Goal: Information Seeking & Learning: Learn about a topic

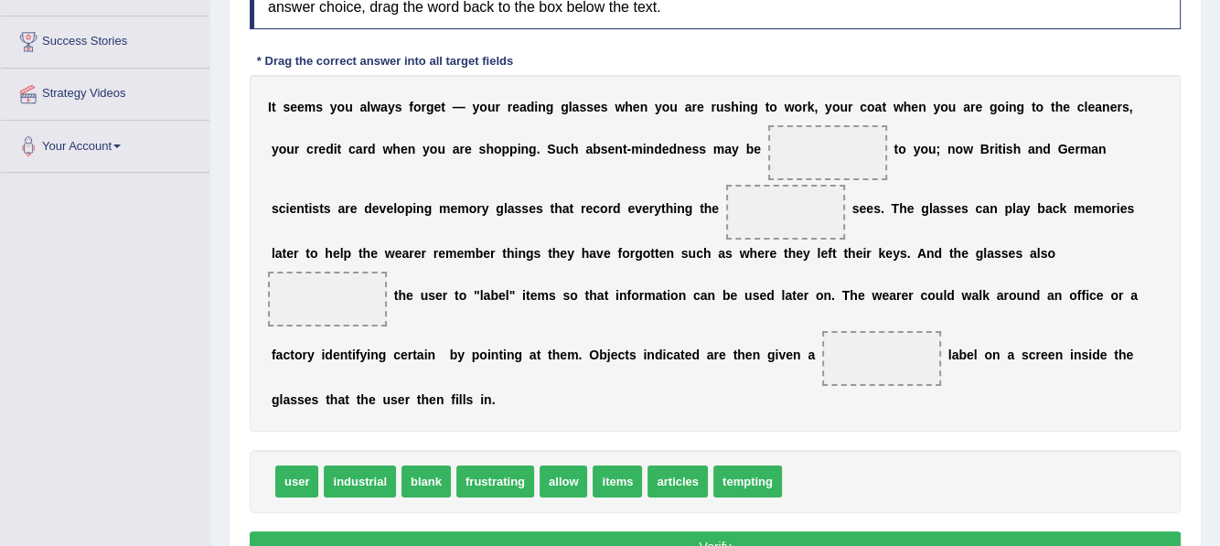
scroll to position [274, 0]
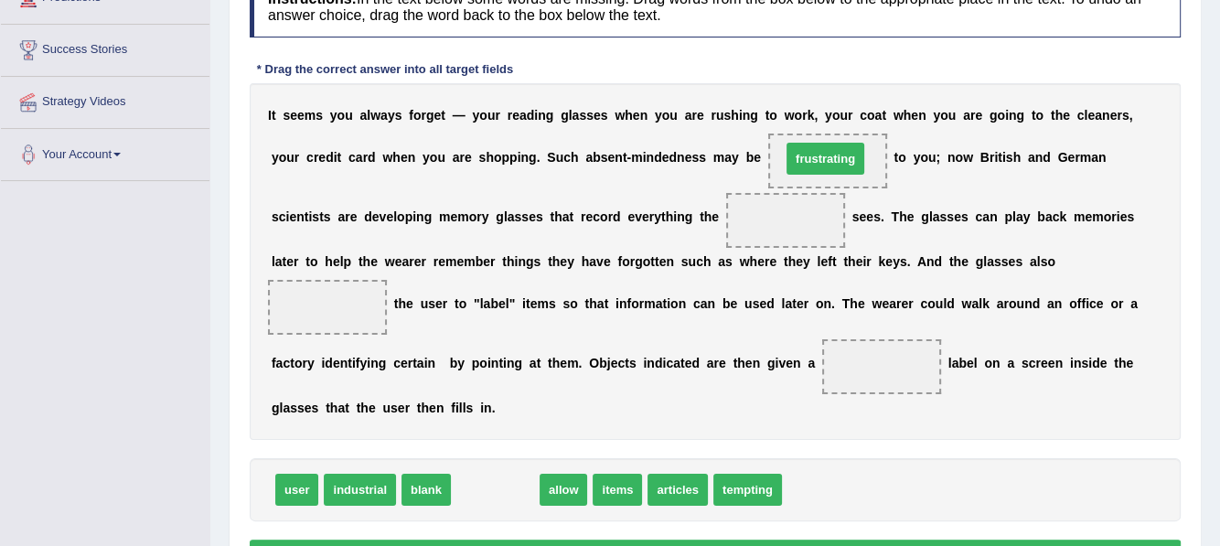
drag, startPoint x: 472, startPoint y: 490, endPoint x: 802, endPoint y: 158, distance: 468.2
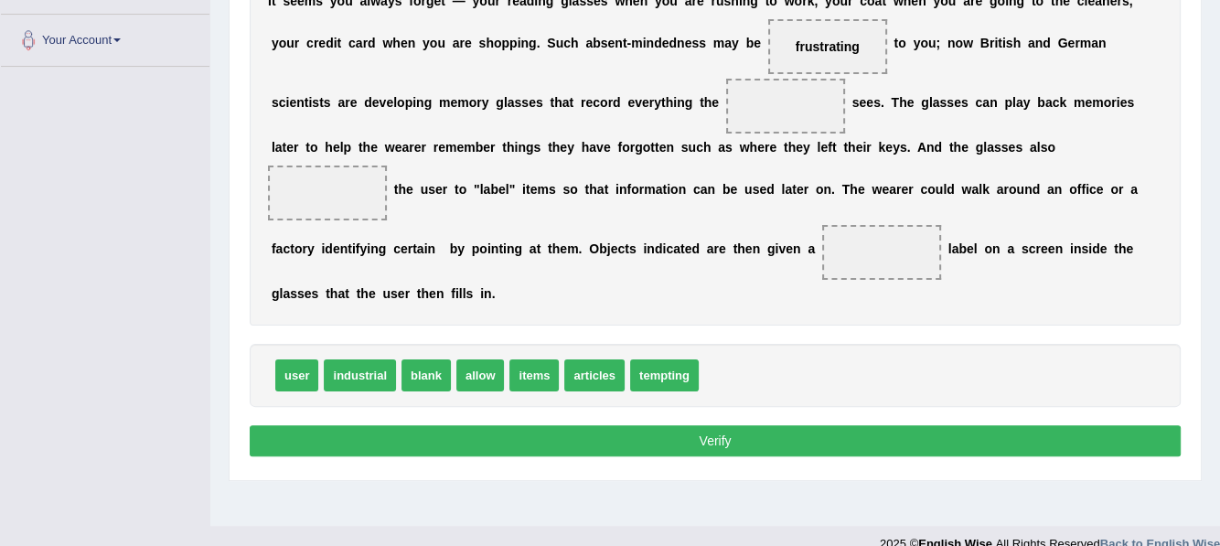
scroll to position [413, 0]
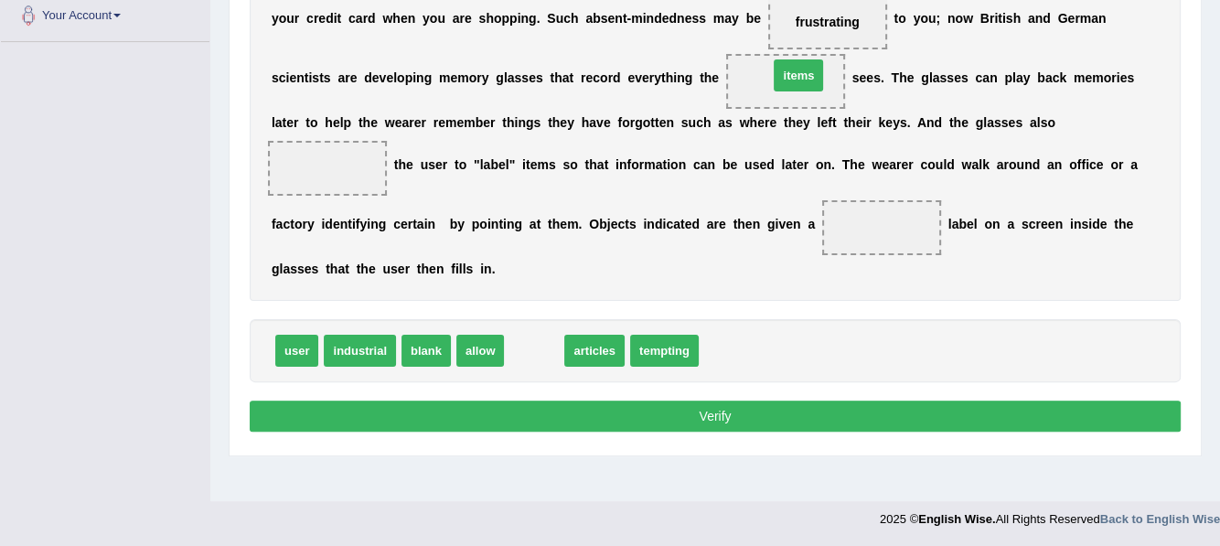
drag, startPoint x: 539, startPoint y: 351, endPoint x: 797, endPoint y: 78, distance: 376.5
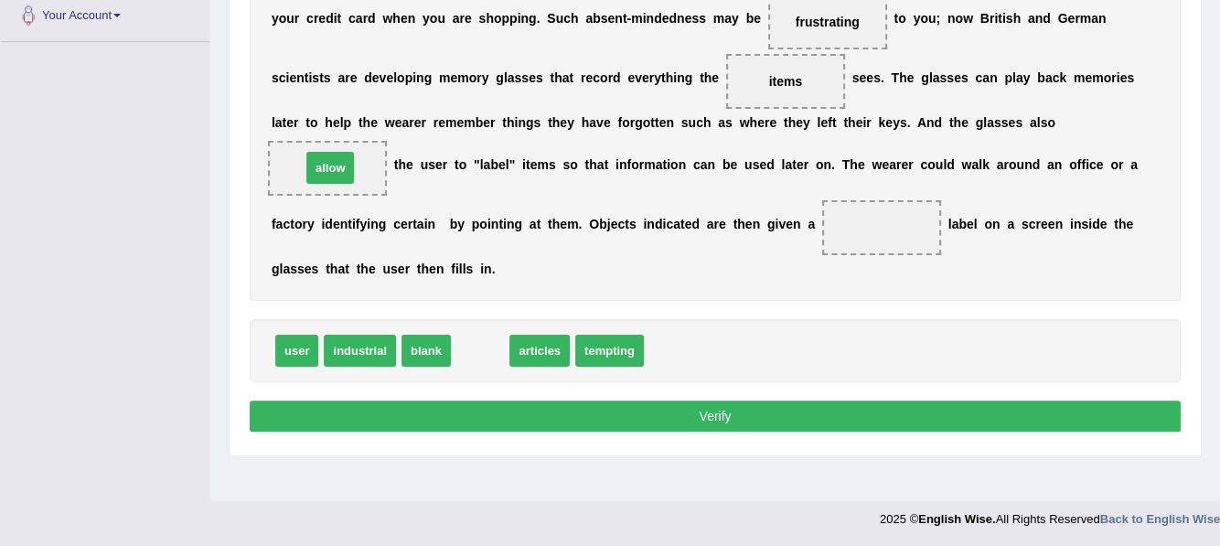
drag, startPoint x: 480, startPoint y: 350, endPoint x: 339, endPoint y: 166, distance: 231.6
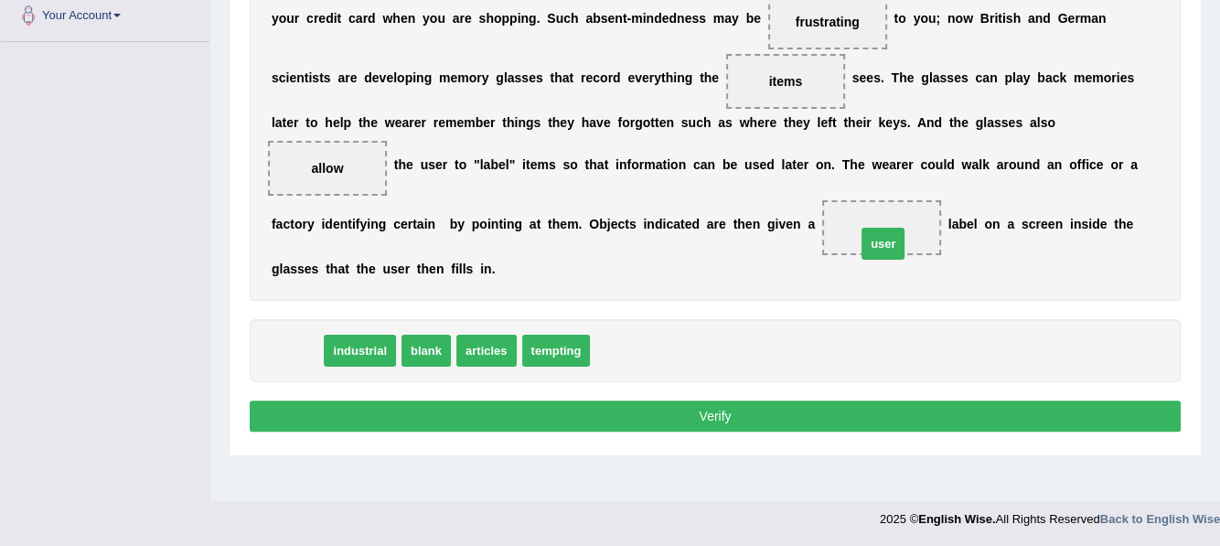
drag, startPoint x: 298, startPoint y: 352, endPoint x: 889, endPoint y: 234, distance: 602.4
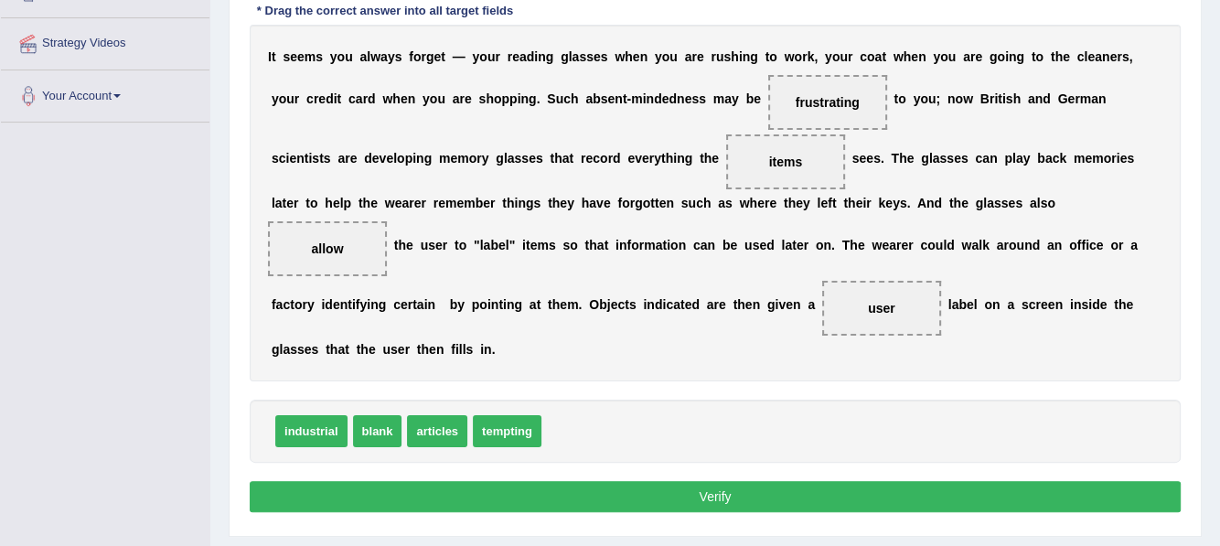
scroll to position [322, 0]
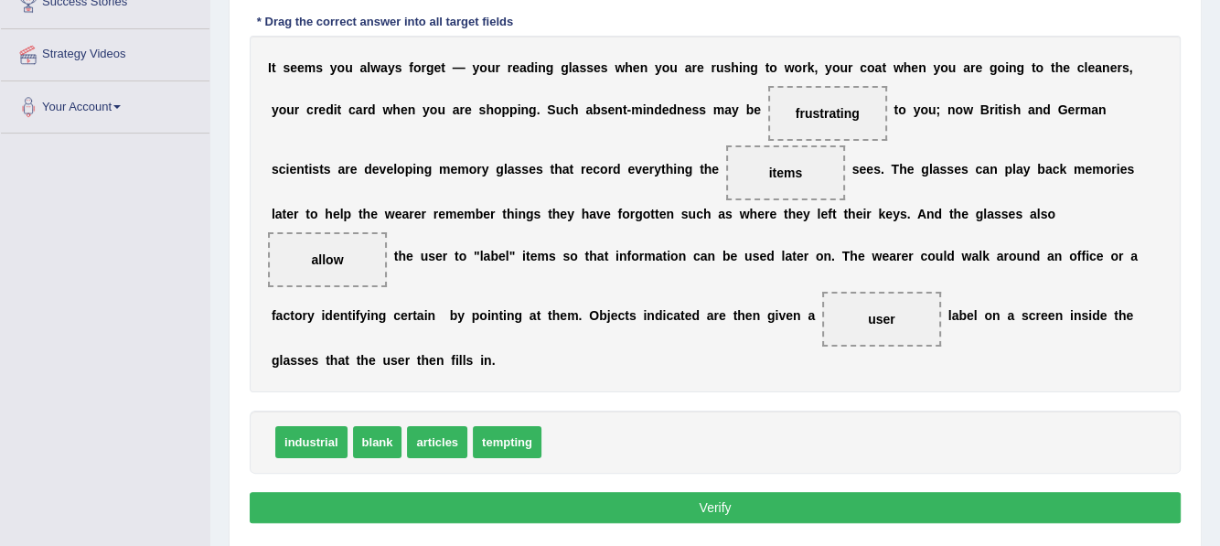
click at [722, 503] on button "Verify" at bounding box center [715, 507] width 931 height 31
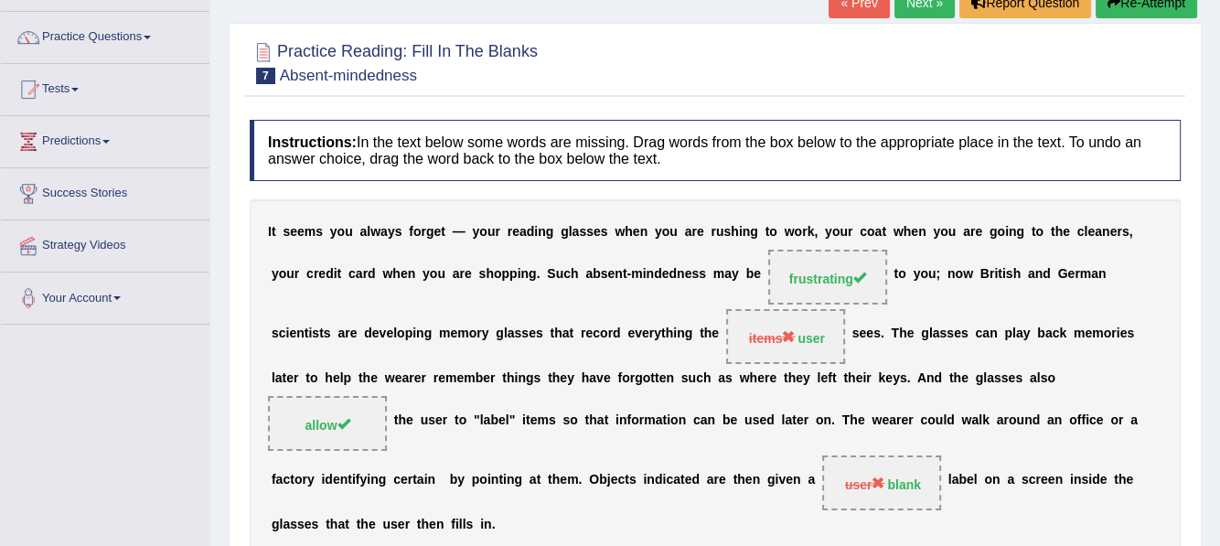
scroll to position [48, 0]
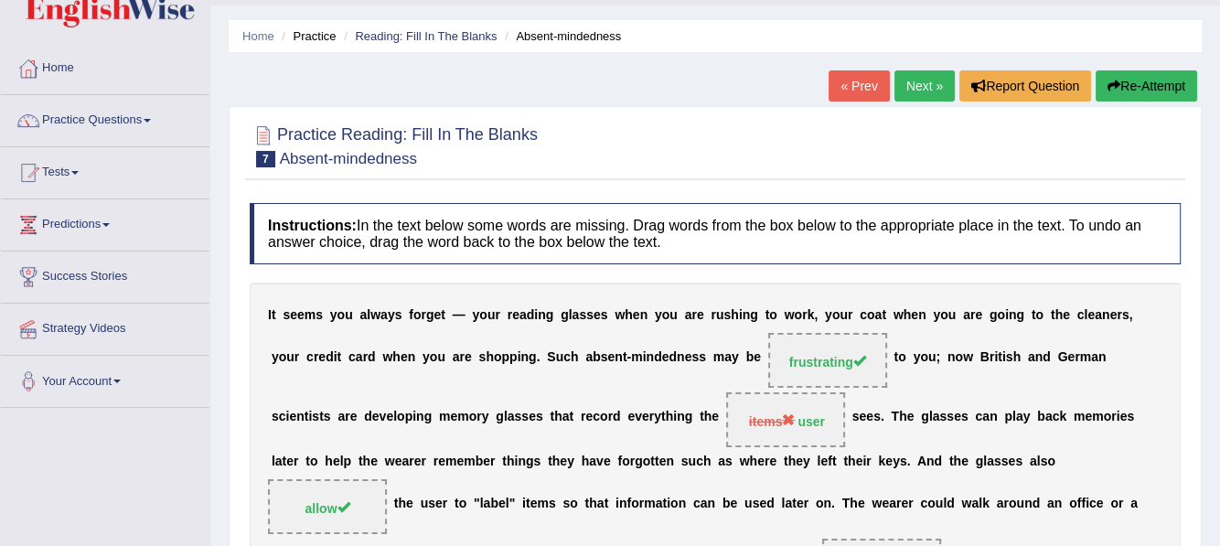
click at [917, 78] on link "Next »" at bounding box center [924, 85] width 60 height 31
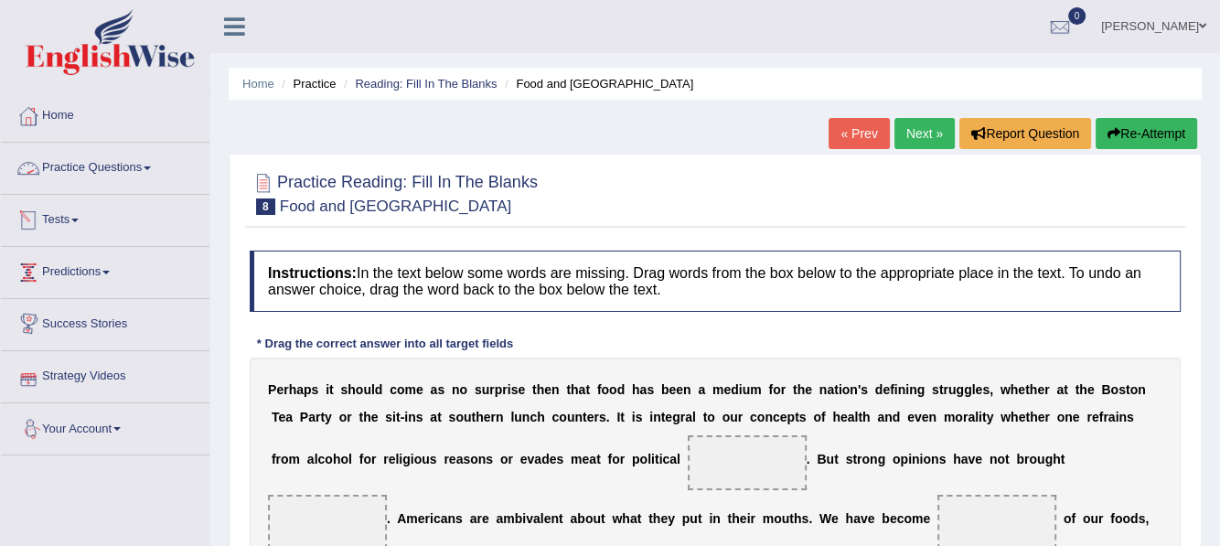
click at [150, 168] on span at bounding box center [147, 168] width 7 height 4
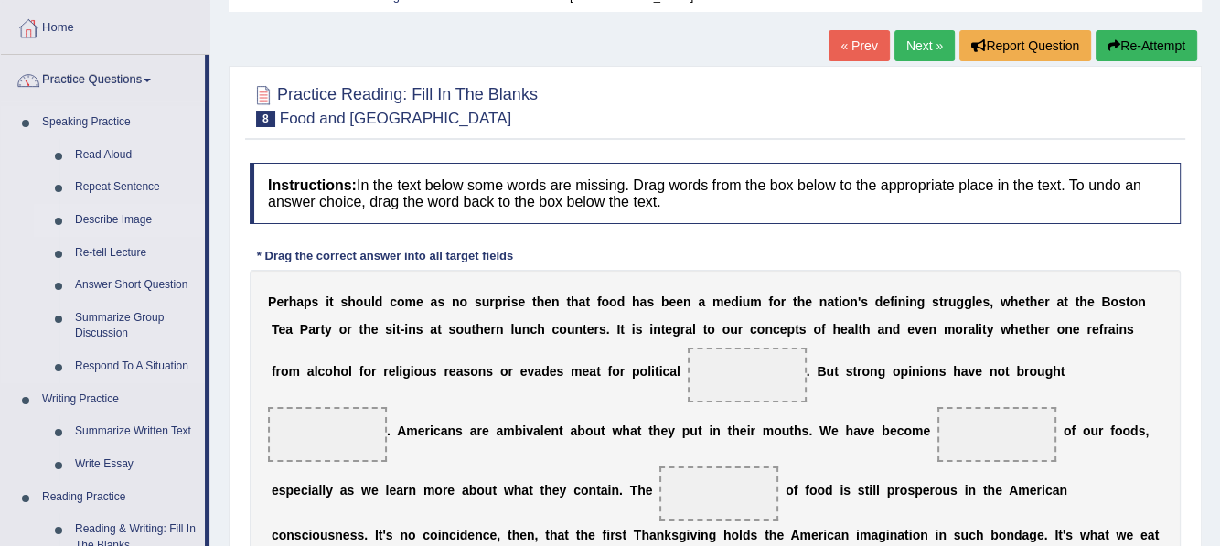
scroll to position [91, 0]
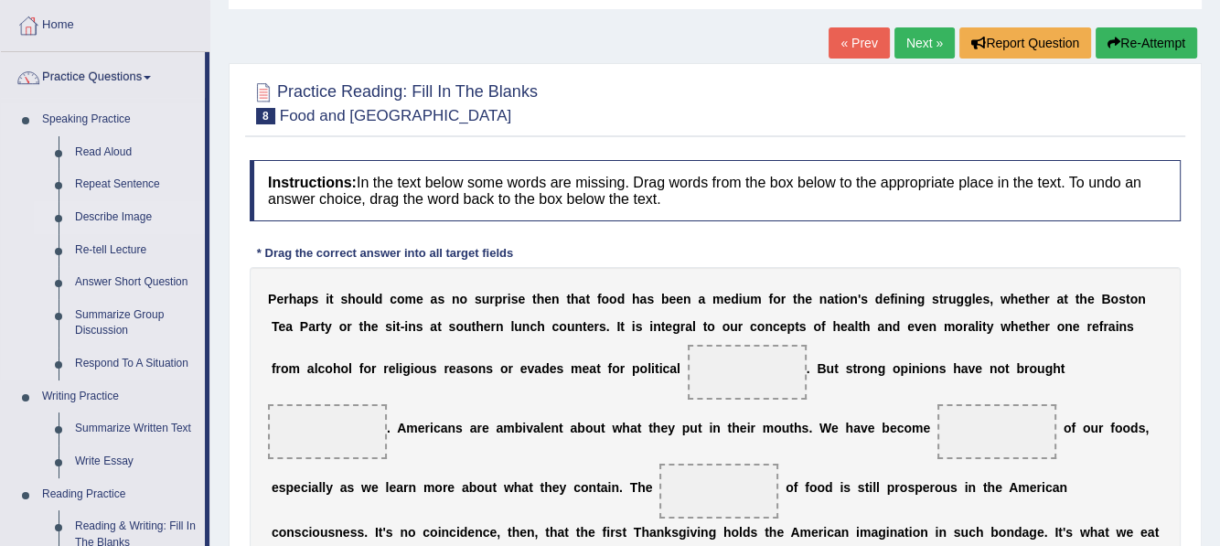
click at [133, 215] on link "Describe Image" at bounding box center [136, 217] width 138 height 33
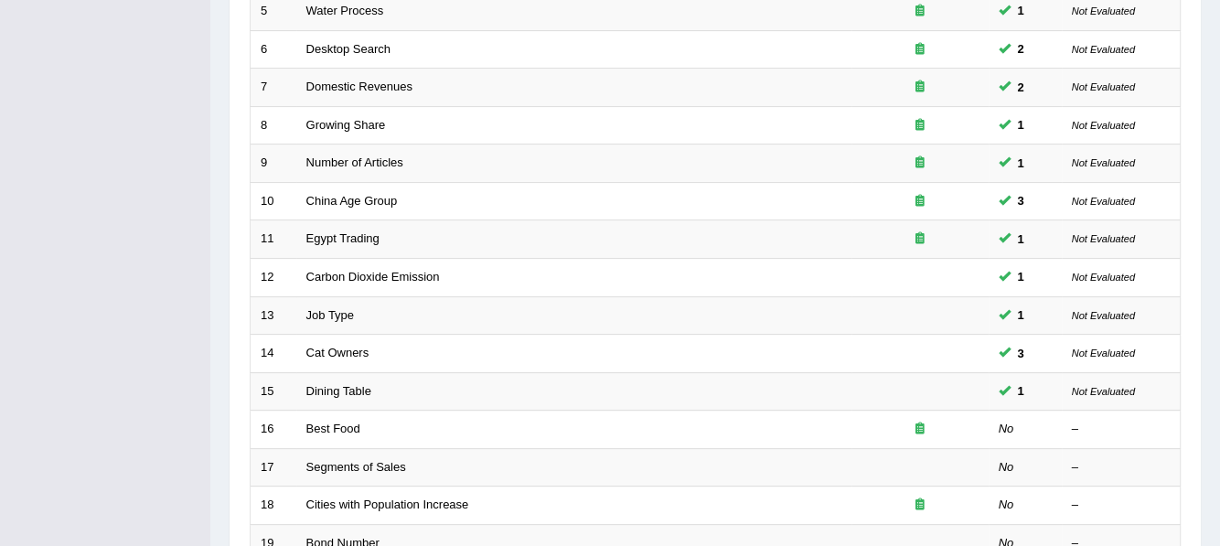
scroll to position [549, 0]
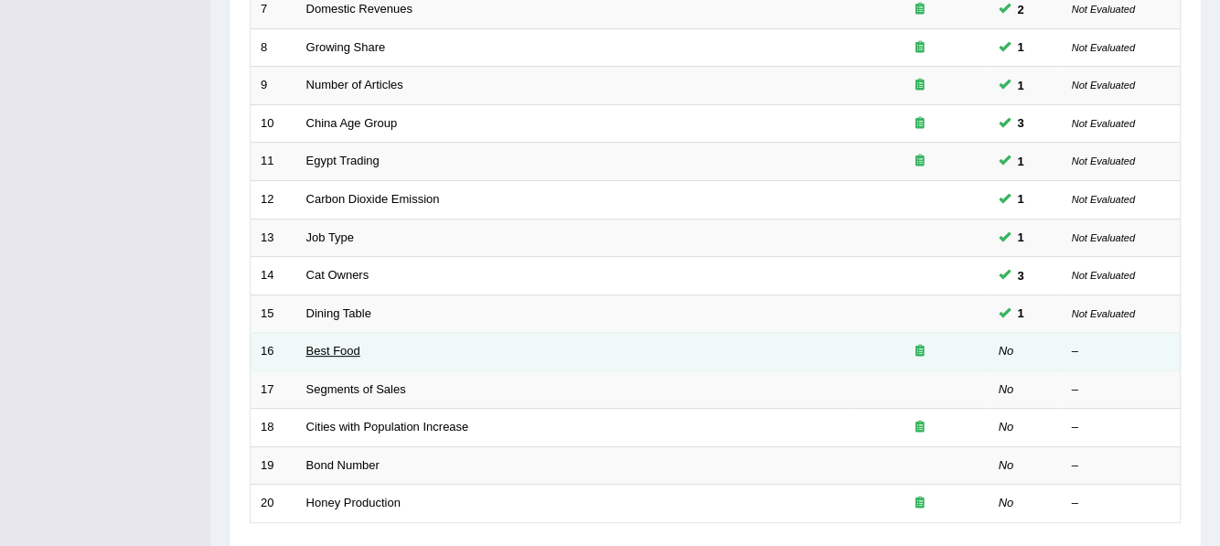
click at [328, 344] on link "Best Food" at bounding box center [333, 351] width 54 height 14
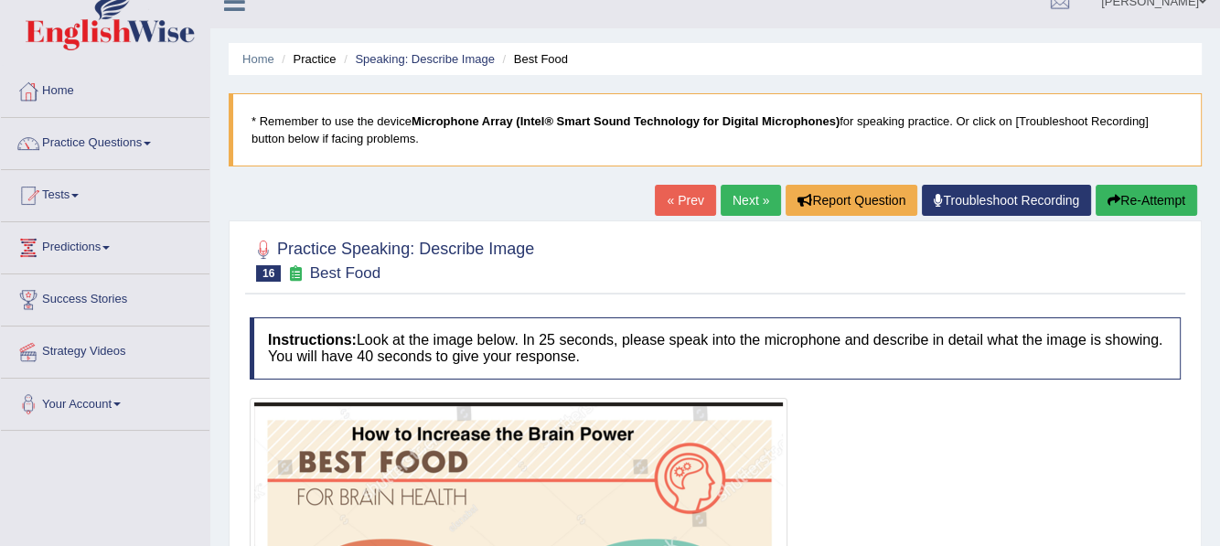
scroll to position [4, 0]
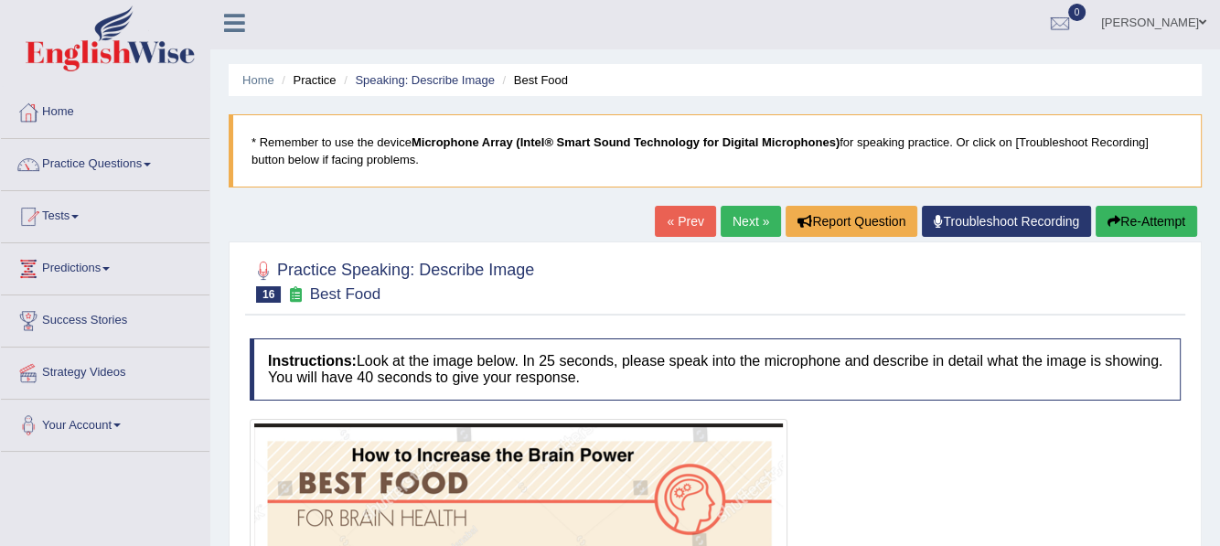
click at [749, 219] on link "Next »" at bounding box center [751, 221] width 60 height 31
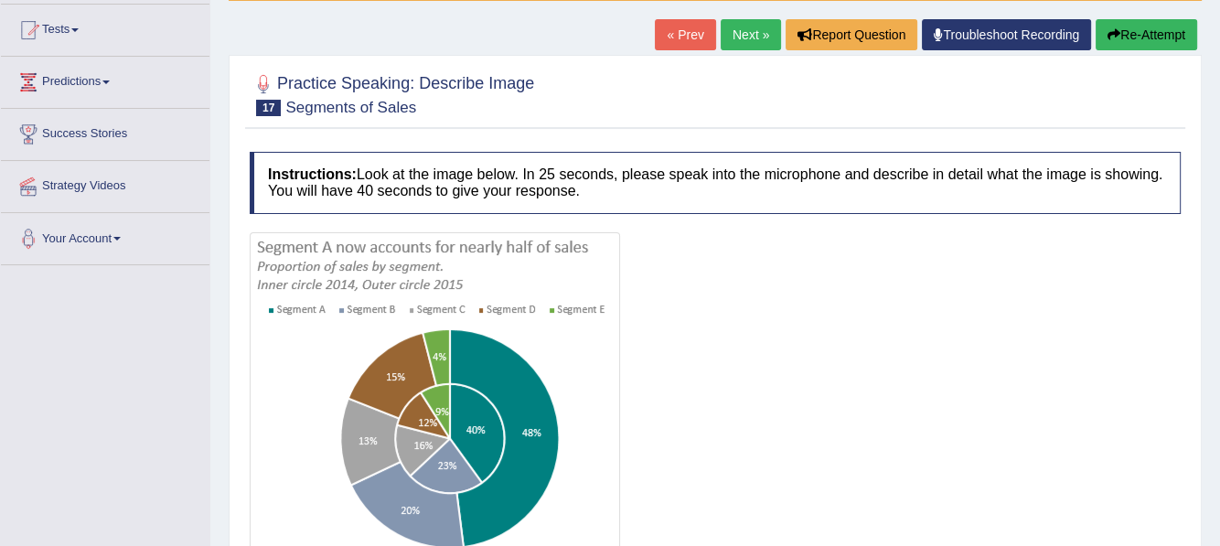
scroll to position [183, 0]
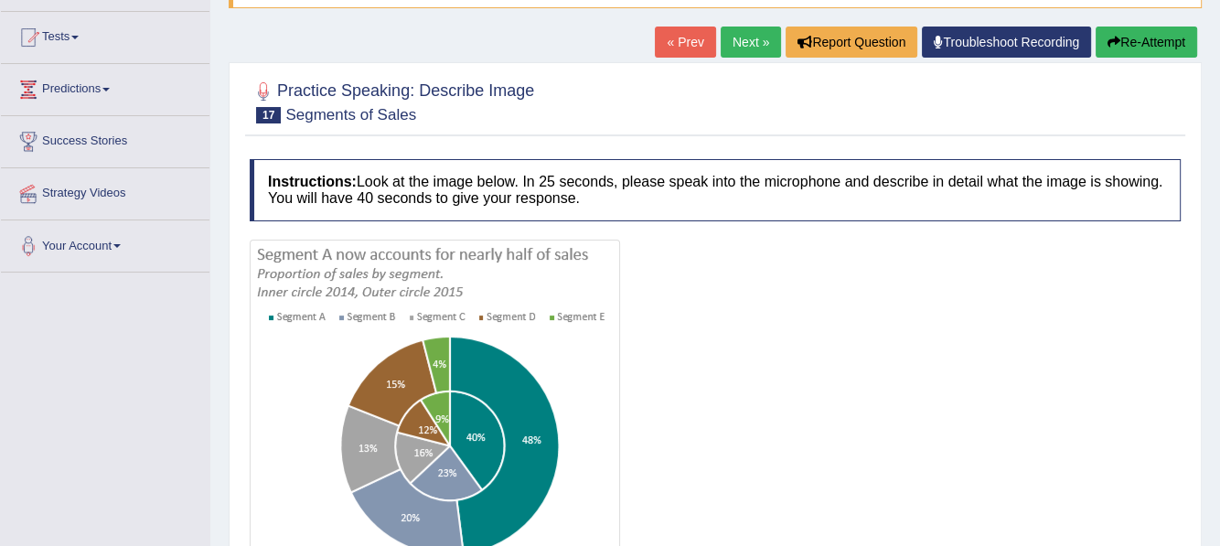
click at [746, 40] on link "Next »" at bounding box center [751, 42] width 60 height 31
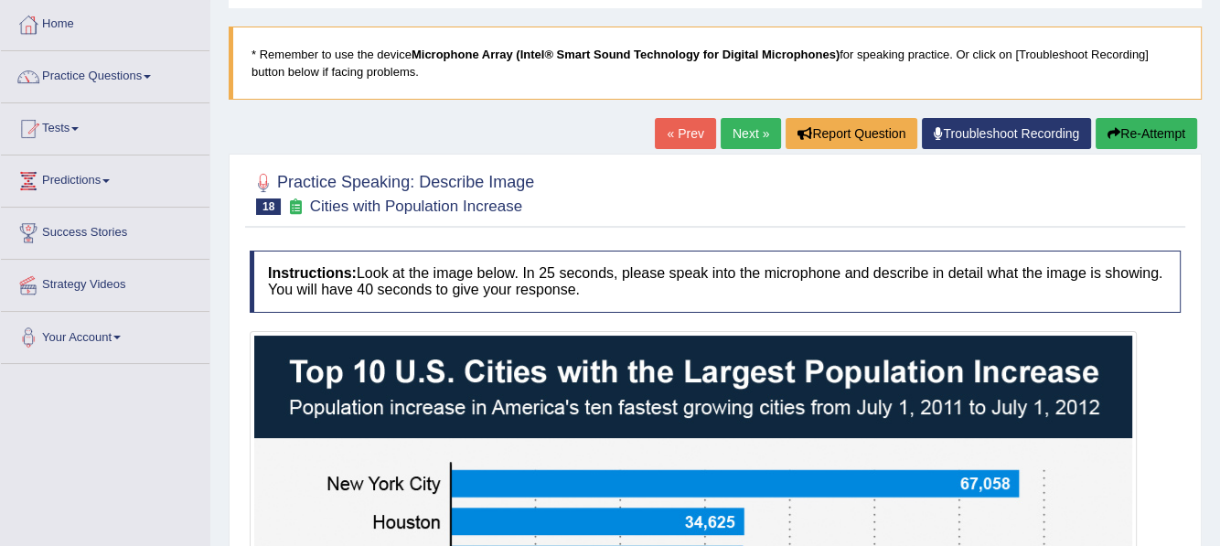
scroll to position [91, 0]
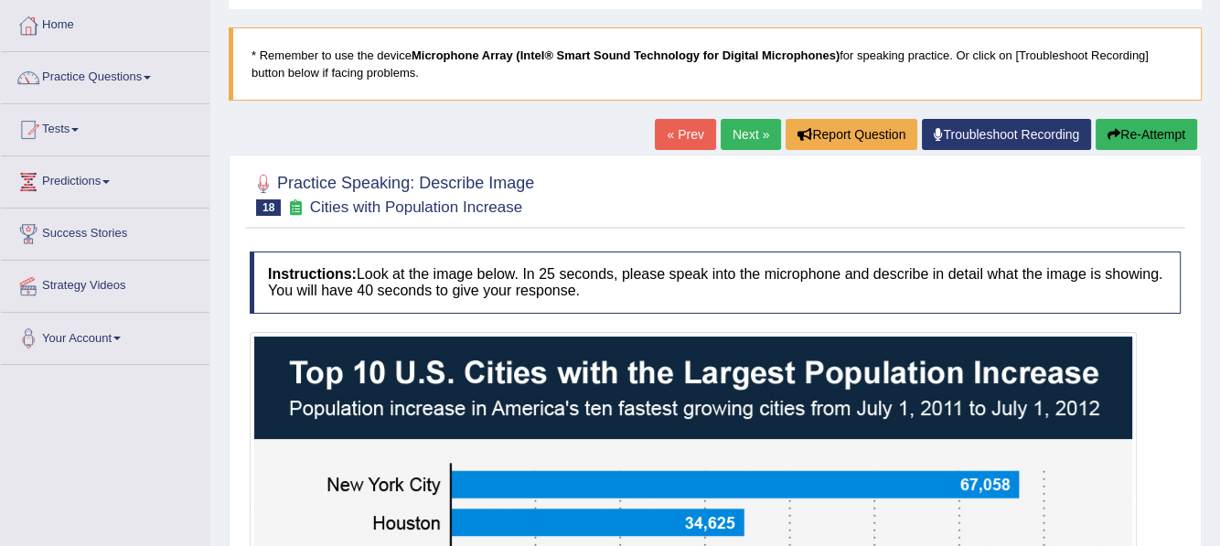
click at [762, 131] on link "Next »" at bounding box center [751, 134] width 60 height 31
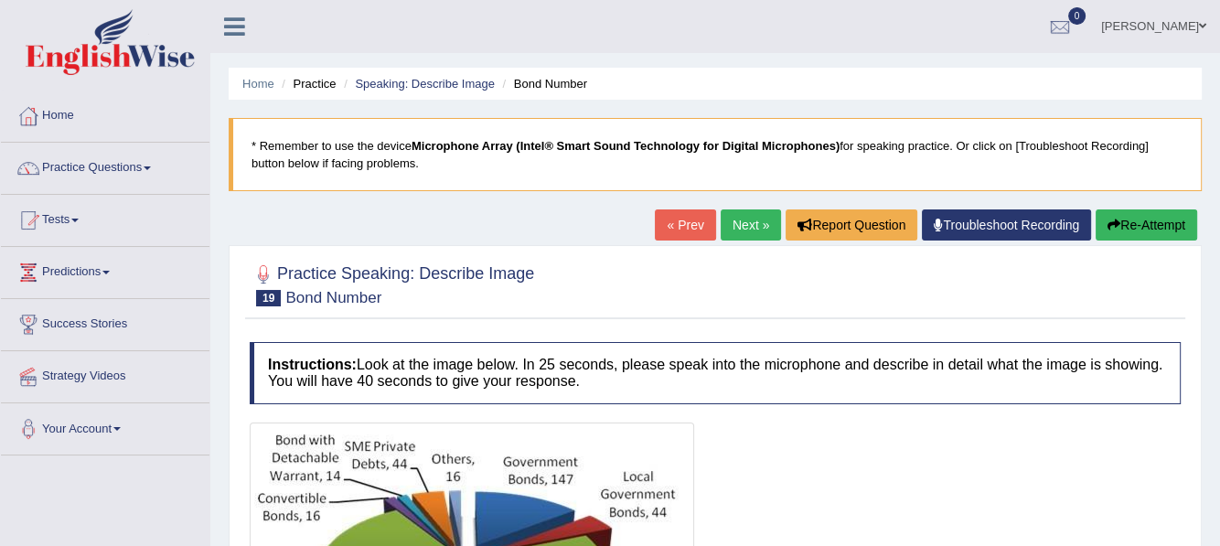
click at [754, 216] on link "Next »" at bounding box center [751, 224] width 60 height 31
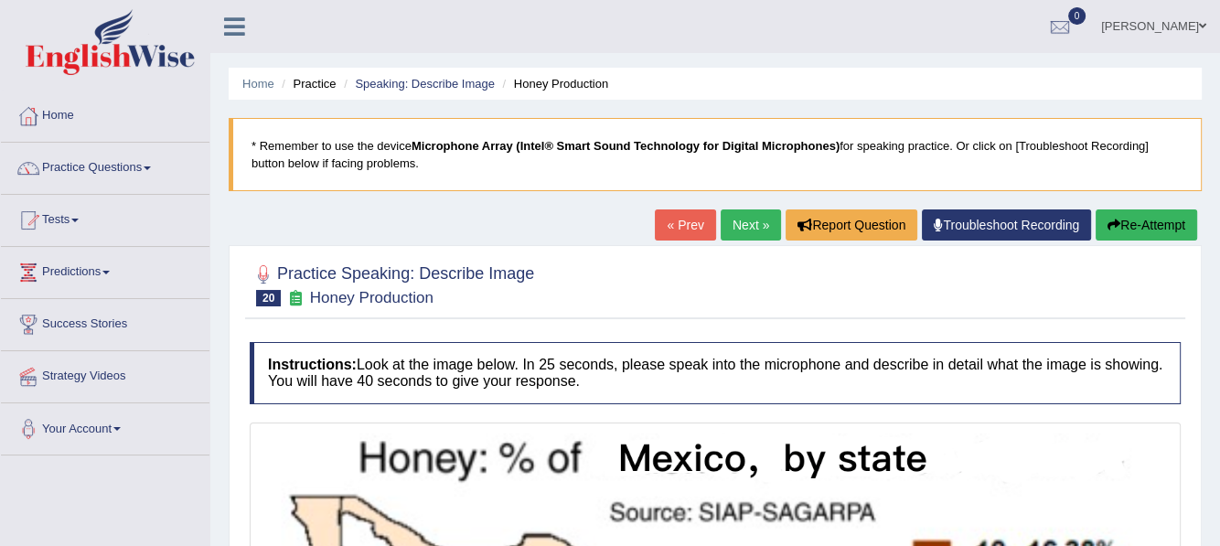
click at [756, 217] on link "Next »" at bounding box center [751, 224] width 60 height 31
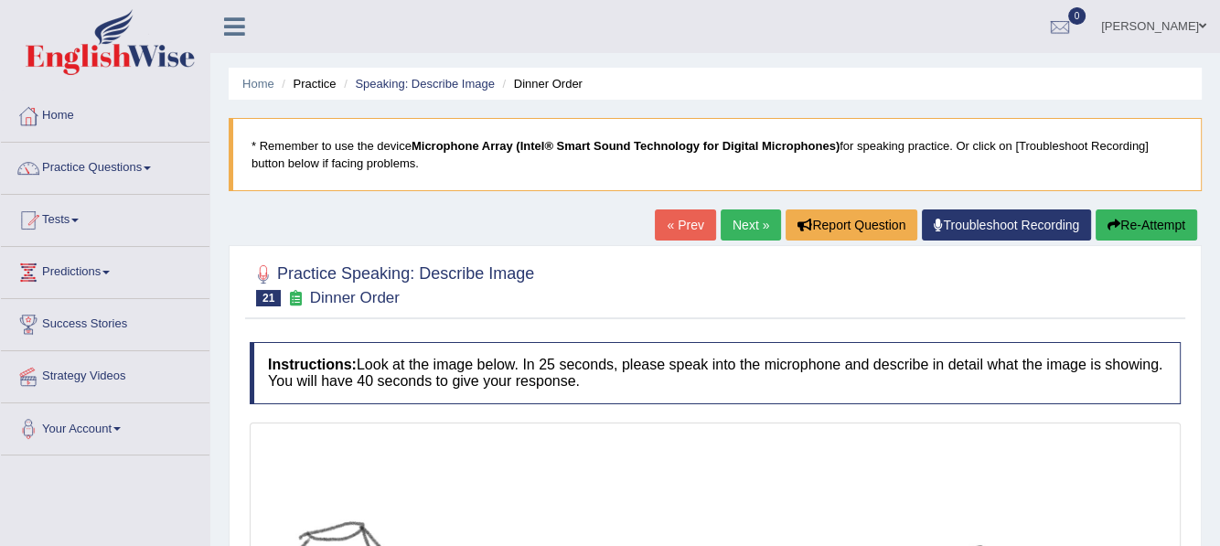
click at [736, 226] on link "Next »" at bounding box center [751, 224] width 60 height 31
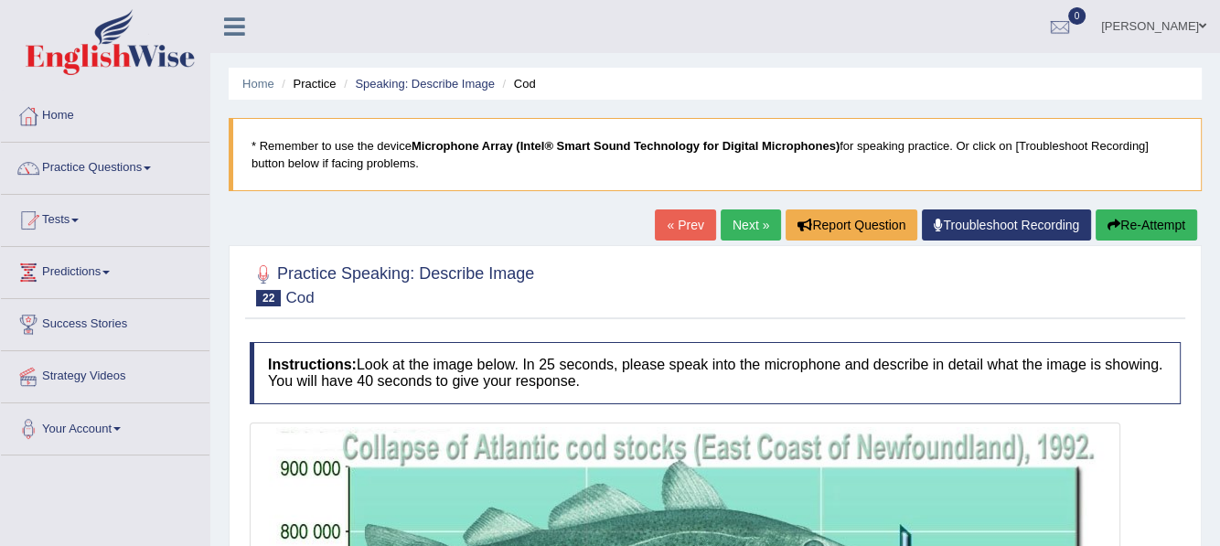
click at [741, 223] on link "Next »" at bounding box center [751, 224] width 60 height 31
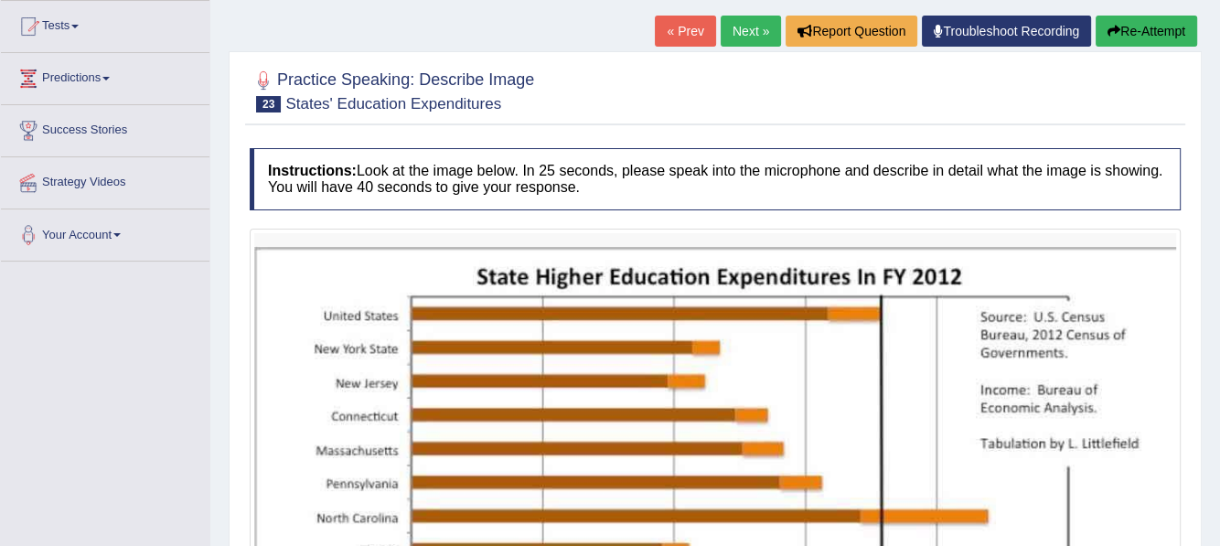
scroll to position [183, 0]
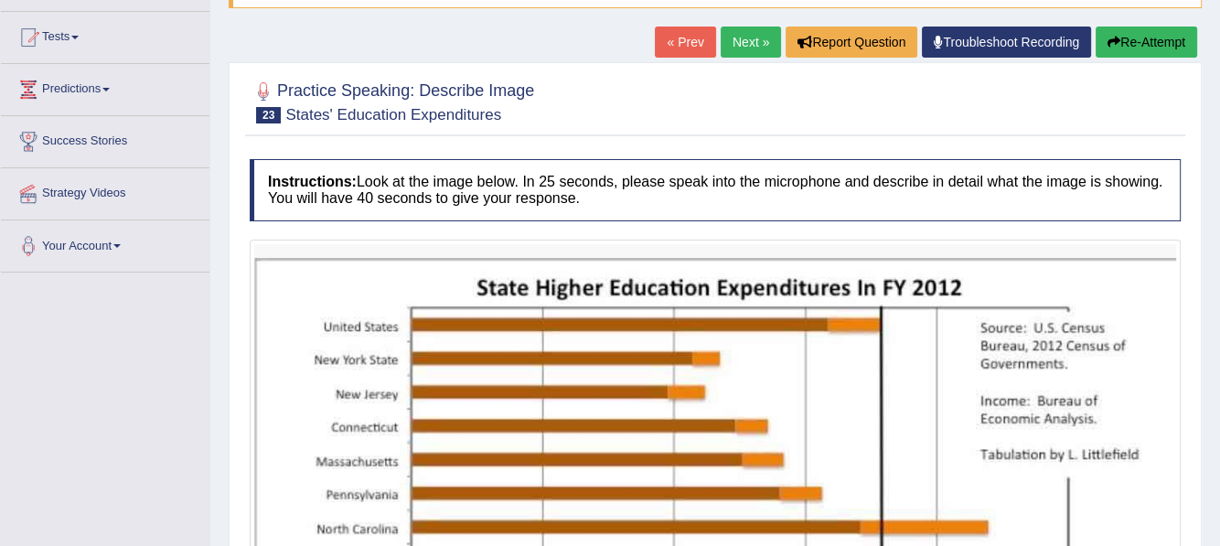
click at [744, 44] on link "Next »" at bounding box center [751, 42] width 60 height 31
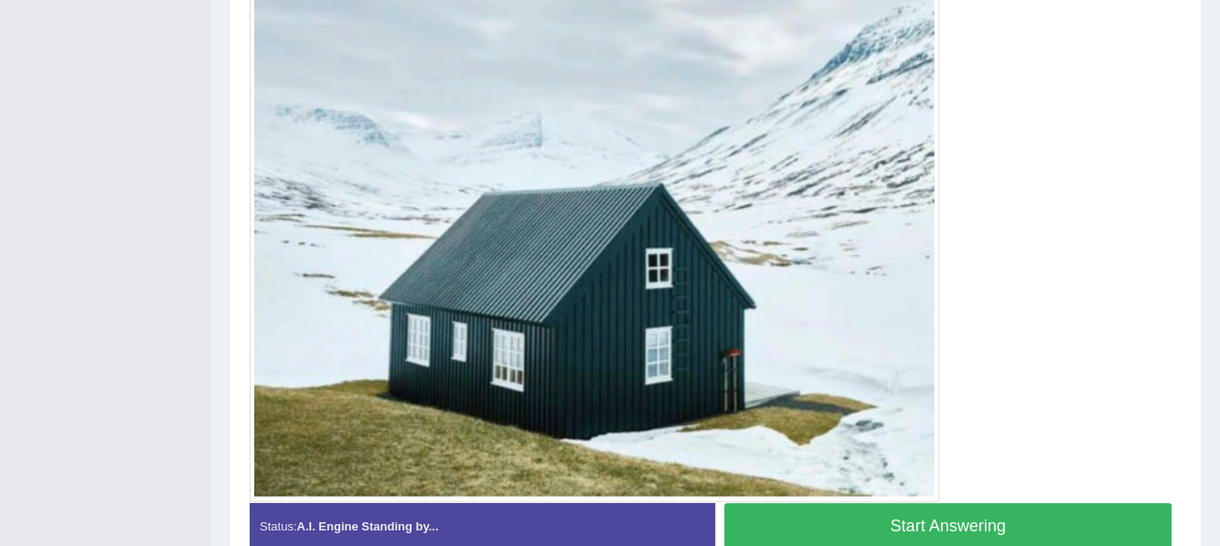
scroll to position [501, 0]
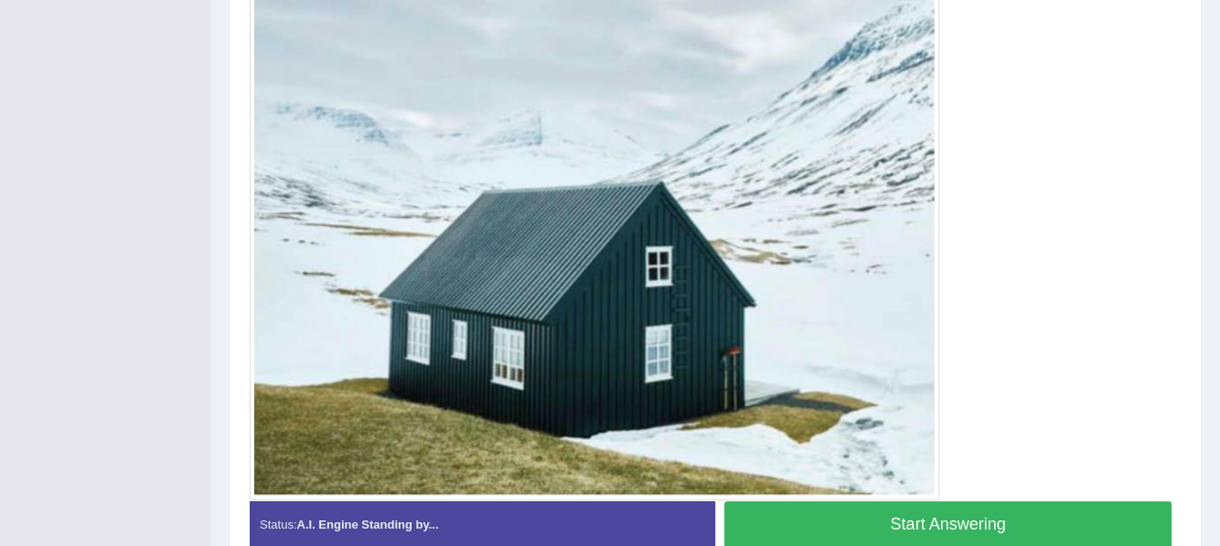
click at [880, 523] on button "Start Answering" at bounding box center [947, 524] width 447 height 47
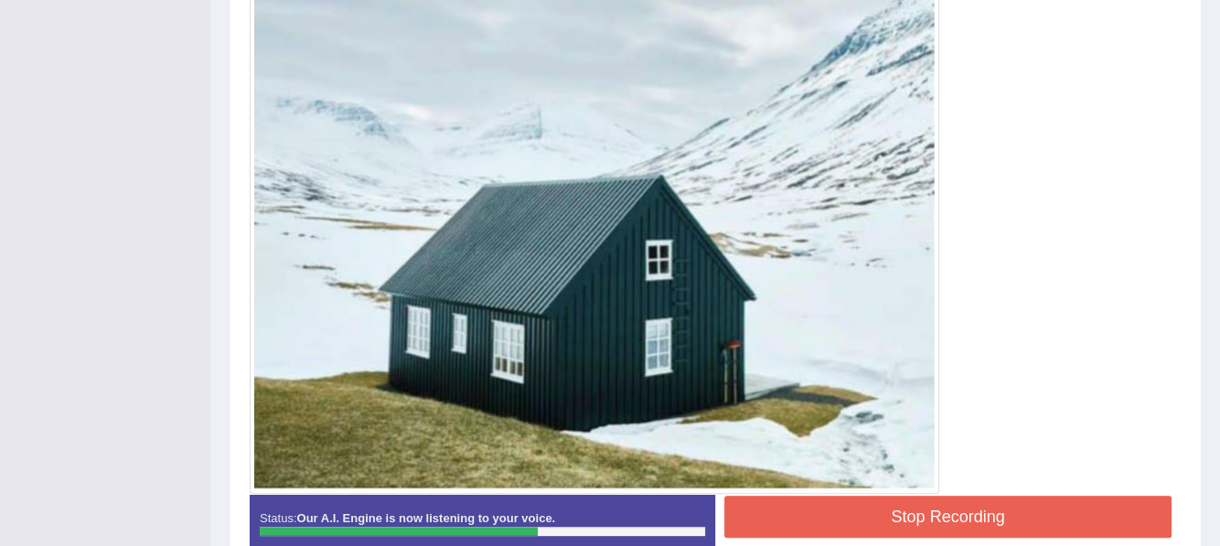
scroll to position [519, 0]
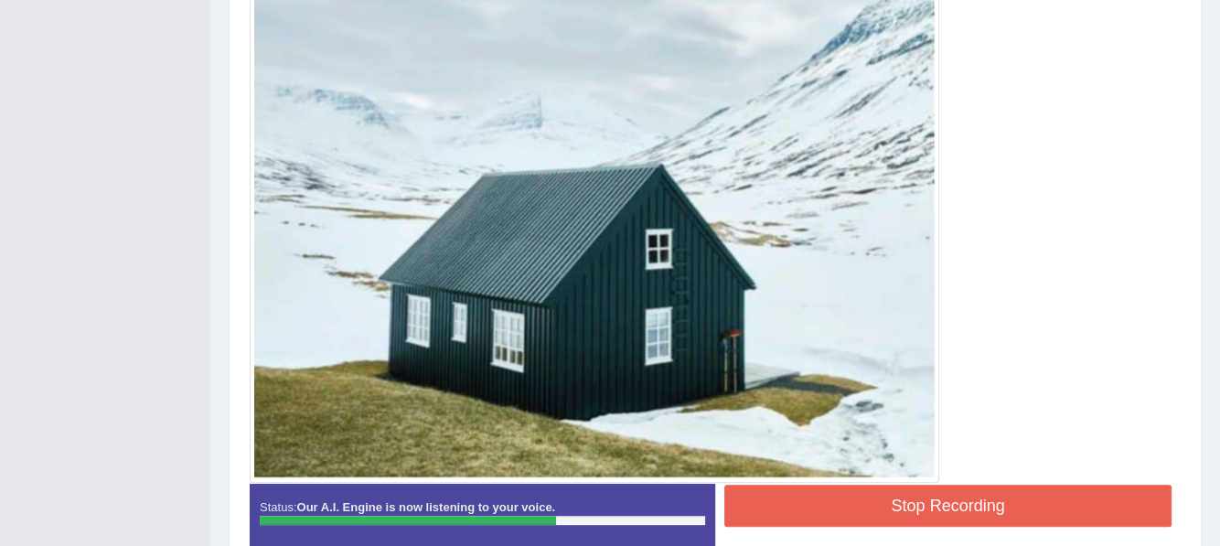
click at [914, 499] on button "Stop Recording" at bounding box center [947, 506] width 447 height 42
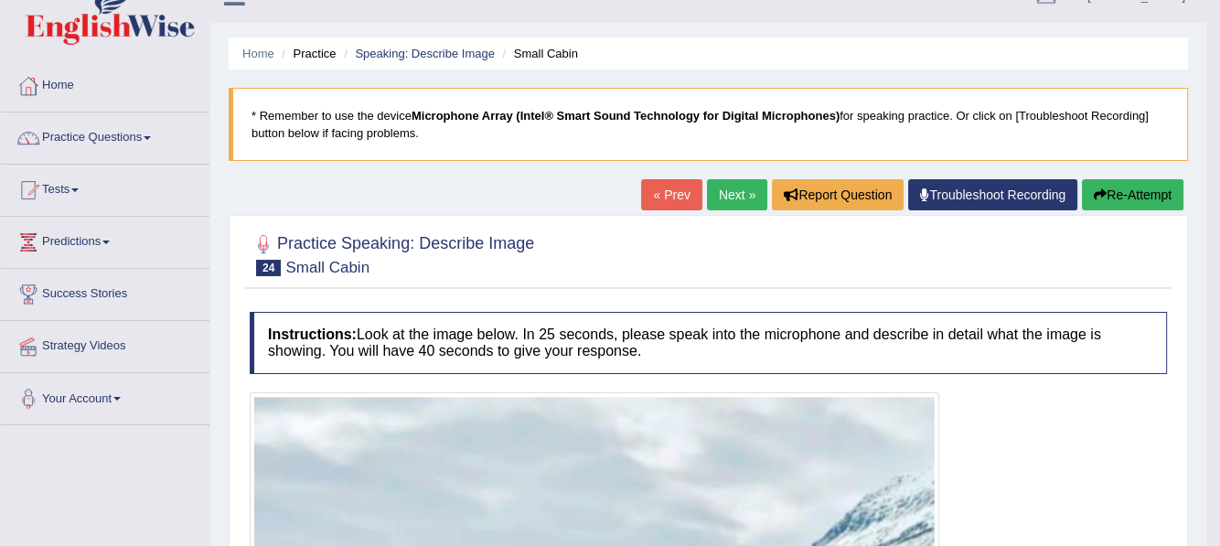
scroll to position [0, 0]
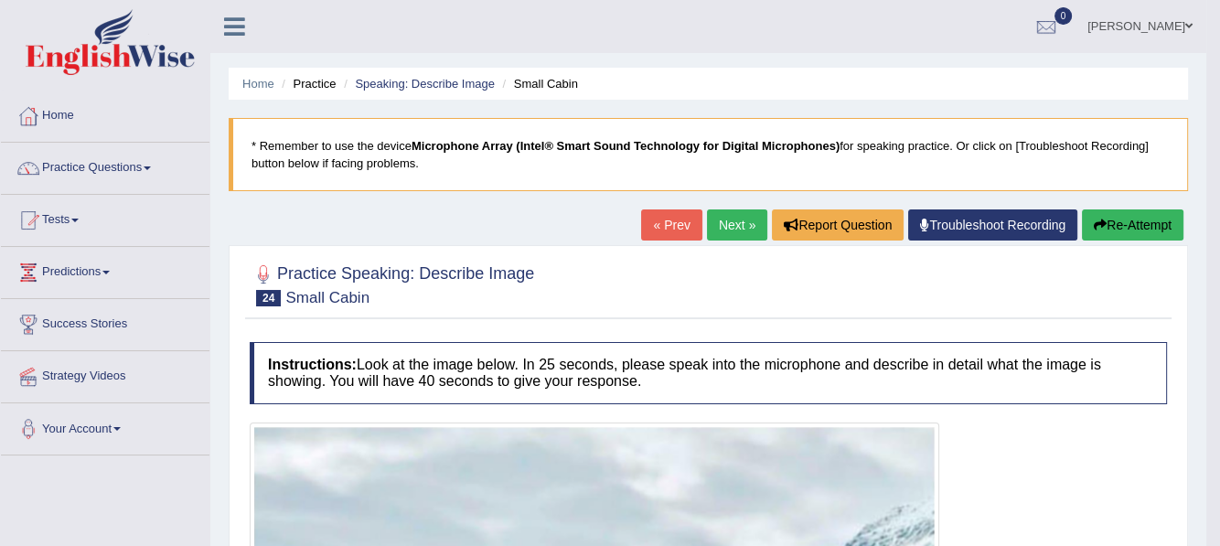
click at [718, 215] on link "Next »" at bounding box center [737, 224] width 60 height 31
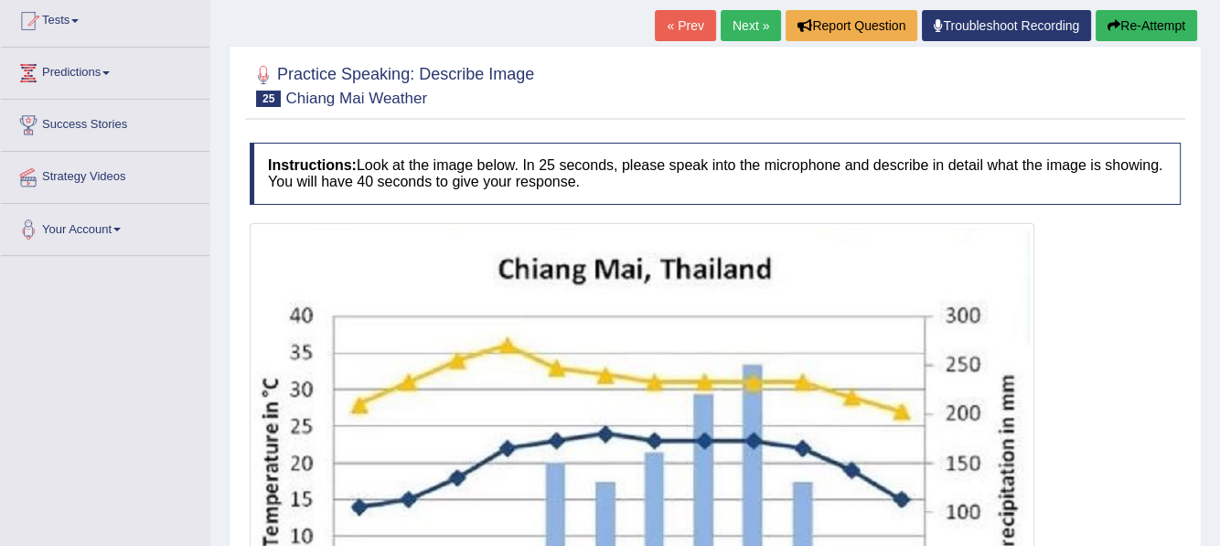
scroll to position [147, 0]
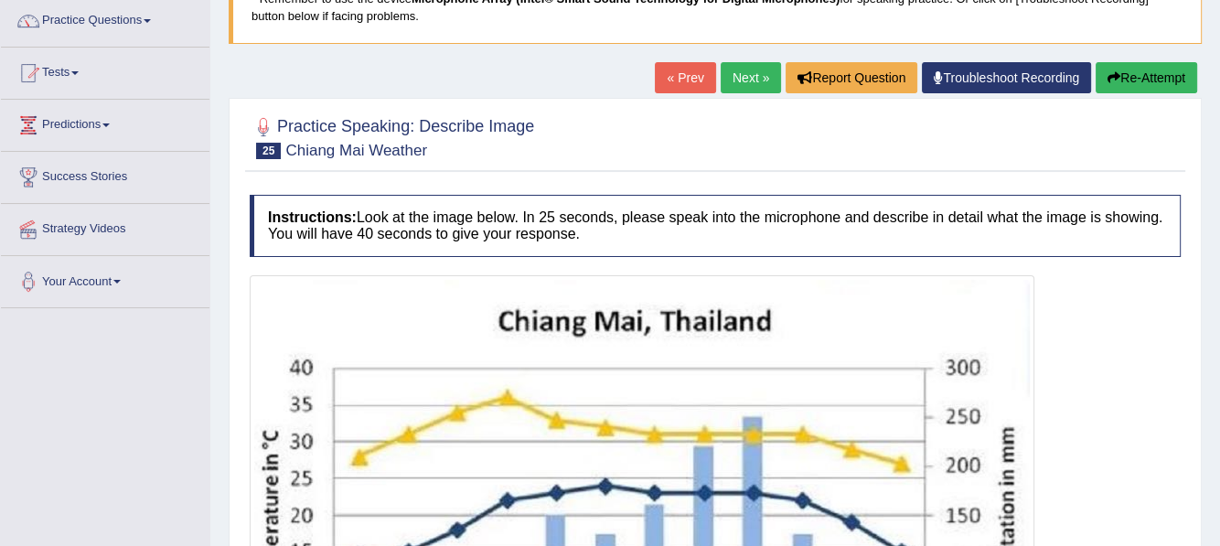
click at [729, 86] on link "Next »" at bounding box center [751, 77] width 60 height 31
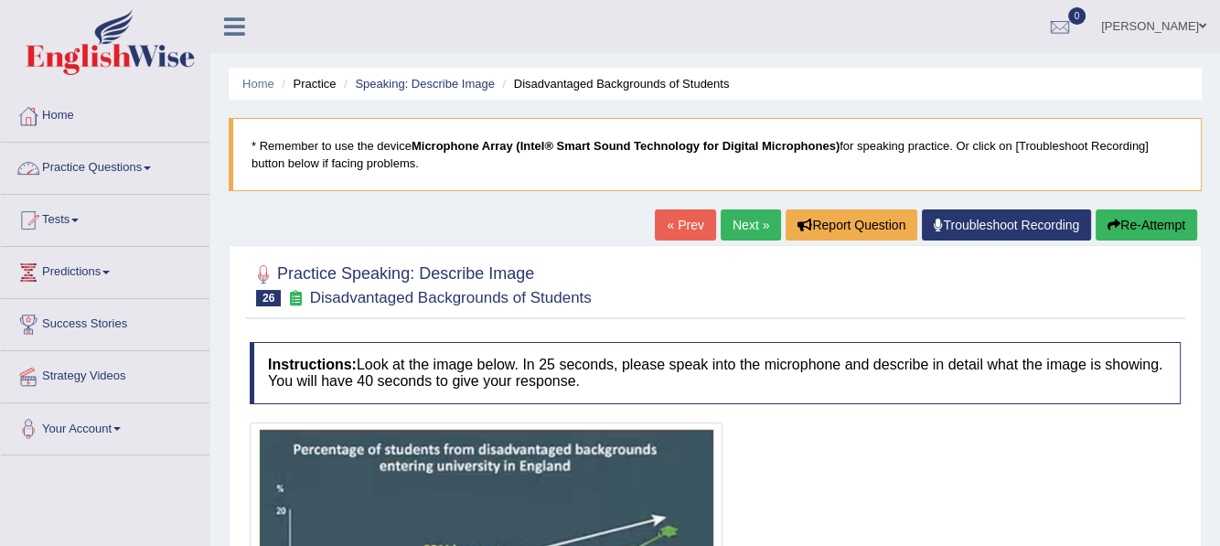
click at [150, 172] on link "Practice Questions" at bounding box center [105, 166] width 208 height 46
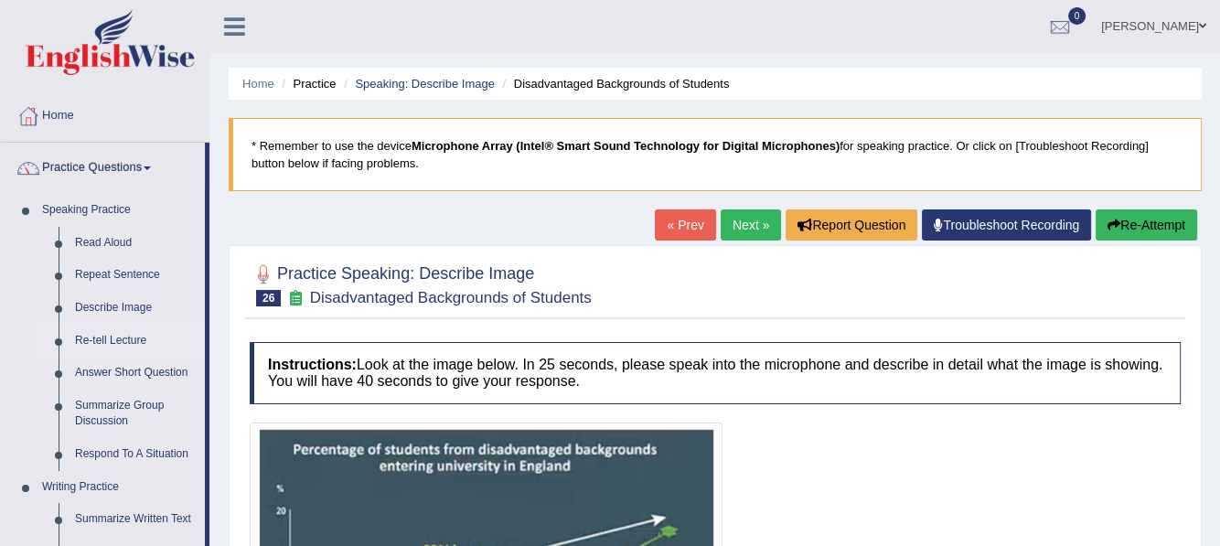
click at [127, 338] on link "Re-tell Lecture" at bounding box center [136, 341] width 138 height 33
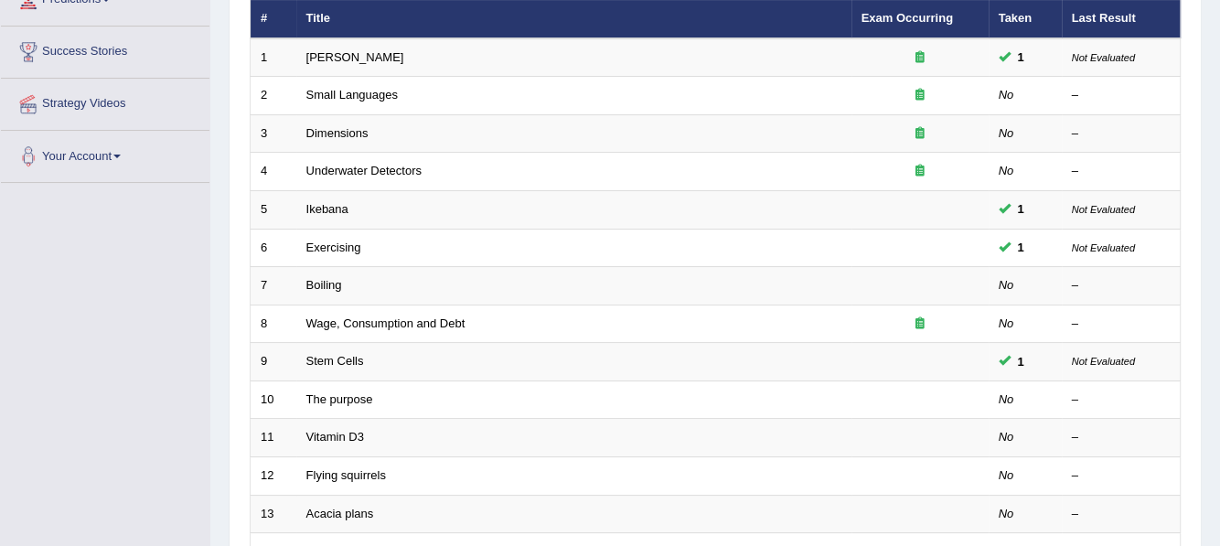
scroll to position [274, 0]
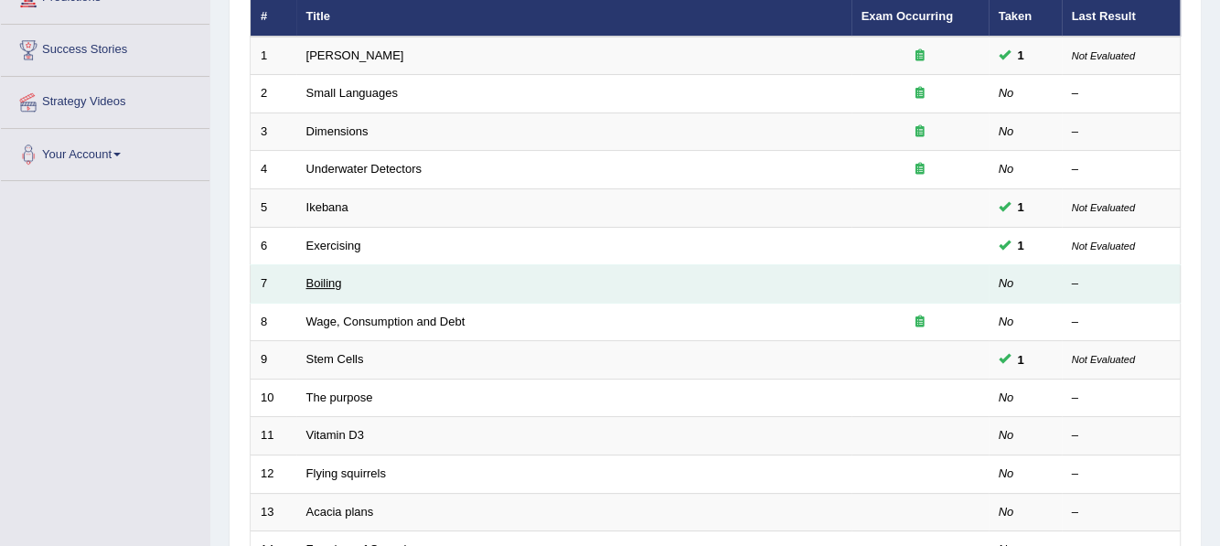
click at [315, 276] on link "Boiling" at bounding box center [324, 283] width 36 height 14
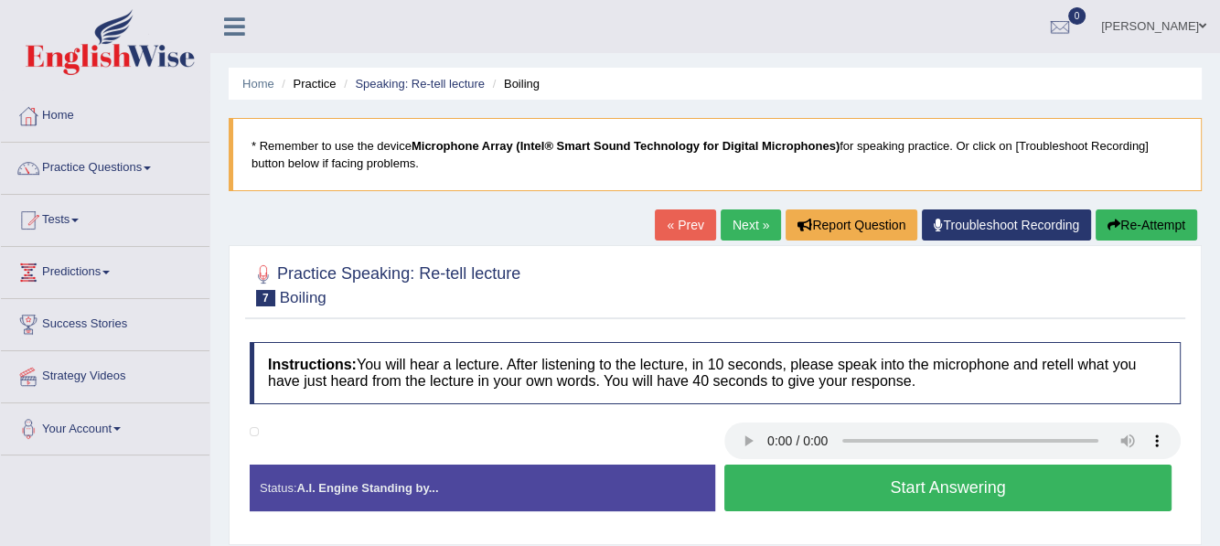
click at [955, 488] on button "Start Answering" at bounding box center [947, 488] width 447 height 47
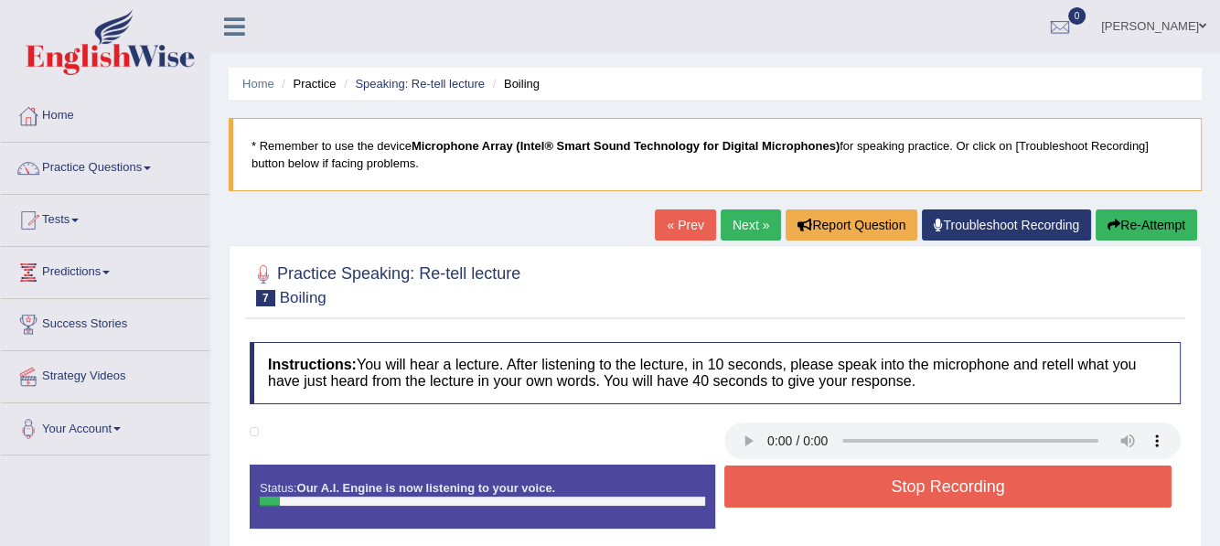
click at [913, 490] on button "Stop Recording" at bounding box center [947, 486] width 447 height 42
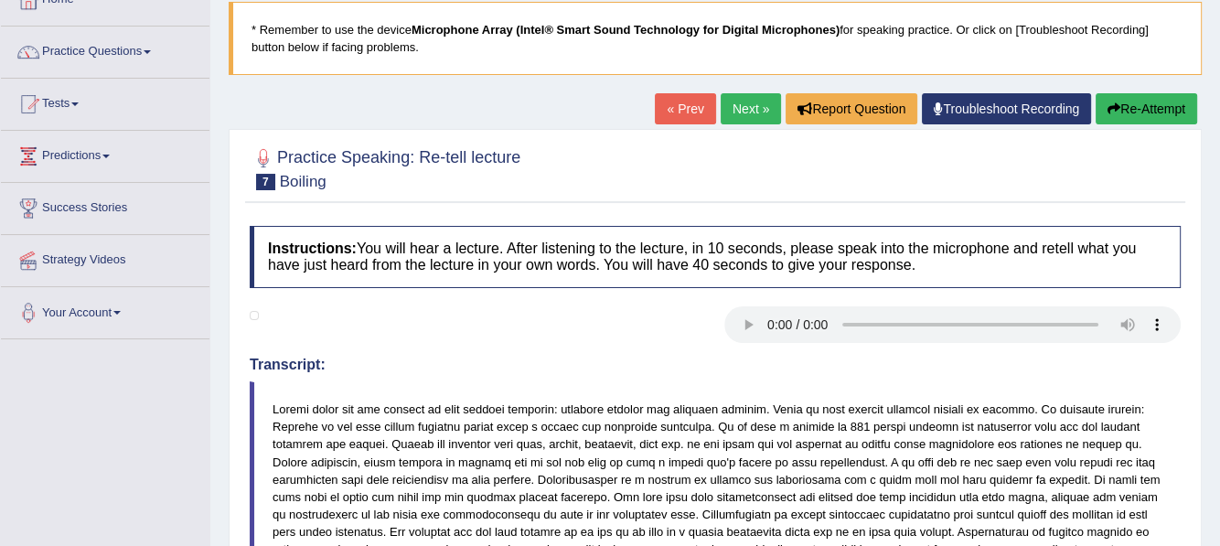
scroll to position [88, 0]
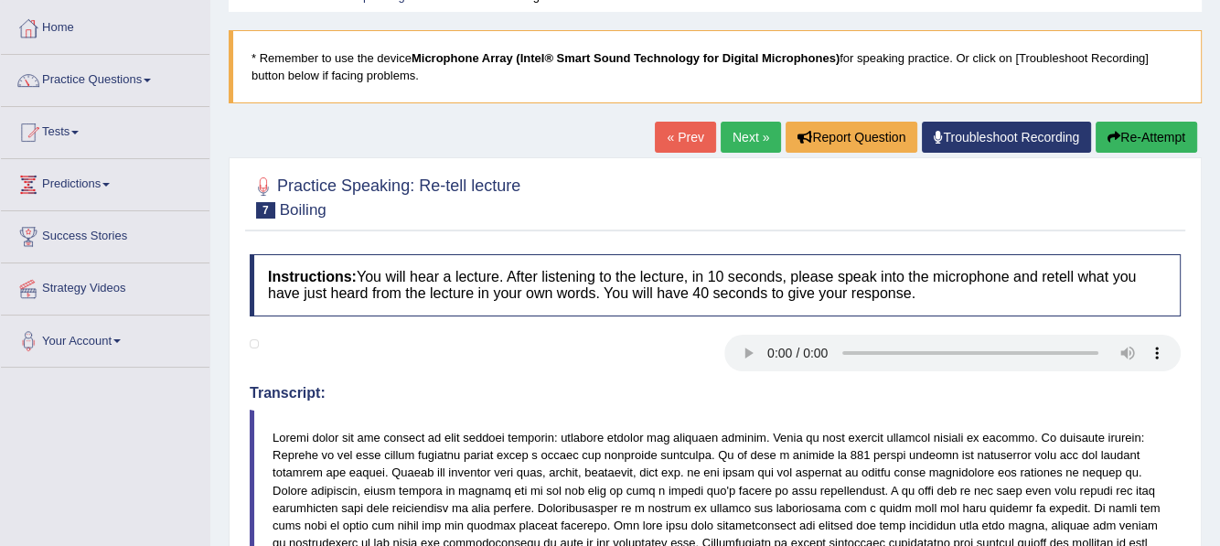
click at [1145, 128] on button "Re-Attempt" at bounding box center [1147, 137] width 102 height 31
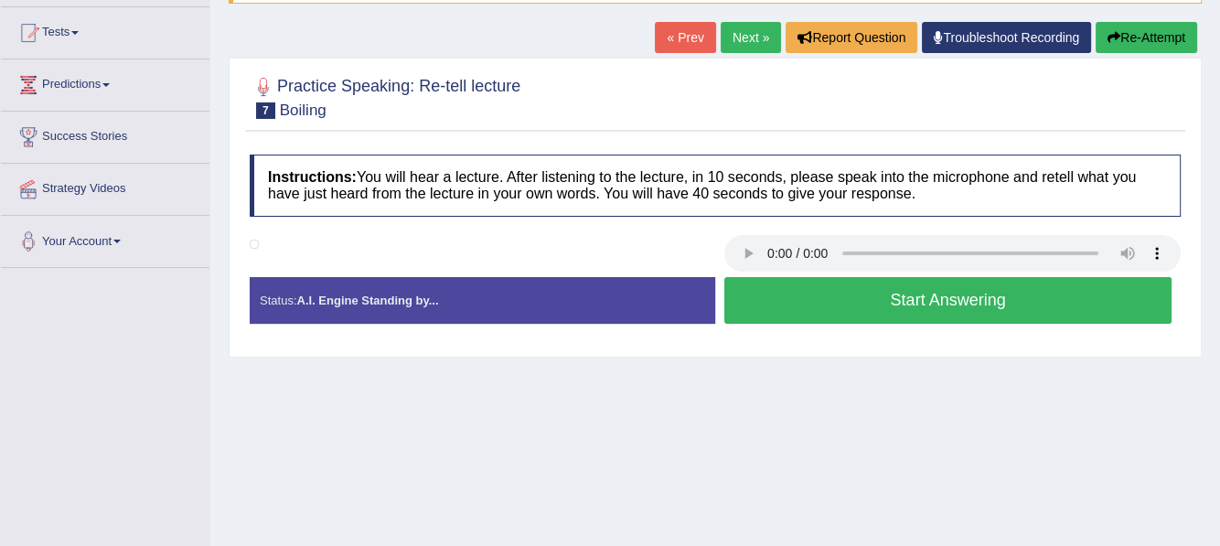
scroll to position [179, 0]
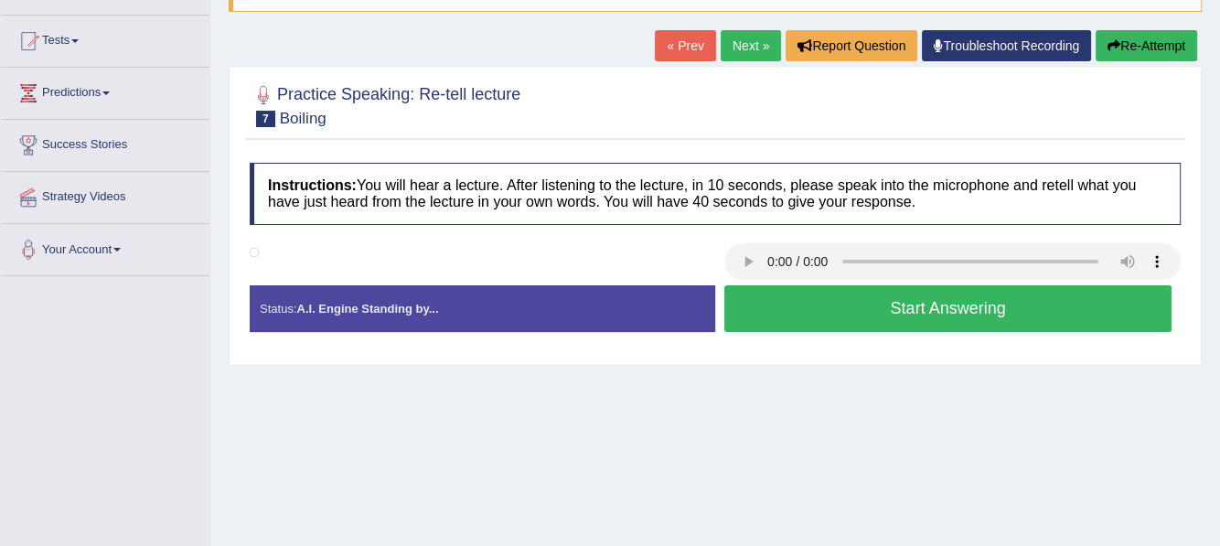
click at [913, 305] on button "Start Answering" at bounding box center [947, 308] width 447 height 47
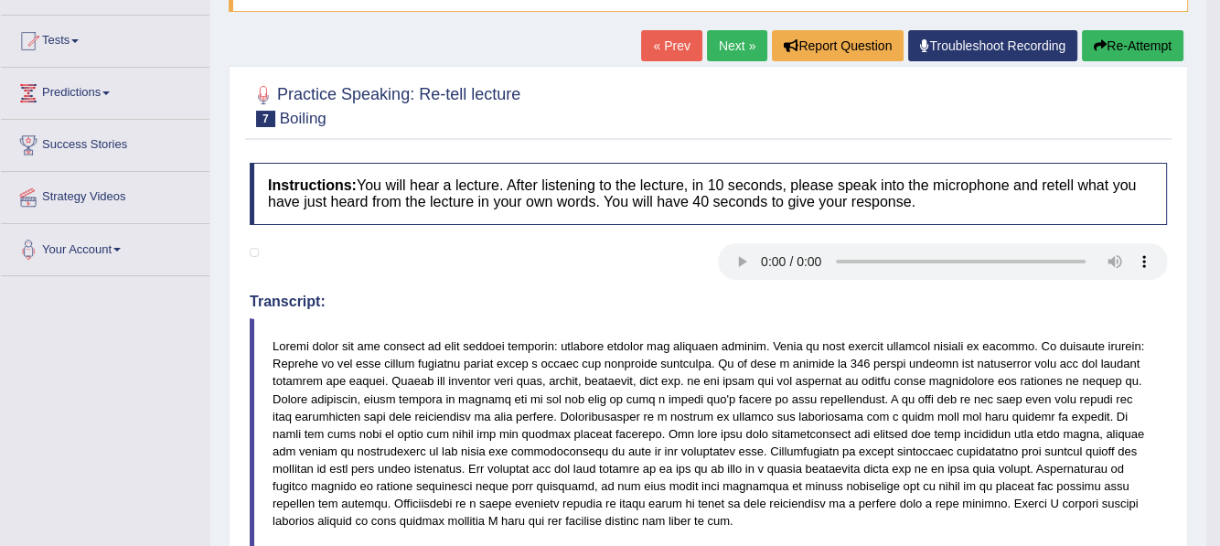
click at [1149, 47] on button "Re-Attempt" at bounding box center [1133, 45] width 102 height 31
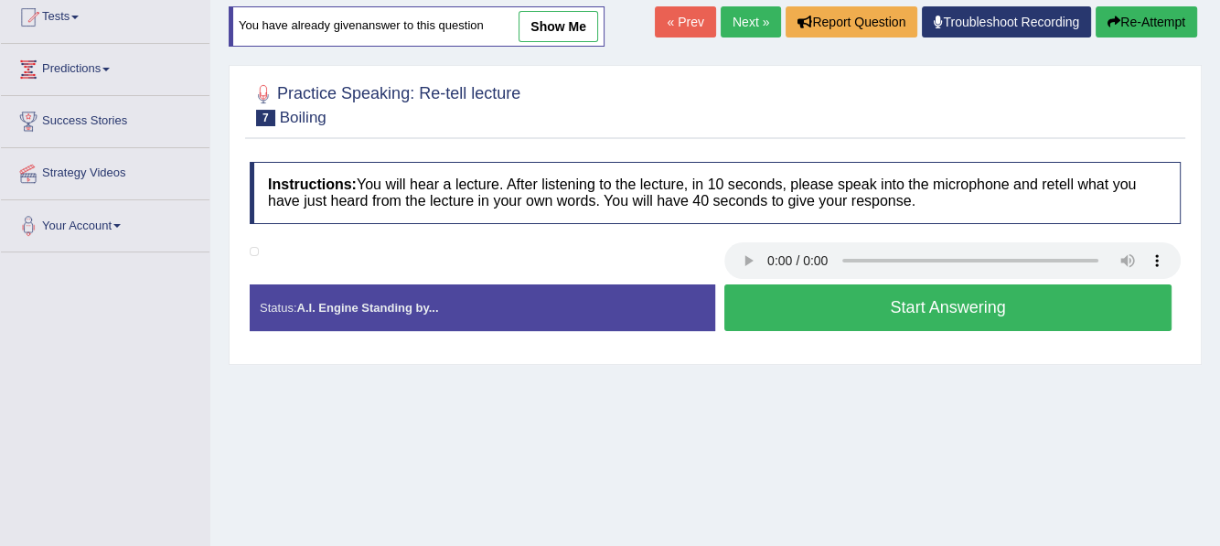
scroll to position [179, 0]
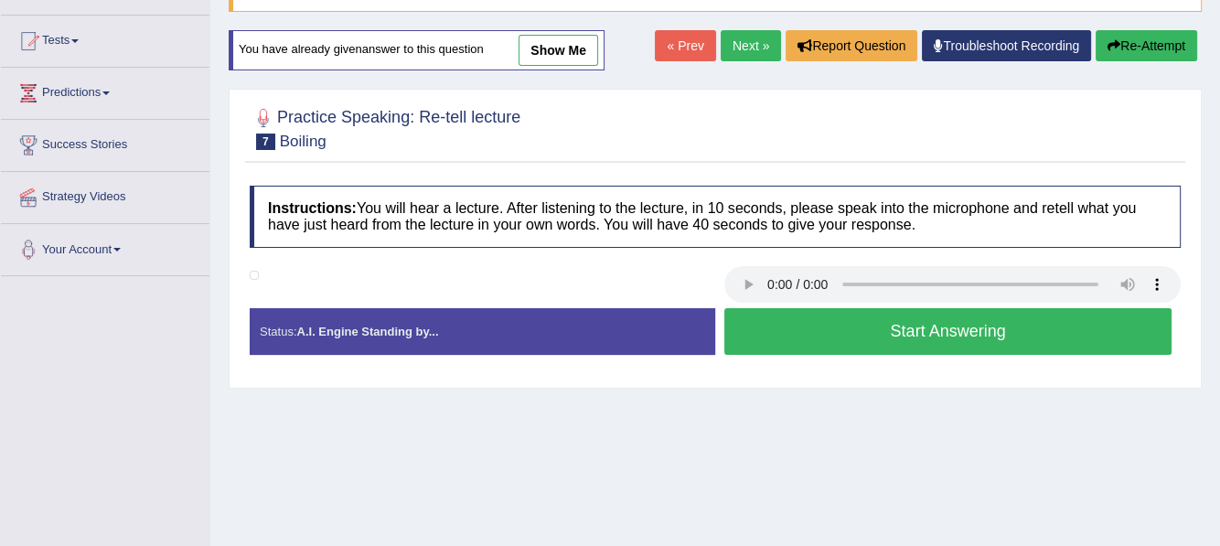
click at [873, 330] on button "Start Answering" at bounding box center [947, 331] width 447 height 47
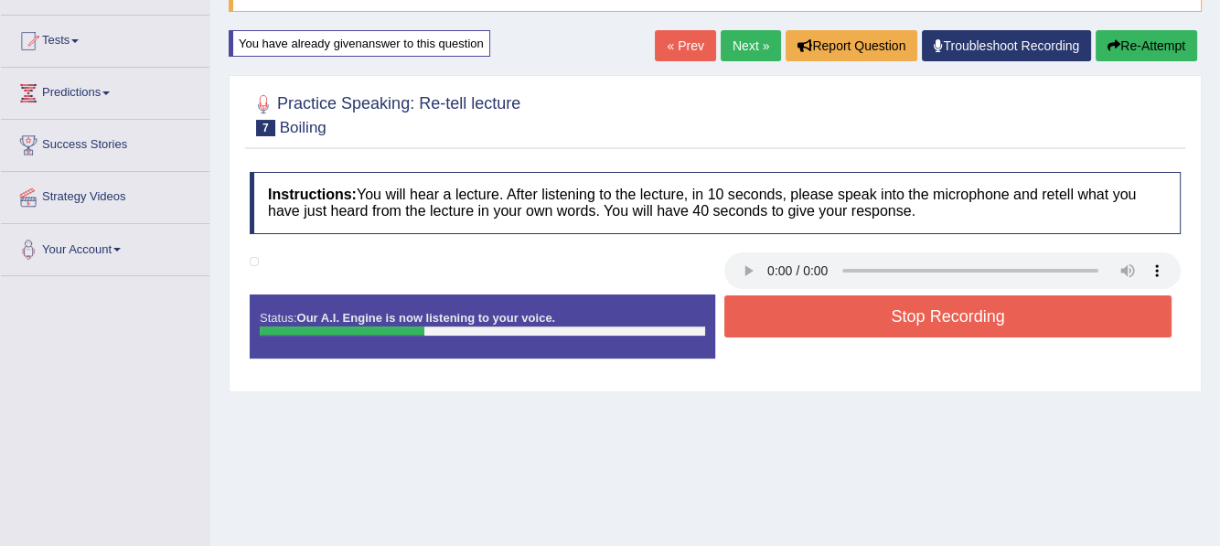
click at [969, 288] on div "Instructions: You will hear a lecture. After listening to the lecture, in 10 se…" at bounding box center [715, 272] width 940 height 219
click at [958, 306] on button "Stop Recording" at bounding box center [947, 316] width 447 height 42
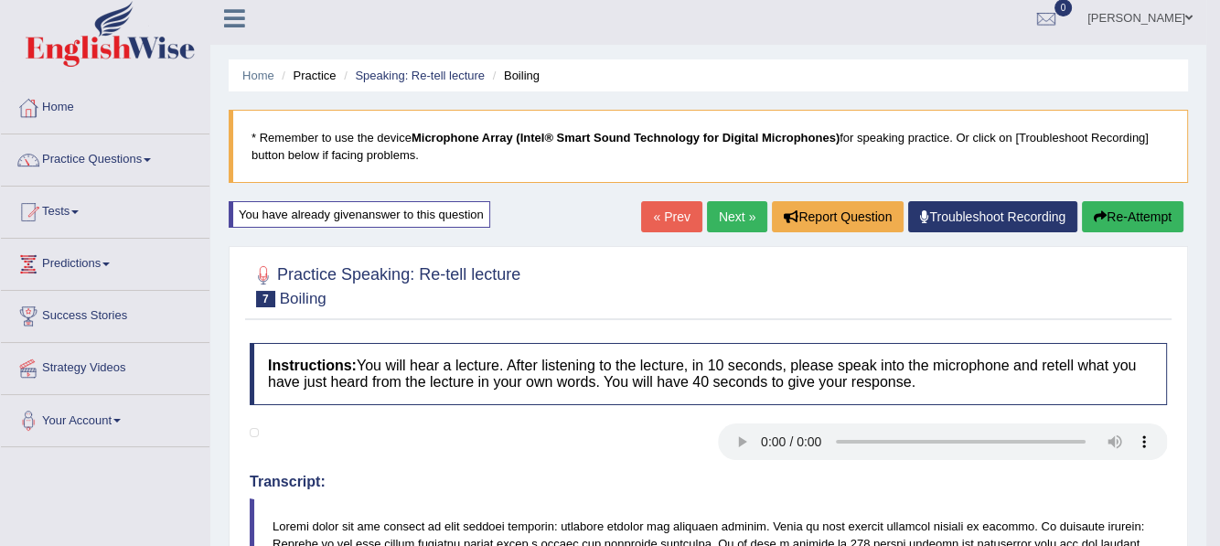
scroll to position [0, 0]
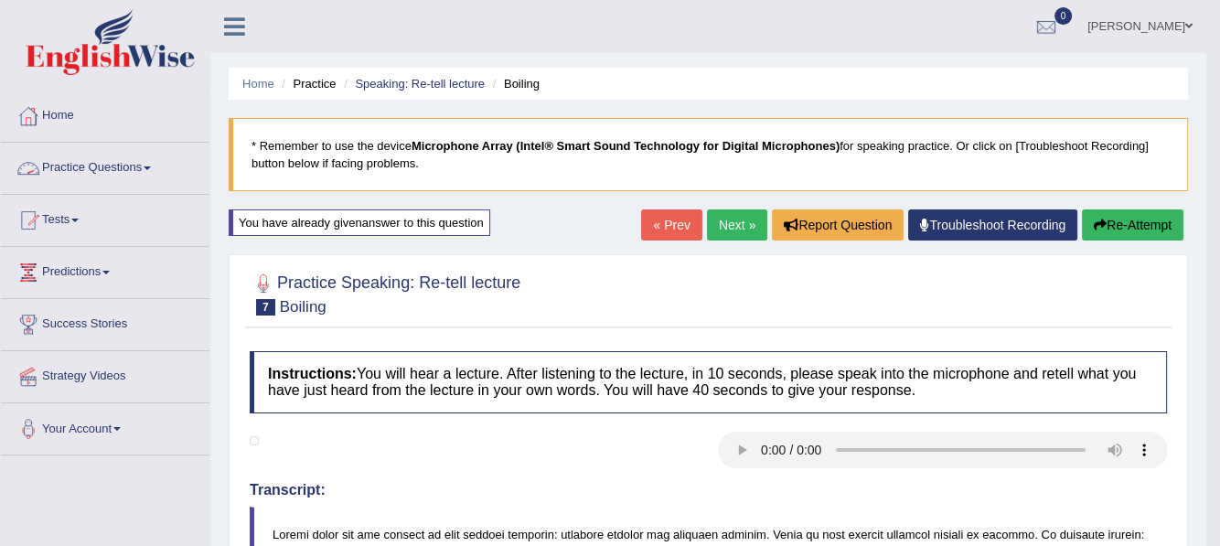
click at [149, 165] on link "Practice Questions" at bounding box center [105, 166] width 208 height 46
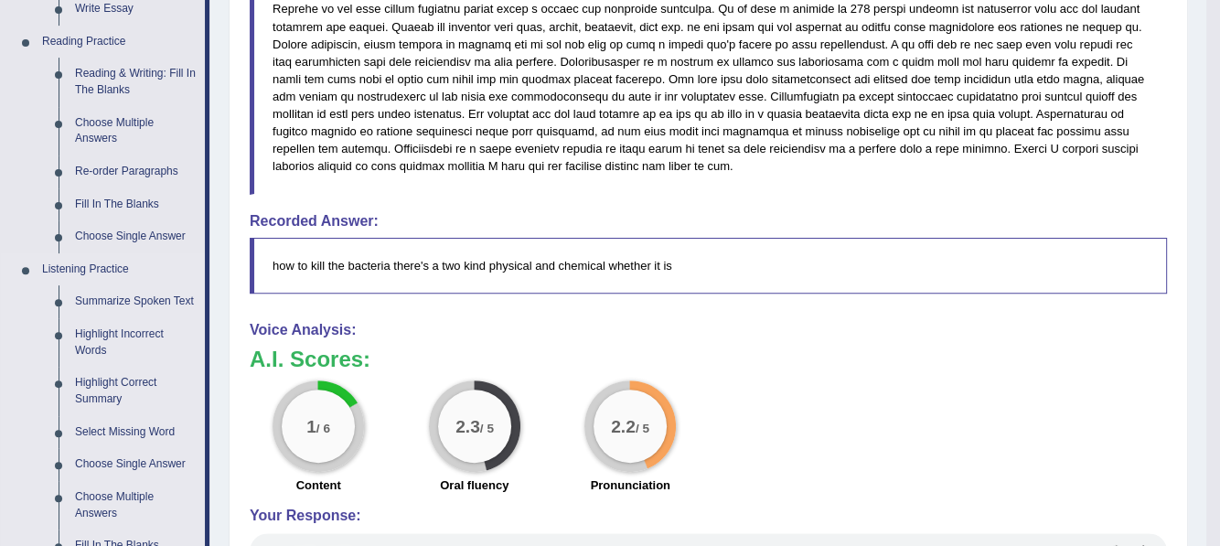
scroll to position [549, 0]
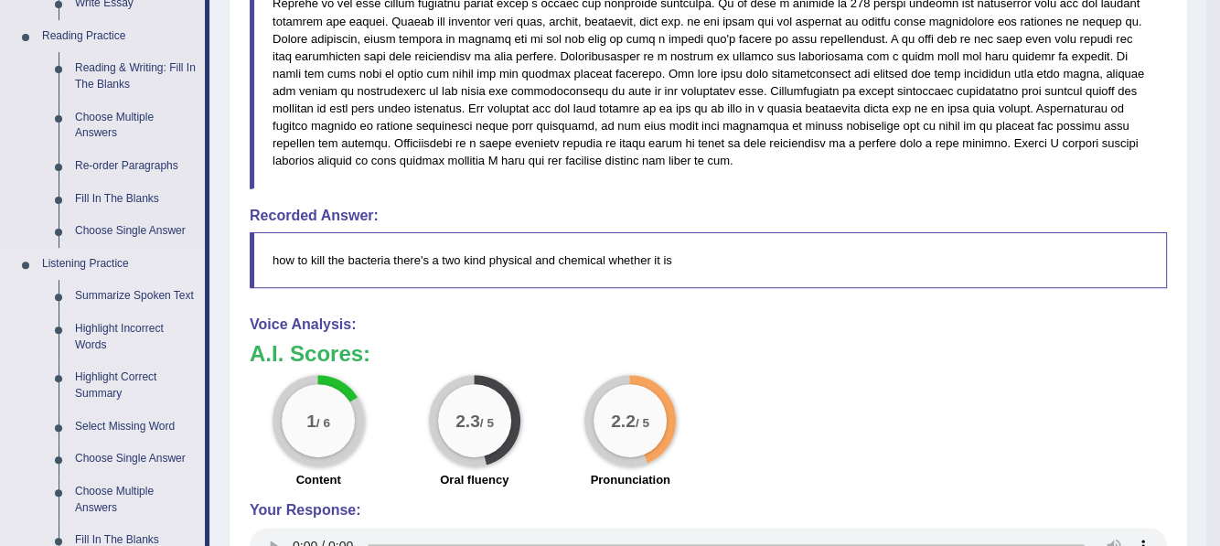
click at [125, 294] on link "Summarize Spoken Text" at bounding box center [136, 296] width 138 height 33
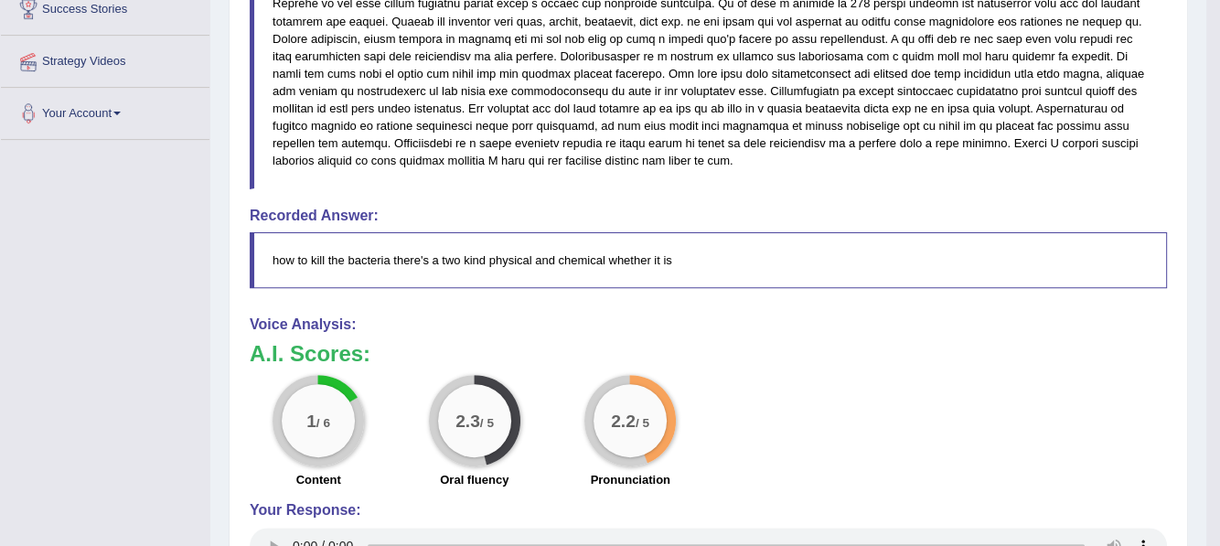
scroll to position [200, 0]
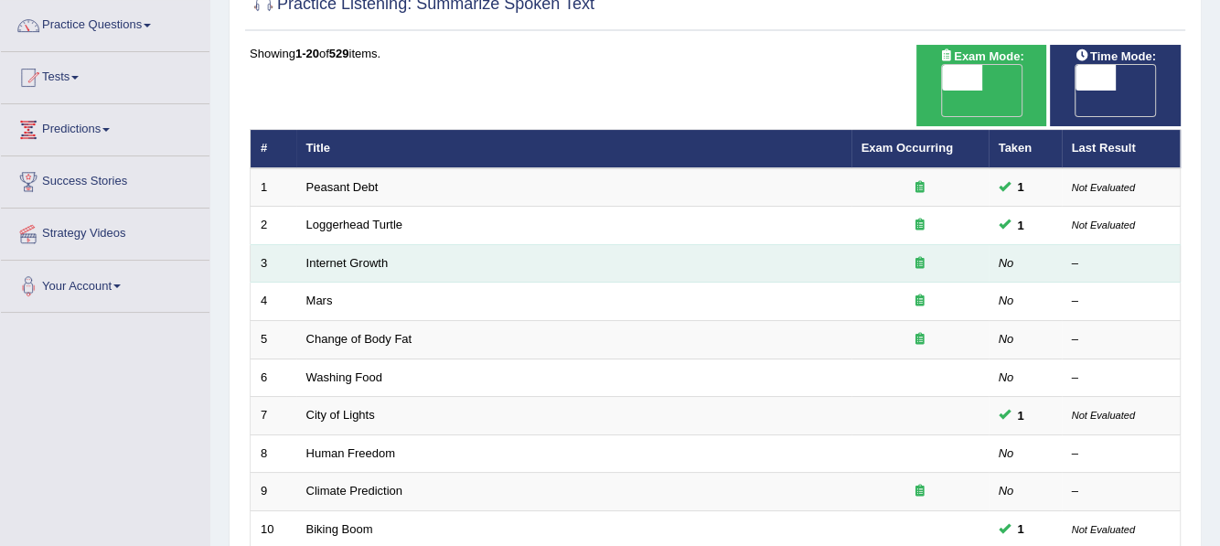
scroll to position [183, 0]
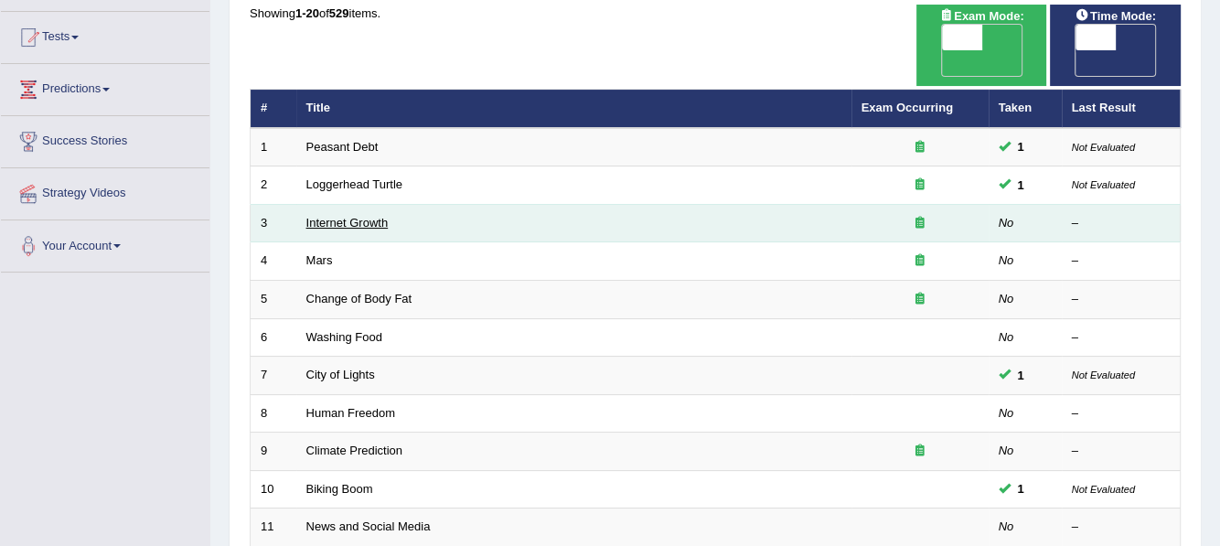
click at [331, 216] on link "Internet Growth" at bounding box center [347, 223] width 82 height 14
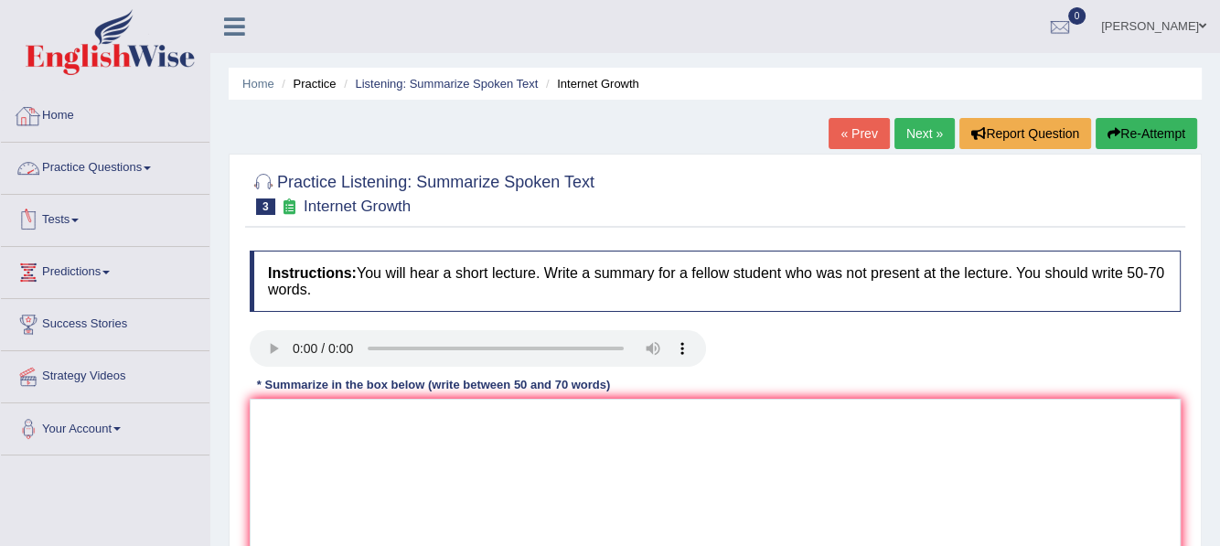
click at [159, 164] on link "Practice Questions" at bounding box center [105, 166] width 208 height 46
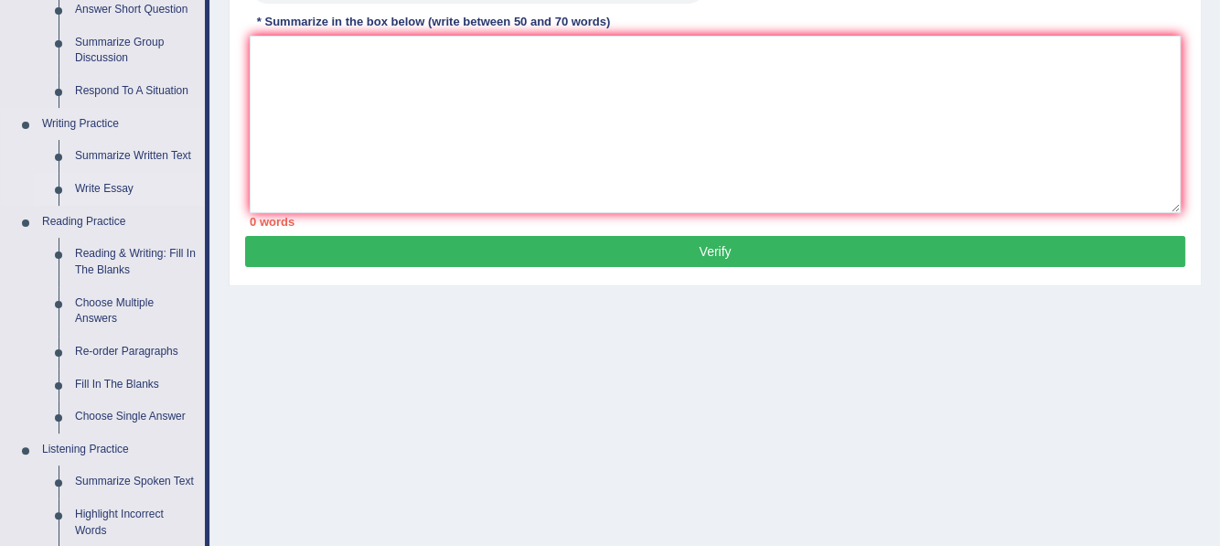
scroll to position [366, 0]
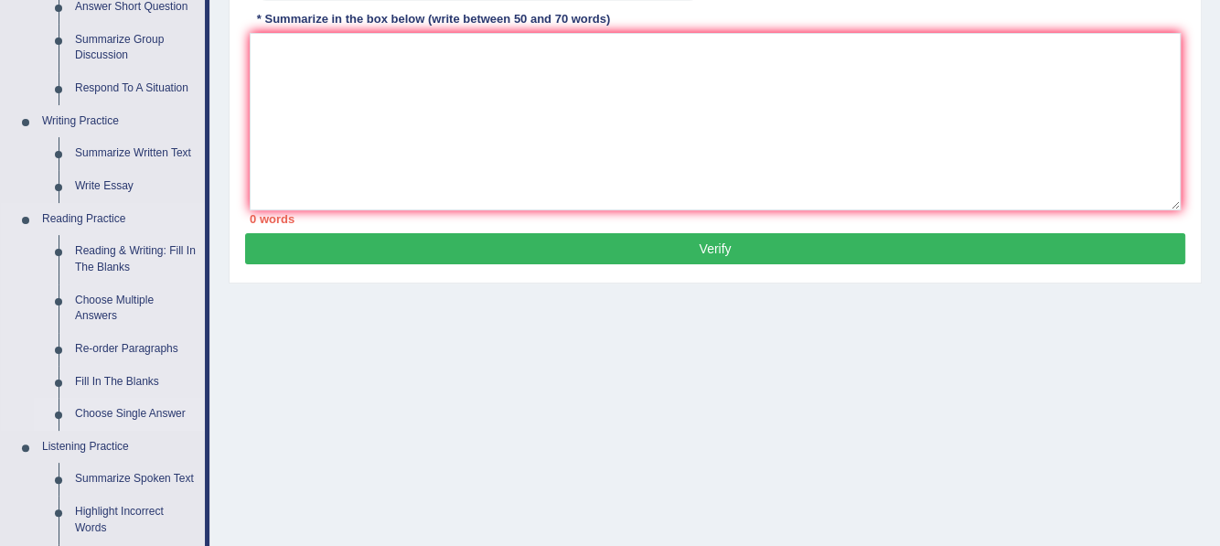
click at [137, 407] on link "Choose Single Answer" at bounding box center [136, 414] width 138 height 33
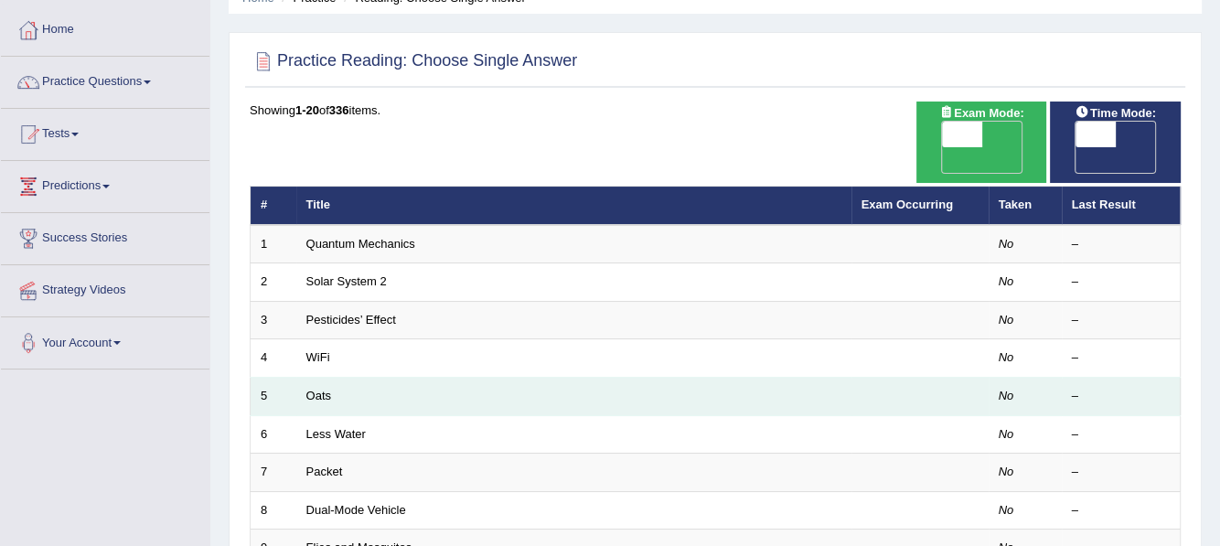
scroll to position [91, 0]
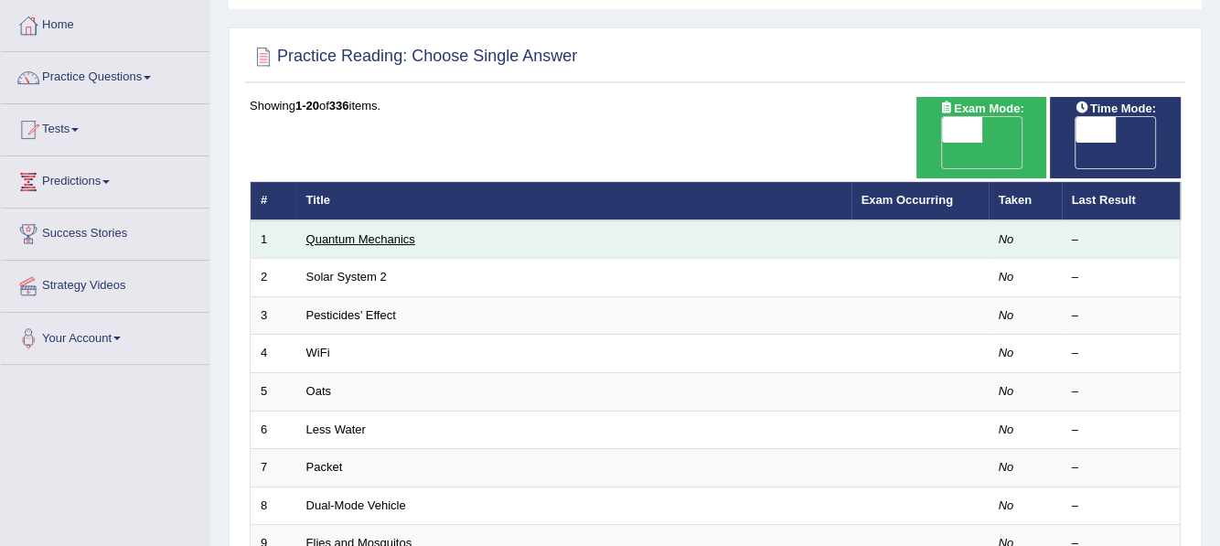
click at [351, 232] on link "Quantum Mechanics" at bounding box center [360, 239] width 109 height 14
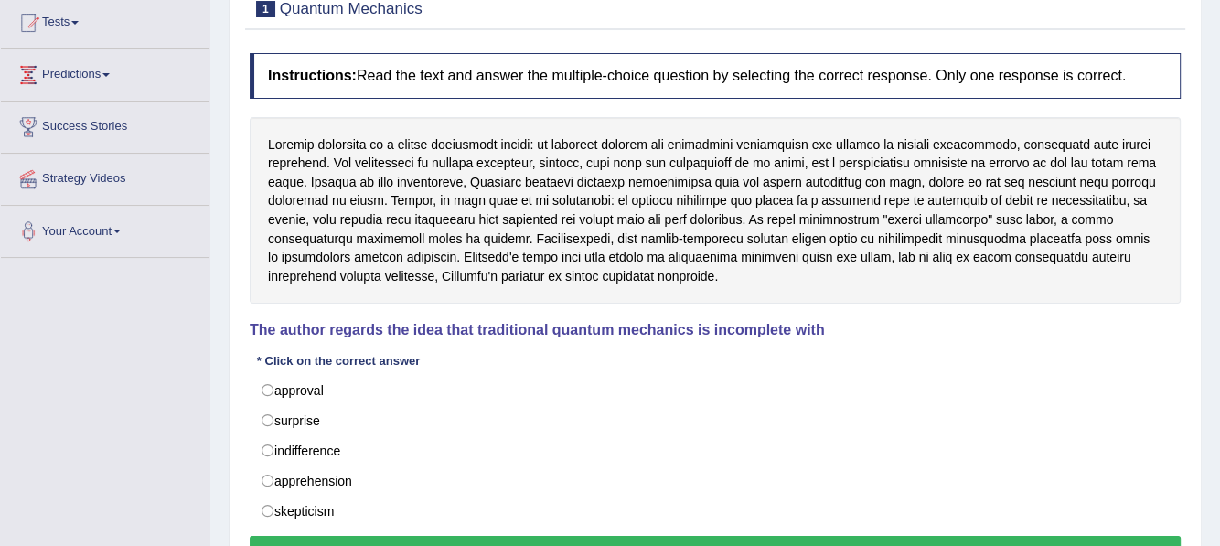
scroll to position [183, 0]
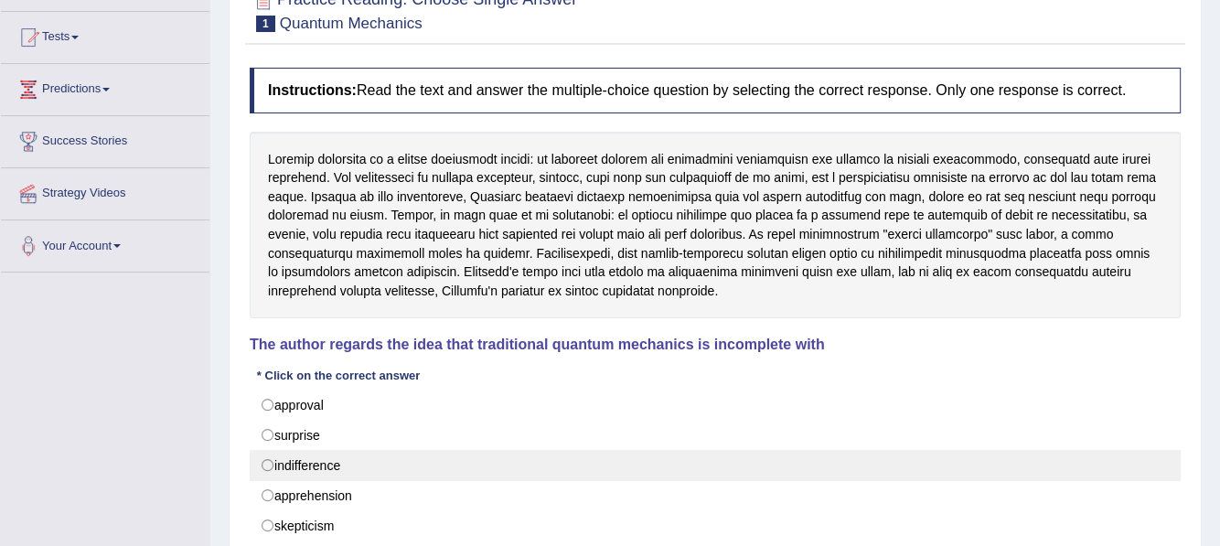
click at [268, 461] on label "indifference" at bounding box center [715, 465] width 931 height 31
radio input "true"
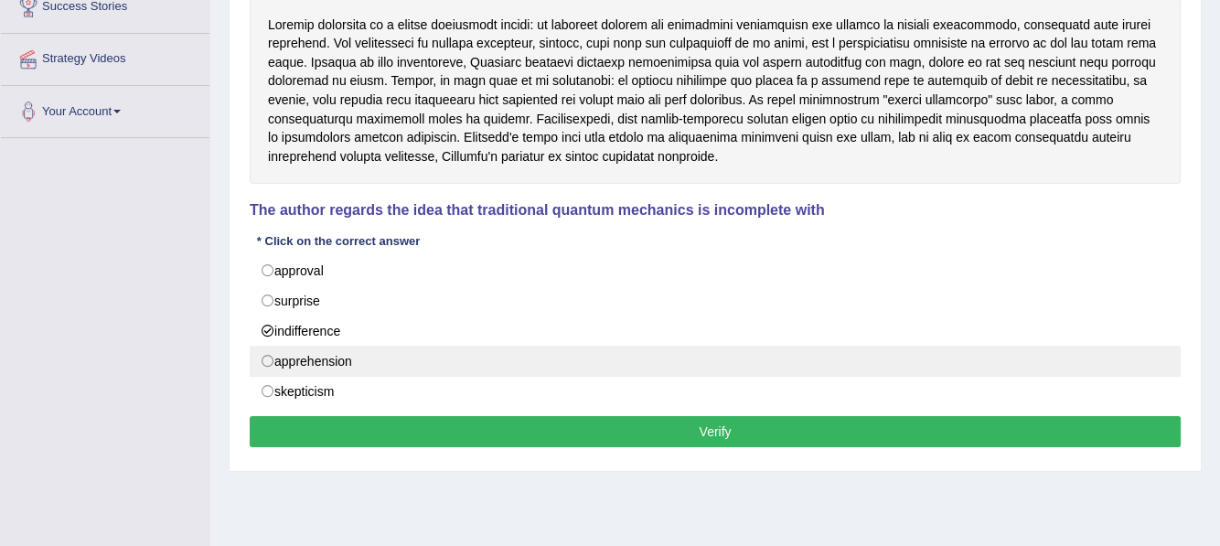
scroll to position [366, 0]
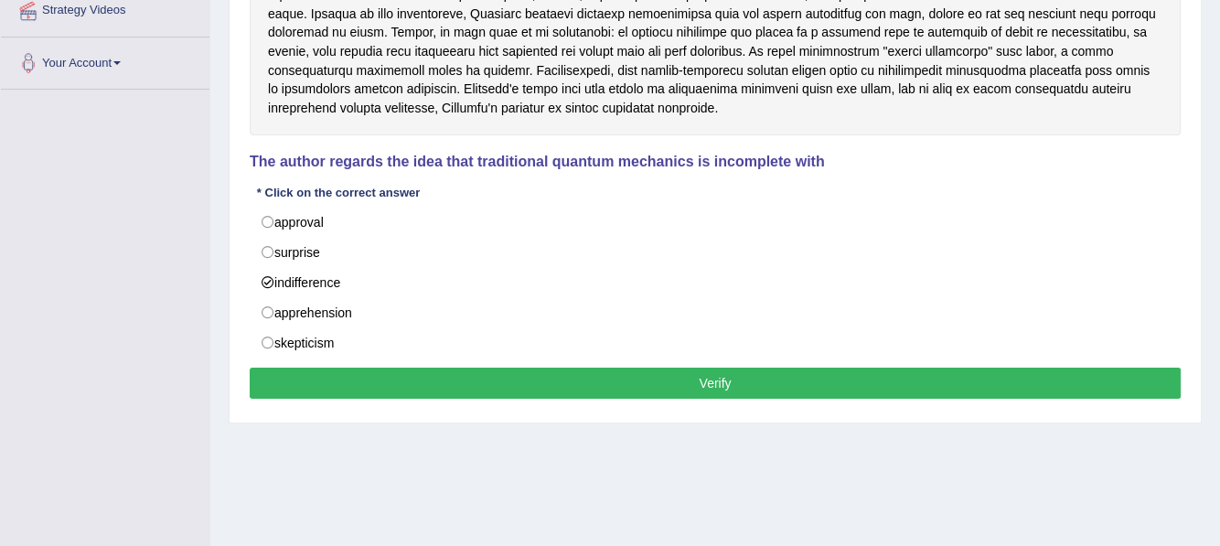
click at [492, 373] on button "Verify" at bounding box center [715, 383] width 931 height 31
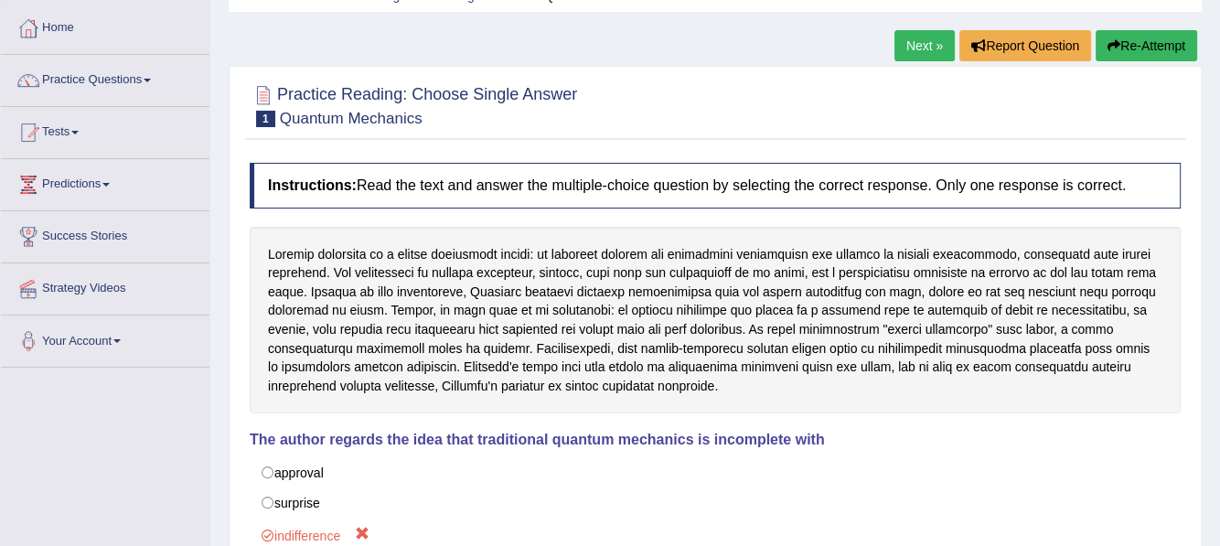
scroll to position [0, 0]
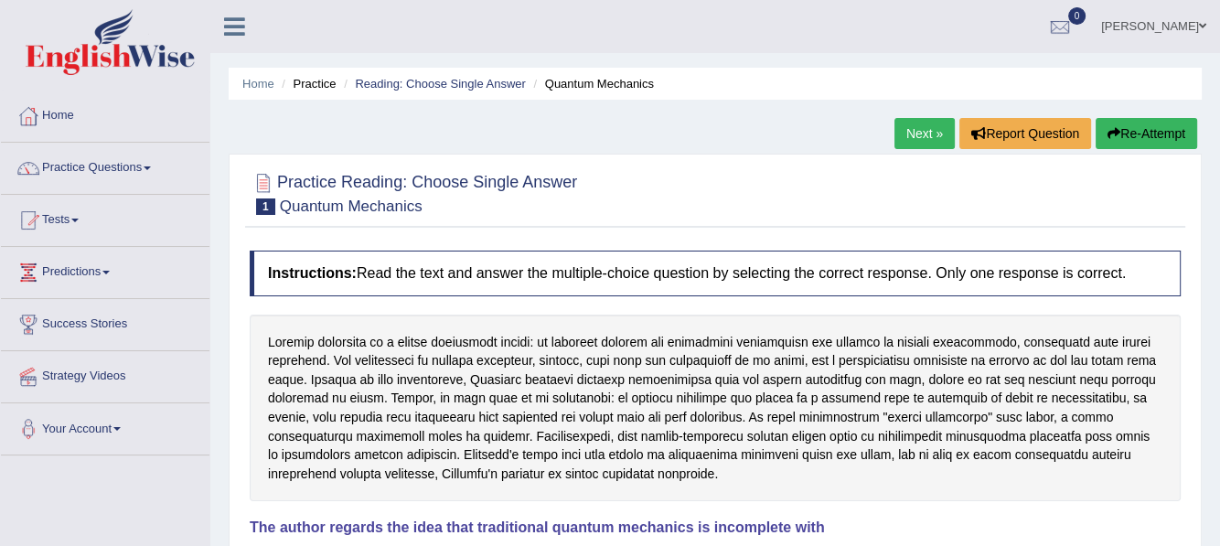
click at [1160, 134] on button "Re-Attempt" at bounding box center [1147, 133] width 102 height 31
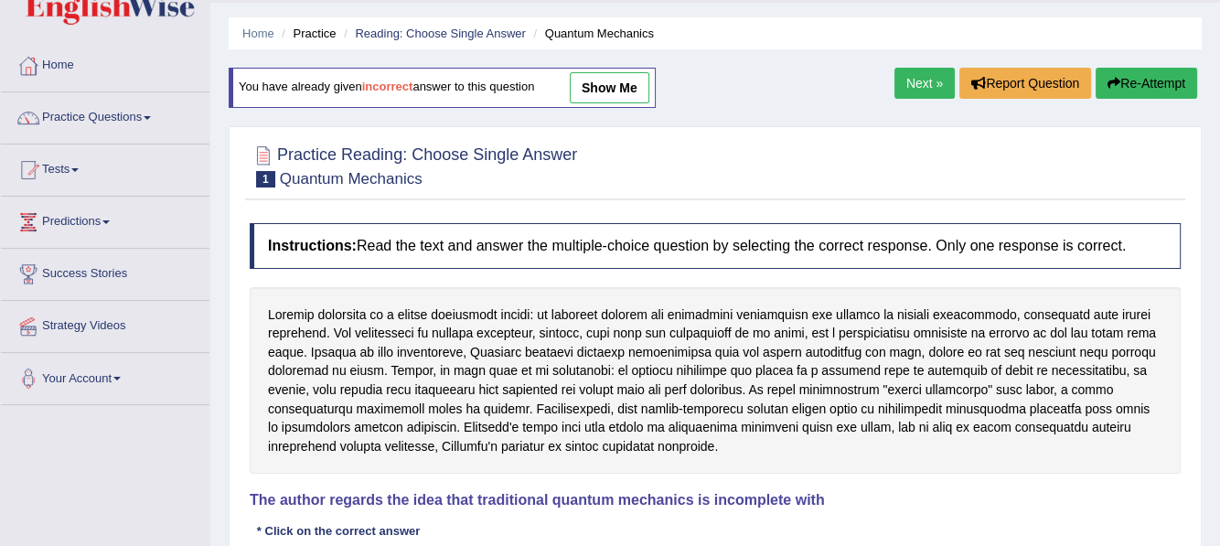
scroll to position [274, 0]
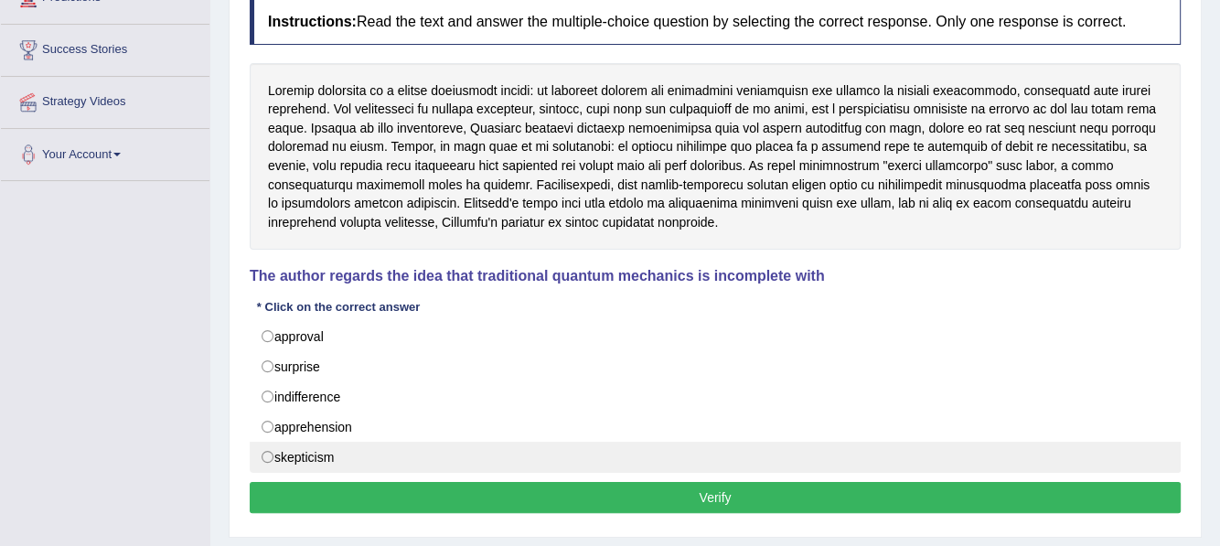
click at [270, 454] on label "skepticism" at bounding box center [715, 457] width 931 height 31
radio input "true"
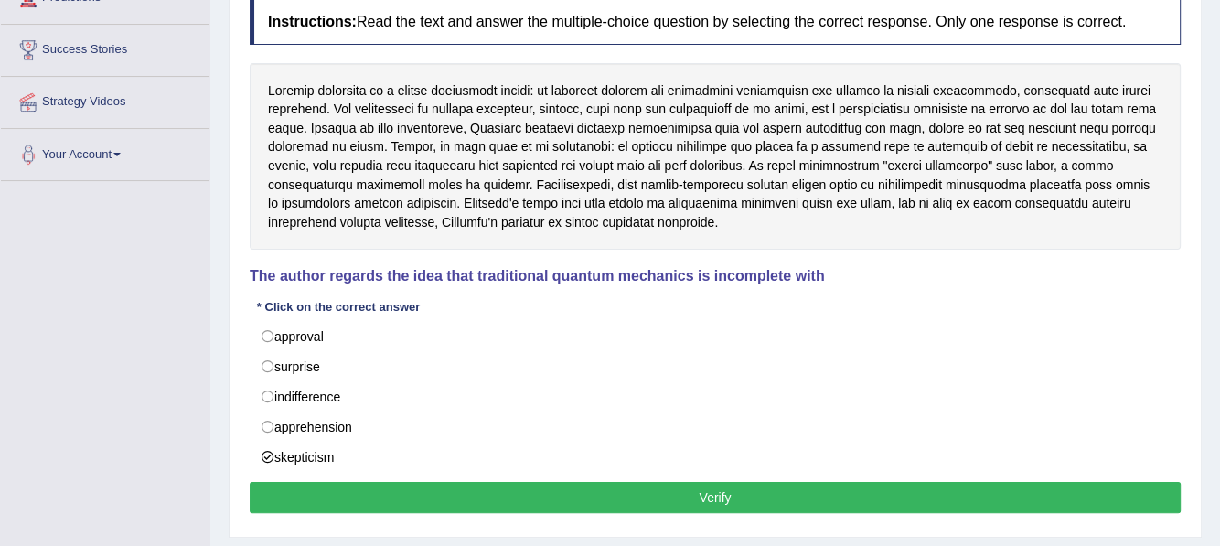
click at [700, 492] on button "Verify" at bounding box center [715, 497] width 931 height 31
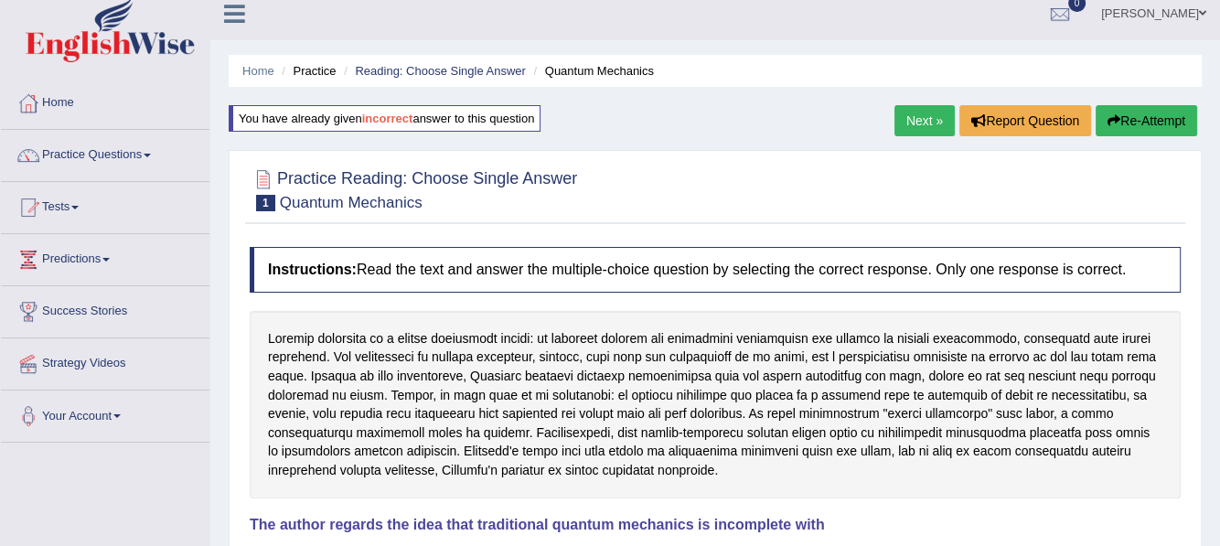
scroll to position [0, 0]
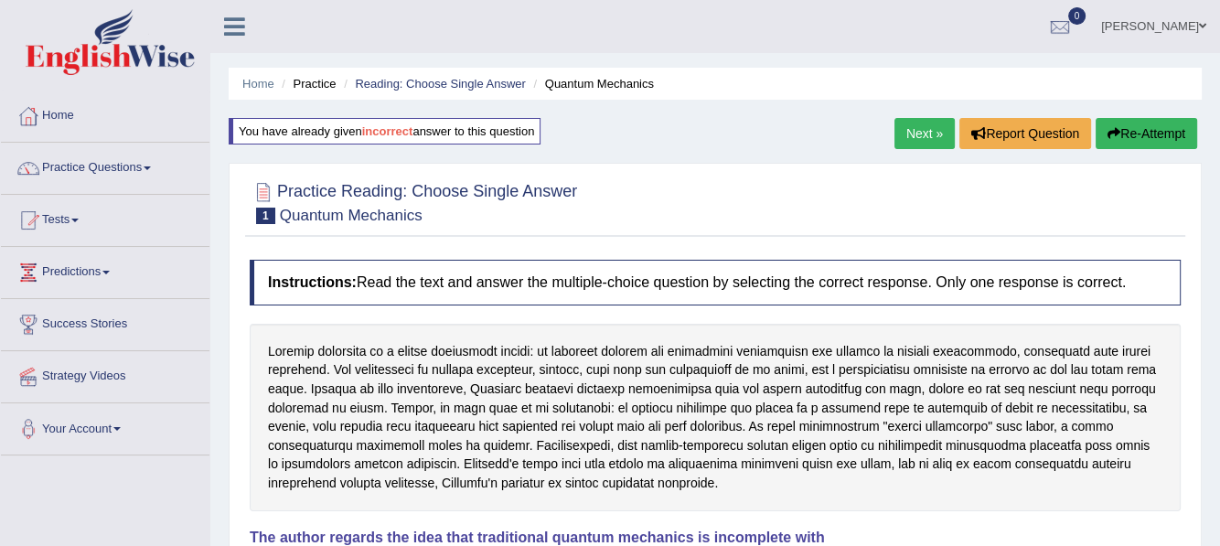
click at [935, 137] on link "Next »" at bounding box center [924, 133] width 60 height 31
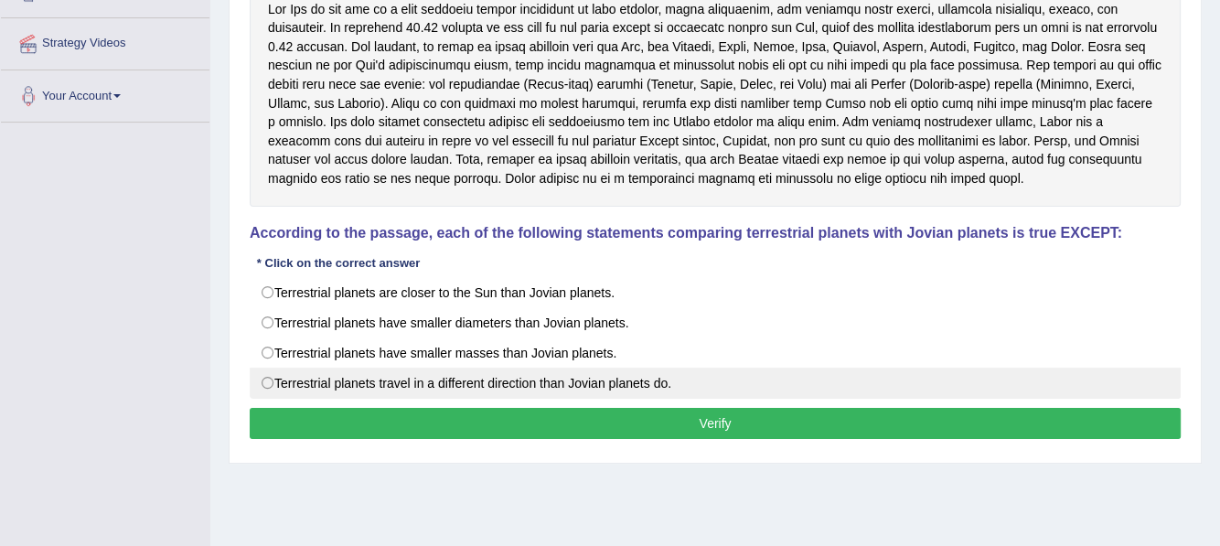
scroll to position [366, 0]
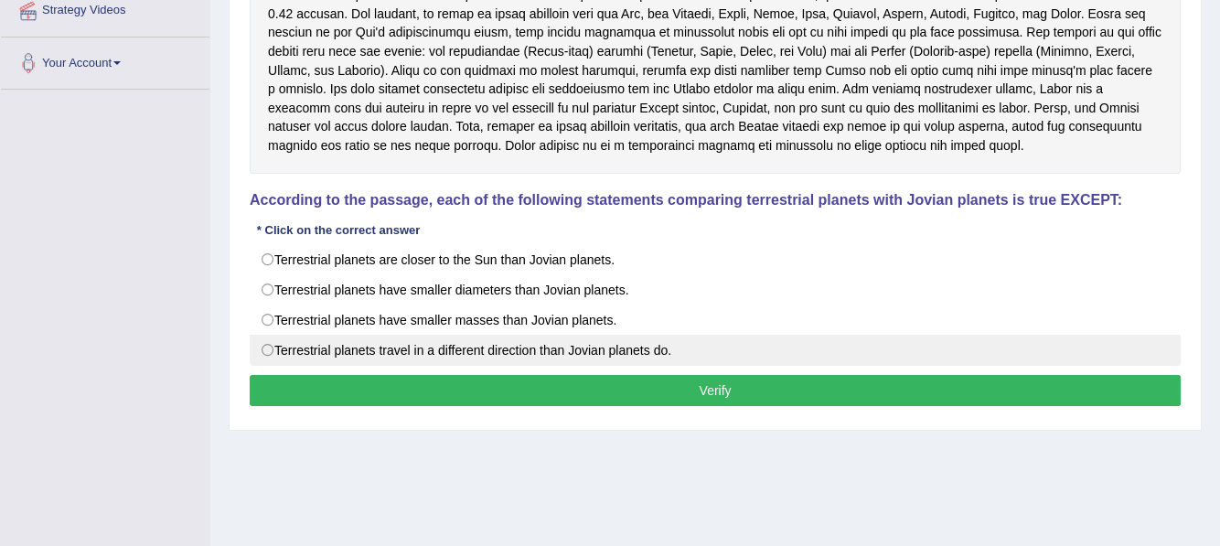
click at [351, 347] on label "Terrestrial planets travel in a different direction than Jovian planets do." at bounding box center [715, 350] width 931 height 31
radio input "true"
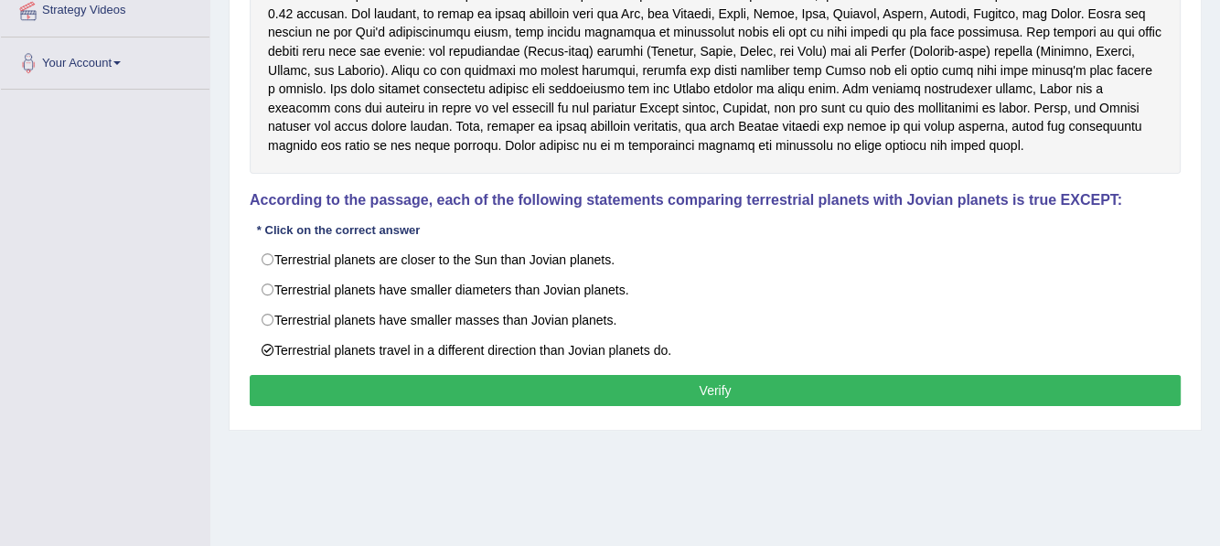
click at [397, 381] on button "Verify" at bounding box center [715, 390] width 931 height 31
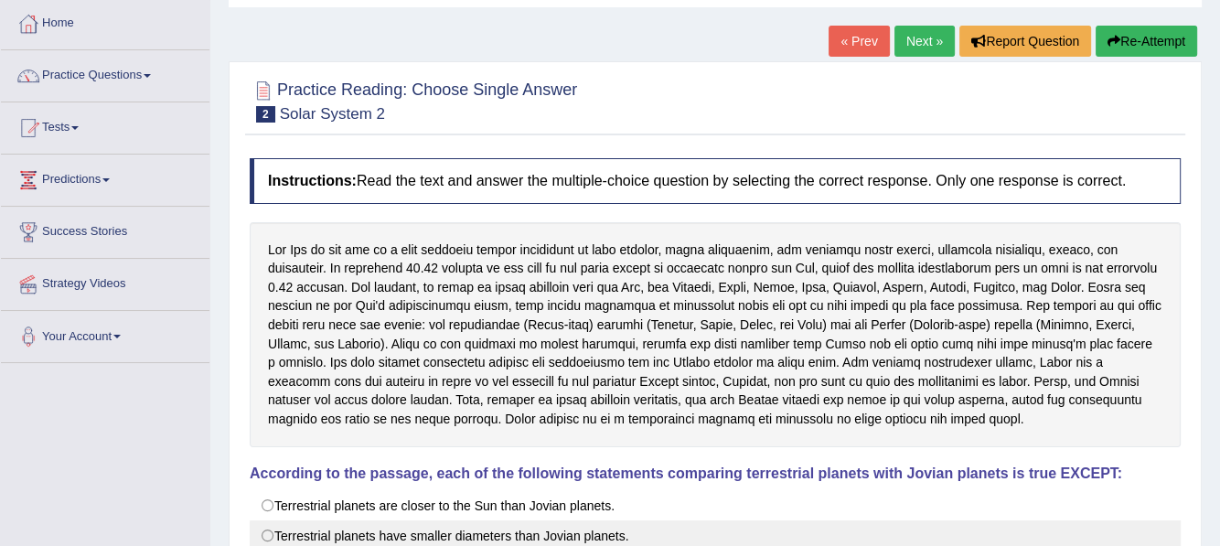
scroll to position [91, 0]
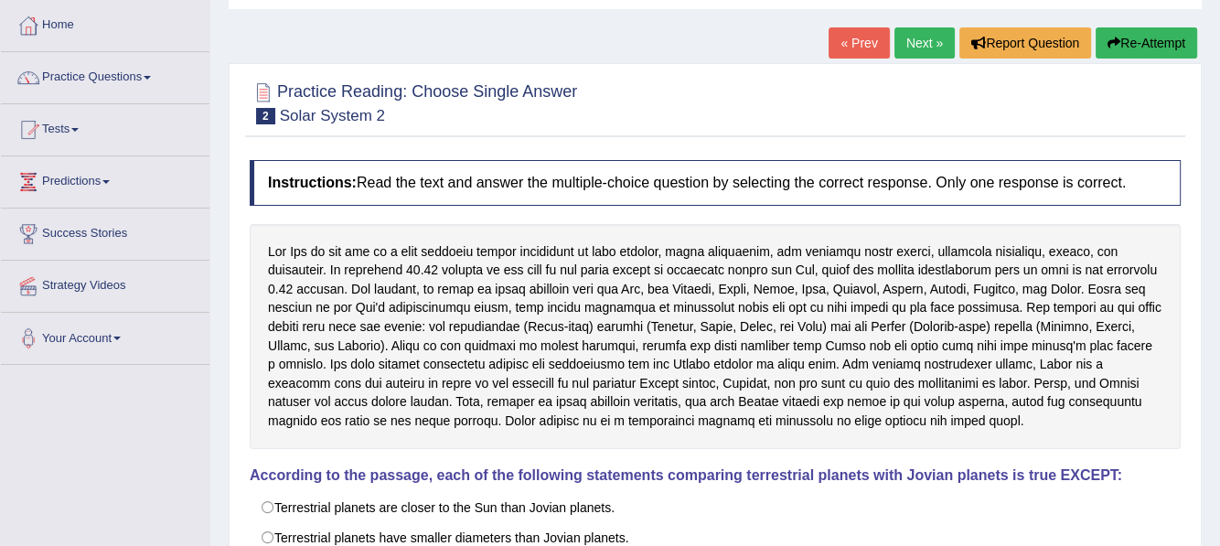
click at [917, 48] on link "Next »" at bounding box center [924, 42] width 60 height 31
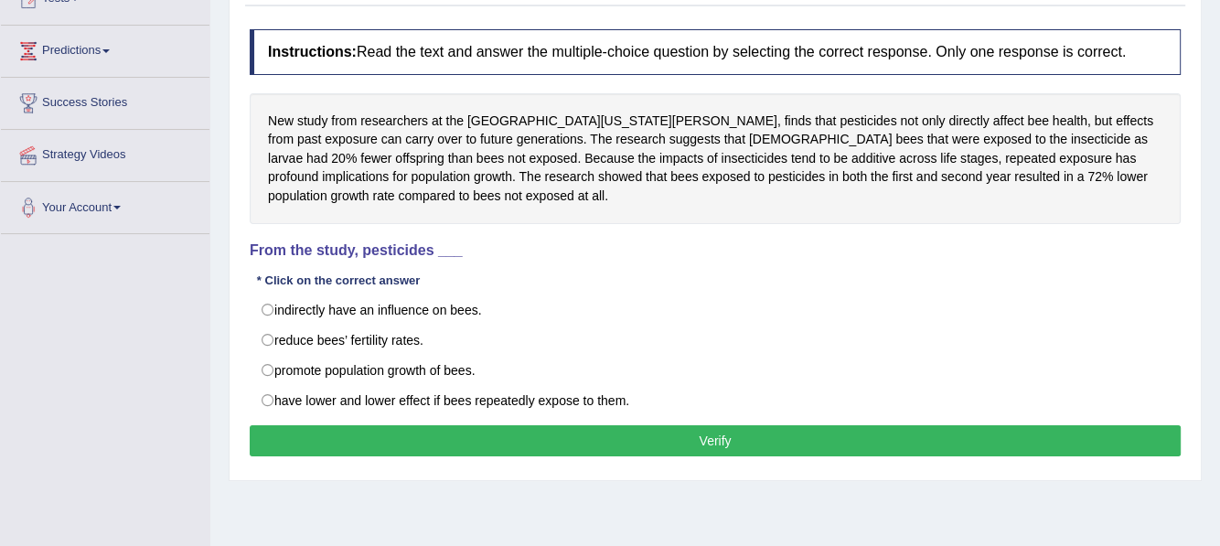
scroll to position [274, 0]
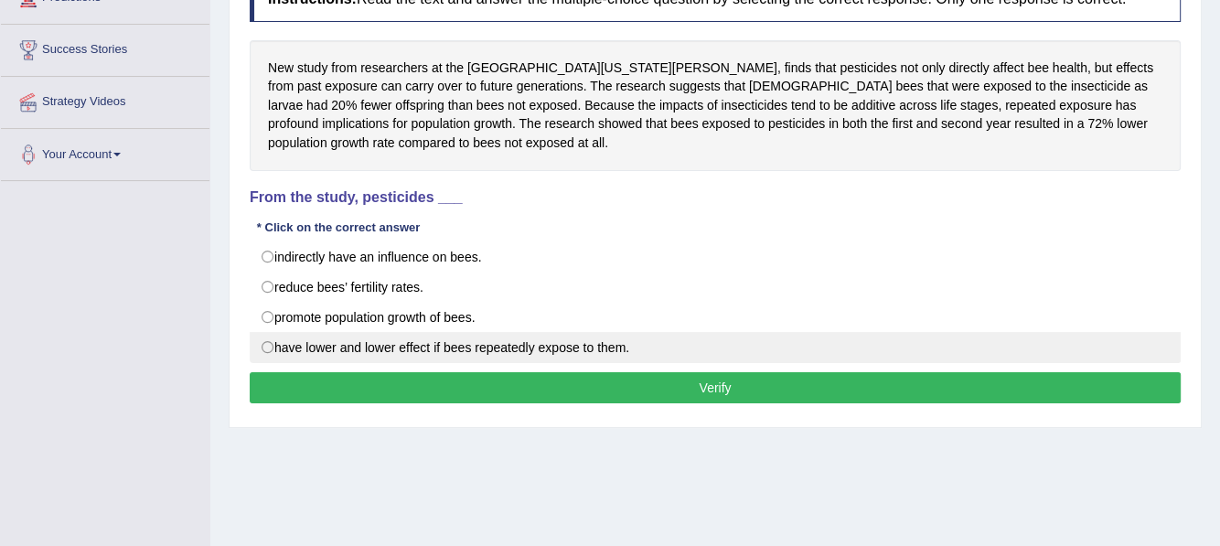
click at [303, 340] on label "have lower and lower effect if bees repeatedly expose to them." at bounding box center [715, 347] width 931 height 31
radio input "true"
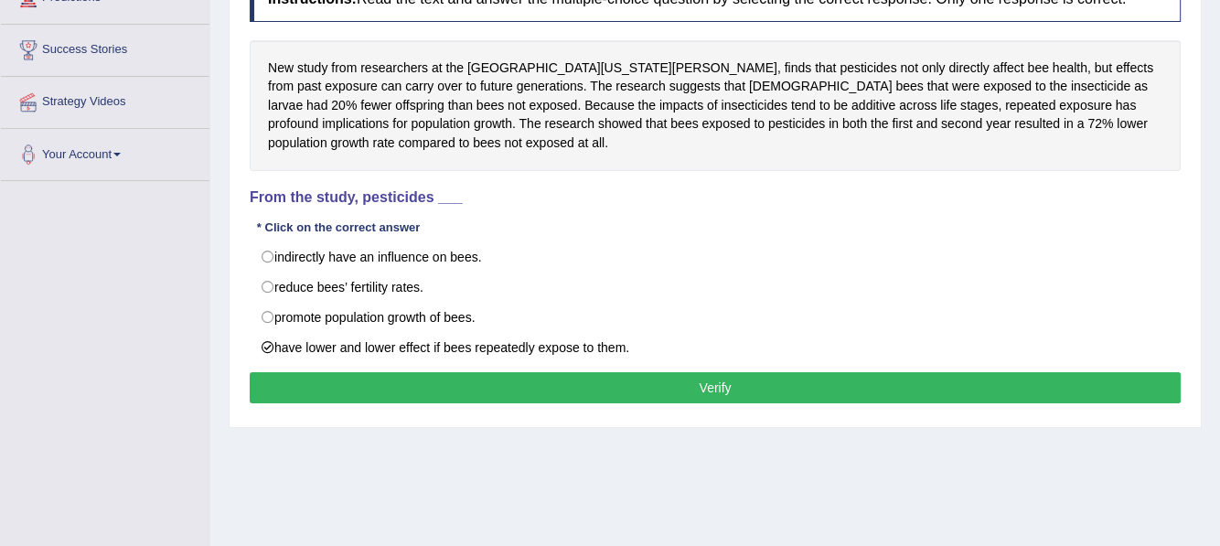
click at [340, 381] on button "Verify" at bounding box center [715, 387] width 931 height 31
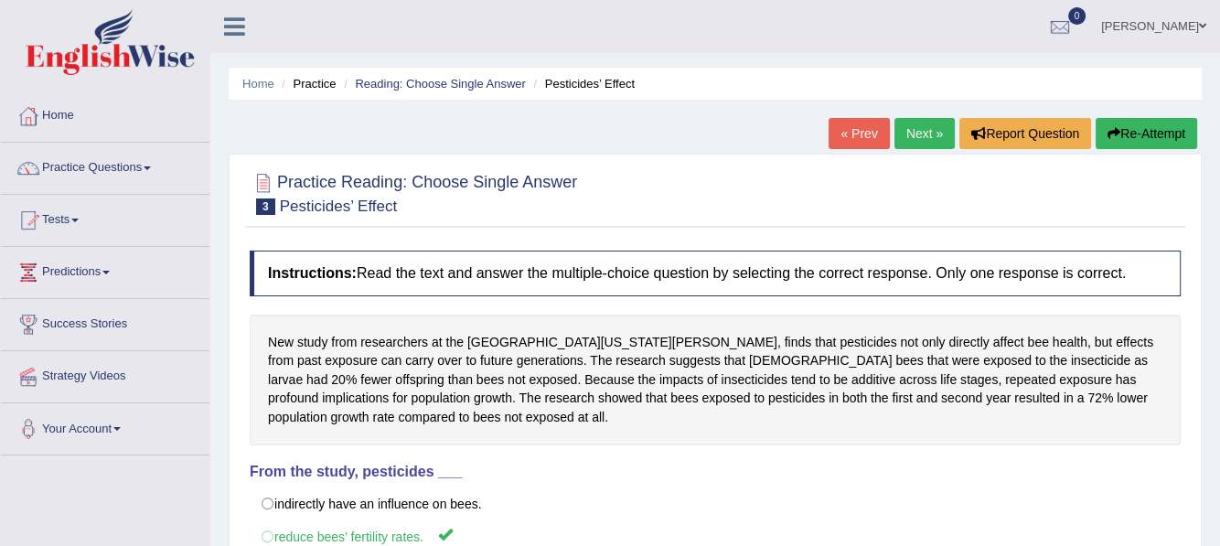
scroll to position [0, 0]
click at [1113, 134] on icon "button" at bounding box center [1113, 133] width 13 height 13
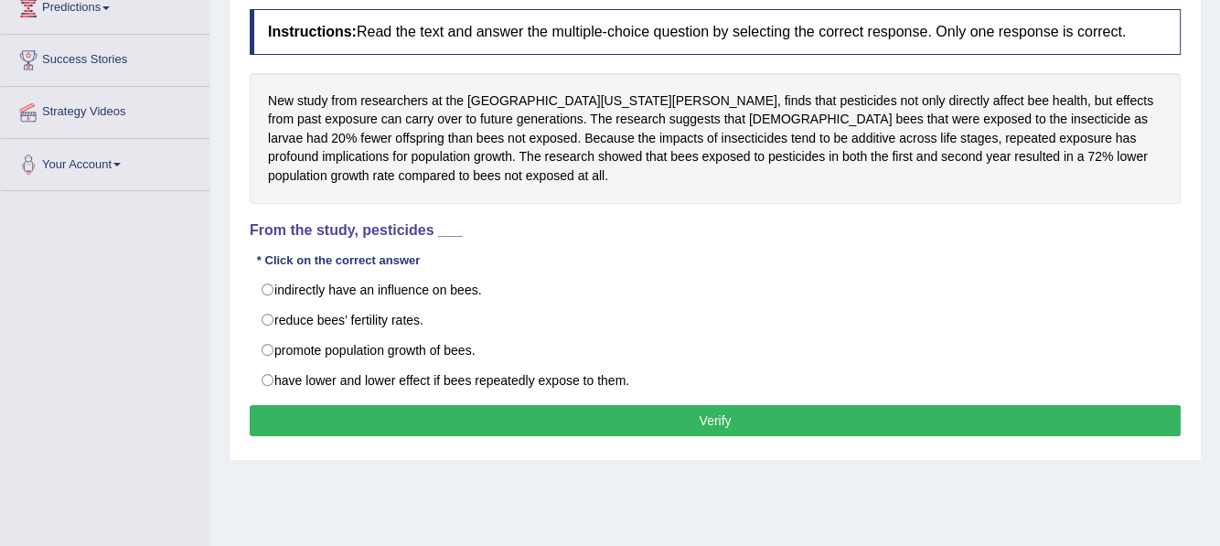
scroll to position [274, 0]
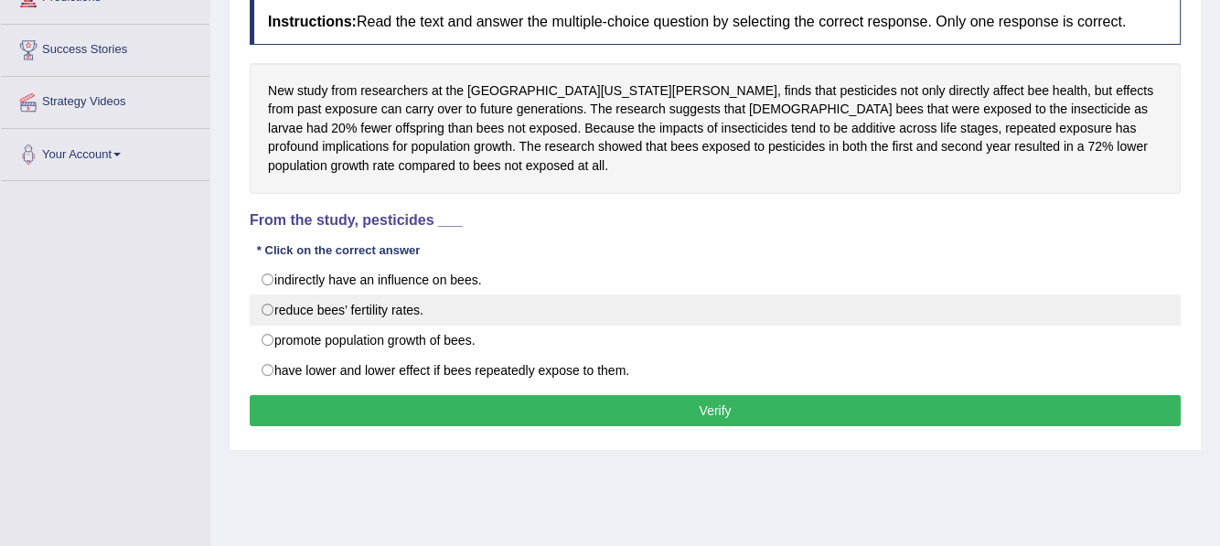
click at [332, 310] on label "reduce bees’ fertility rates." at bounding box center [715, 309] width 931 height 31
radio input "true"
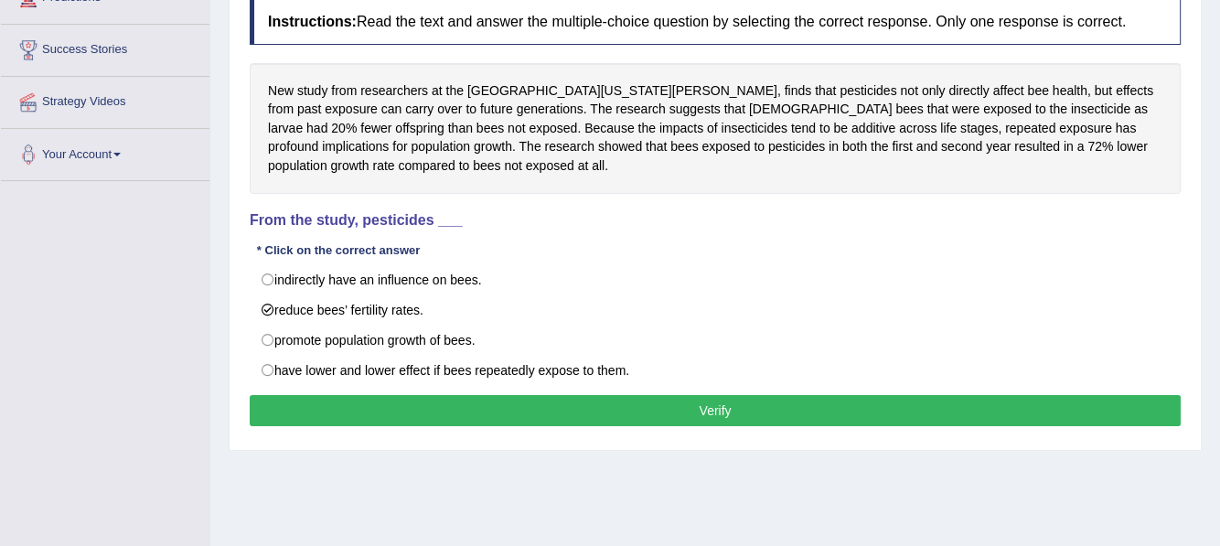
click at [401, 399] on button "Verify" at bounding box center [715, 410] width 931 height 31
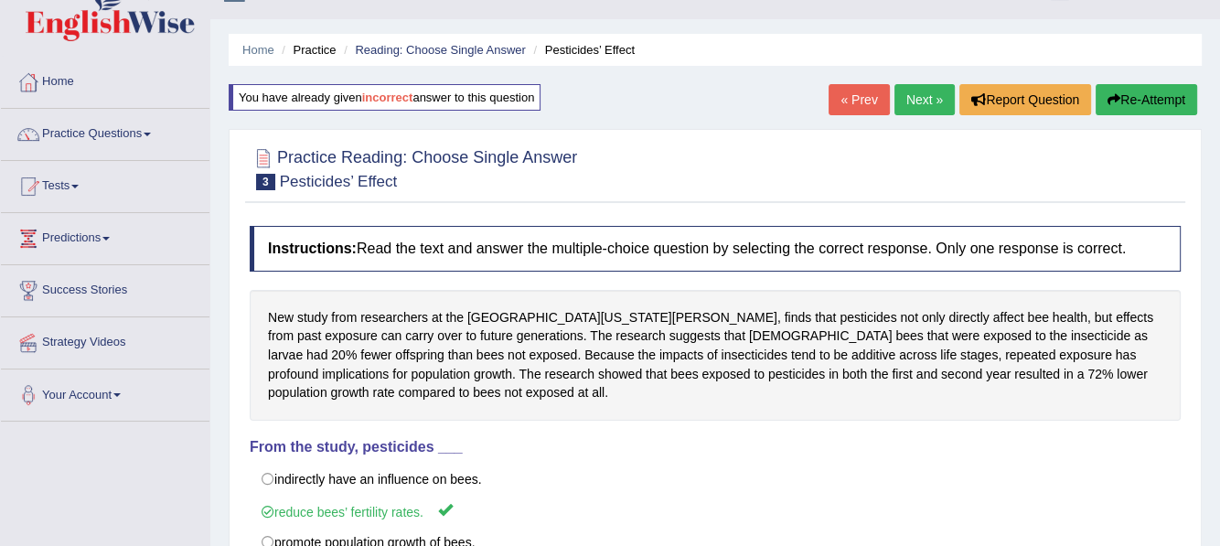
scroll to position [0, 0]
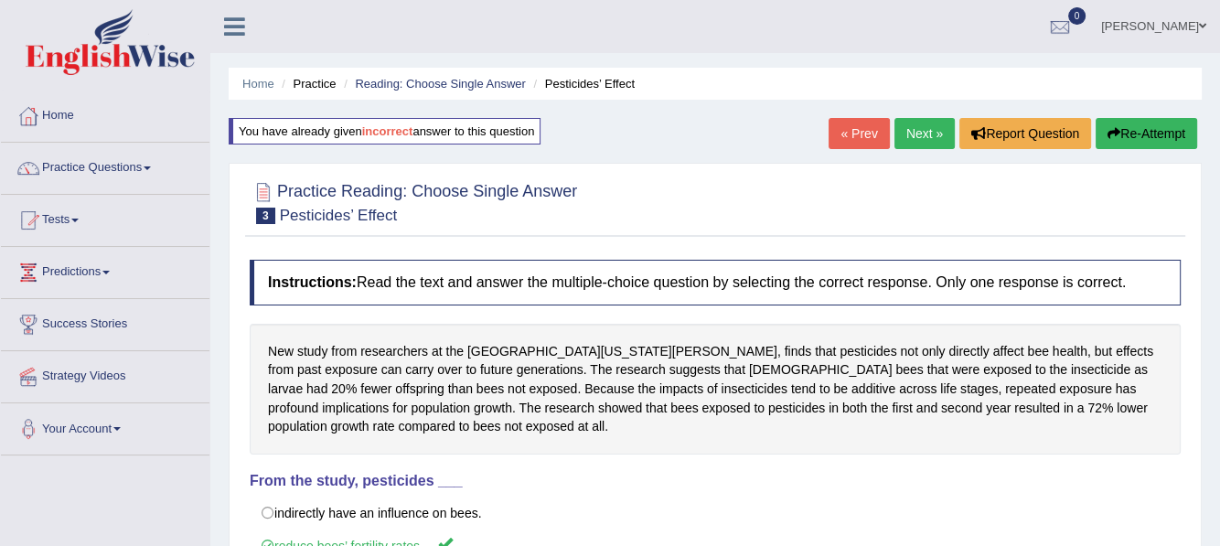
click at [908, 139] on link "Next »" at bounding box center [924, 133] width 60 height 31
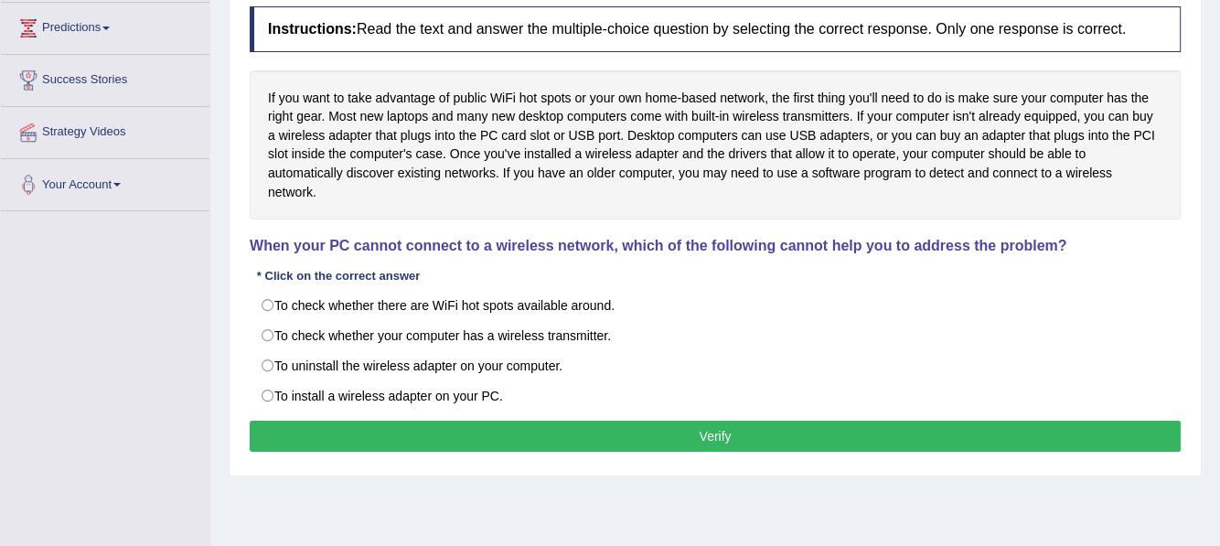
scroll to position [274, 0]
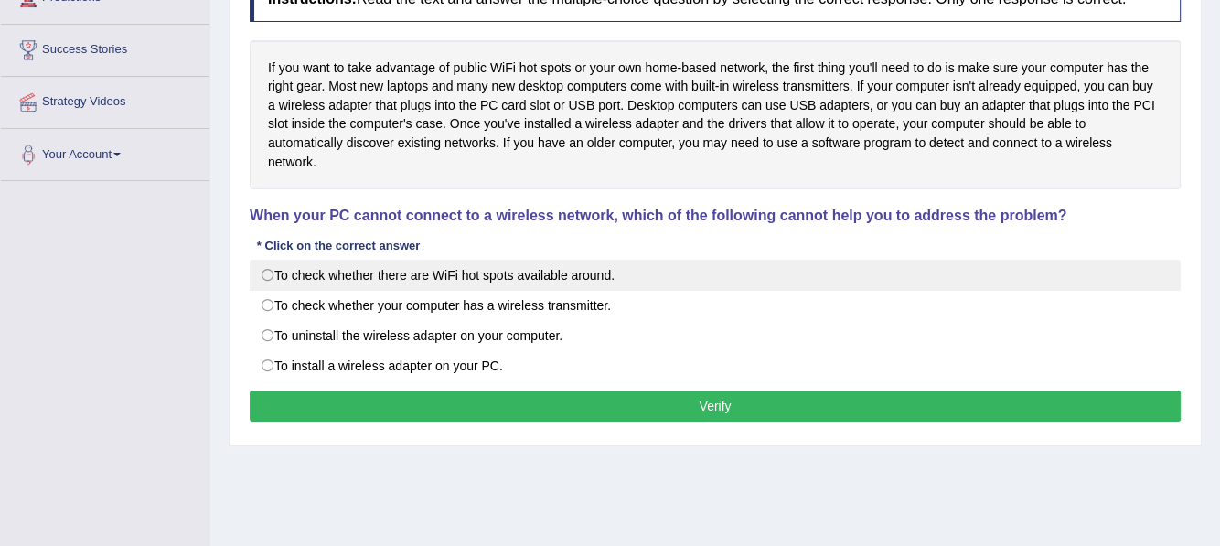
click at [379, 274] on label "To check whether there are WiFi hot spots available around." at bounding box center [715, 275] width 931 height 31
radio input "true"
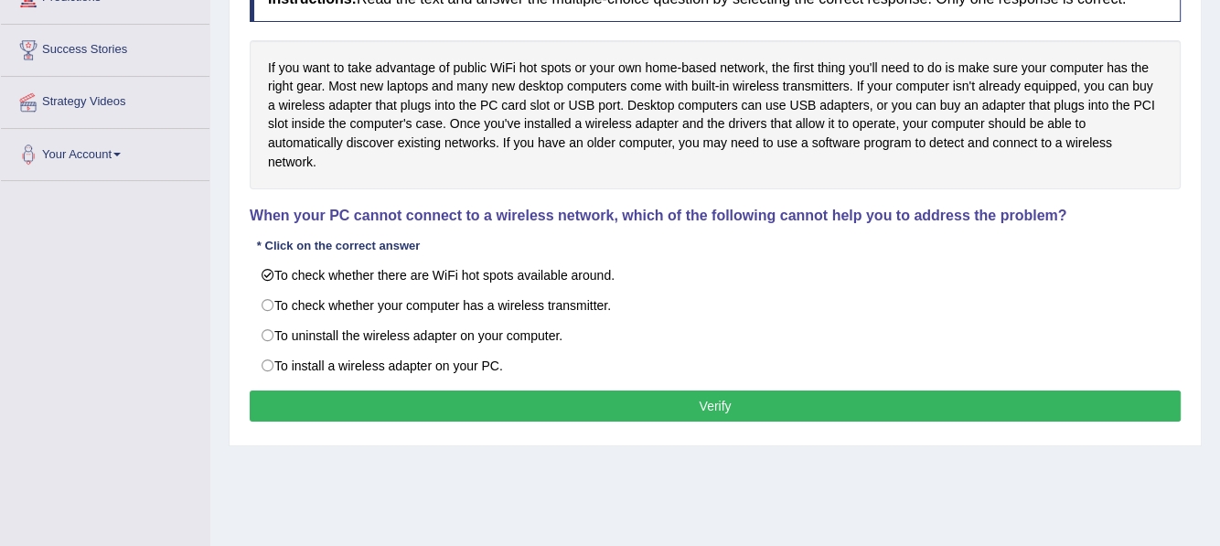
click at [458, 407] on button "Verify" at bounding box center [715, 405] width 931 height 31
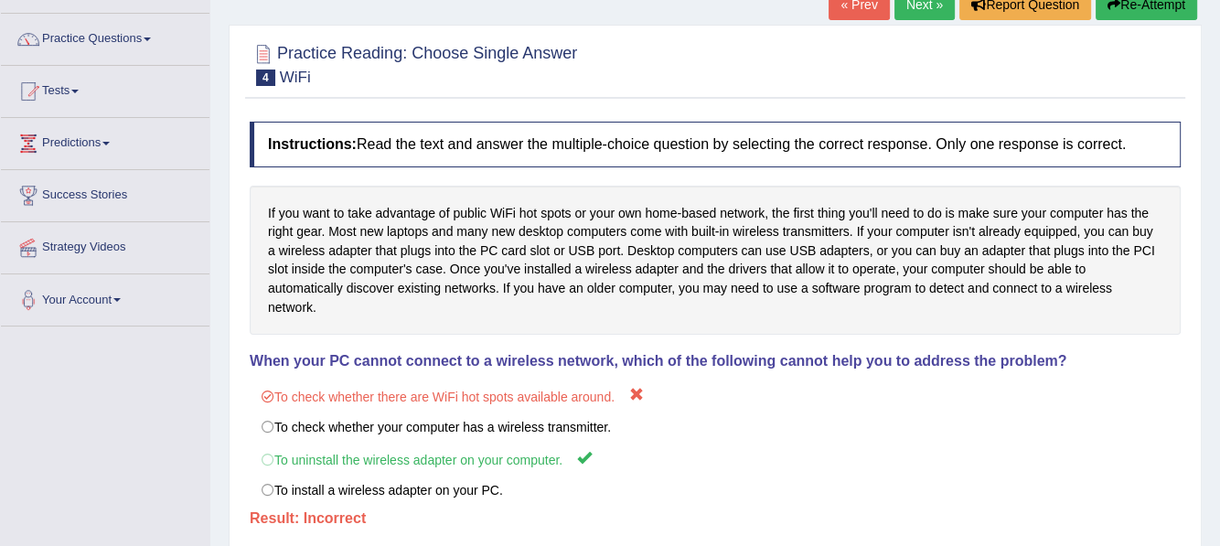
scroll to position [91, 0]
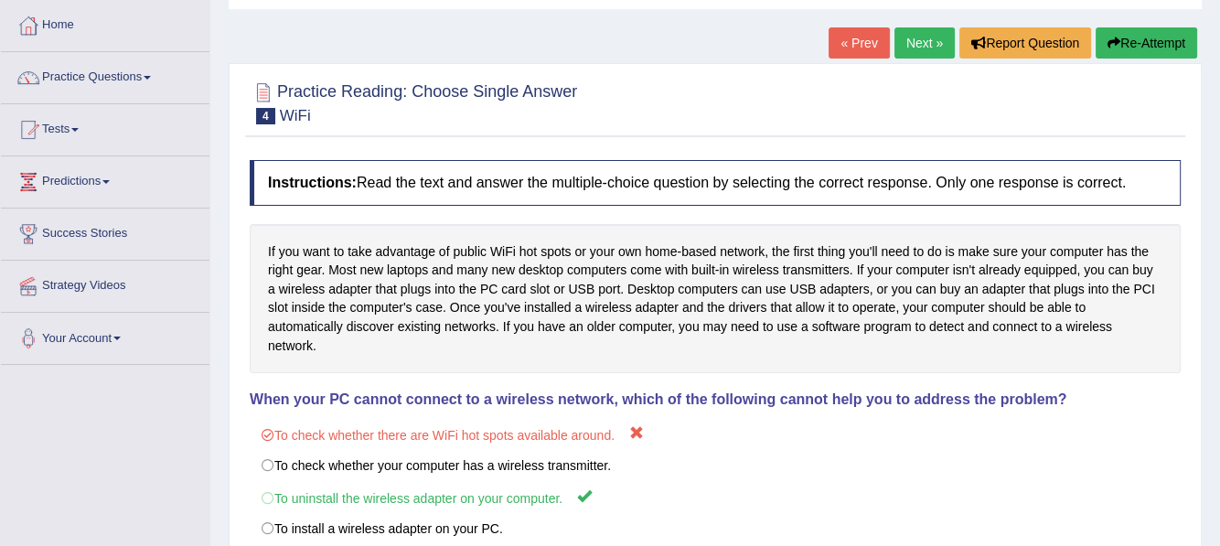
click at [1118, 47] on button "Re-Attempt" at bounding box center [1147, 42] width 102 height 31
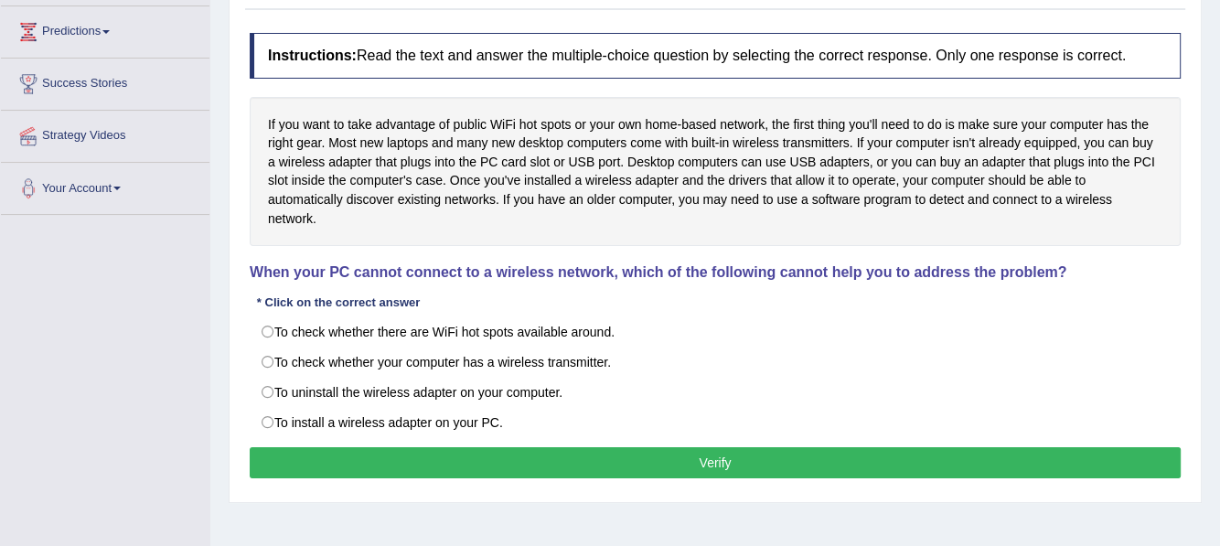
scroll to position [274, 0]
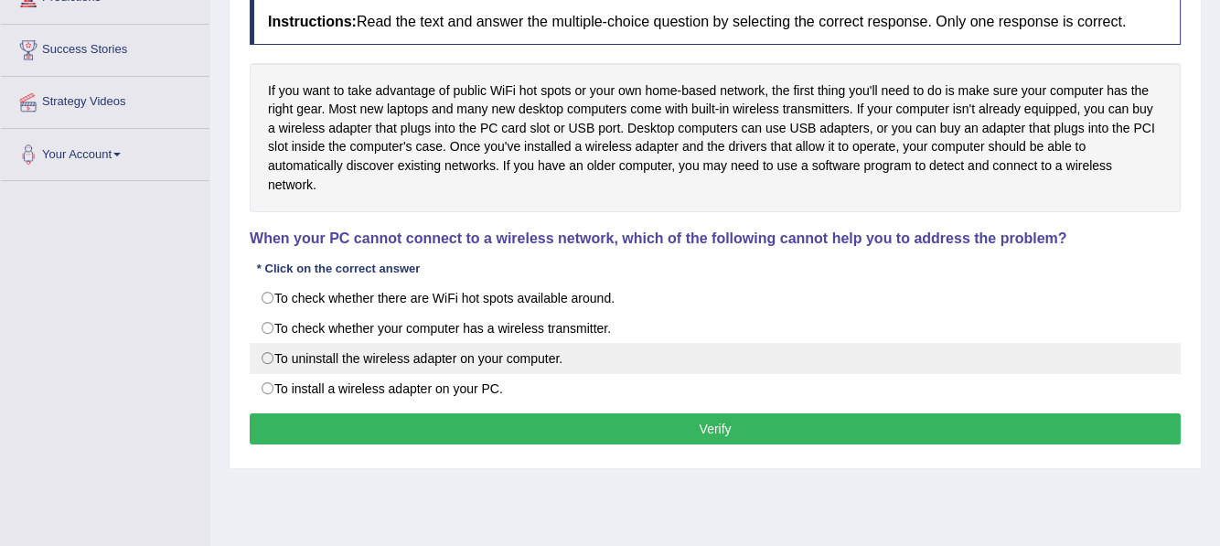
click at [303, 344] on label "To uninstall the wireless adapter on your computer." at bounding box center [715, 358] width 931 height 31
radio input "true"
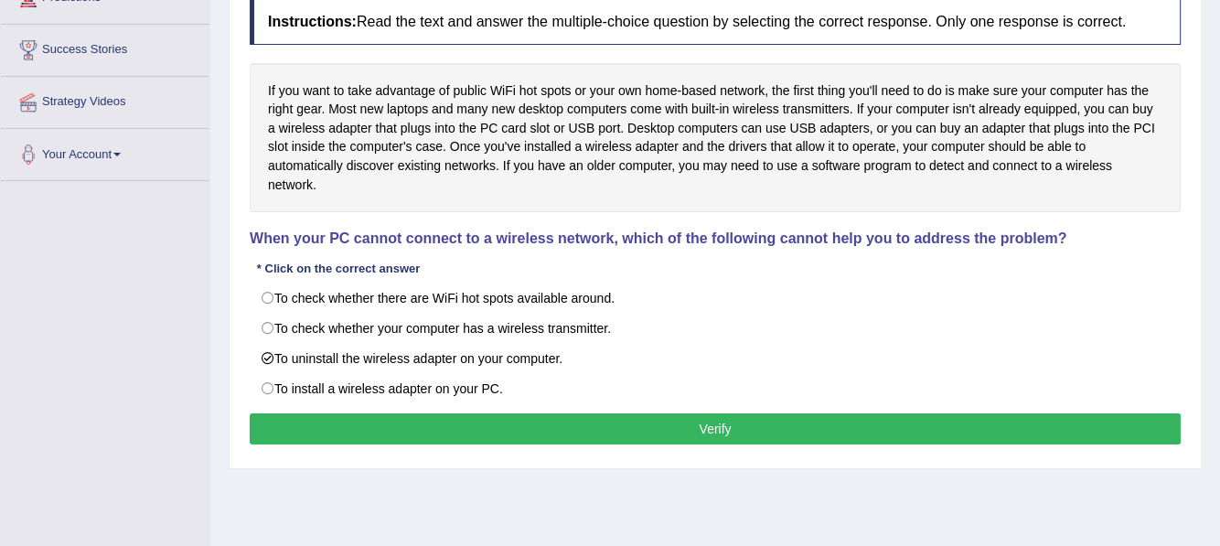
click at [696, 426] on button "Verify" at bounding box center [715, 428] width 931 height 31
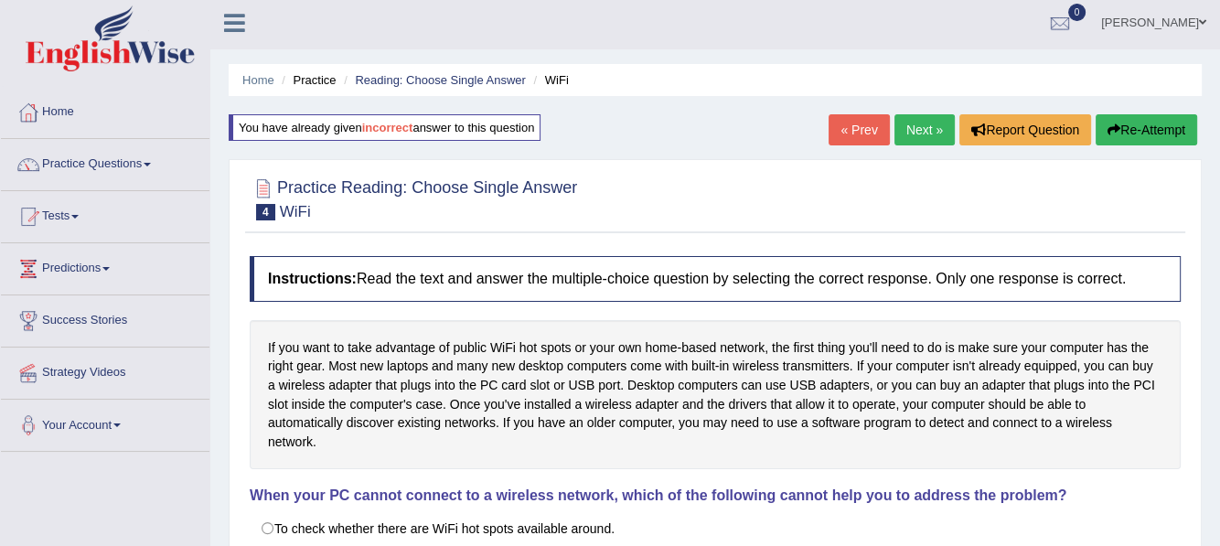
scroll to position [0, 0]
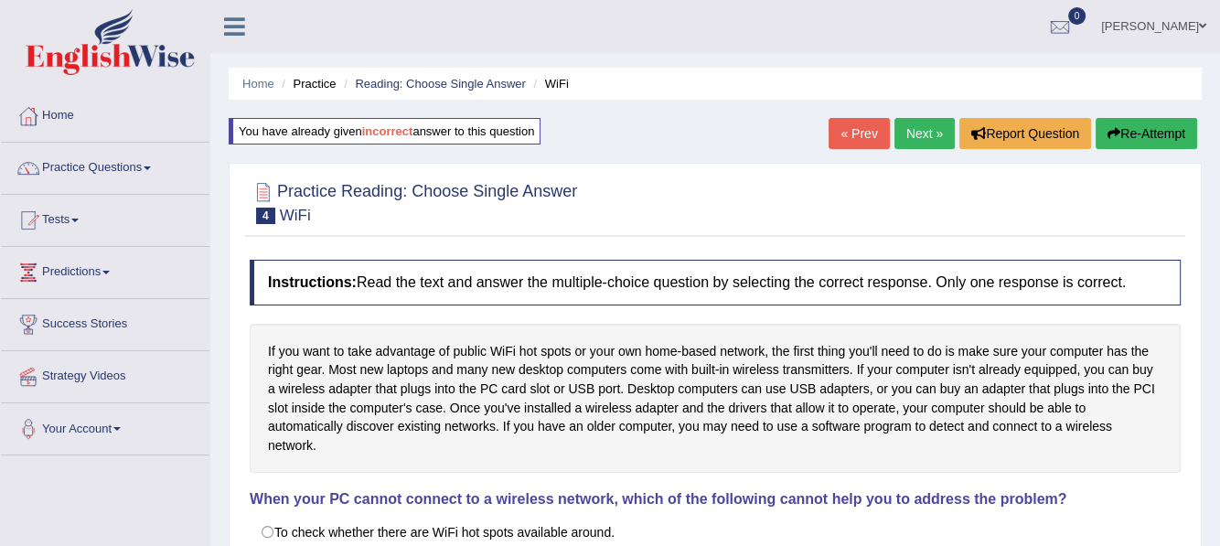
click at [908, 135] on link "Next »" at bounding box center [924, 133] width 60 height 31
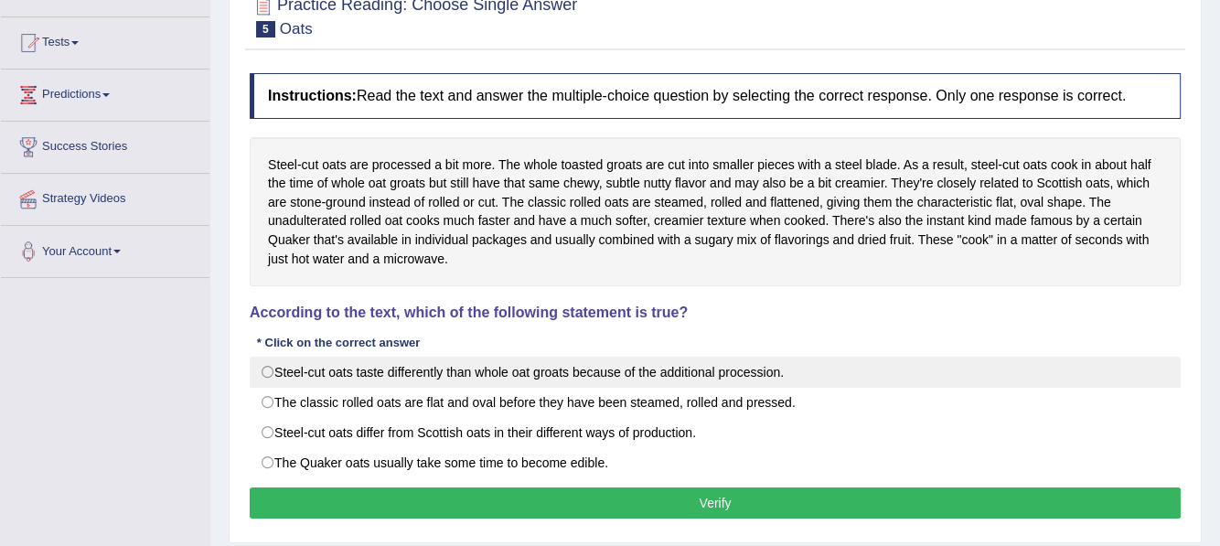
scroll to position [183, 0]
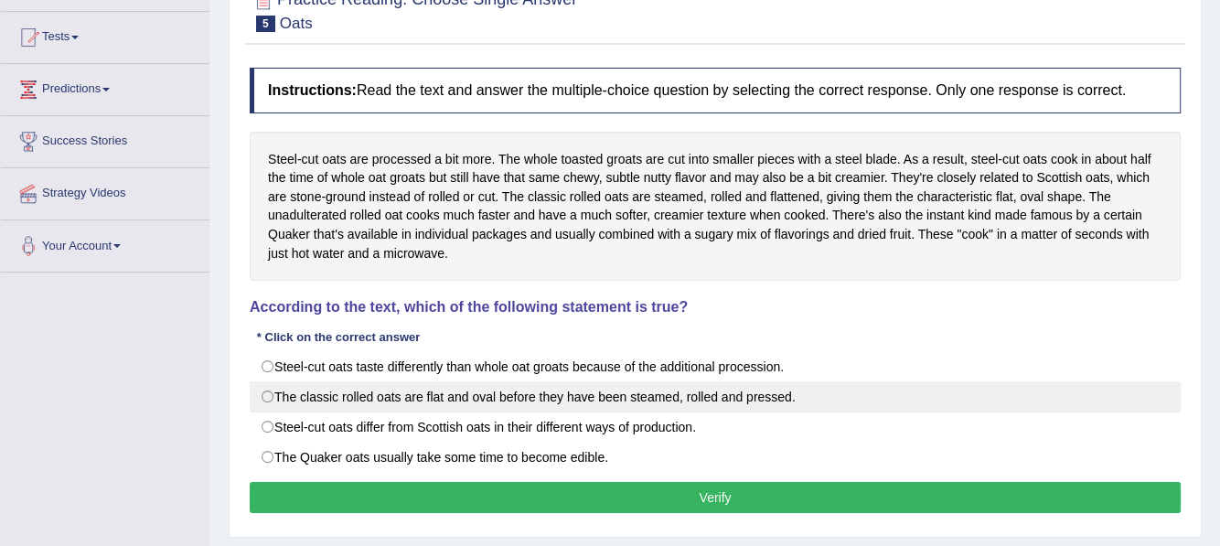
click at [450, 388] on label "The classic rolled oats are flat and oval before they have been steamed, rolled…" at bounding box center [715, 396] width 931 height 31
radio input "true"
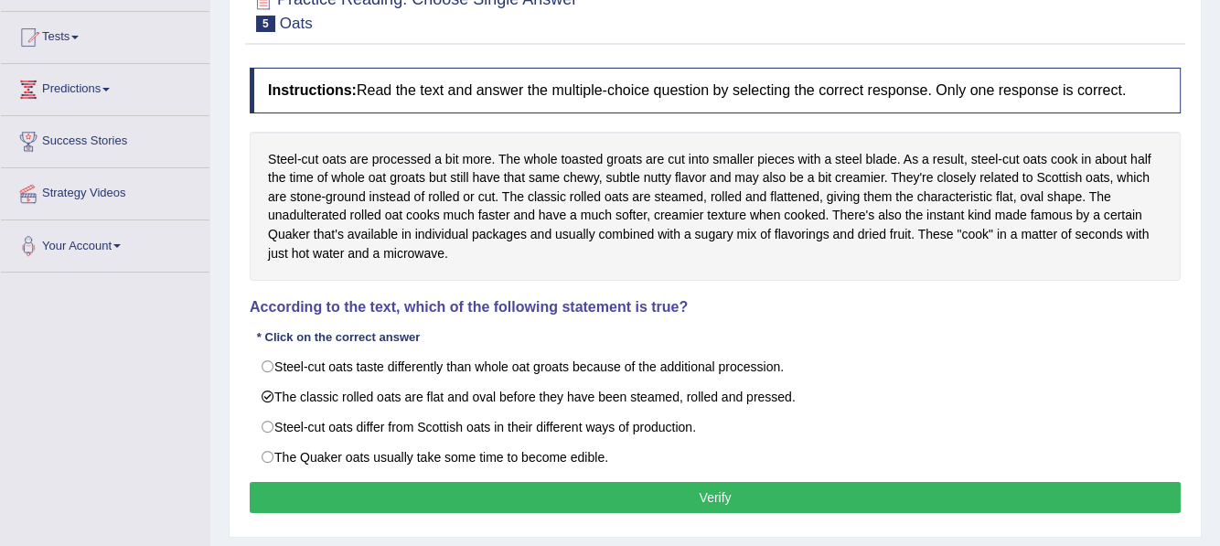
click at [443, 491] on button "Verify" at bounding box center [715, 497] width 931 height 31
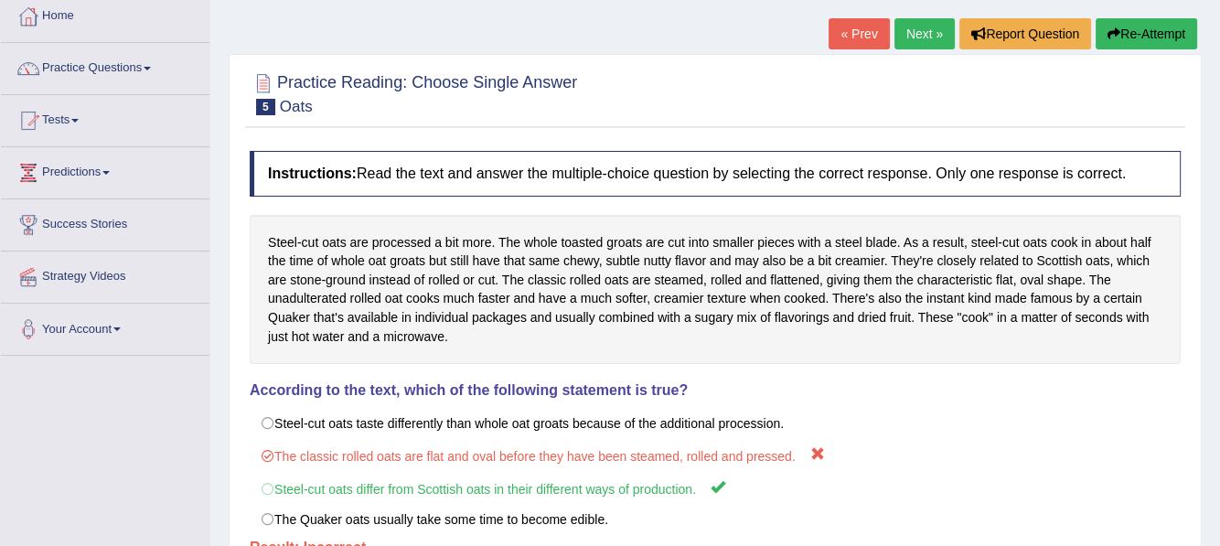
scroll to position [91, 0]
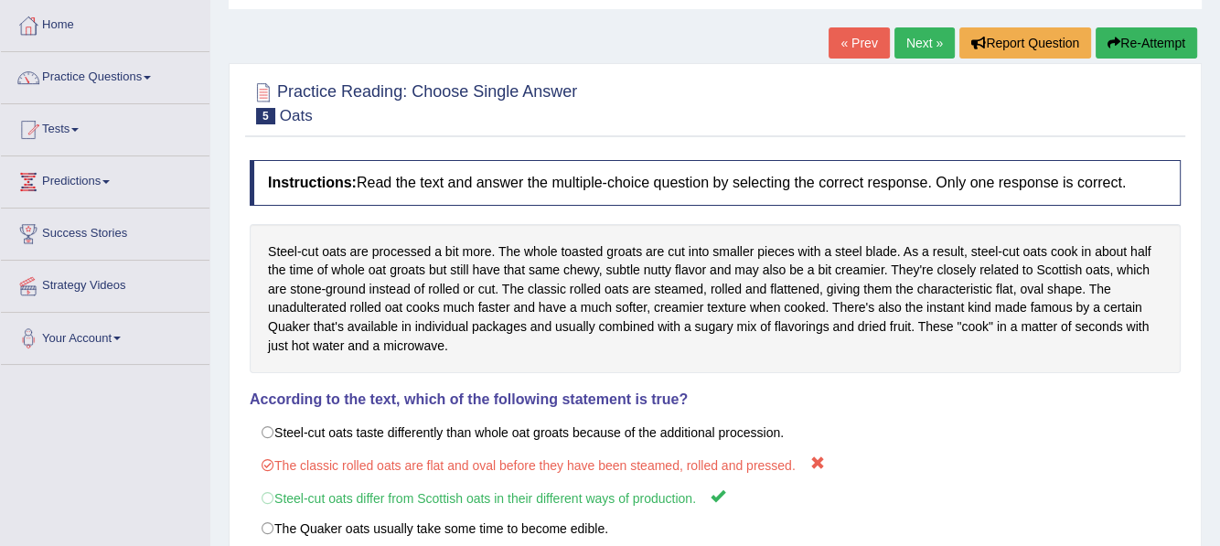
click at [1152, 38] on button "Re-Attempt" at bounding box center [1147, 42] width 102 height 31
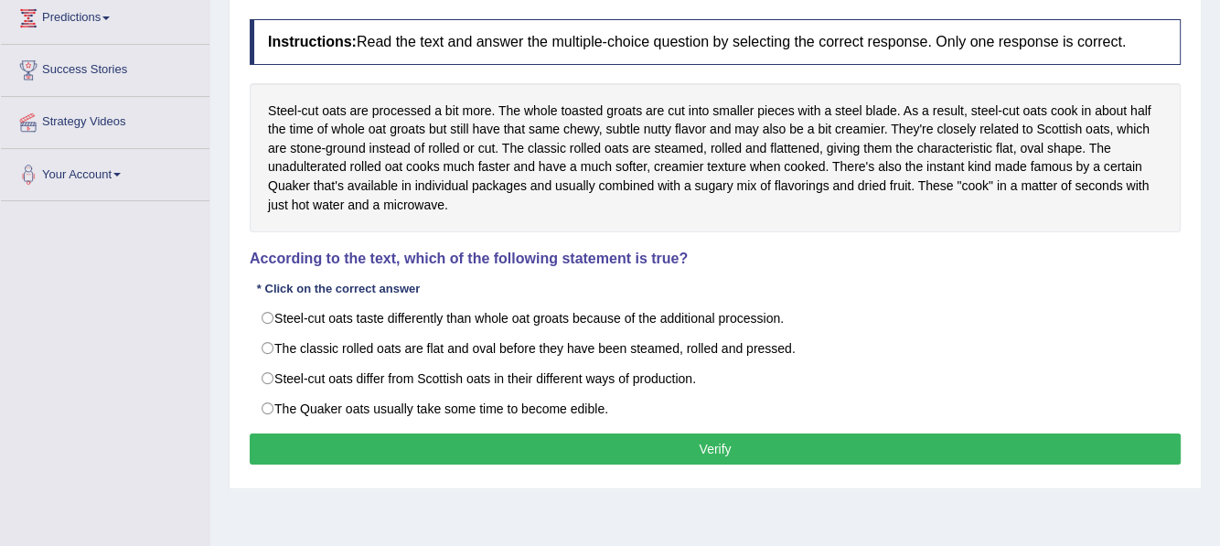
scroll to position [274, 0]
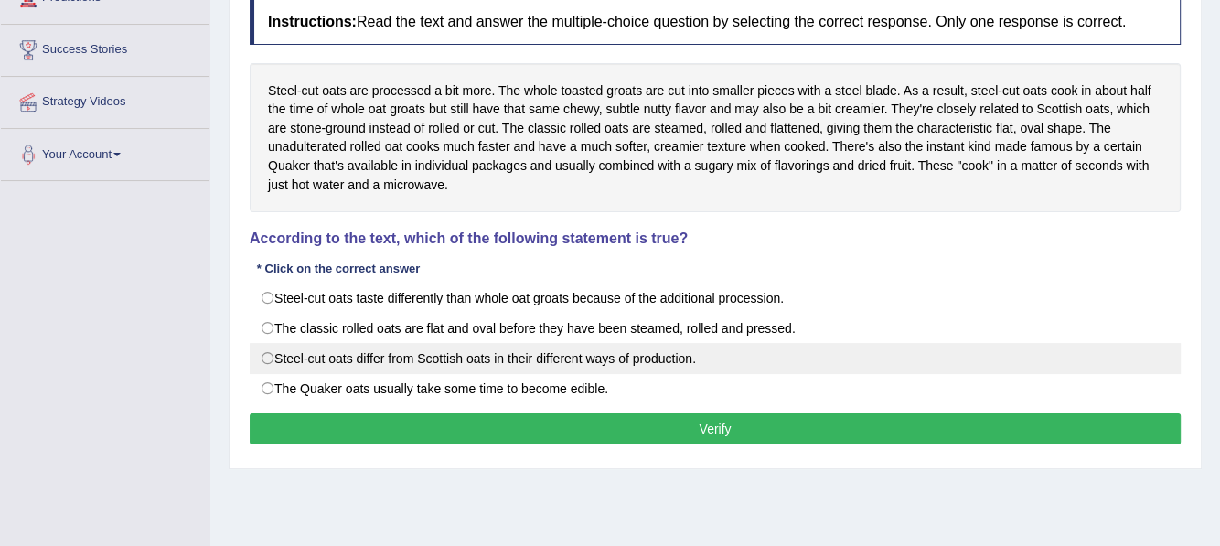
click at [280, 358] on label "Steel-cut oats differ from Scottish oats in their different ways of production." at bounding box center [715, 358] width 931 height 31
radio input "true"
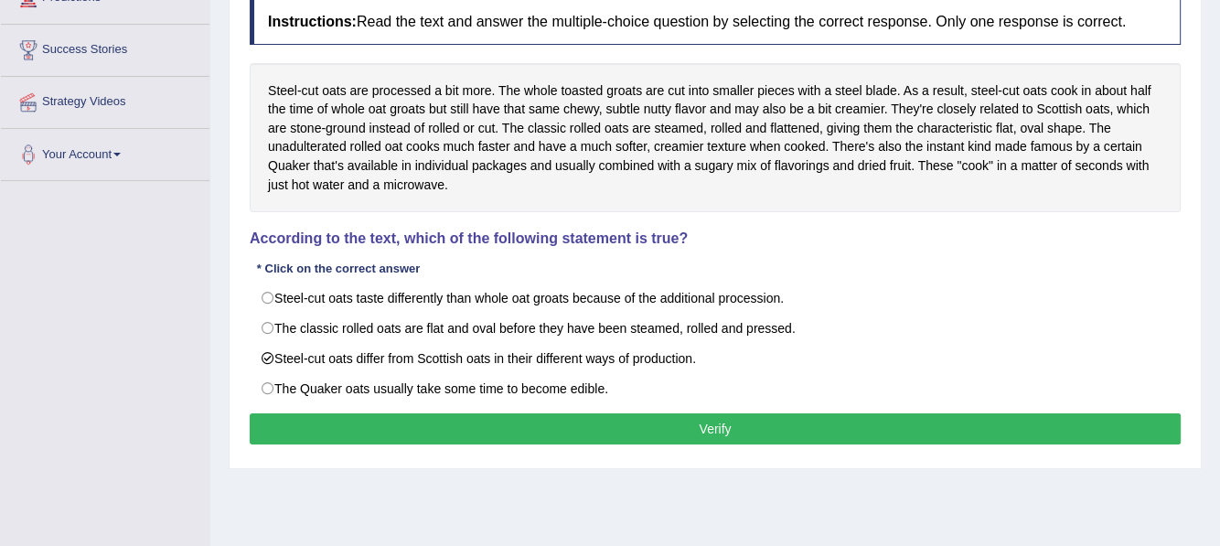
click at [385, 419] on button "Verify" at bounding box center [715, 428] width 931 height 31
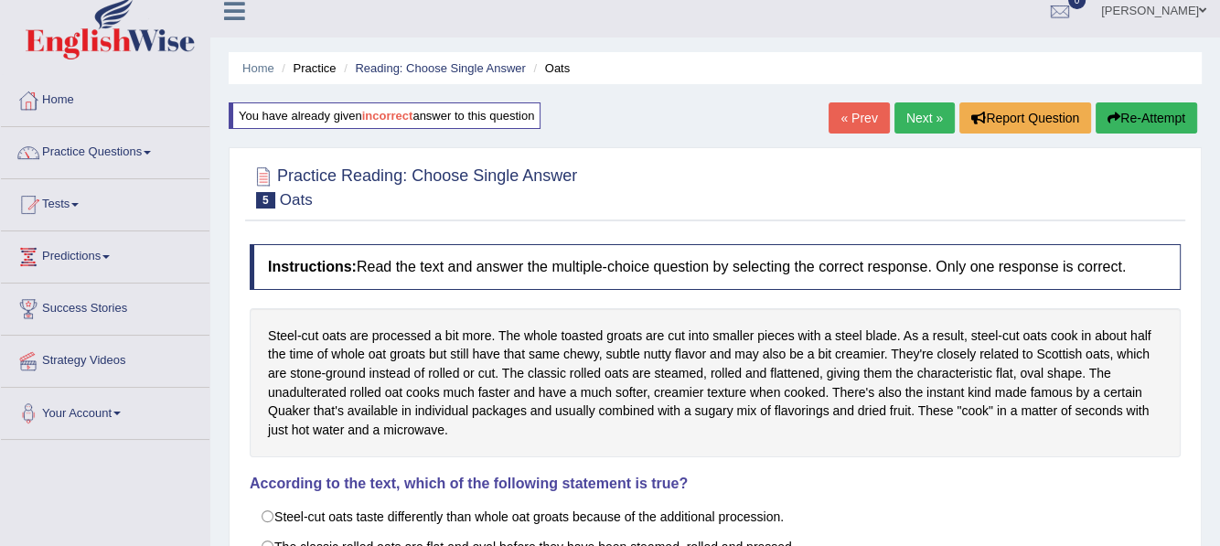
scroll to position [0, 0]
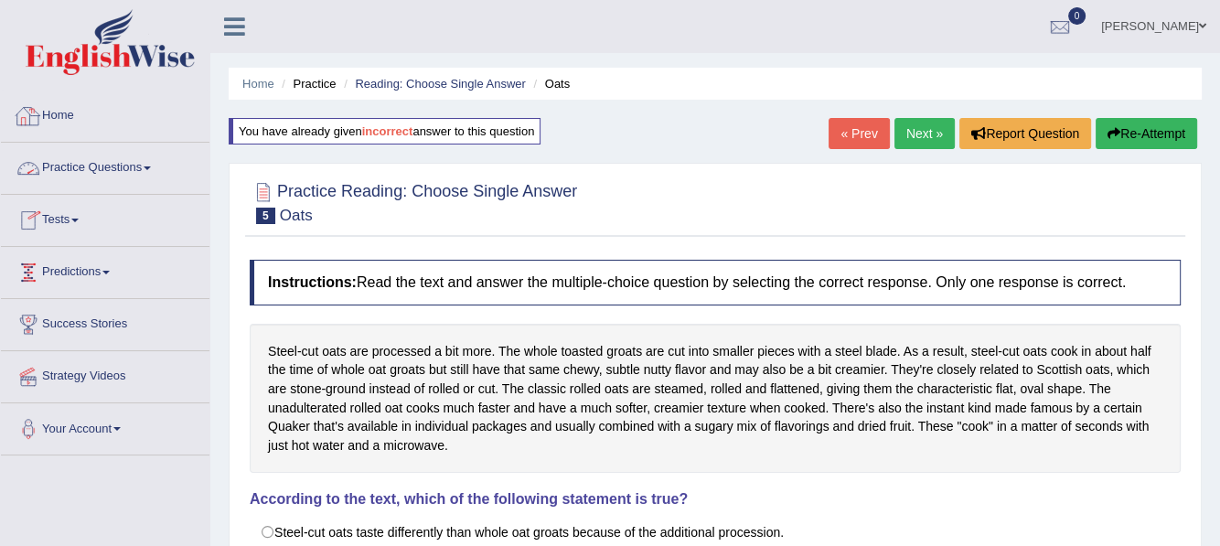
click at [159, 164] on link "Practice Questions" at bounding box center [105, 166] width 208 height 46
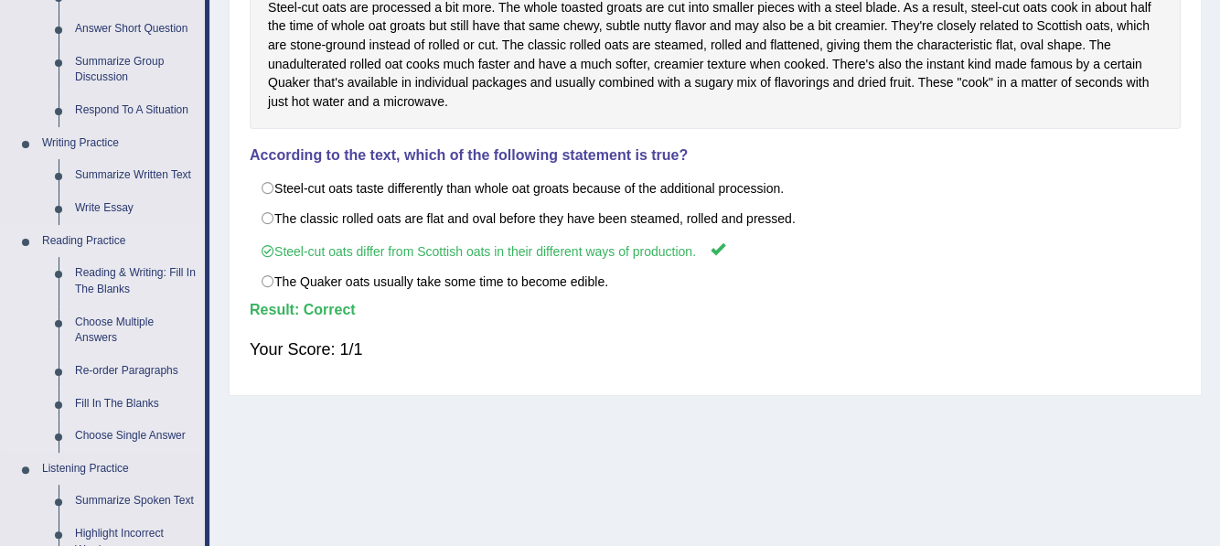
scroll to position [366, 0]
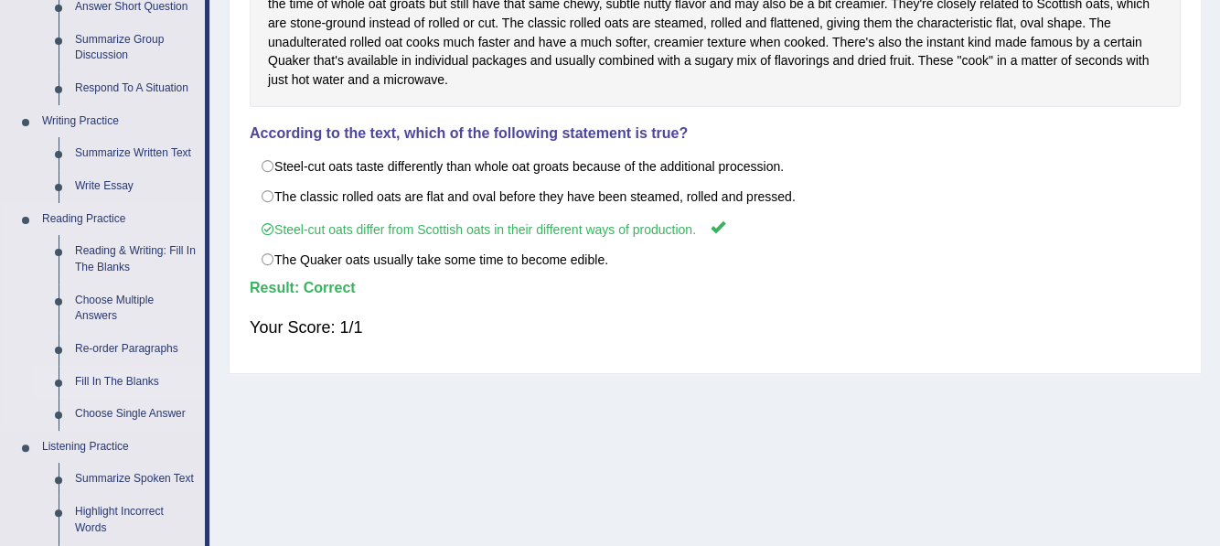
click at [128, 380] on link "Fill In The Blanks" at bounding box center [136, 382] width 138 height 33
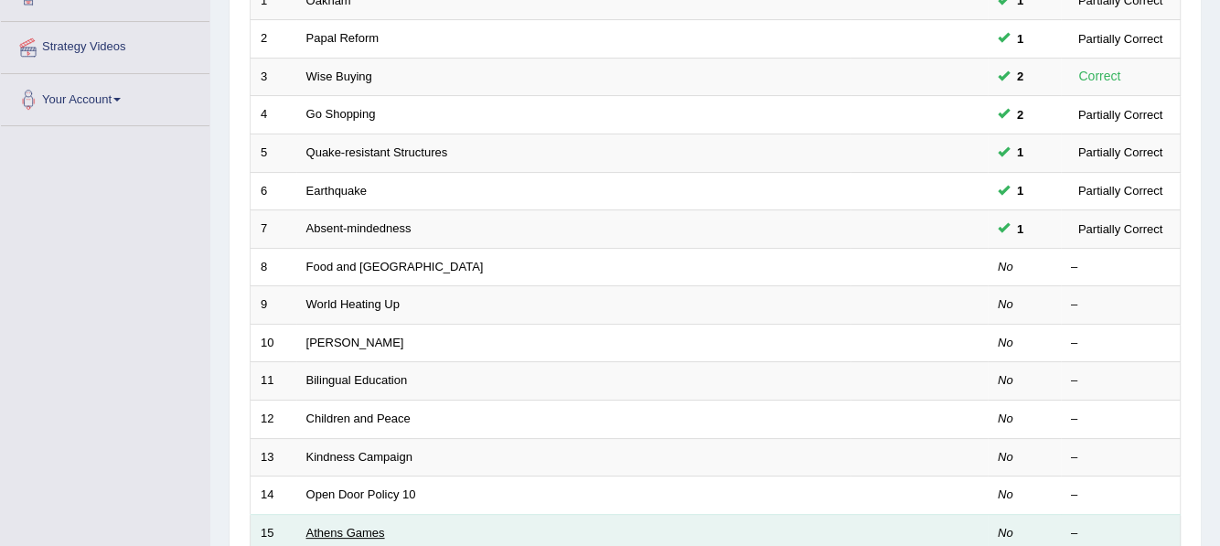
scroll to position [456, 0]
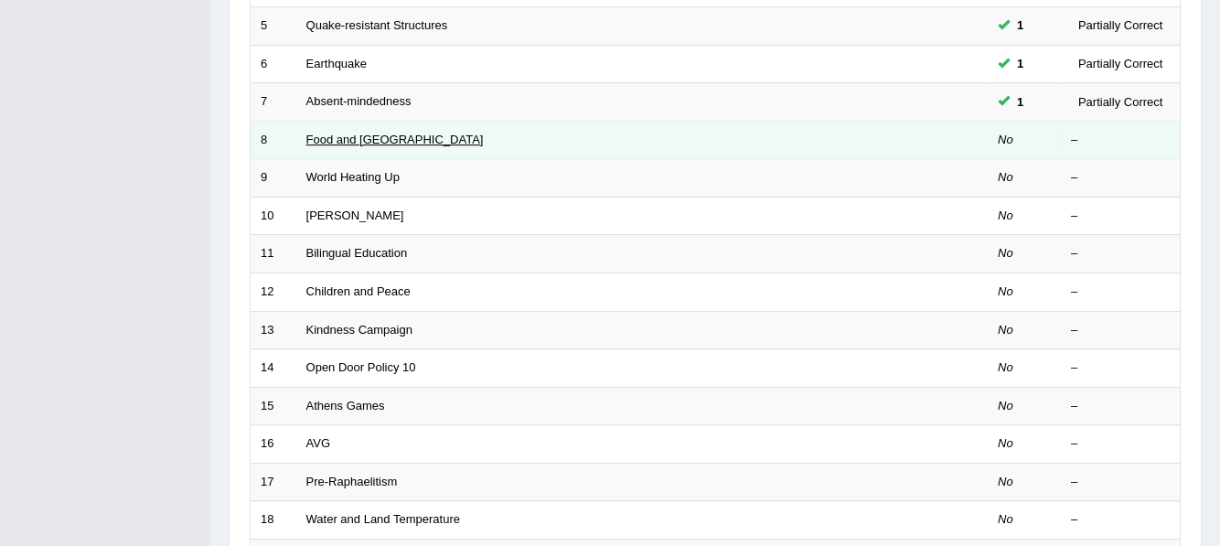
click at [350, 133] on link "Food and [GEOGRAPHIC_DATA]" at bounding box center [394, 140] width 177 height 14
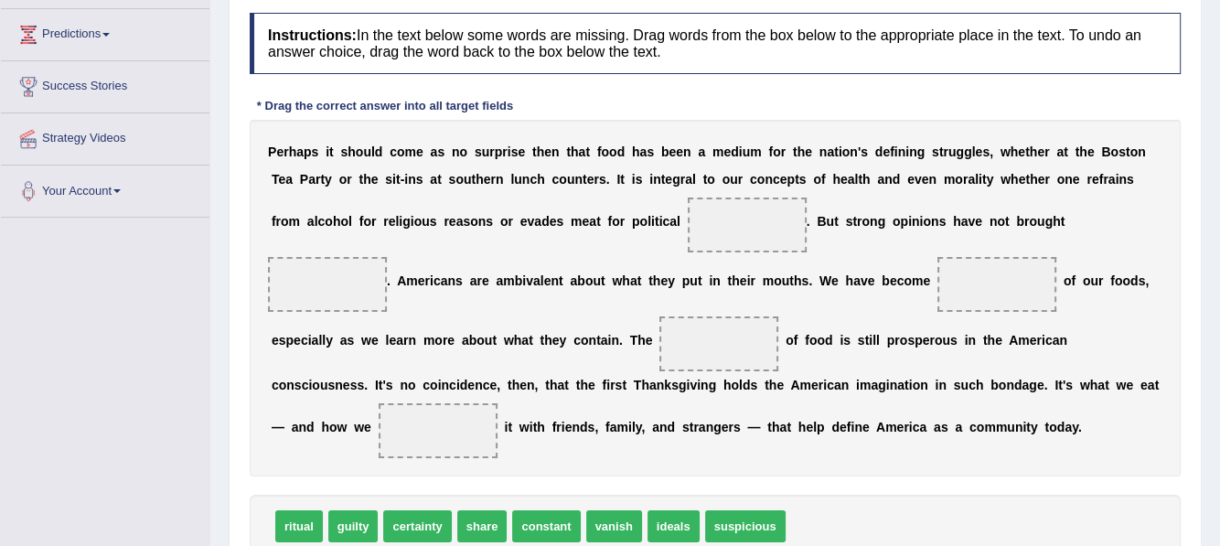
scroll to position [230, 0]
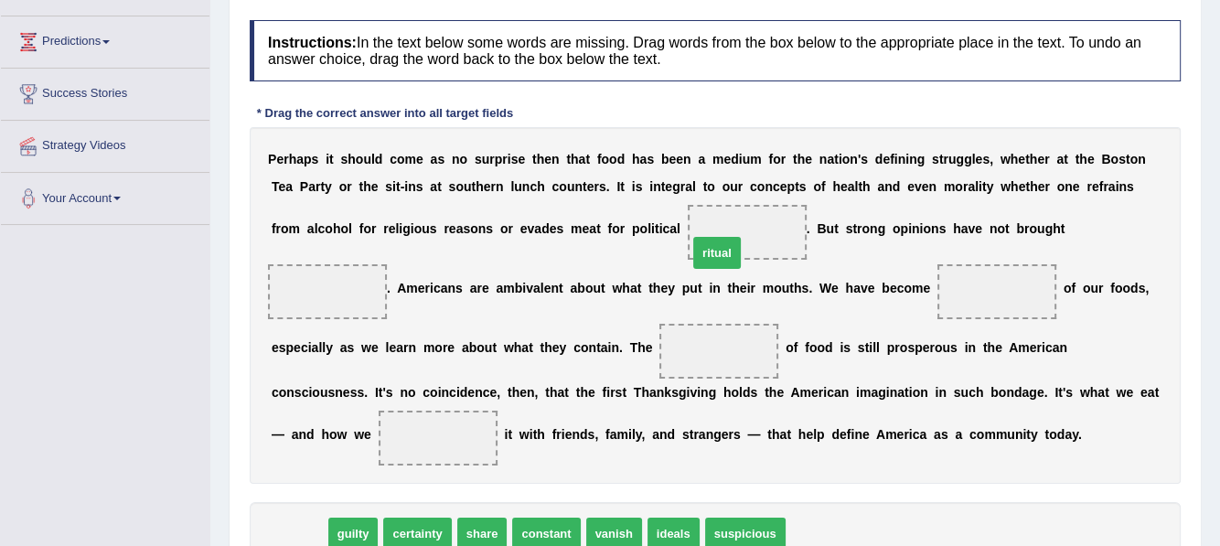
drag, startPoint x: 301, startPoint y: 532, endPoint x: 734, endPoint y: 246, distance: 519.4
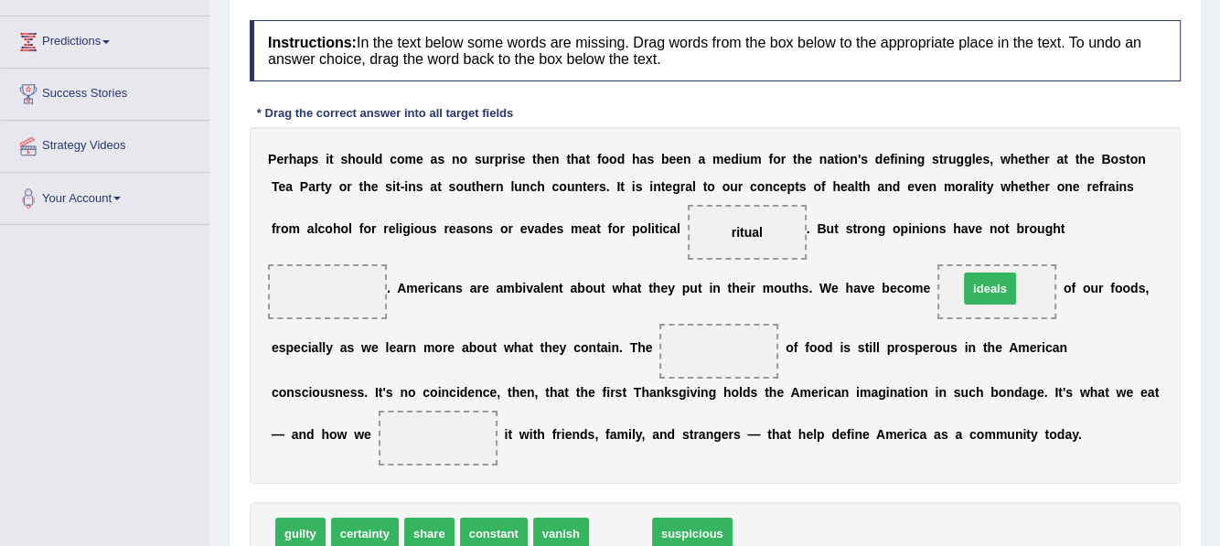
drag, startPoint x: 628, startPoint y: 529, endPoint x: 998, endPoint y: 284, distance: 443.3
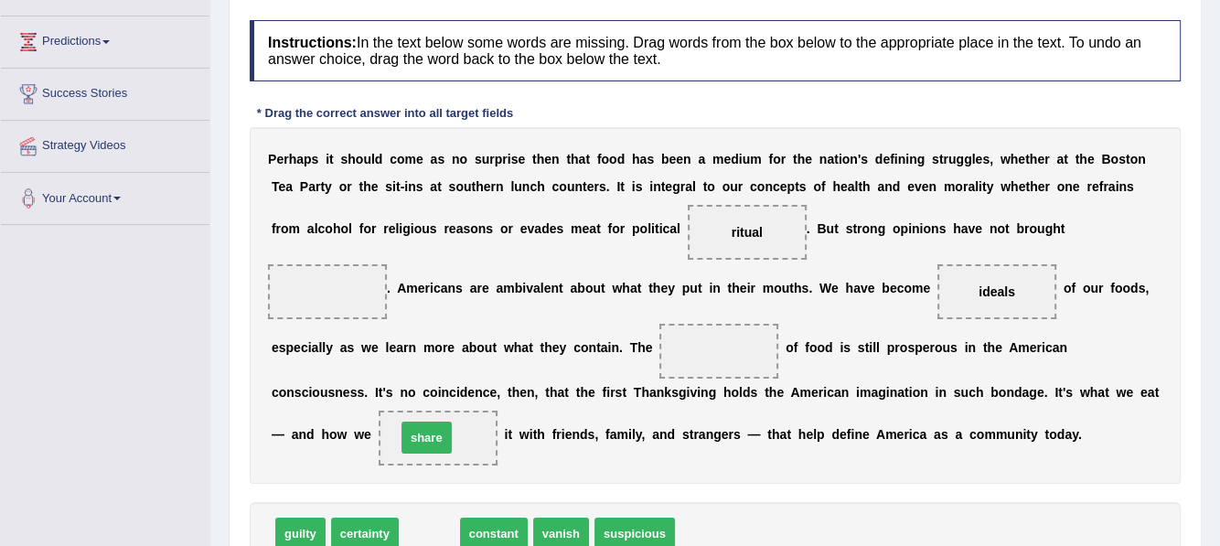
drag, startPoint x: 431, startPoint y: 536, endPoint x: 429, endPoint y: 444, distance: 91.5
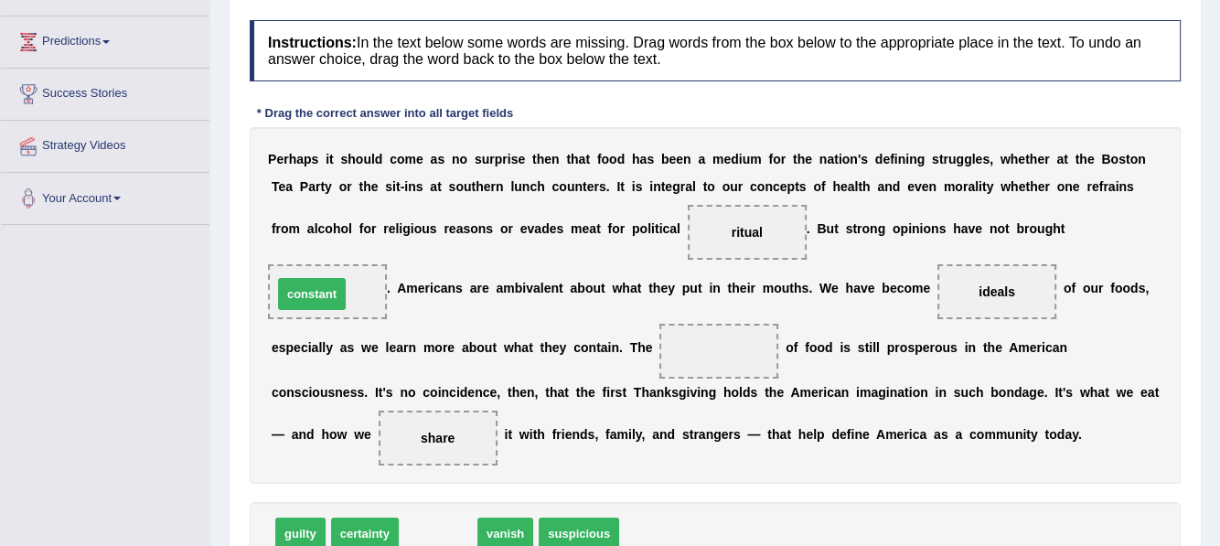
drag, startPoint x: 454, startPoint y: 528, endPoint x: 327, endPoint y: 288, distance: 270.8
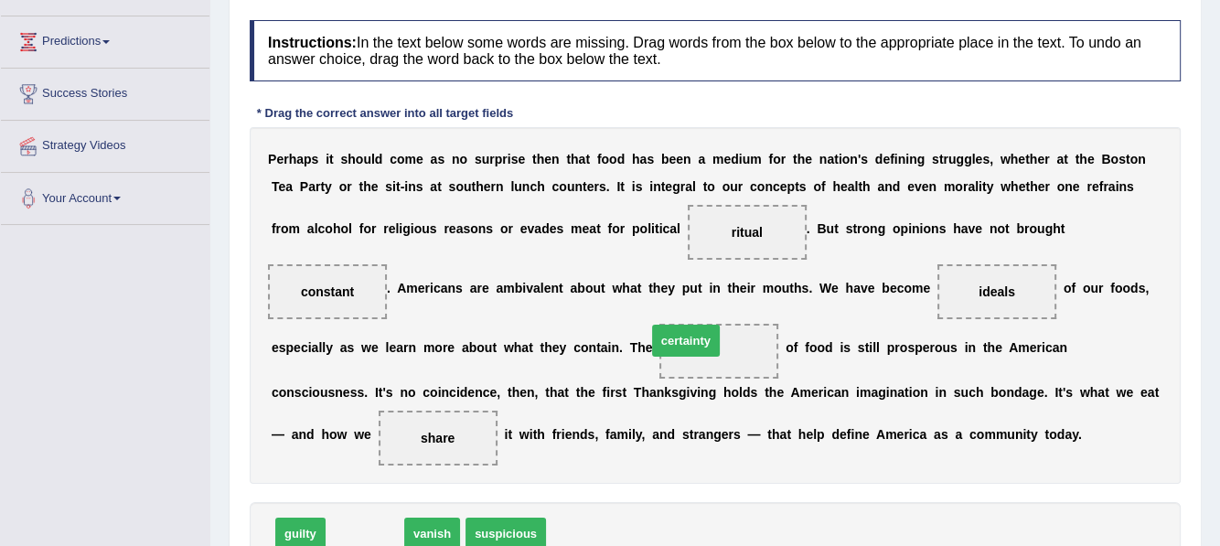
drag, startPoint x: 366, startPoint y: 532, endPoint x: 688, endPoint y: 339, distance: 375.3
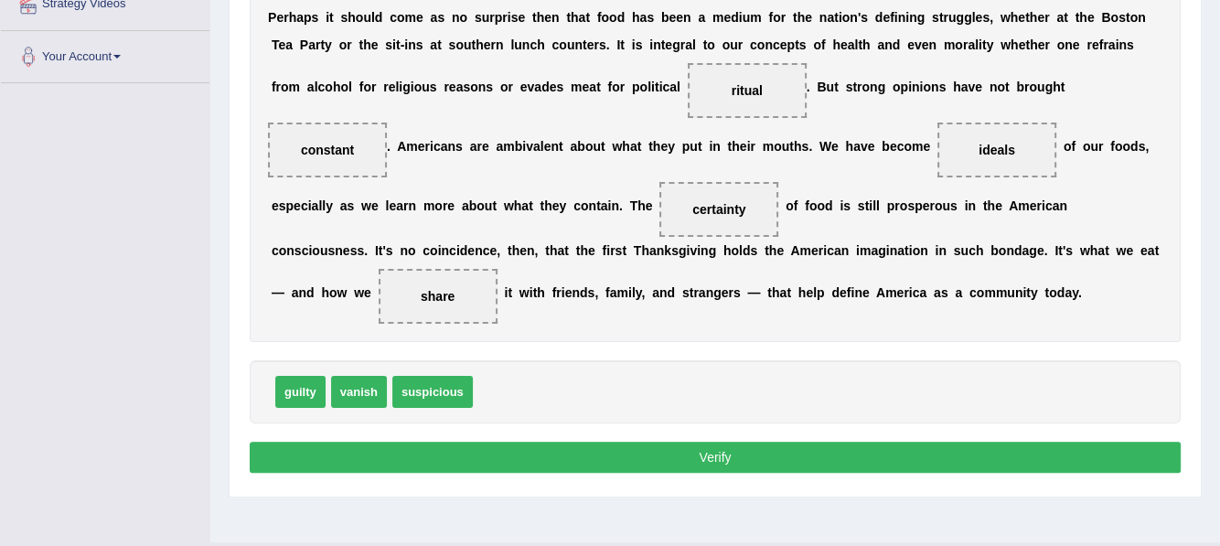
scroll to position [413, 0]
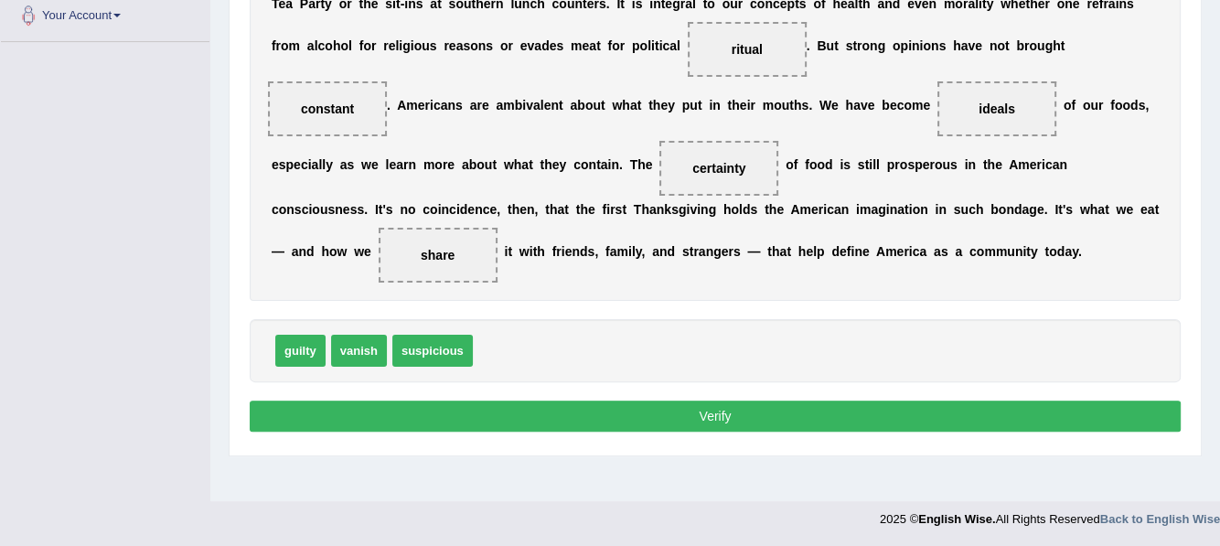
click at [777, 416] on button "Verify" at bounding box center [715, 416] width 931 height 31
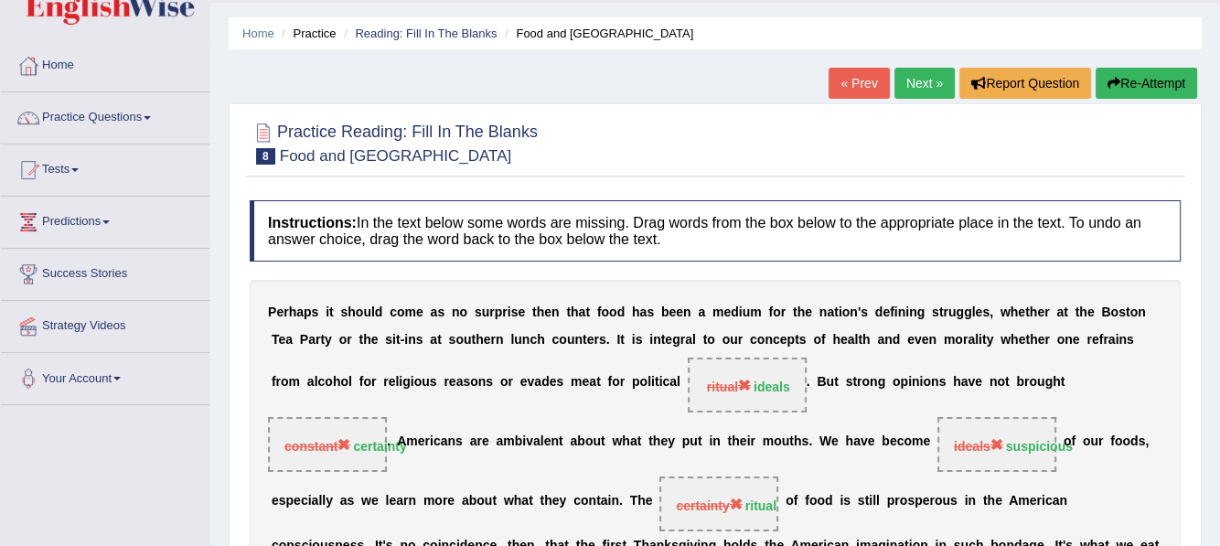
scroll to position [48, 0]
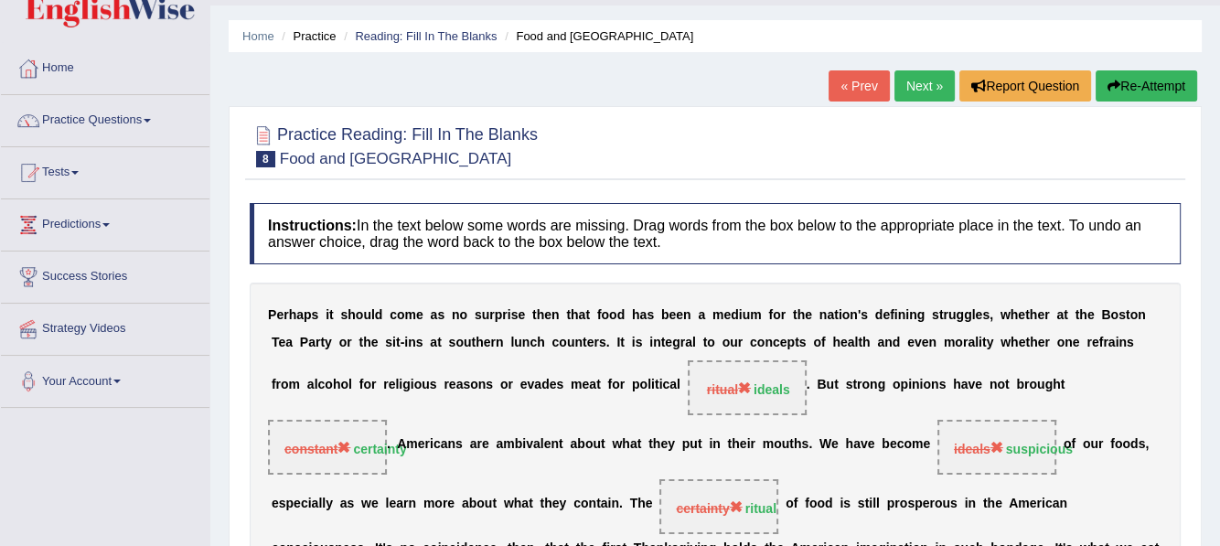
click at [1137, 75] on button "Re-Attempt" at bounding box center [1147, 85] width 102 height 31
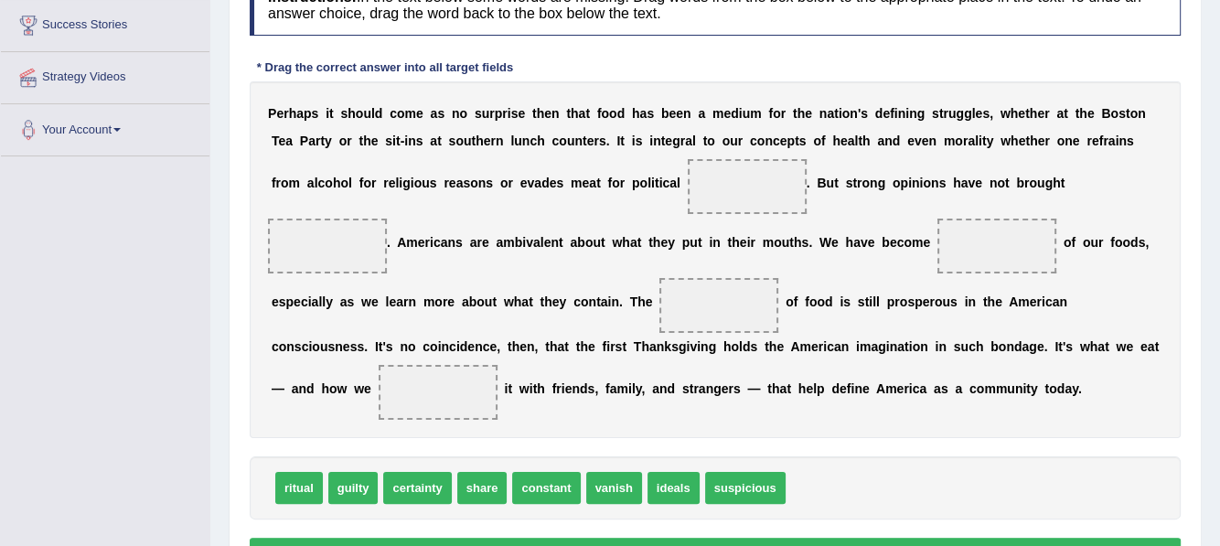
scroll to position [322, 0]
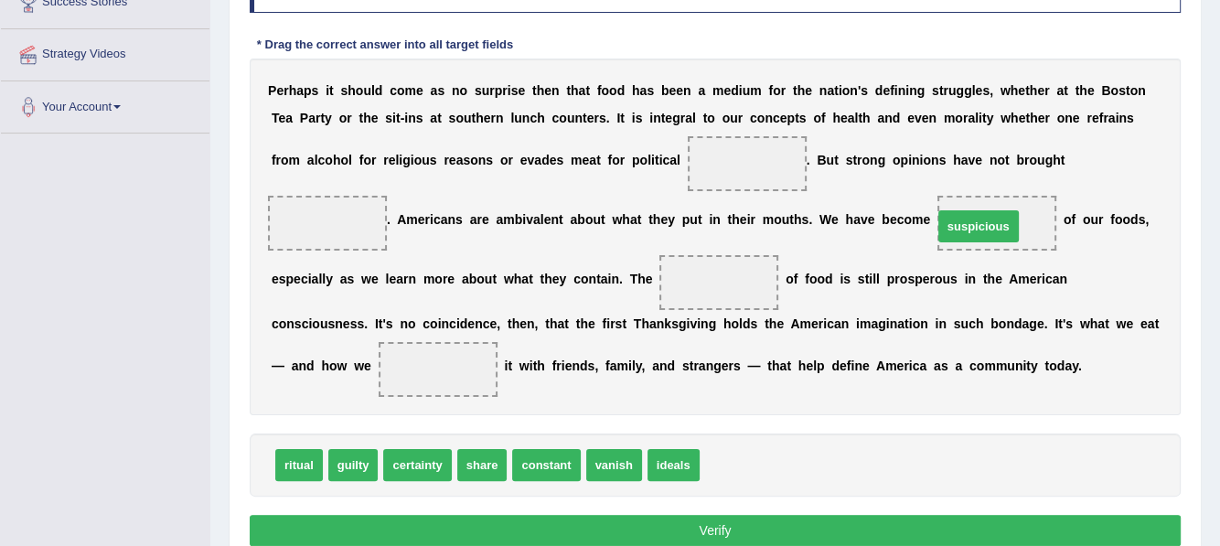
drag, startPoint x: 736, startPoint y: 461, endPoint x: 966, endPoint y: 222, distance: 331.1
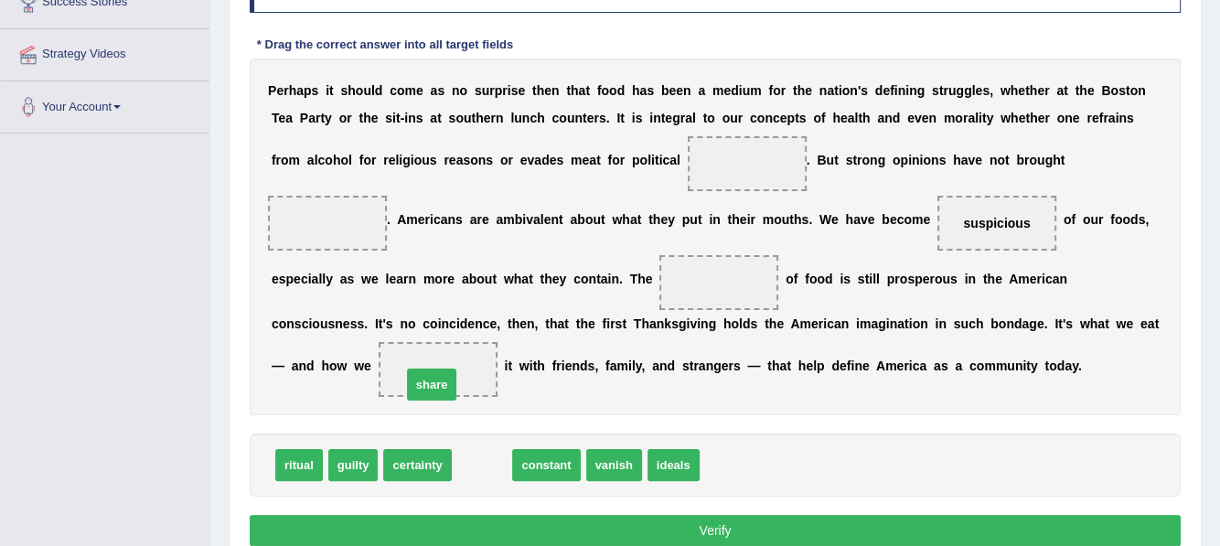
drag, startPoint x: 486, startPoint y: 468, endPoint x: 434, endPoint y: 377, distance: 105.3
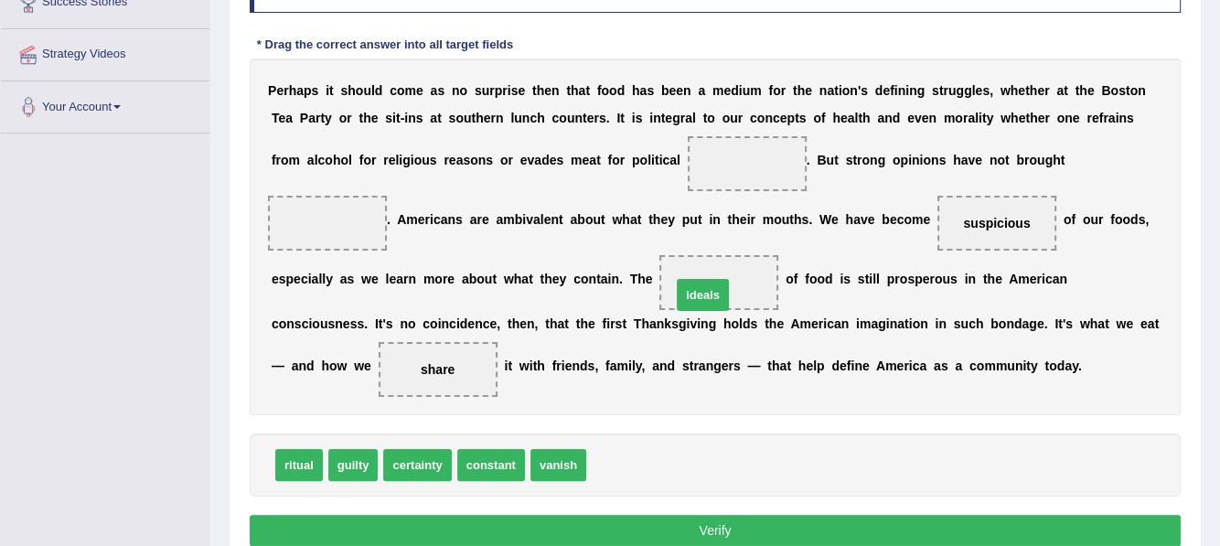
drag, startPoint x: 619, startPoint y: 468, endPoint x: 703, endPoint y: 295, distance: 192.2
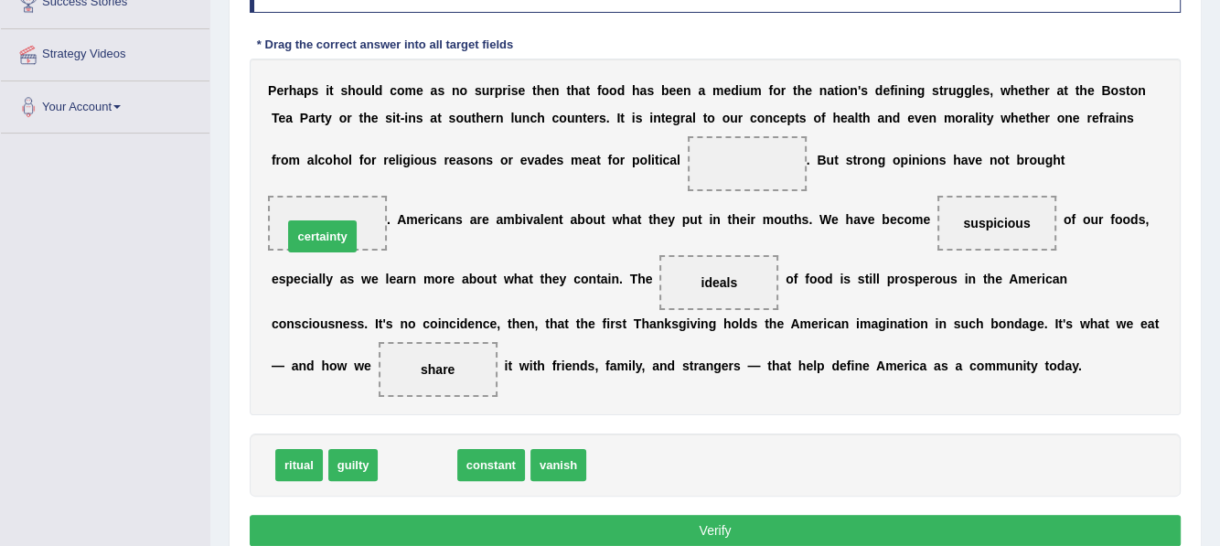
drag, startPoint x: 428, startPoint y: 444, endPoint x: 332, endPoint y: 224, distance: 239.6
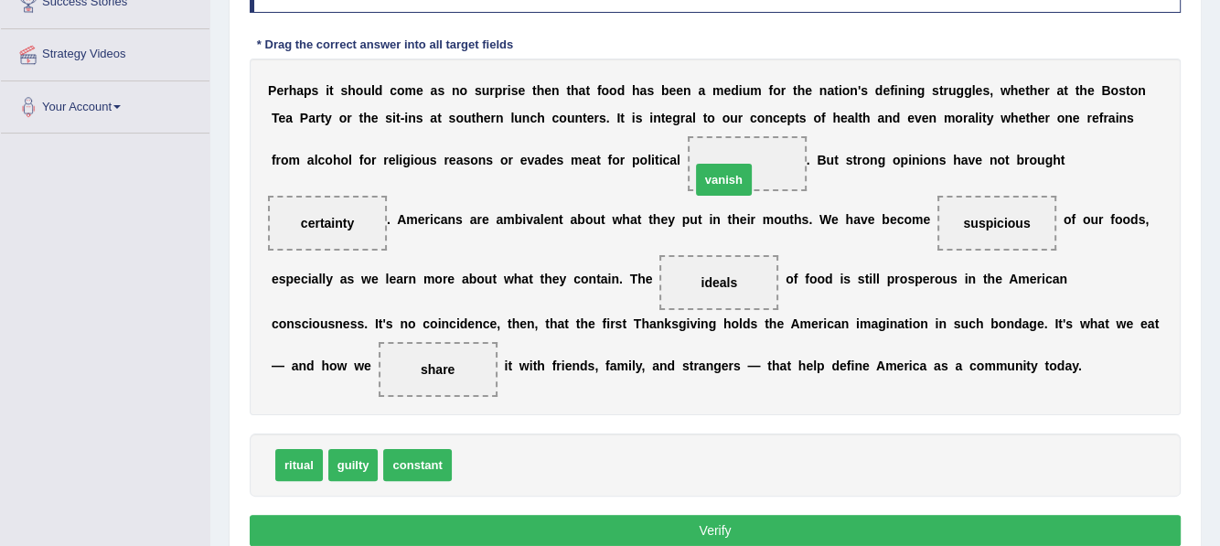
drag, startPoint x: 491, startPoint y: 461, endPoint x: 732, endPoint y: 172, distance: 376.0
click at [751, 525] on button "Verify" at bounding box center [715, 530] width 931 height 31
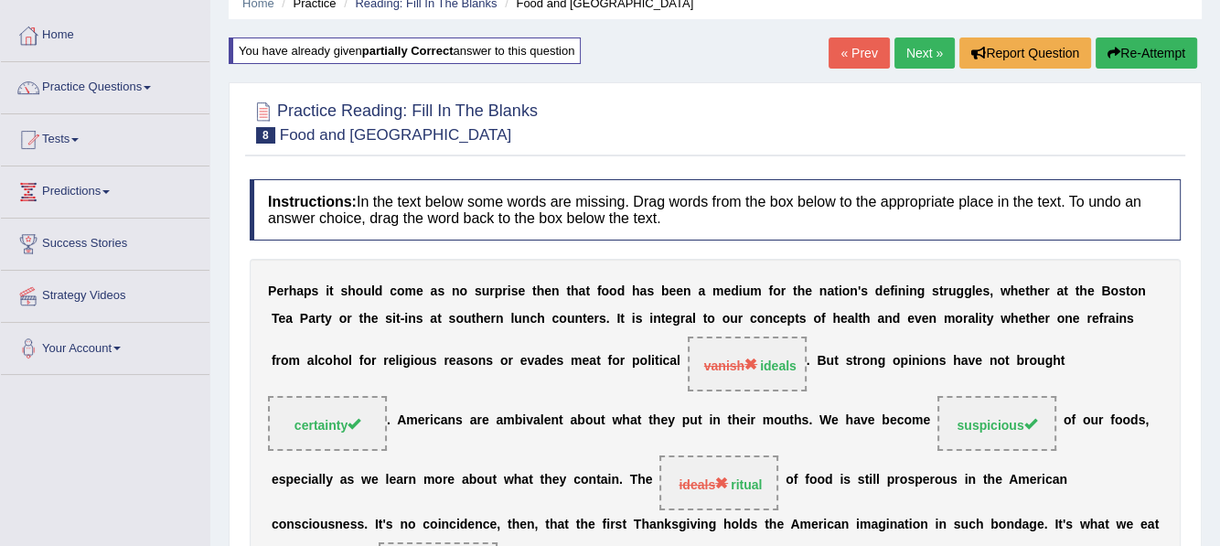
scroll to position [0, 0]
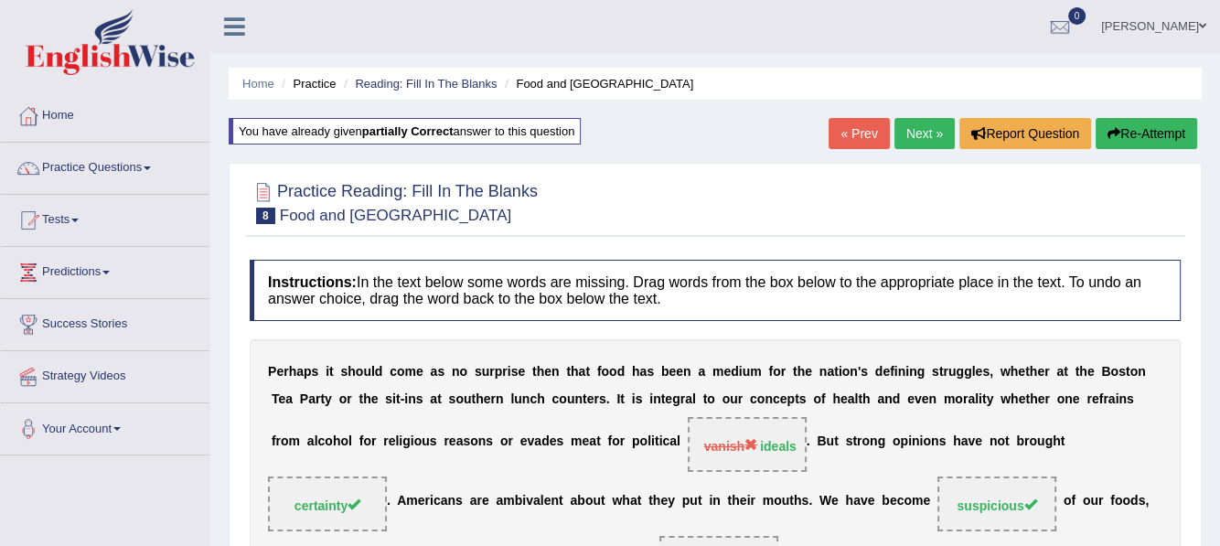
click at [919, 120] on link "Next »" at bounding box center [924, 133] width 60 height 31
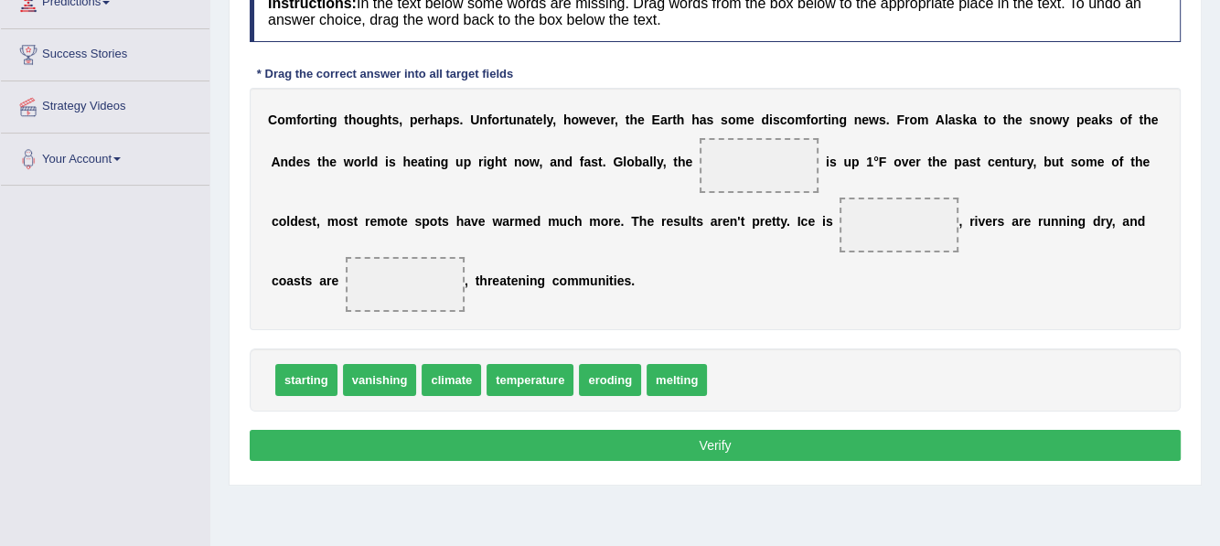
scroll to position [274, 0]
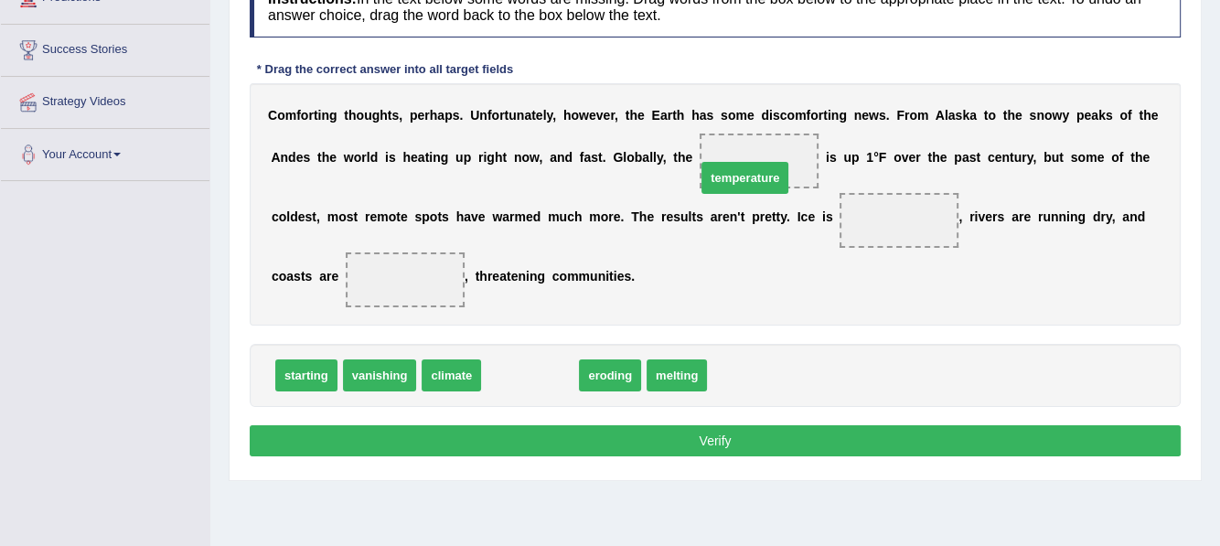
drag, startPoint x: 550, startPoint y: 371, endPoint x: 744, endPoint y: 159, distance: 288.0
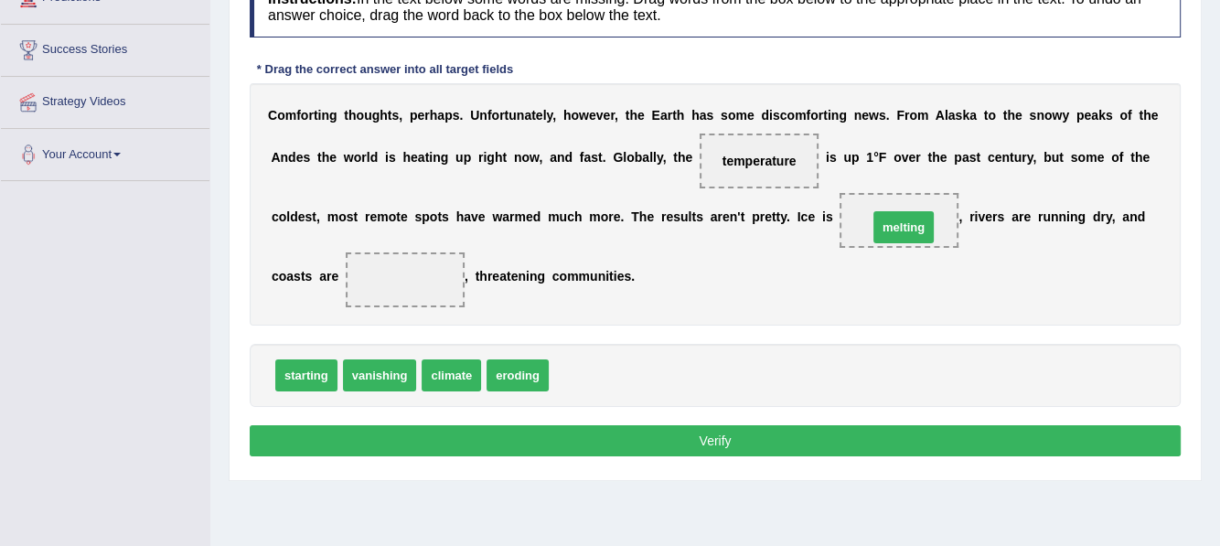
drag, startPoint x: 584, startPoint y: 372, endPoint x: 901, endPoint y: 221, distance: 350.5
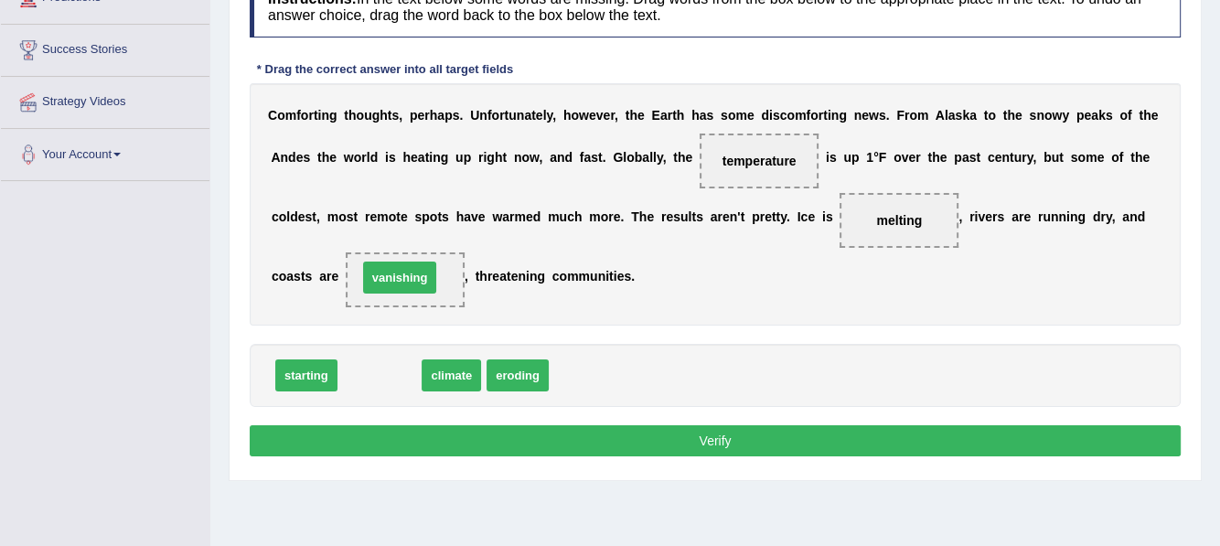
drag, startPoint x: 388, startPoint y: 374, endPoint x: 416, endPoint y: 288, distance: 90.5
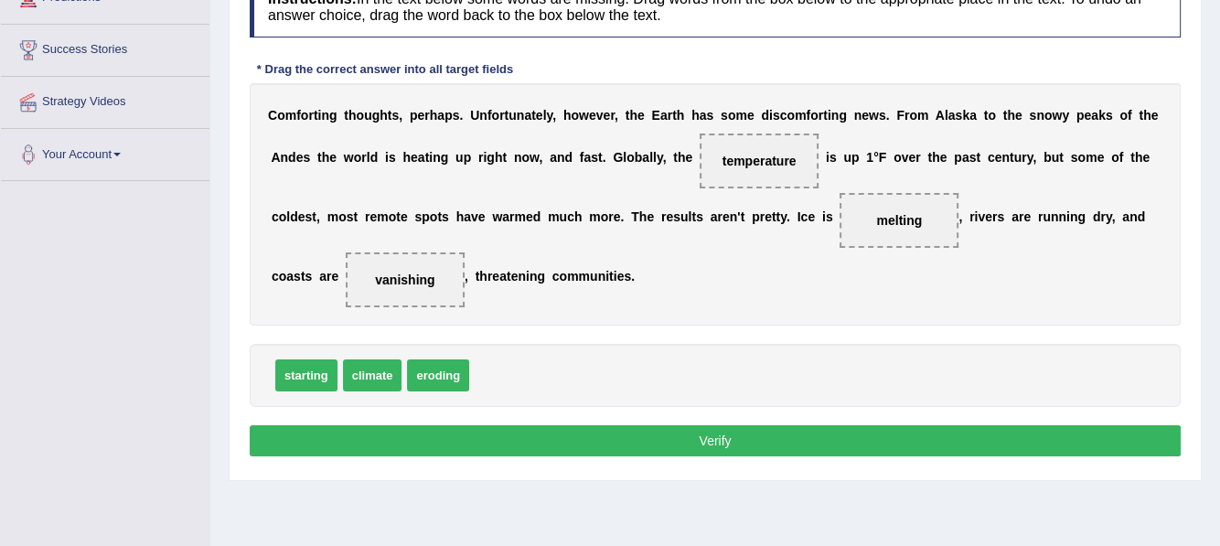
click at [634, 441] on button "Verify" at bounding box center [715, 440] width 931 height 31
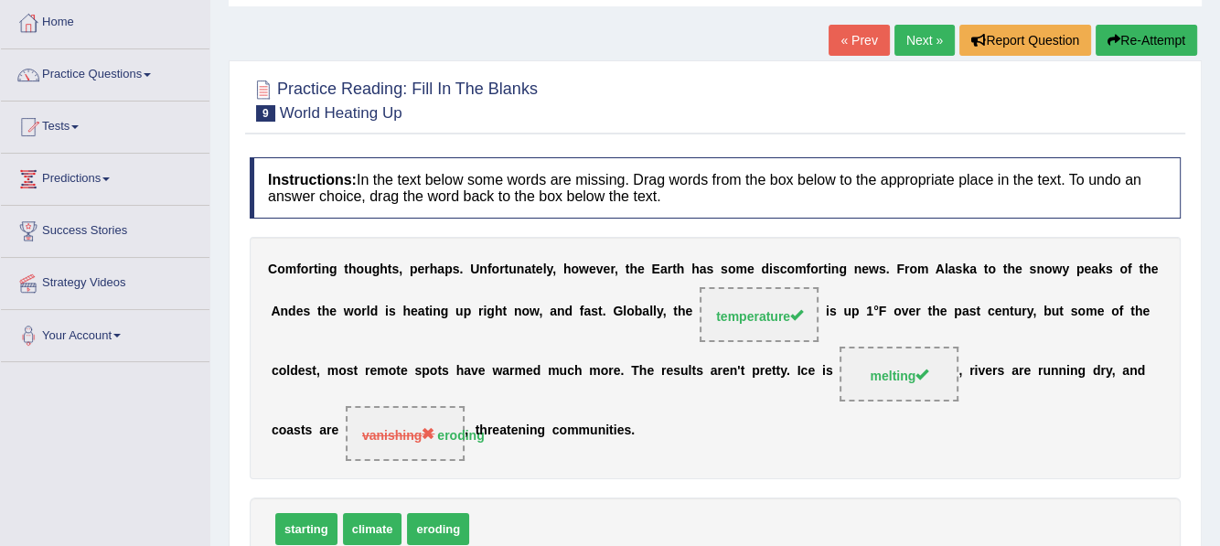
scroll to position [0, 0]
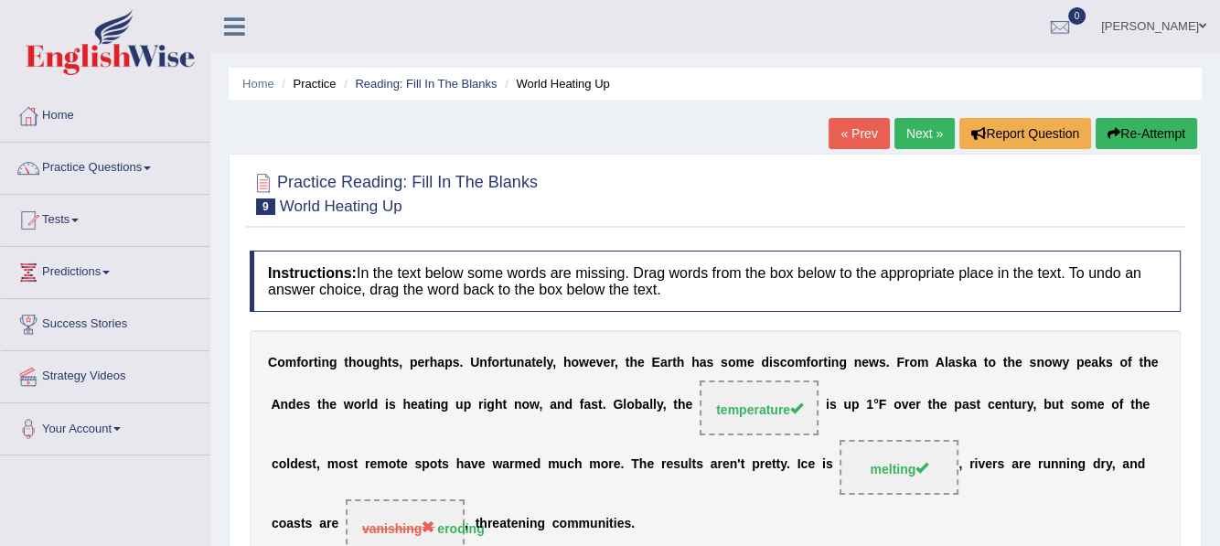
click at [906, 129] on link "Next »" at bounding box center [924, 133] width 60 height 31
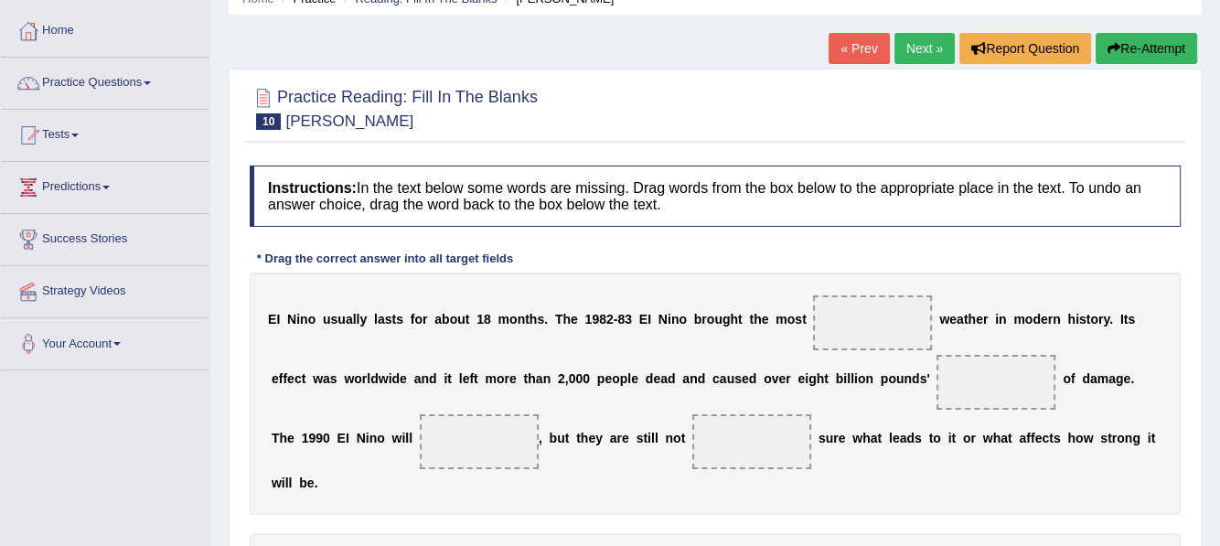
scroll to position [183, 0]
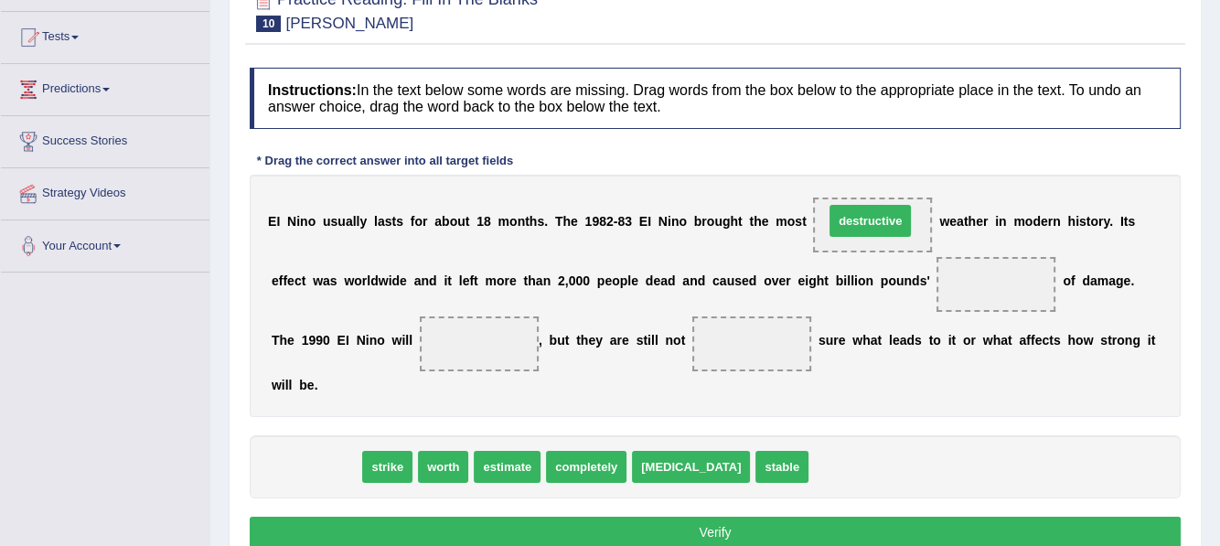
drag, startPoint x: 316, startPoint y: 464, endPoint x: 871, endPoint y: 218, distance: 607.1
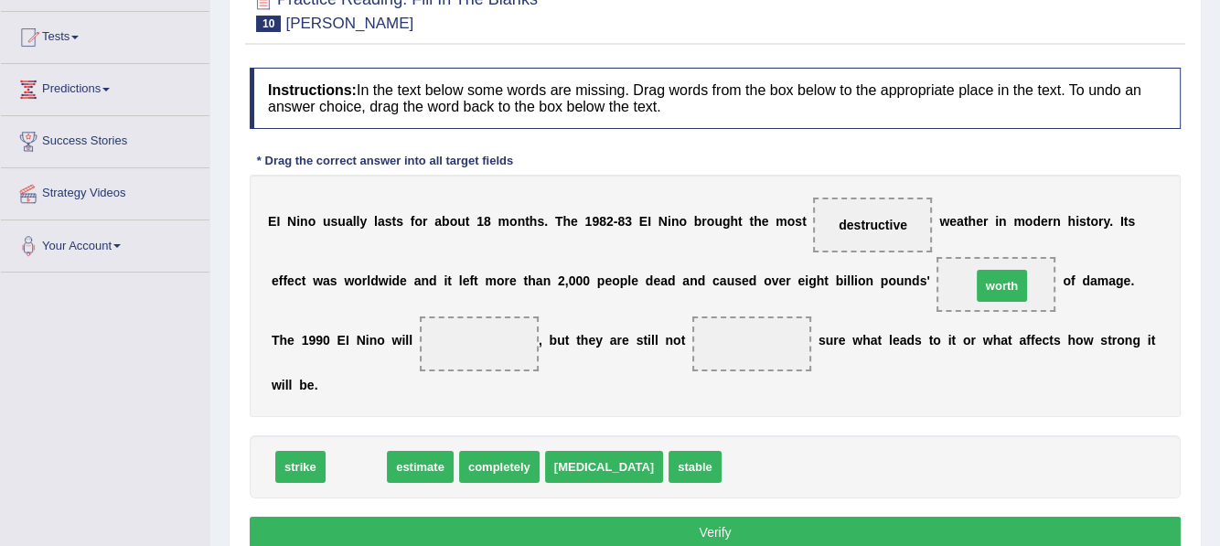
drag, startPoint x: 354, startPoint y: 468, endPoint x: 1000, endPoint y: 283, distance: 671.5
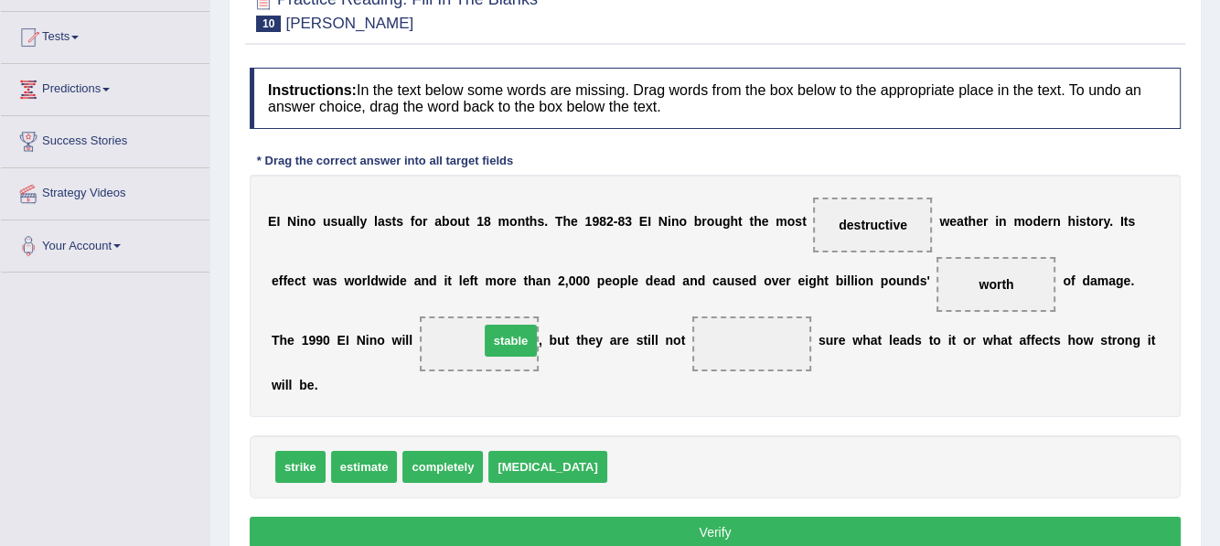
drag, startPoint x: 587, startPoint y: 465, endPoint x: 461, endPoint y: 337, distance: 179.8
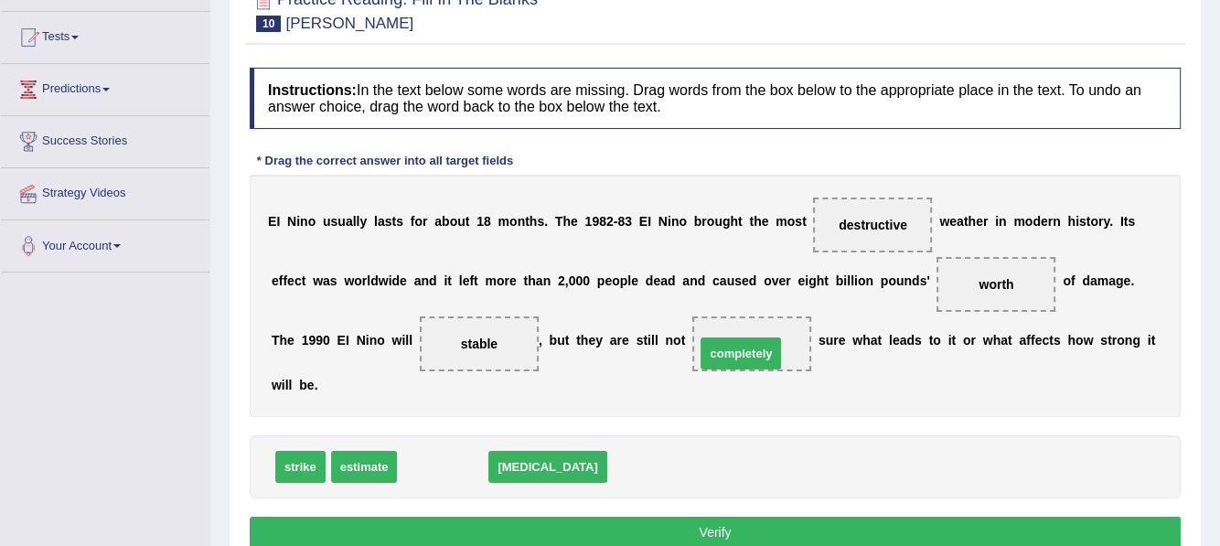
drag, startPoint x: 465, startPoint y: 465, endPoint x: 768, endPoint y: 357, distance: 321.3
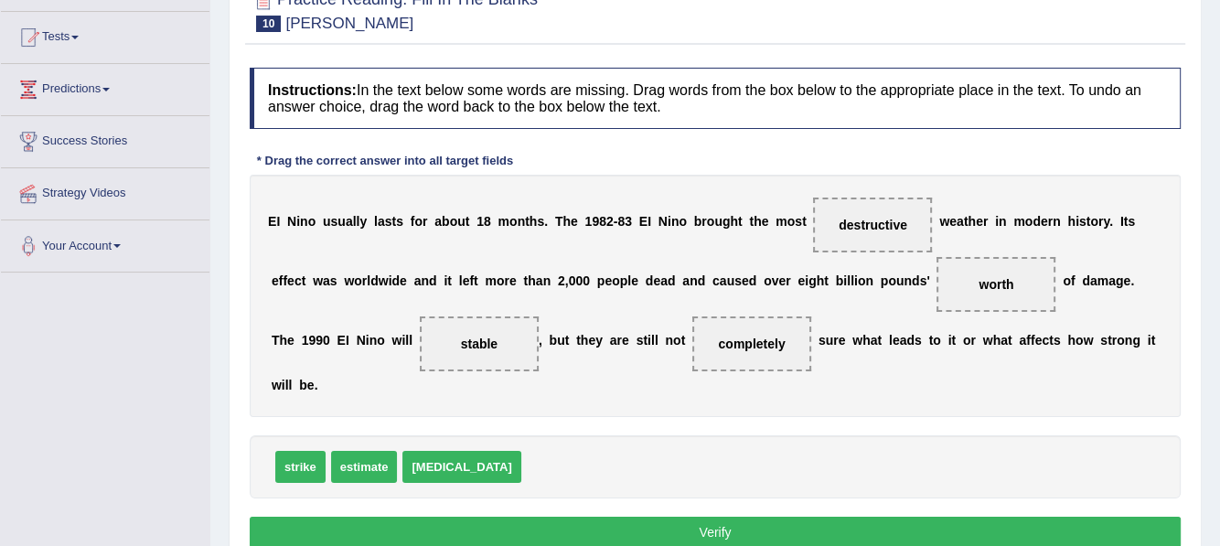
click at [740, 529] on button "Verify" at bounding box center [715, 532] width 931 height 31
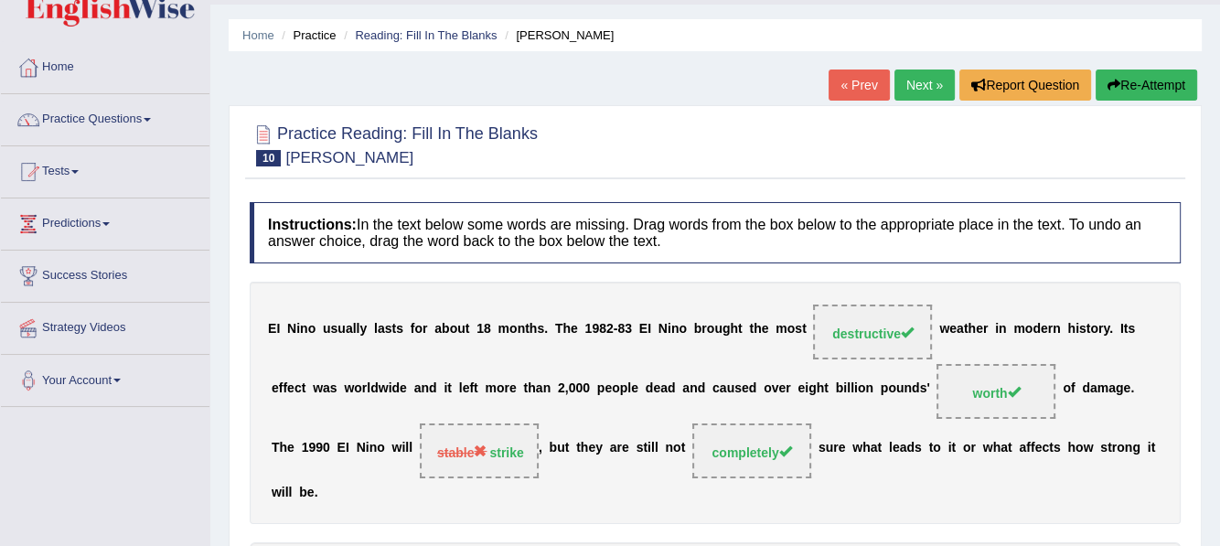
scroll to position [0, 0]
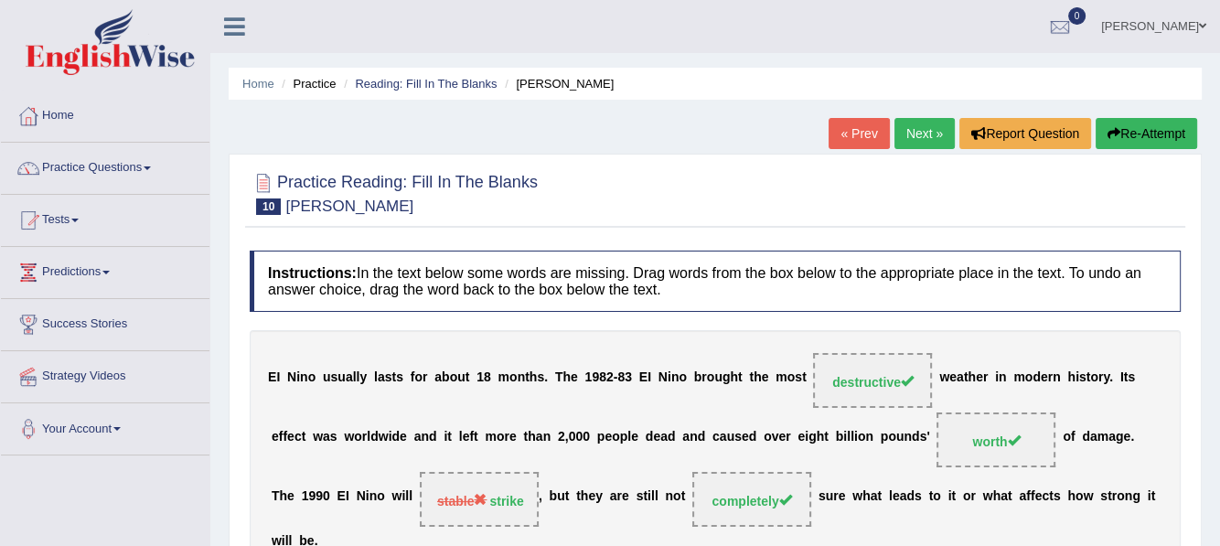
click at [925, 131] on link "Next »" at bounding box center [924, 133] width 60 height 31
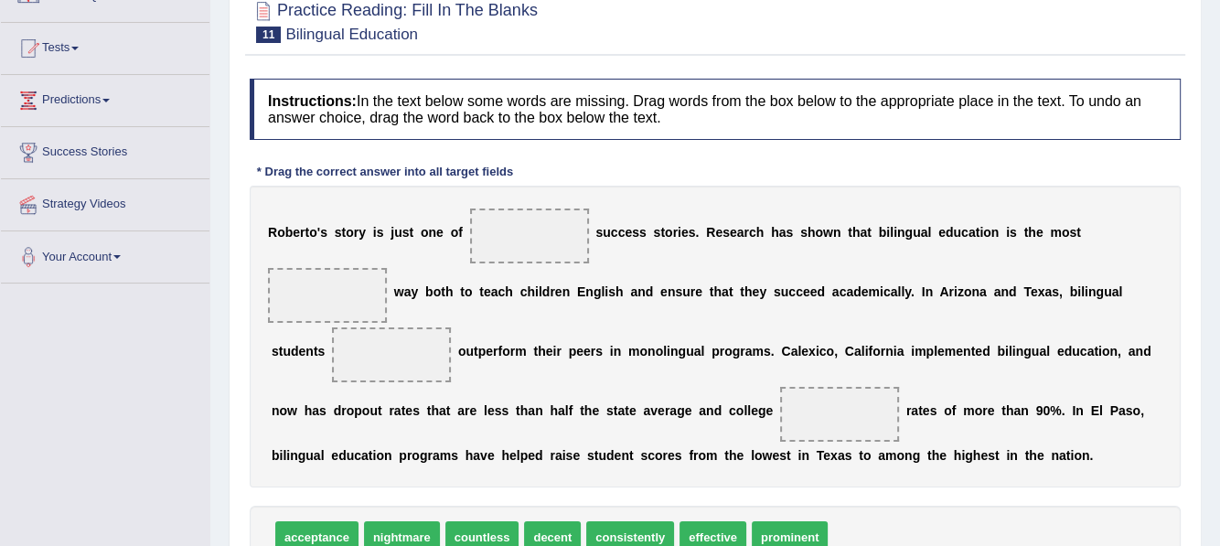
scroll to position [183, 0]
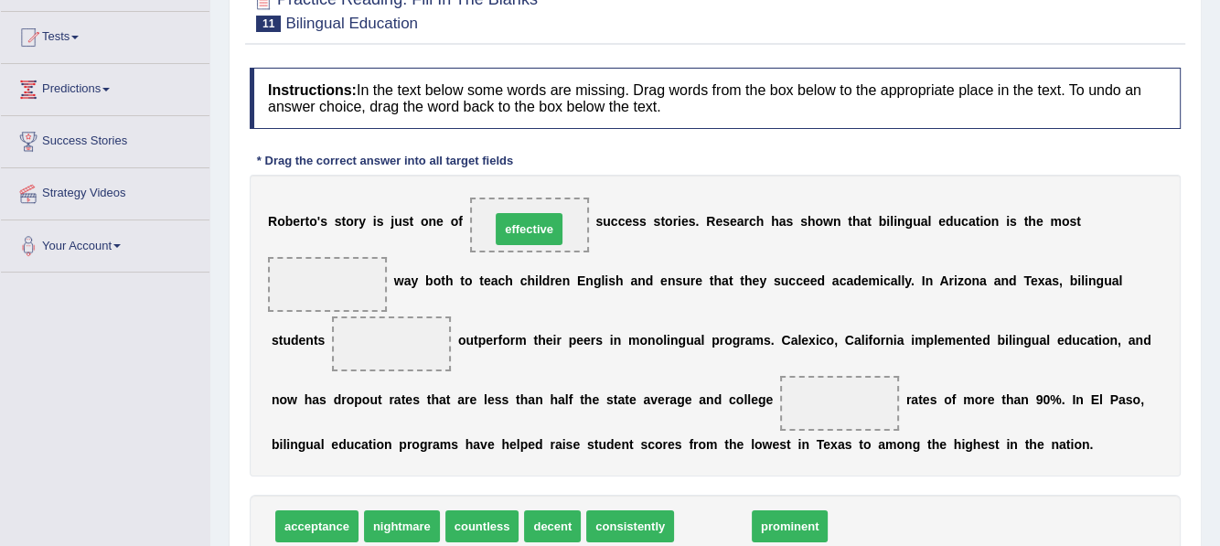
drag, startPoint x: 714, startPoint y: 523, endPoint x: 530, endPoint y: 227, distance: 348.7
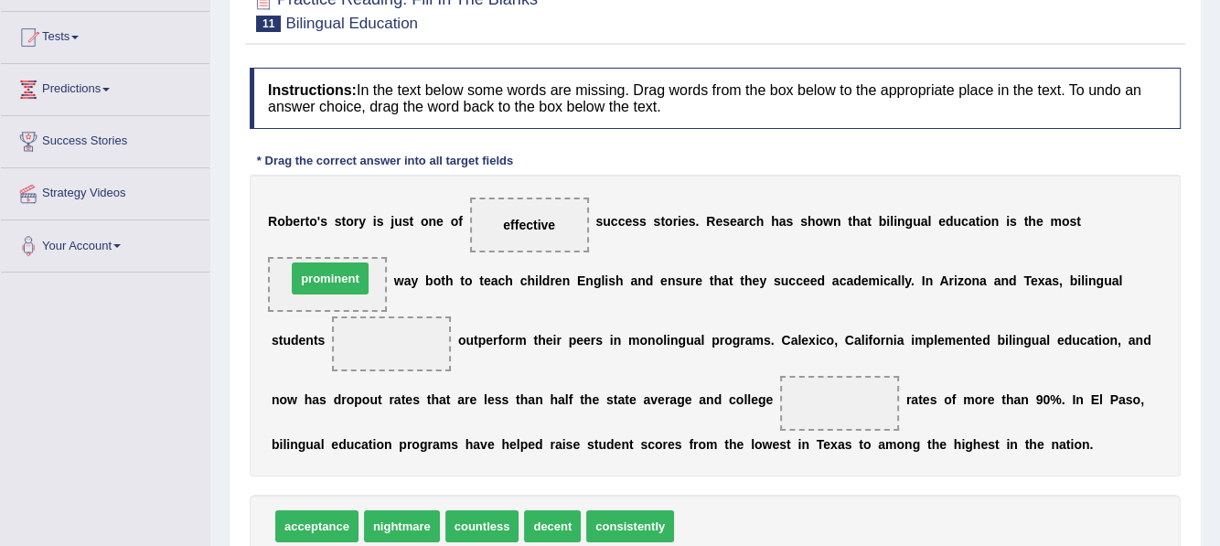
drag, startPoint x: 718, startPoint y: 529, endPoint x: 331, endPoint y: 282, distance: 459.4
drag, startPoint x: 558, startPoint y: 523, endPoint x: 568, endPoint y: 537, distance: 17.0
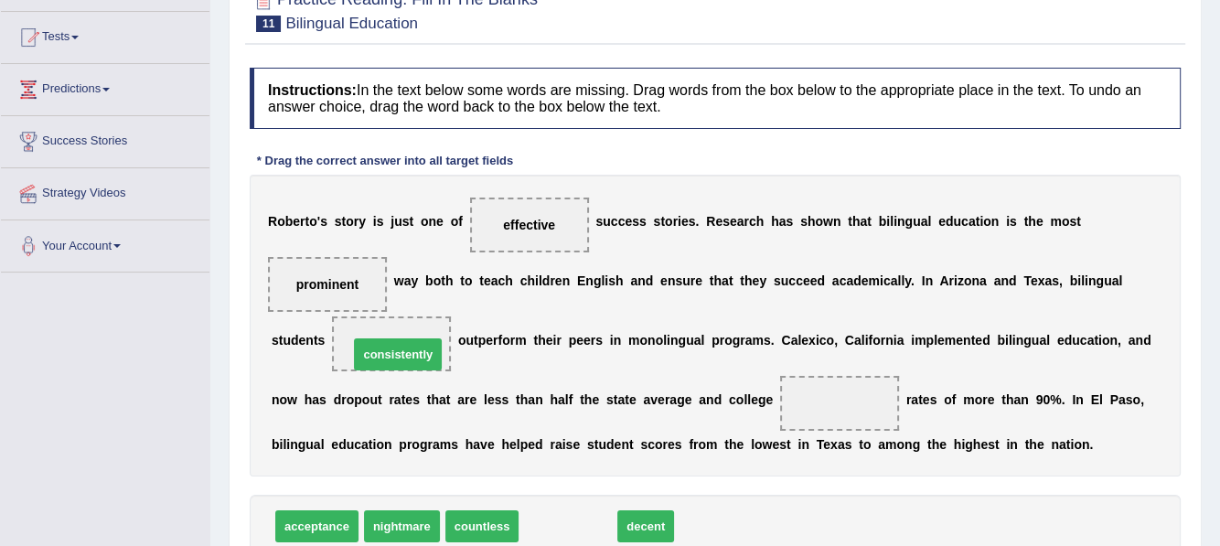
drag, startPoint x: 578, startPoint y: 527, endPoint x: 409, endPoint y: 347, distance: 246.5
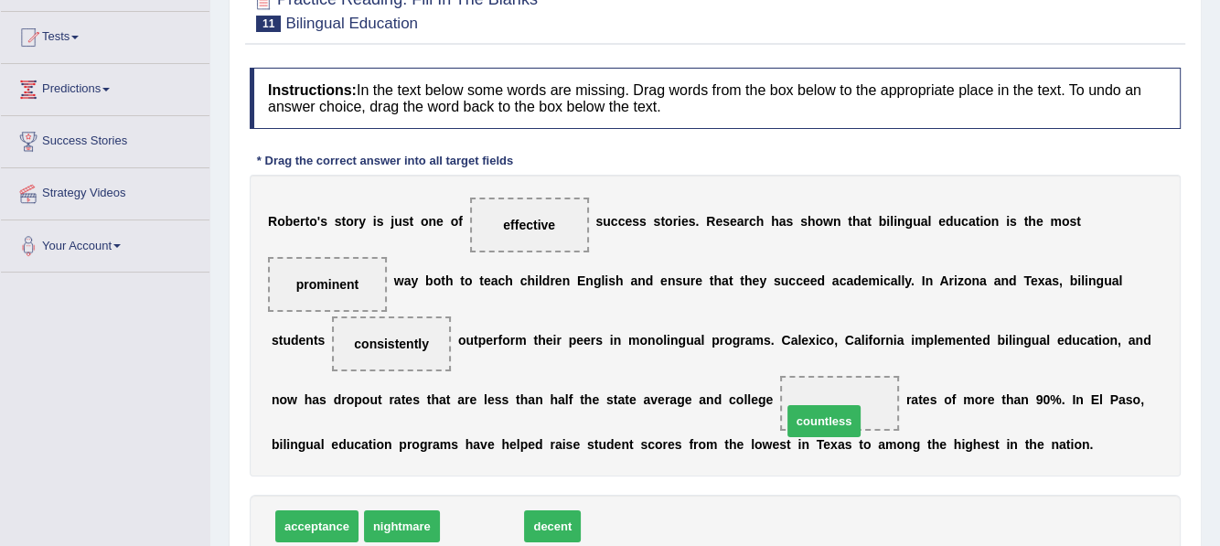
drag, startPoint x: 489, startPoint y: 523, endPoint x: 842, endPoint y: 415, distance: 369.1
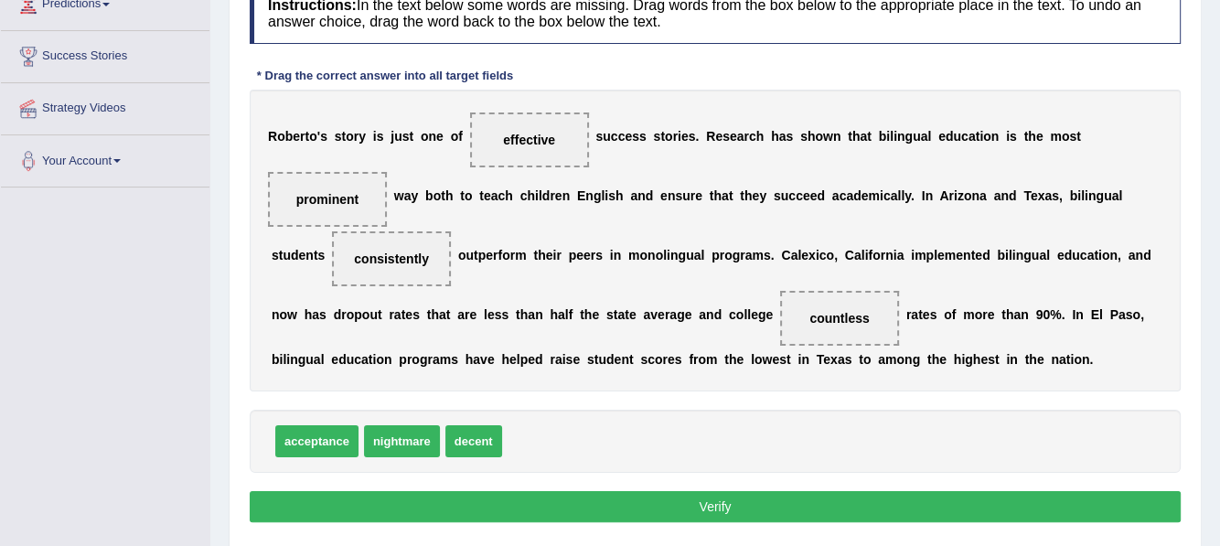
scroll to position [274, 0]
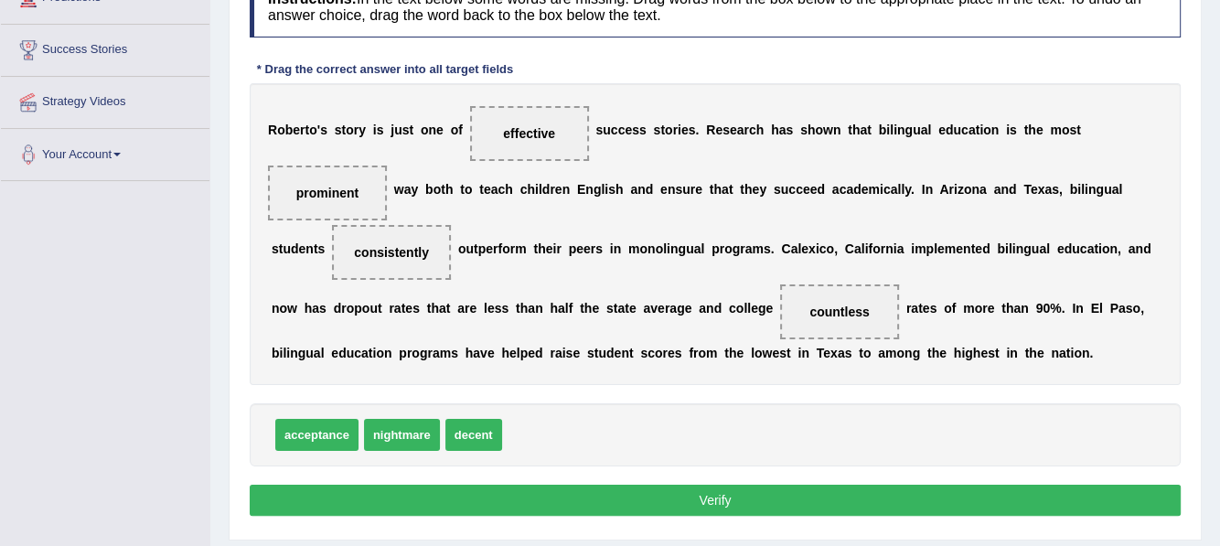
click at [658, 508] on button "Verify" at bounding box center [715, 500] width 931 height 31
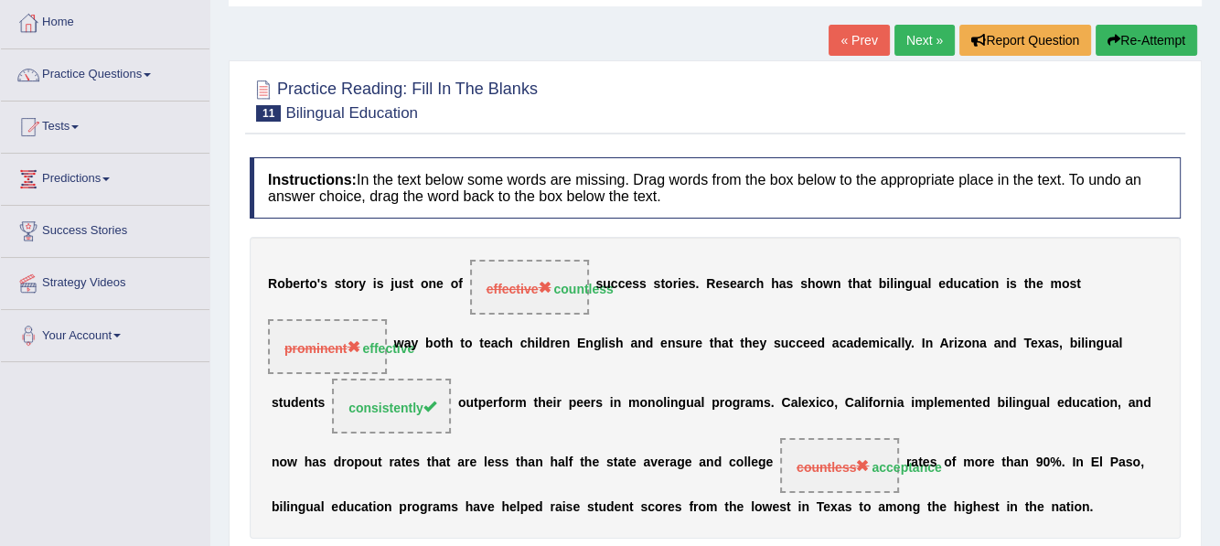
scroll to position [91, 0]
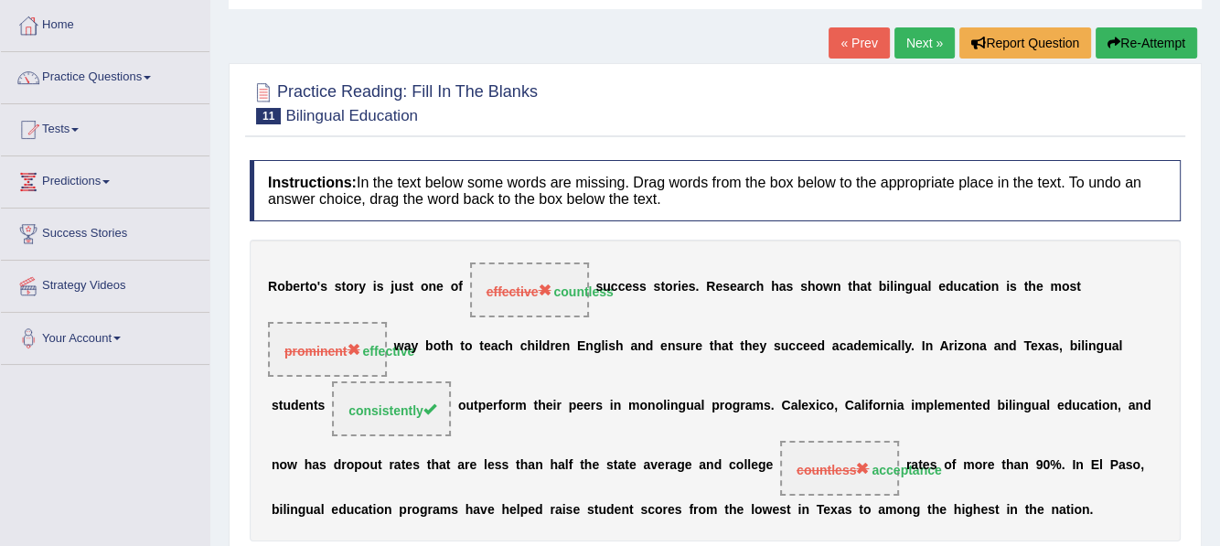
click at [1138, 47] on button "Re-Attempt" at bounding box center [1147, 42] width 102 height 31
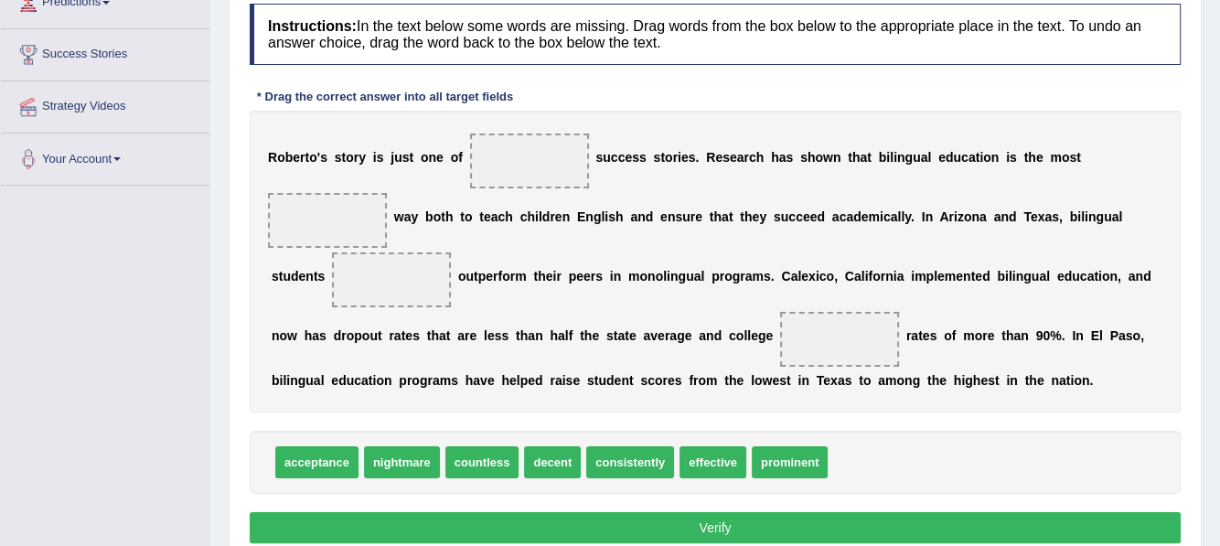
scroll to position [274, 0]
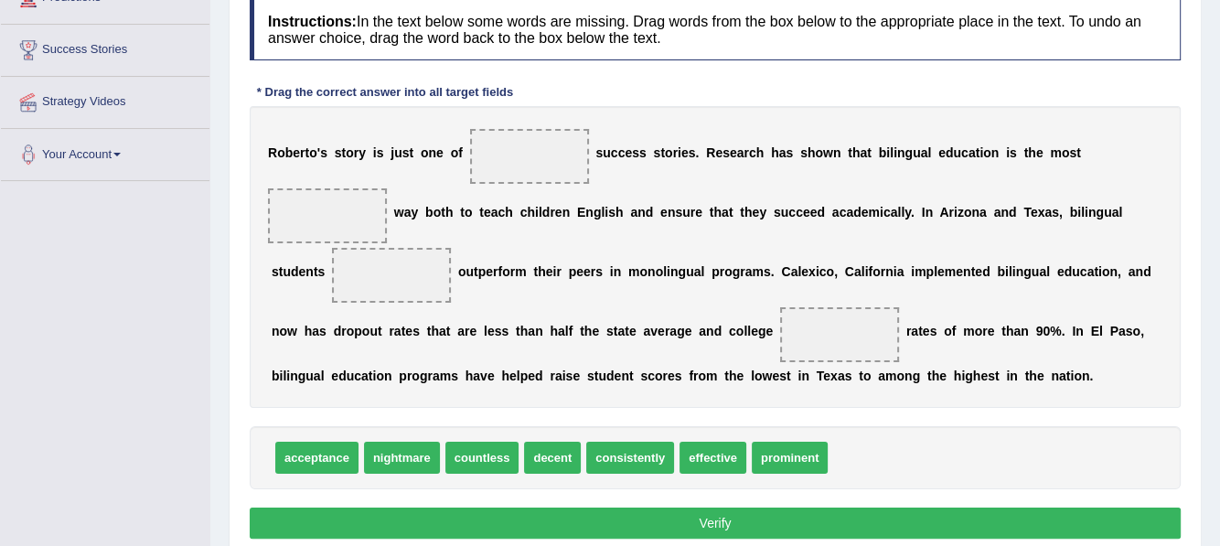
click at [520, 161] on span at bounding box center [529, 156] width 119 height 55
click at [525, 159] on span at bounding box center [529, 156] width 119 height 55
drag, startPoint x: 713, startPoint y: 456, endPoint x: 519, endPoint y: 157, distance: 356.9
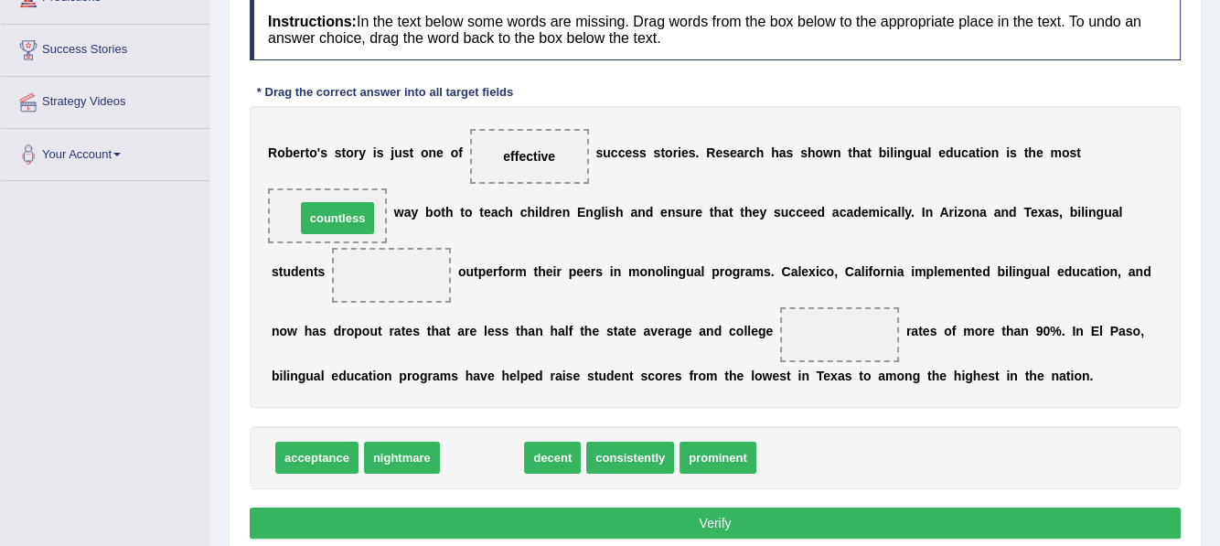
drag, startPoint x: 497, startPoint y: 452, endPoint x: 353, endPoint y: 213, distance: 279.0
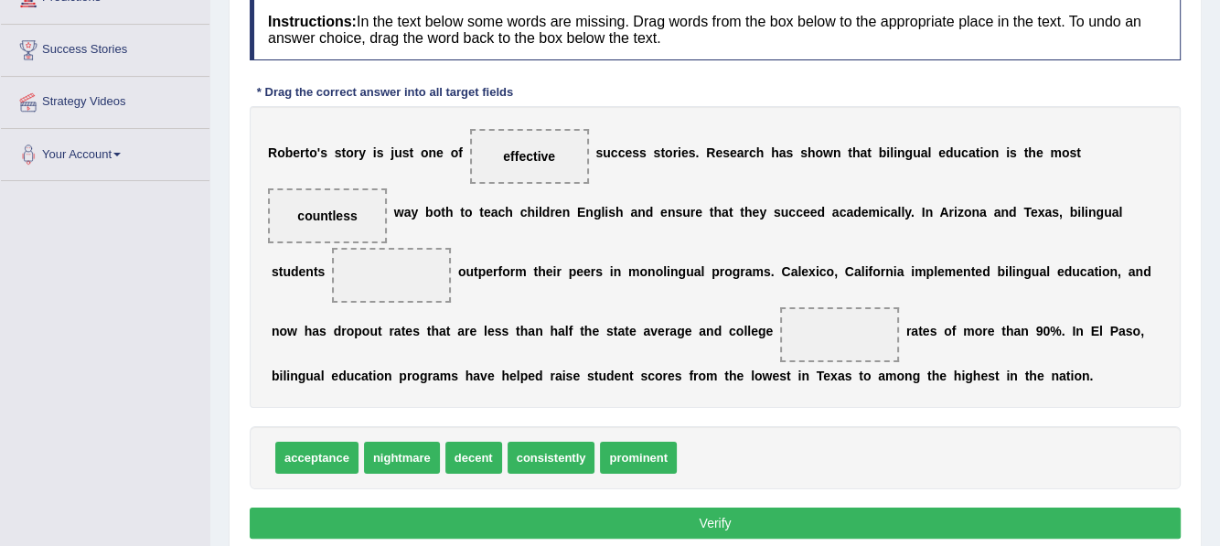
drag, startPoint x: 321, startPoint y: 209, endPoint x: 818, endPoint y: 330, distance: 511.0
click at [818, 330] on div "R o b e r t o ' s s t o r y i s j u s t o n e o f effective s u c c e s s s t o…" at bounding box center [715, 257] width 931 height 302
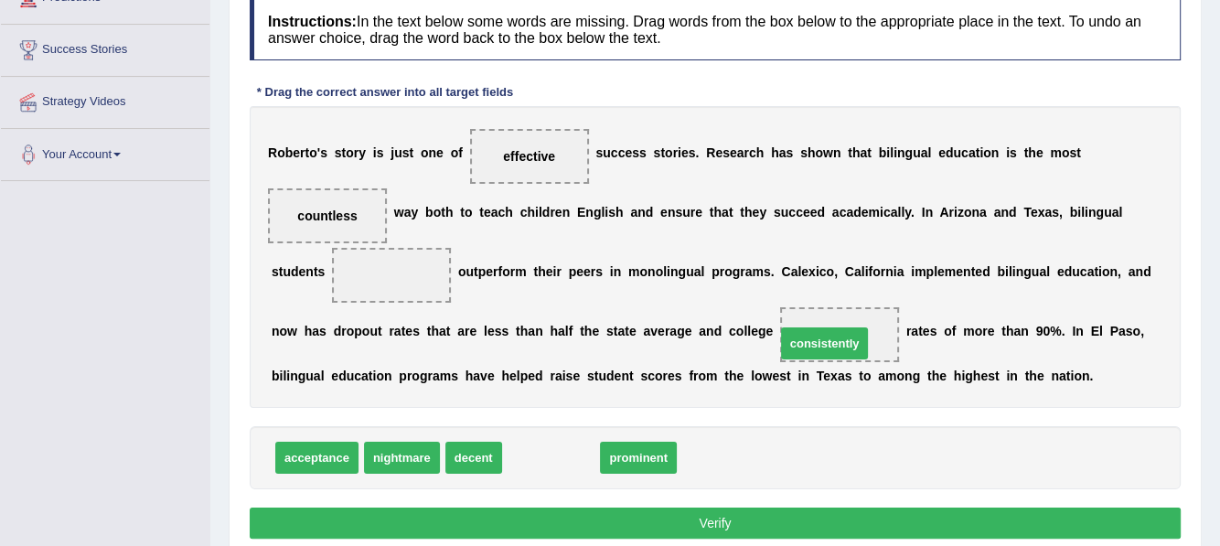
drag, startPoint x: 546, startPoint y: 450, endPoint x: 826, endPoint y: 331, distance: 304.0
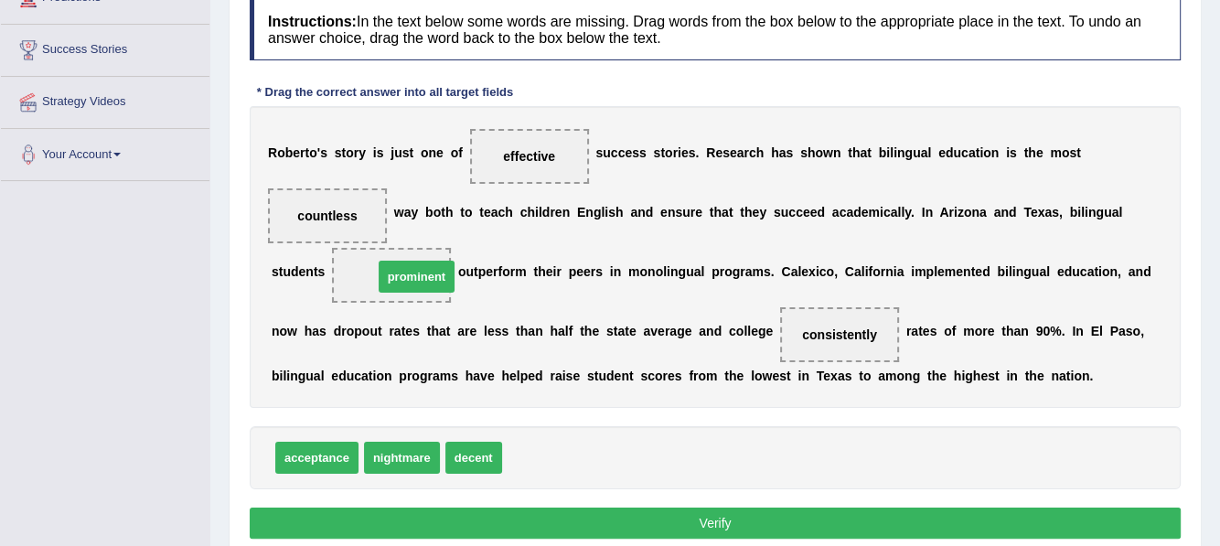
drag, startPoint x: 545, startPoint y: 463, endPoint x: 415, endPoint y: 279, distance: 225.0
click at [654, 511] on button "Verify" at bounding box center [715, 523] width 931 height 31
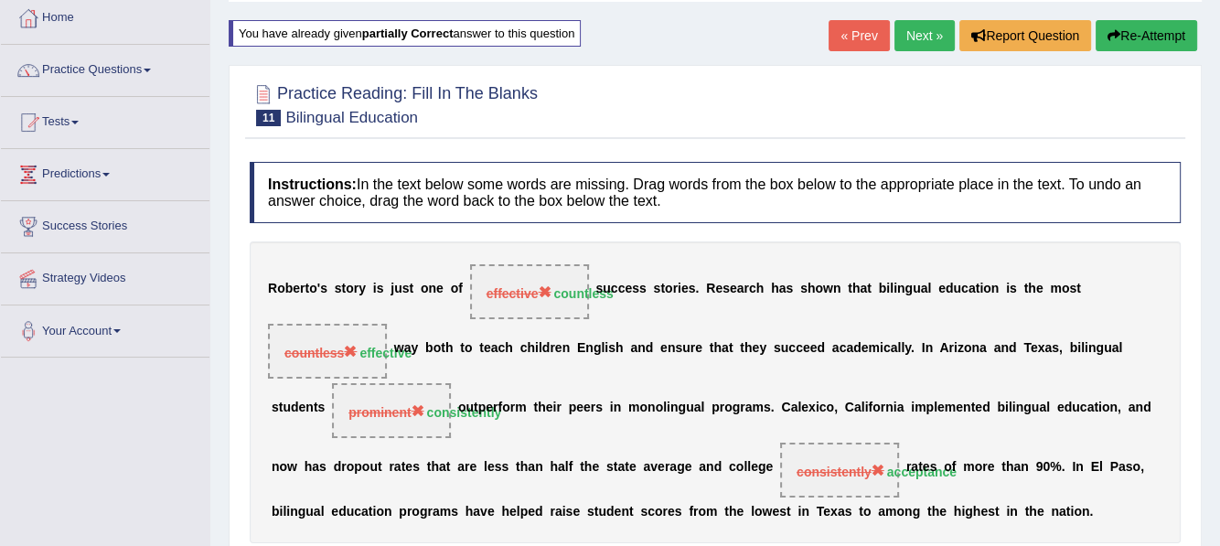
scroll to position [91, 0]
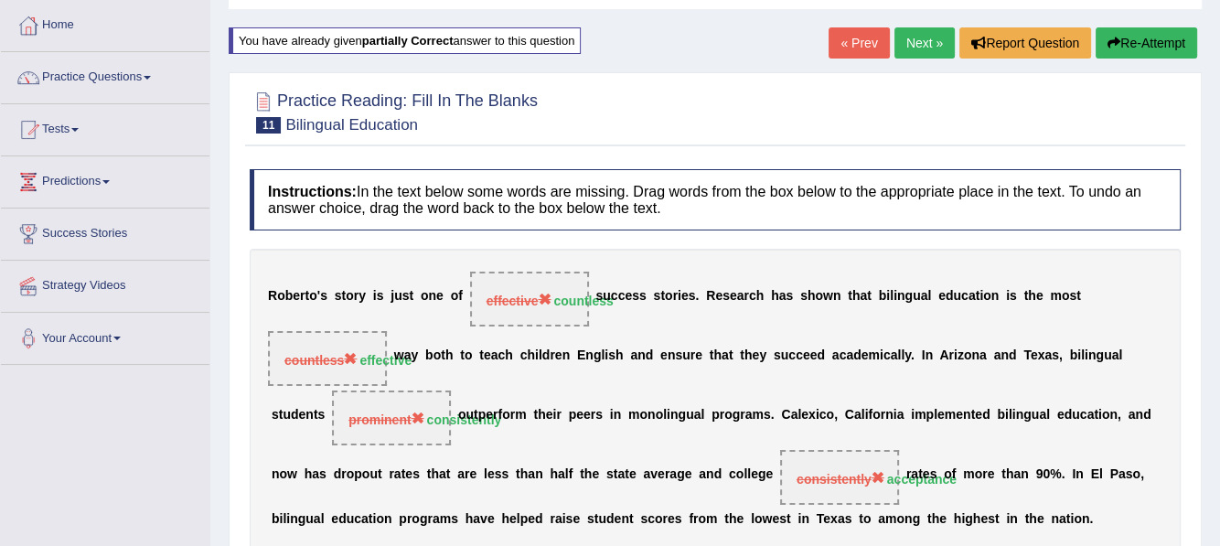
click at [1161, 43] on button "Re-Attempt" at bounding box center [1147, 42] width 102 height 31
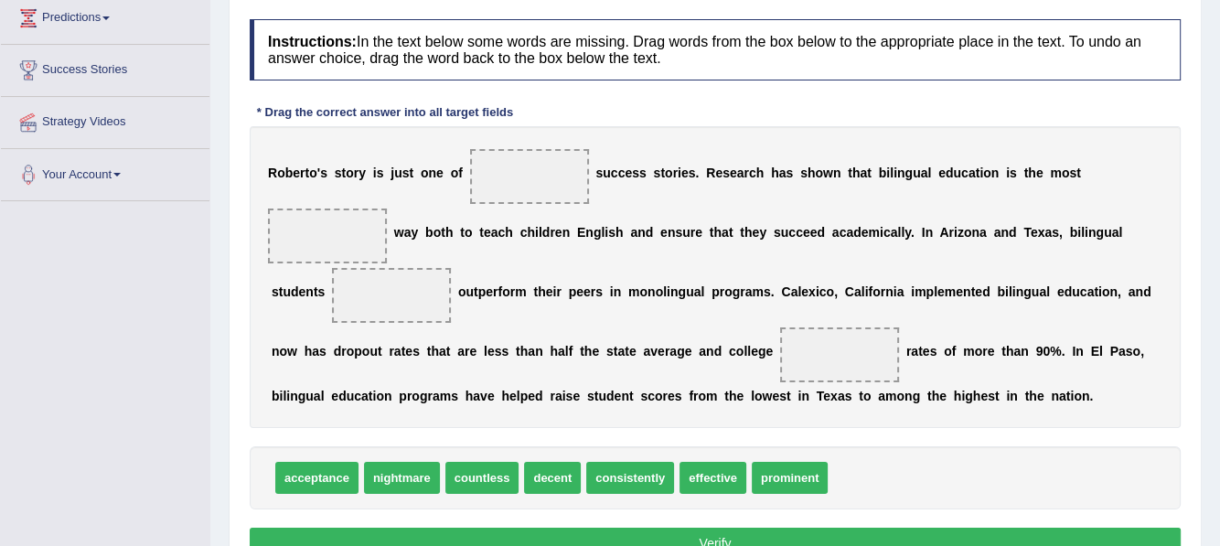
scroll to position [274, 0]
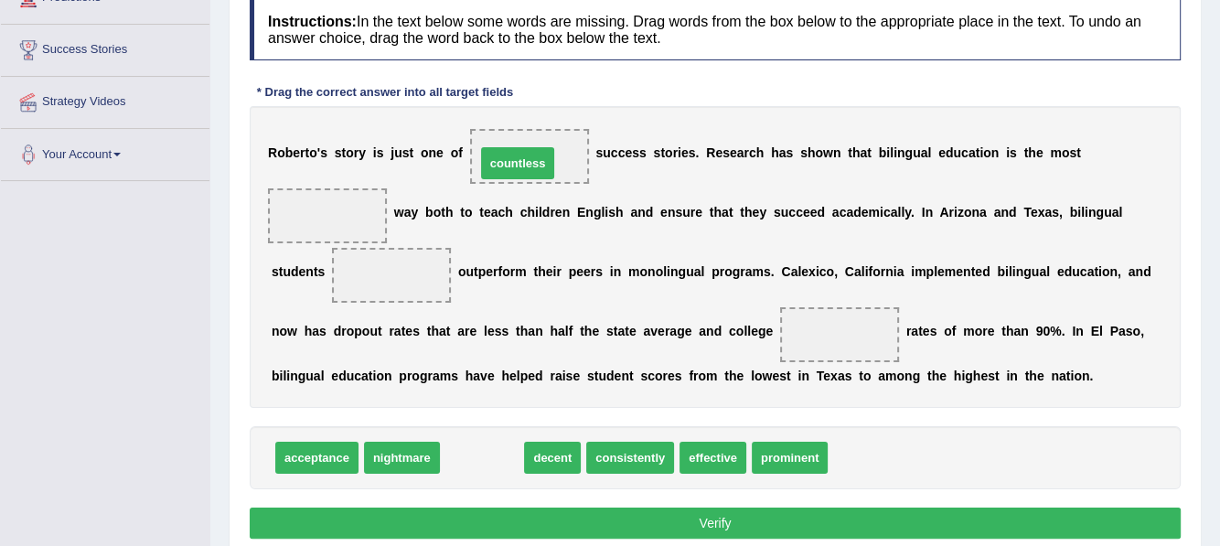
drag, startPoint x: 498, startPoint y: 447, endPoint x: 527, endPoint y: 156, distance: 292.2
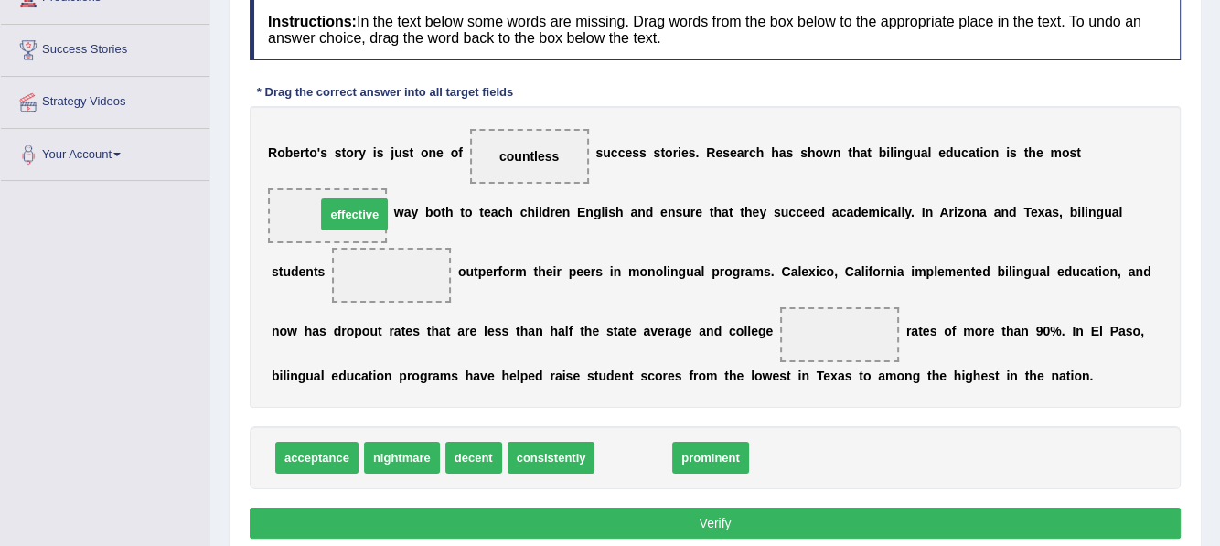
drag, startPoint x: 636, startPoint y: 455, endPoint x: 356, endPoint y: 210, distance: 372.7
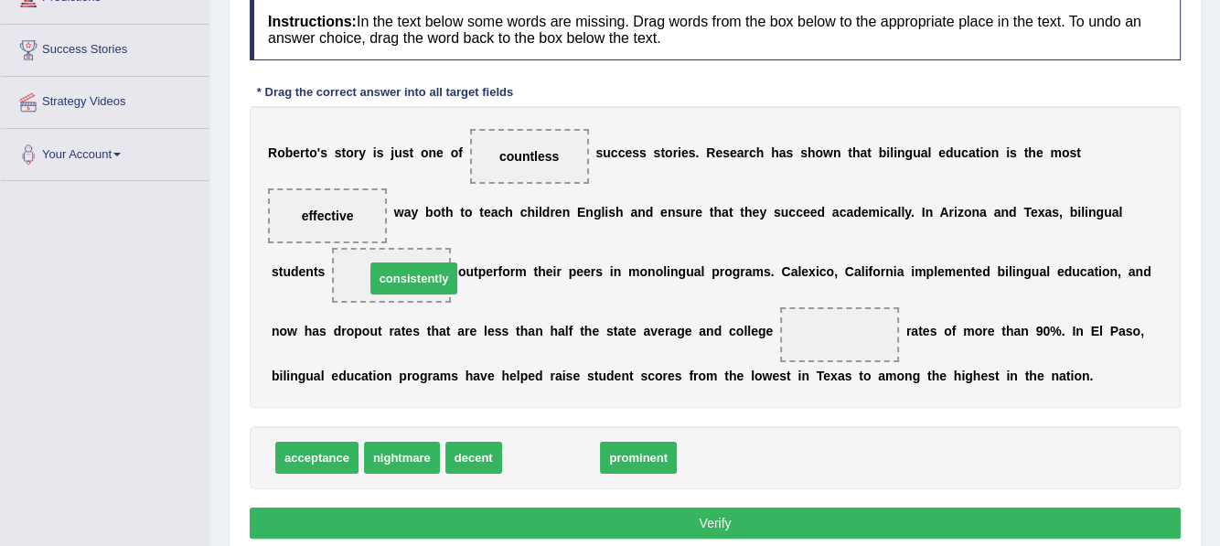
drag, startPoint x: 542, startPoint y: 463, endPoint x: 405, endPoint y: 283, distance: 225.7
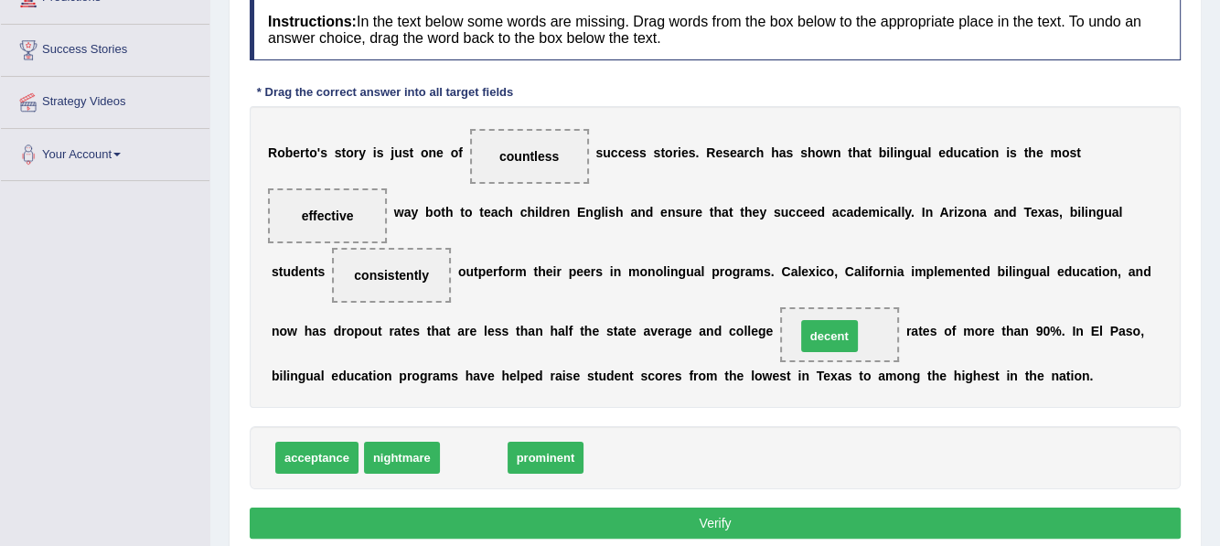
drag, startPoint x: 473, startPoint y: 461, endPoint x: 818, endPoint y: 375, distance: 356.2
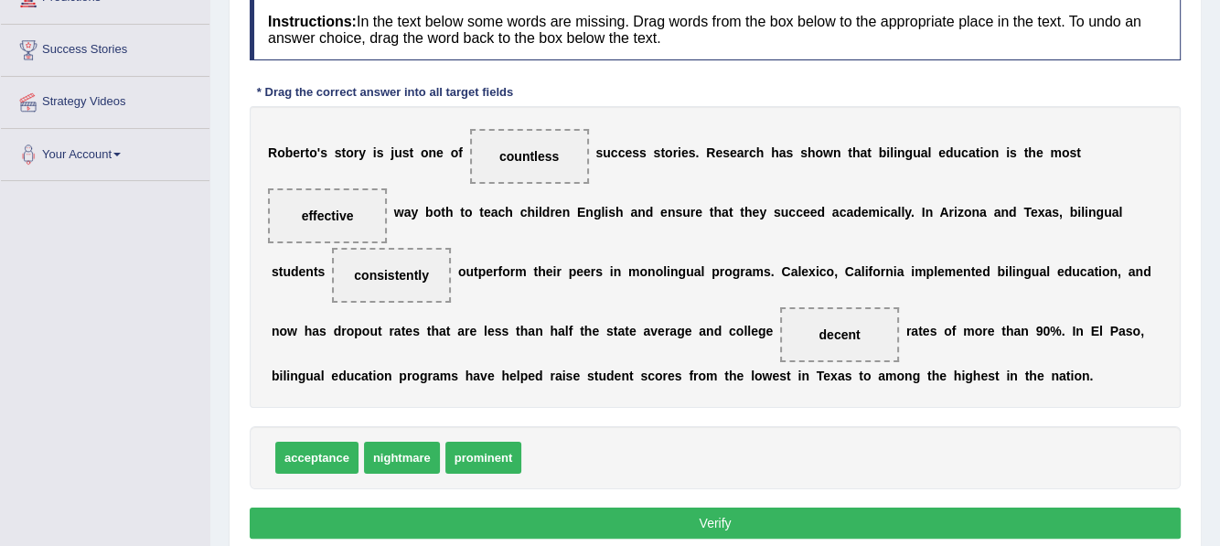
click at [777, 517] on button "Verify" at bounding box center [715, 523] width 931 height 31
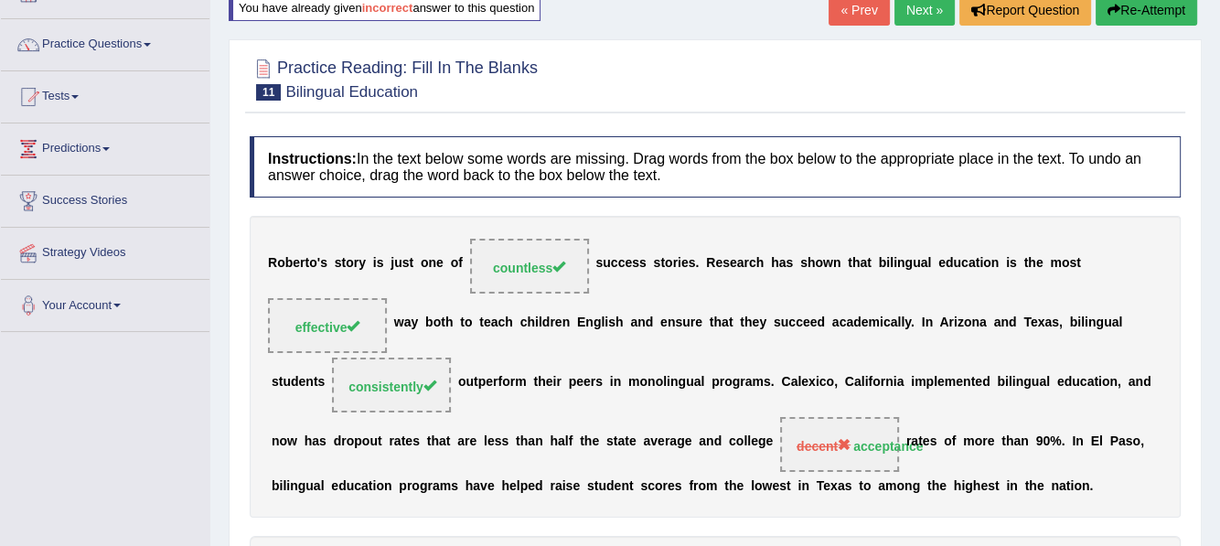
scroll to position [0, 0]
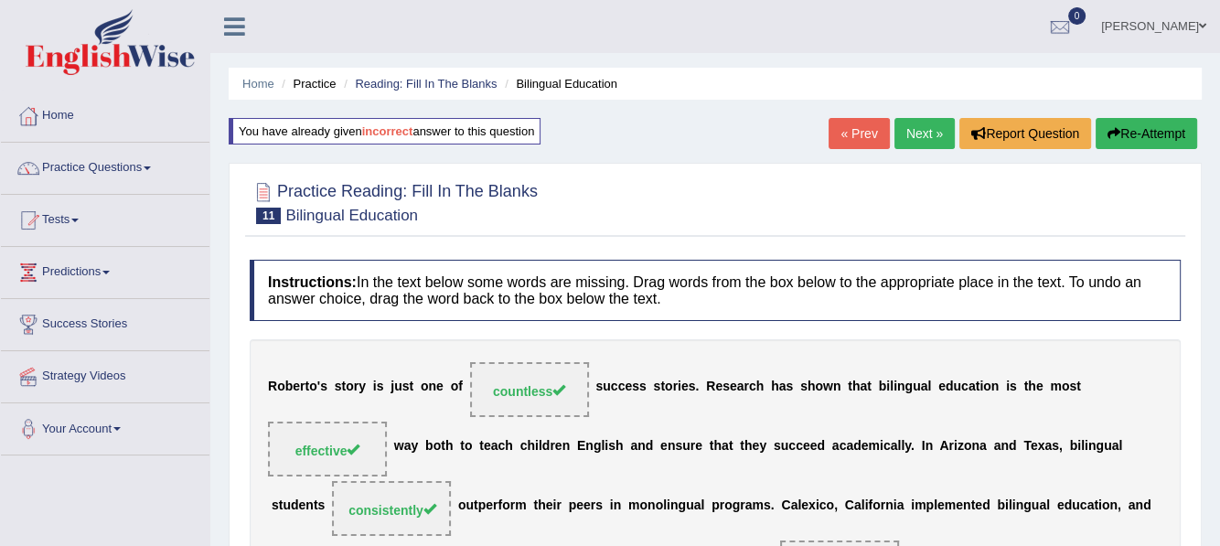
click at [894, 134] on link "Next »" at bounding box center [924, 133] width 60 height 31
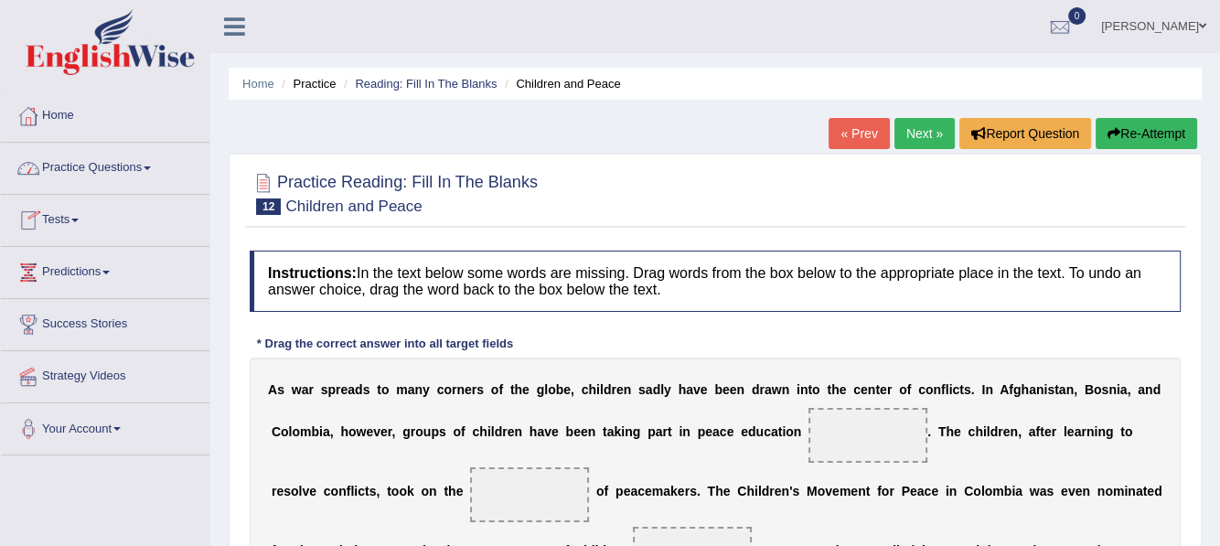
click at [151, 165] on link "Practice Questions" at bounding box center [105, 166] width 208 height 46
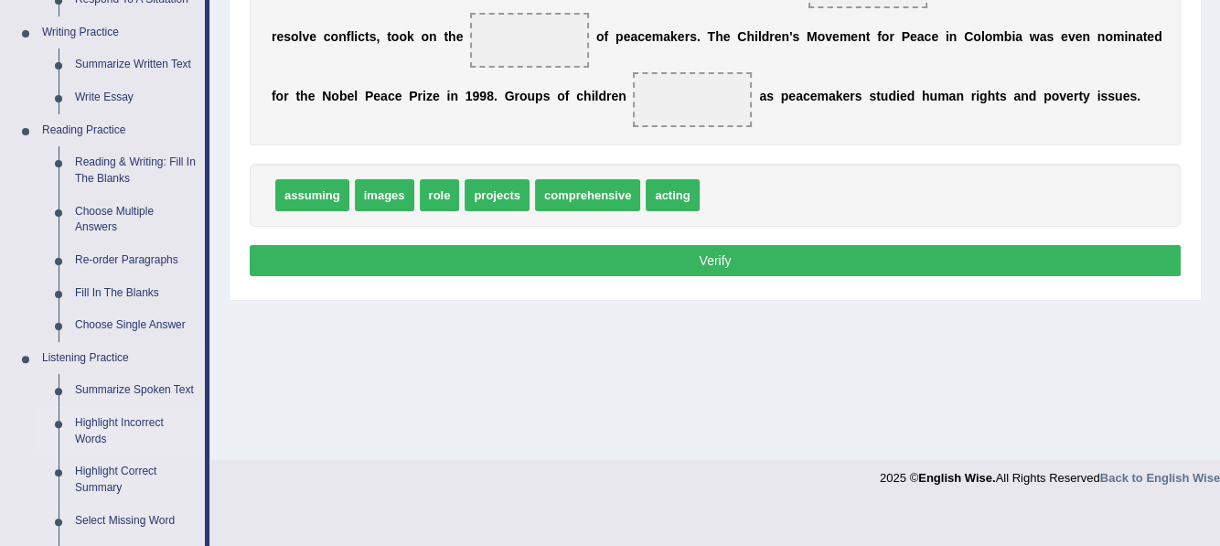
scroll to position [456, 0]
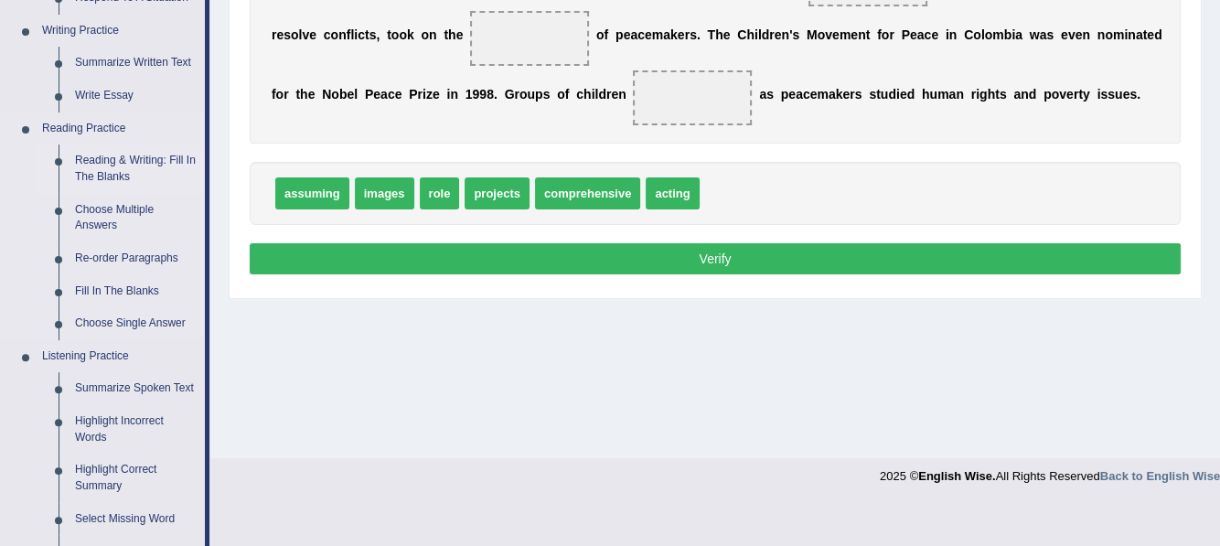
click at [127, 164] on link "Reading & Writing: Fill In The Blanks" at bounding box center [136, 168] width 138 height 48
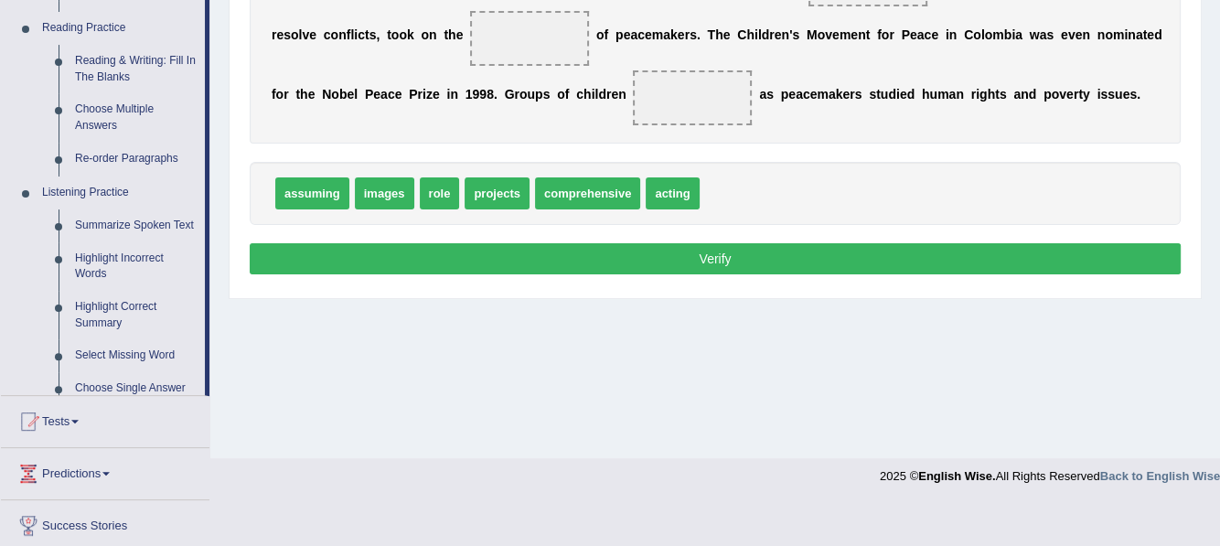
scroll to position [413, 0]
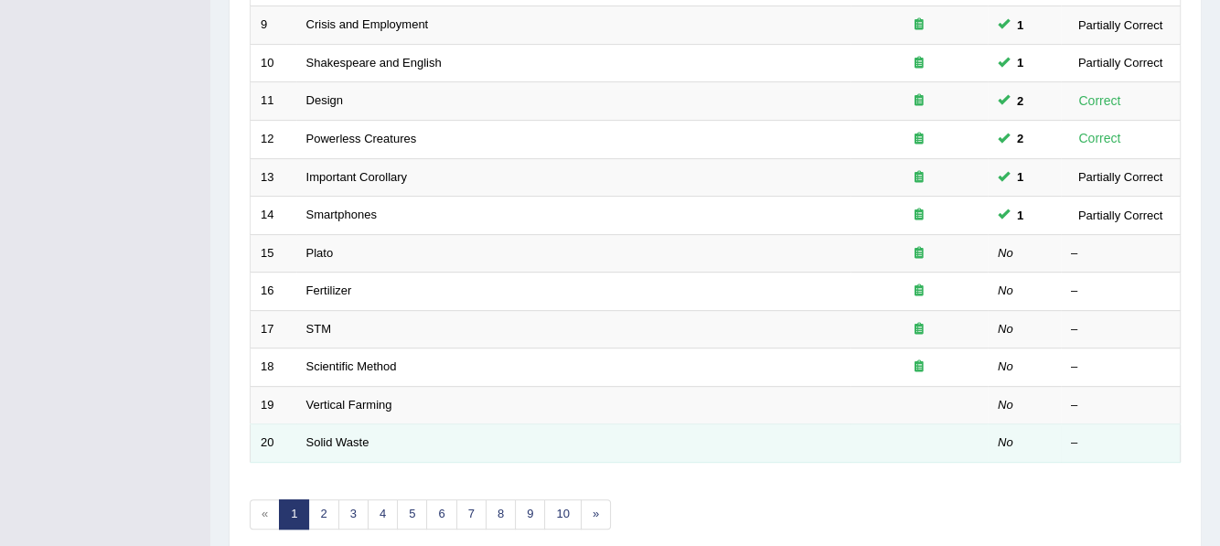
scroll to position [655, 0]
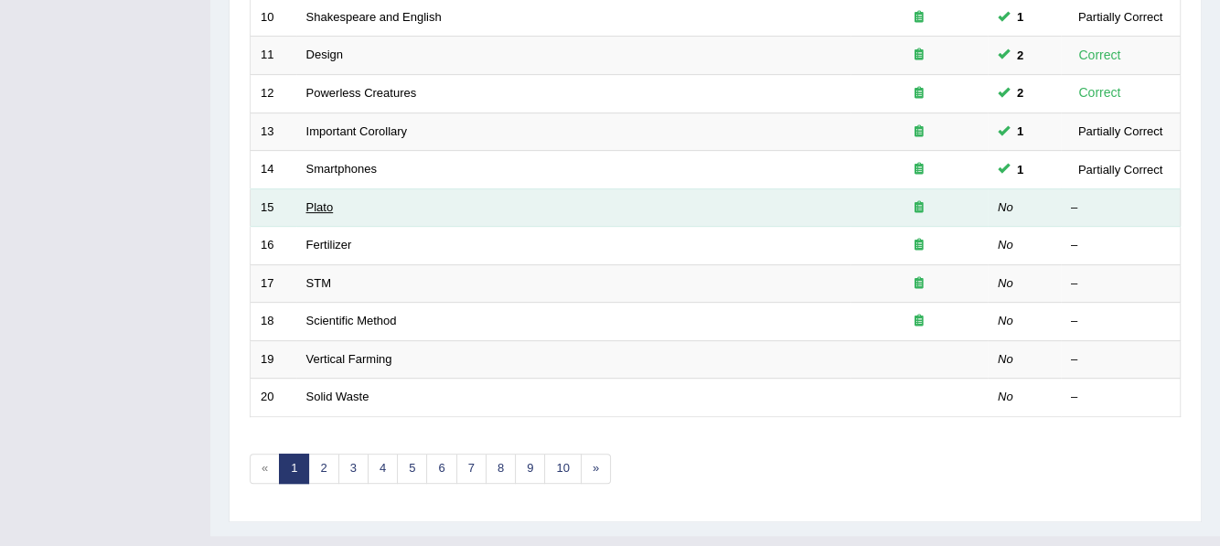
click at [318, 200] on link "Plato" at bounding box center [319, 207] width 27 height 14
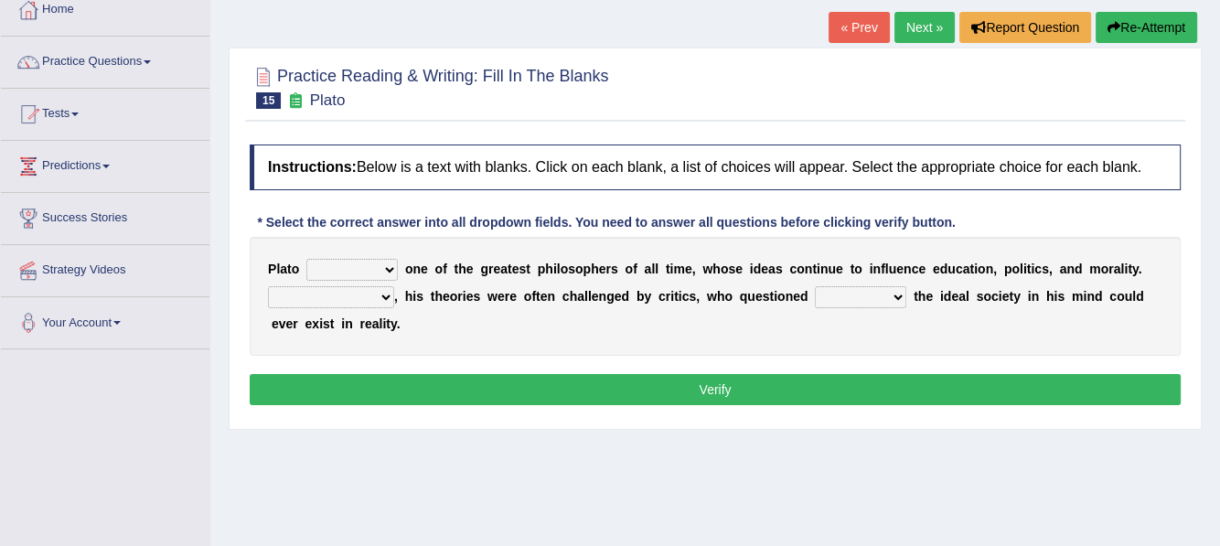
scroll to position [91, 0]
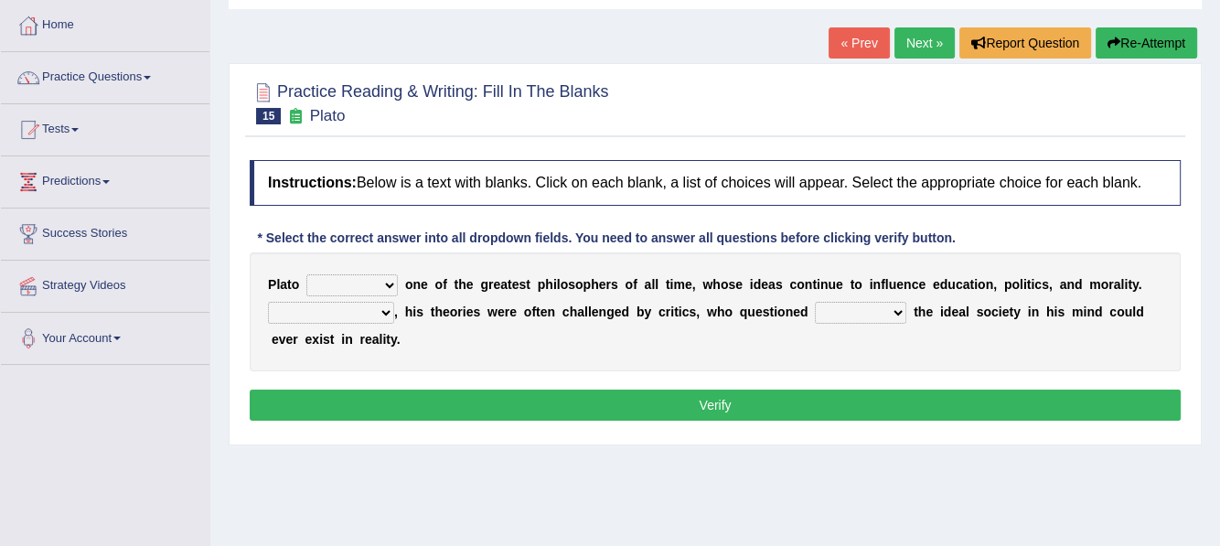
click at [389, 285] on select "keeps comes claims remains" at bounding box center [351, 285] width 91 height 22
click at [306, 274] on select "keeps comes claims remains" at bounding box center [351, 285] width 91 height 22
click at [393, 282] on select "keeps comes claims remains" at bounding box center [351, 285] width 91 height 22
select select "remains"
click at [306, 274] on select "keeps comes claims remains" at bounding box center [351, 285] width 91 height 22
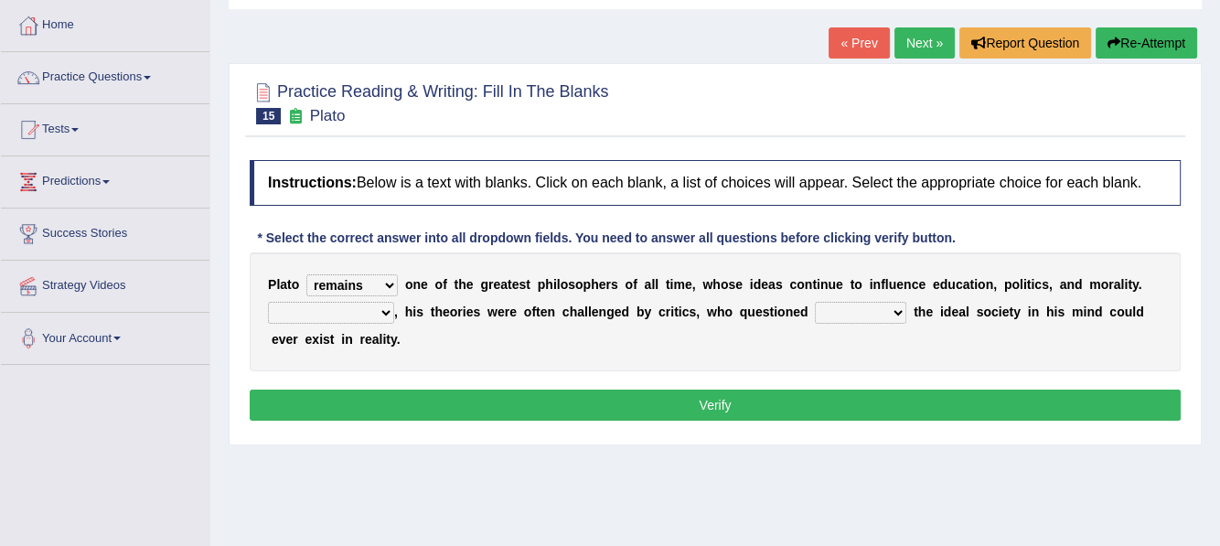
click at [381, 309] on select "Notwithstanding So However Whatever" at bounding box center [331, 313] width 126 height 22
select select "However"
click at [268, 302] on select "Notwithstanding So However Whatever" at bounding box center [331, 313] width 126 height 22
click at [894, 310] on select "which what that whether" at bounding box center [860, 313] width 91 height 22
select select "which"
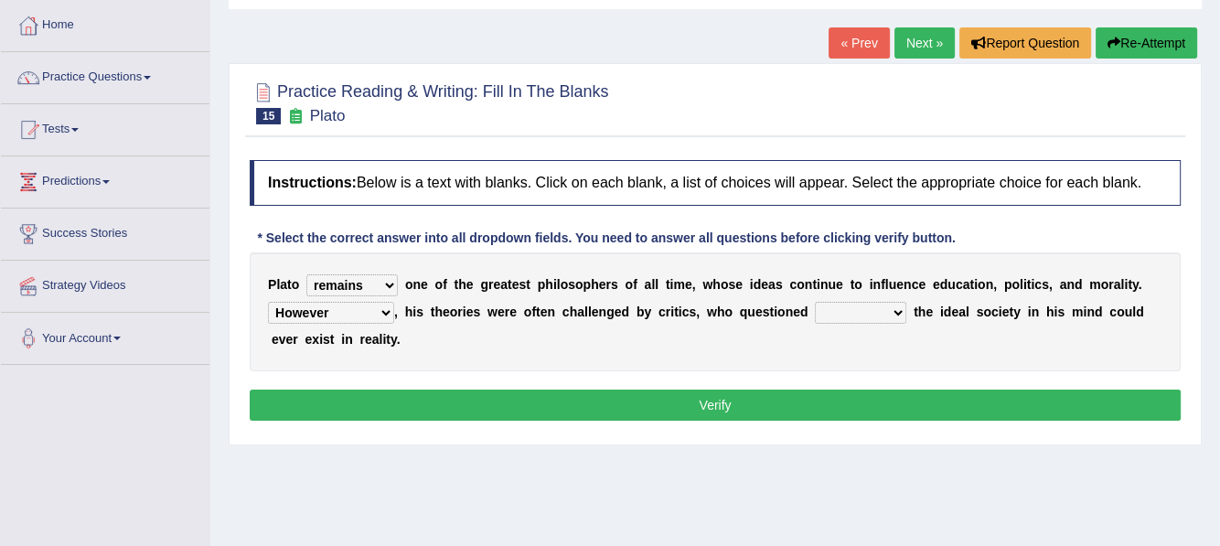
click at [815, 302] on select "which what that whether" at bounding box center [860, 313] width 91 height 22
click at [790, 401] on button "Verify" at bounding box center [715, 405] width 931 height 31
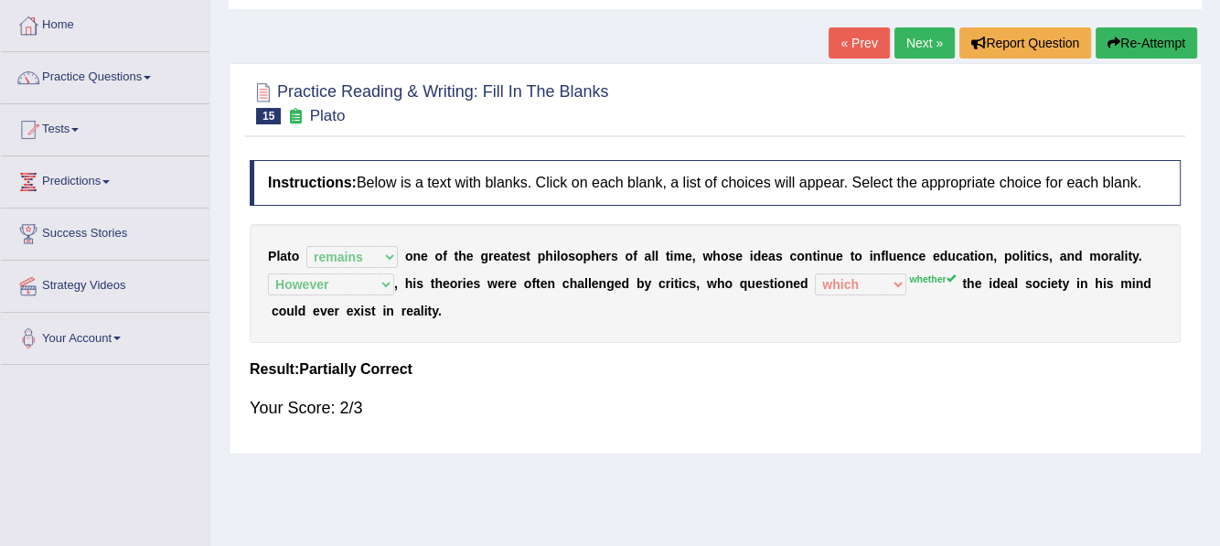
drag, startPoint x: 910, startPoint y: 45, endPoint x: 904, endPoint y: 64, distance: 20.0
click at [910, 46] on link "Next »" at bounding box center [924, 42] width 60 height 31
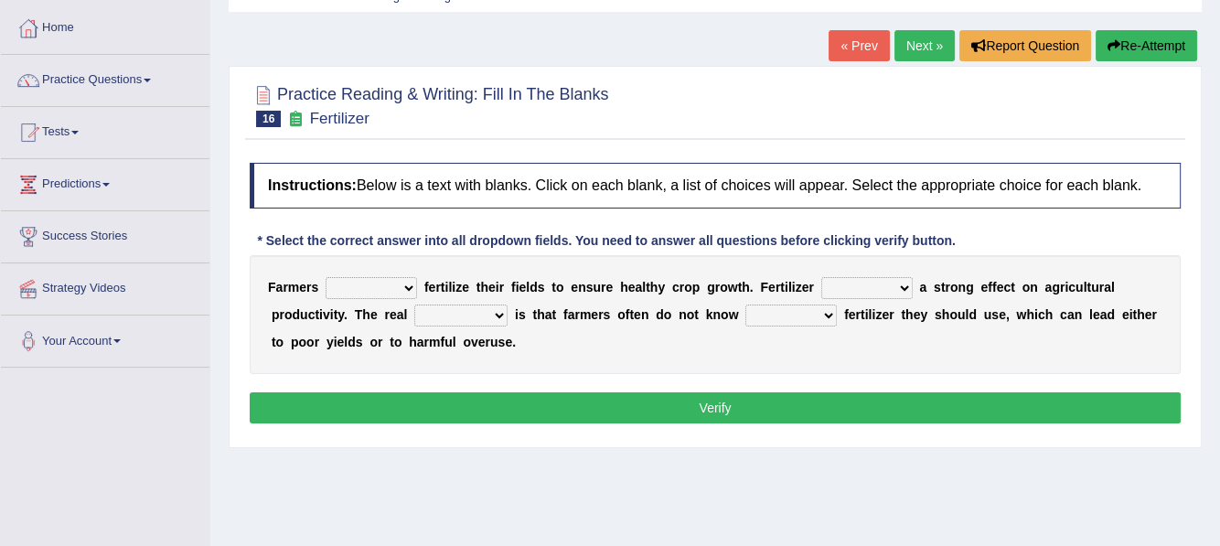
scroll to position [91, 0]
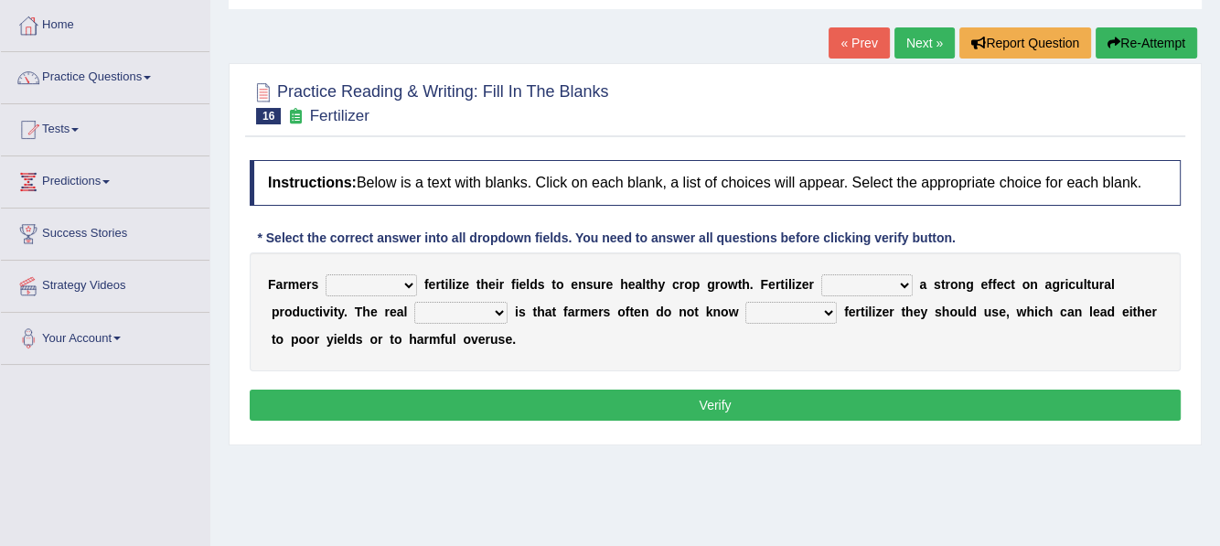
click at [407, 283] on select "must should need can" at bounding box center [371, 285] width 91 height 22
select select "must"
click at [326, 274] on select "must should need can" at bounding box center [371, 285] width 91 height 22
click at [903, 283] on select "has had have having" at bounding box center [866, 285] width 91 height 22
select select "has"
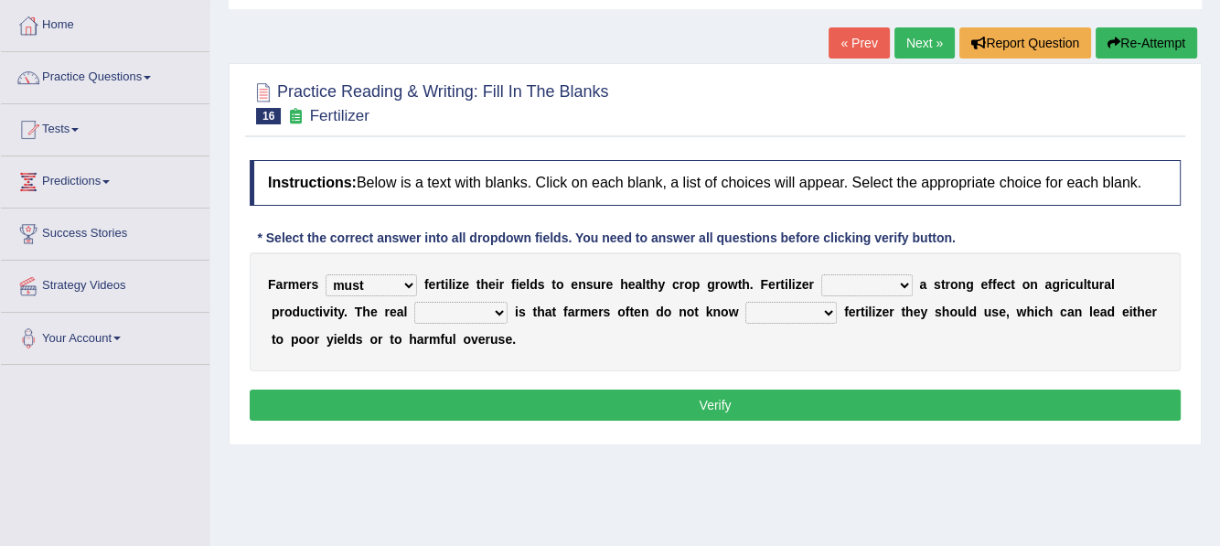
click at [821, 274] on select "has had have having" at bounding box center [866, 285] width 91 height 22
click at [495, 312] on select "problem question conclusion answer" at bounding box center [460, 313] width 93 height 22
select select "problem"
click at [414, 302] on select "problem question conclusion answer" at bounding box center [460, 313] width 93 height 22
click at [823, 308] on select "how much how many however so much" at bounding box center [790, 313] width 91 height 22
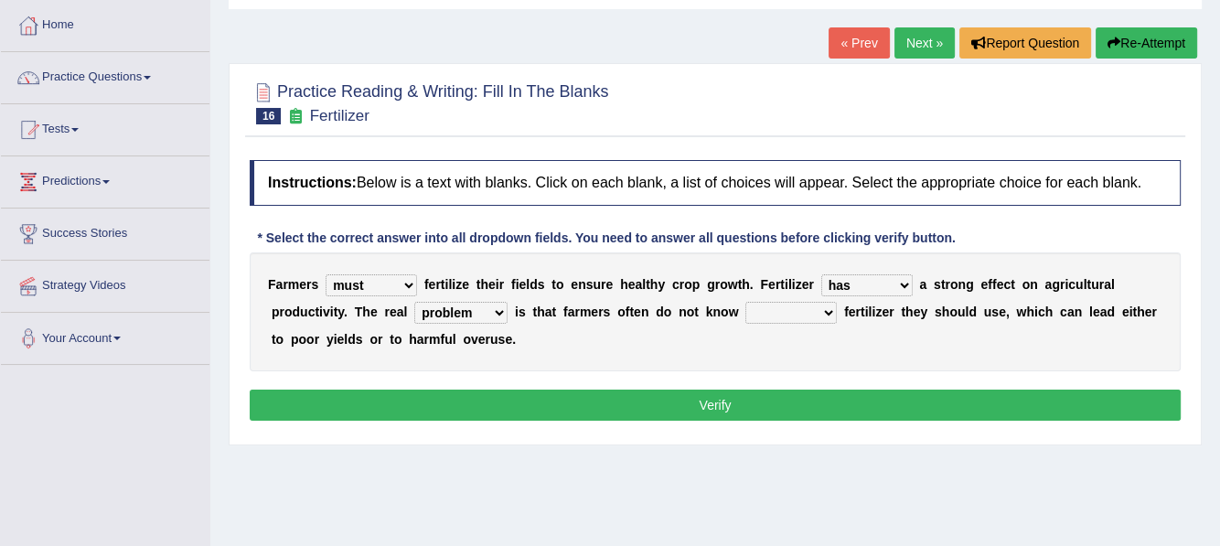
select select "how much"
click at [745, 302] on select "how much how many however so much" at bounding box center [790, 313] width 91 height 22
click at [782, 400] on button "Verify" at bounding box center [715, 405] width 931 height 31
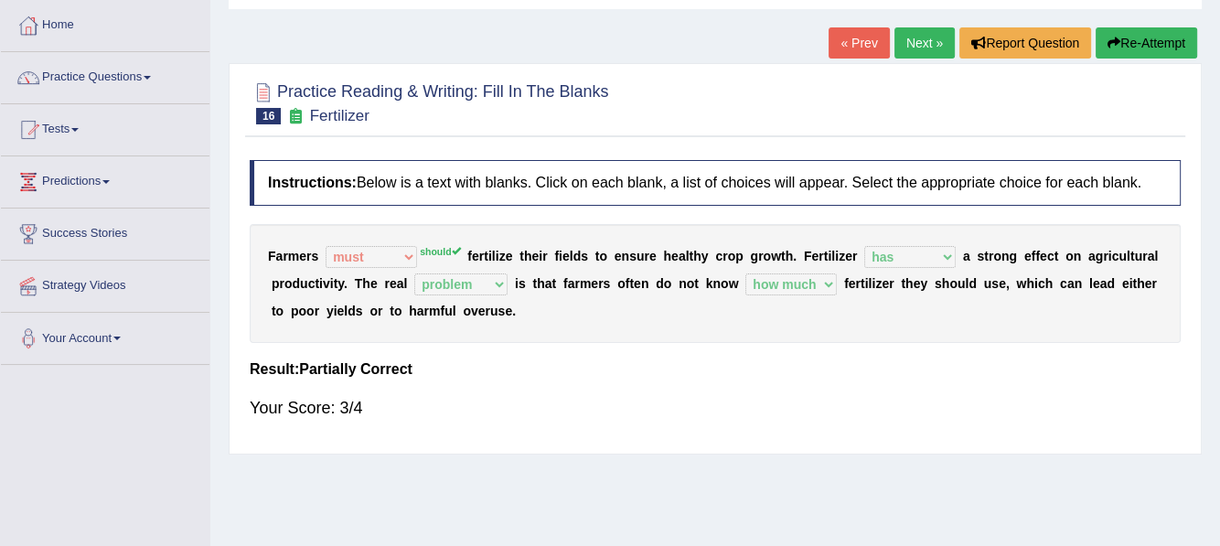
click at [914, 43] on link "Next »" at bounding box center [924, 42] width 60 height 31
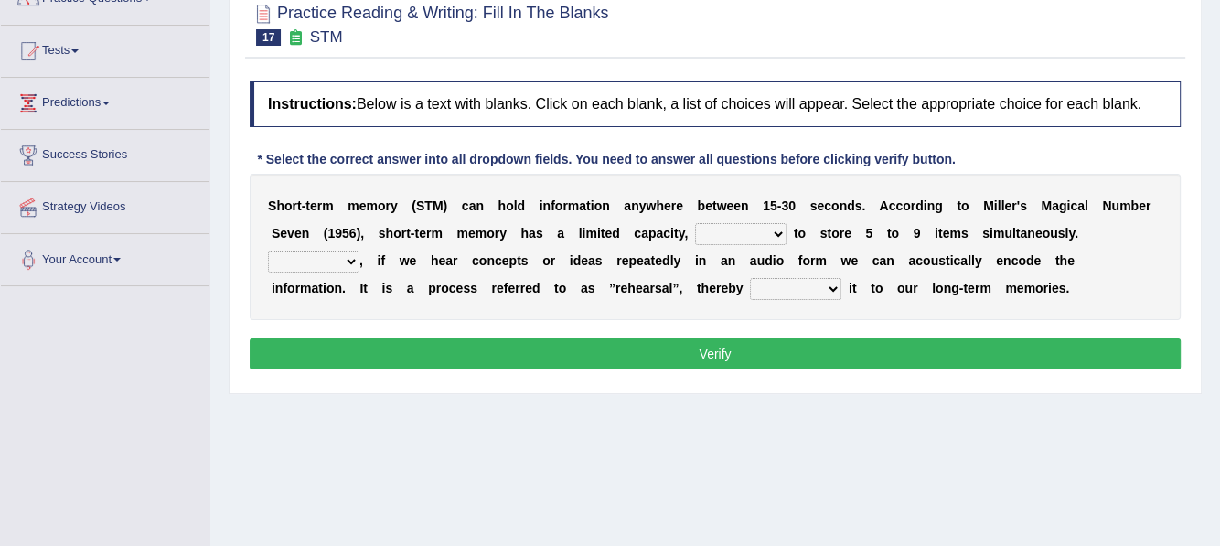
scroll to position [183, 0]
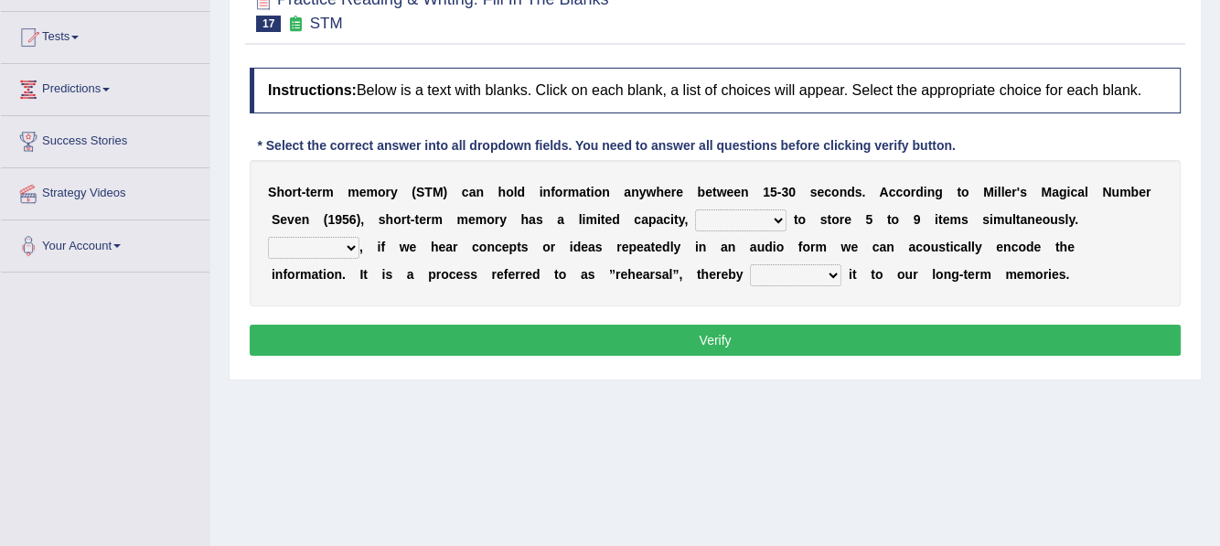
click at [781, 222] on select "being able is able be able unable" at bounding box center [740, 220] width 91 height 22
select select "unable"
click at [695, 209] on select "being able is able be able unable" at bounding box center [740, 220] width 91 height 22
click at [350, 246] on select "However So Moreover Therefore" at bounding box center [313, 248] width 91 height 22
select select "Therefore"
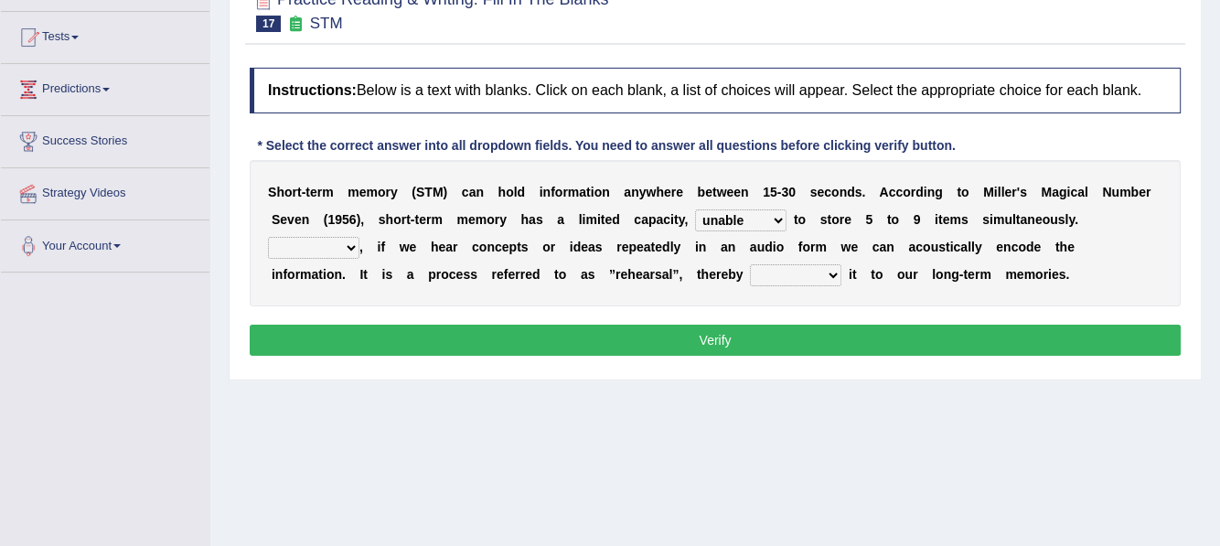
click at [268, 237] on select "However So Moreover Therefore" at bounding box center [313, 248] width 91 height 22
click at [750, 277] on select "commit commits commiting commited" at bounding box center [795, 275] width 91 height 22
select select "commited"
click at [750, 264] on select "commit commits commiting commited" at bounding box center [795, 275] width 91 height 22
click at [735, 336] on button "Verify" at bounding box center [715, 340] width 931 height 31
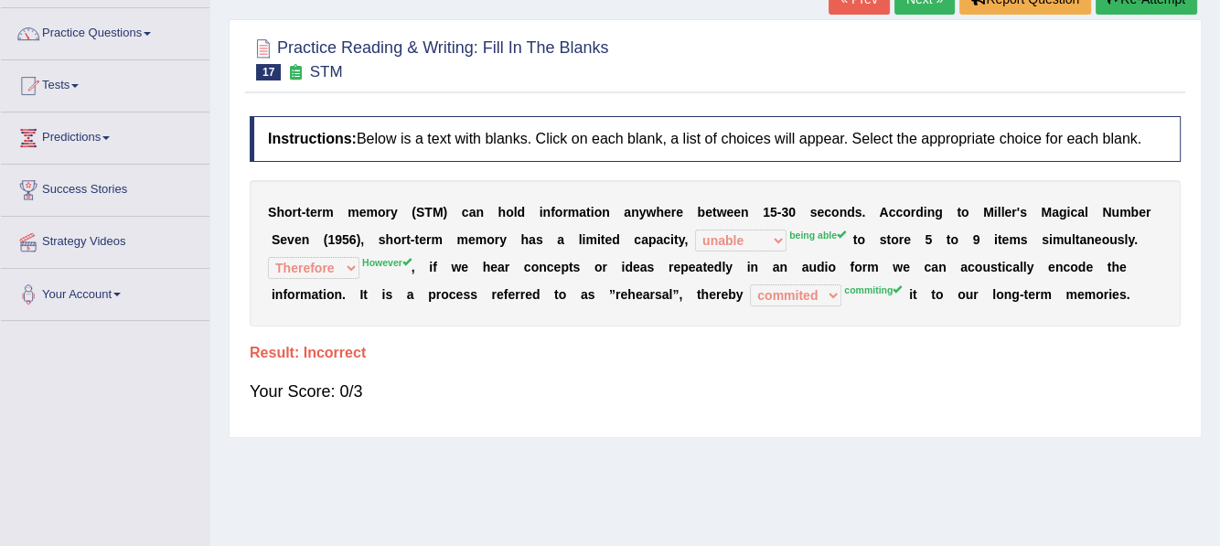
scroll to position [0, 0]
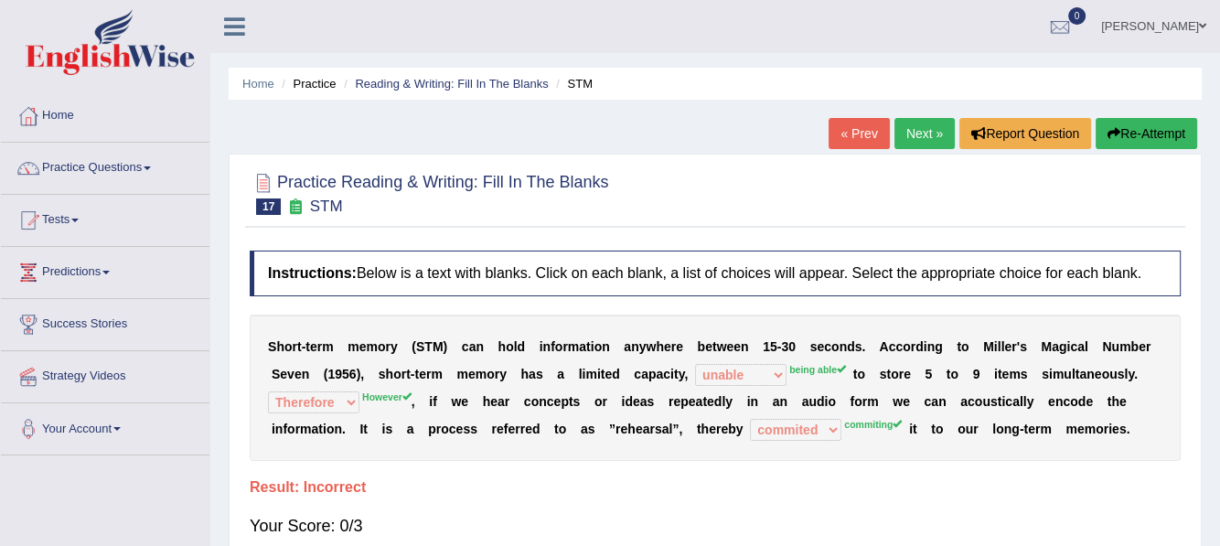
click at [1147, 135] on button "Re-Attempt" at bounding box center [1147, 133] width 102 height 31
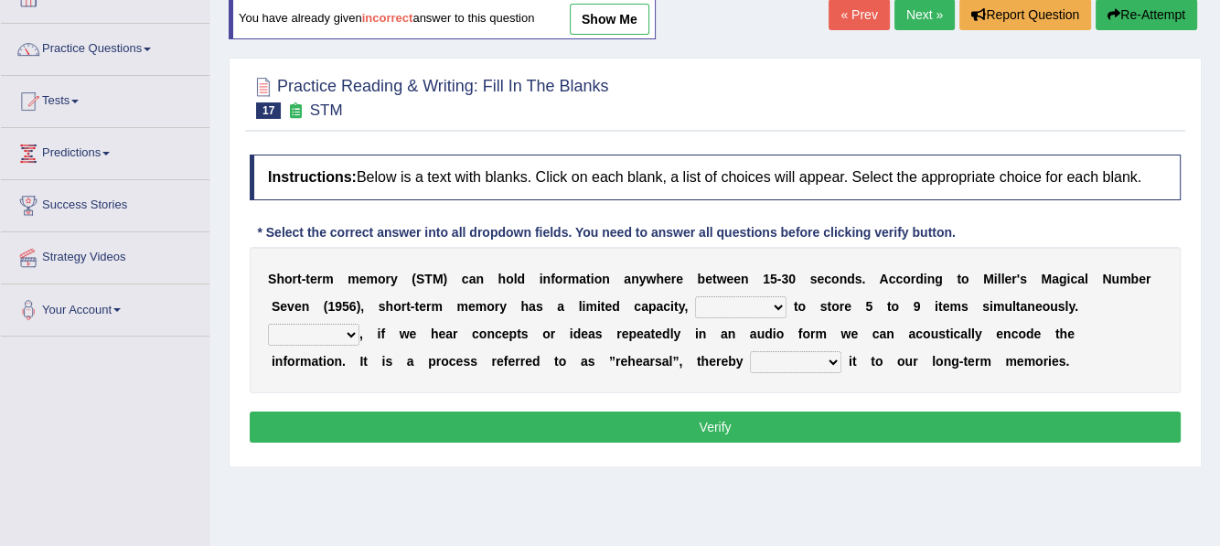
scroll to position [183, 0]
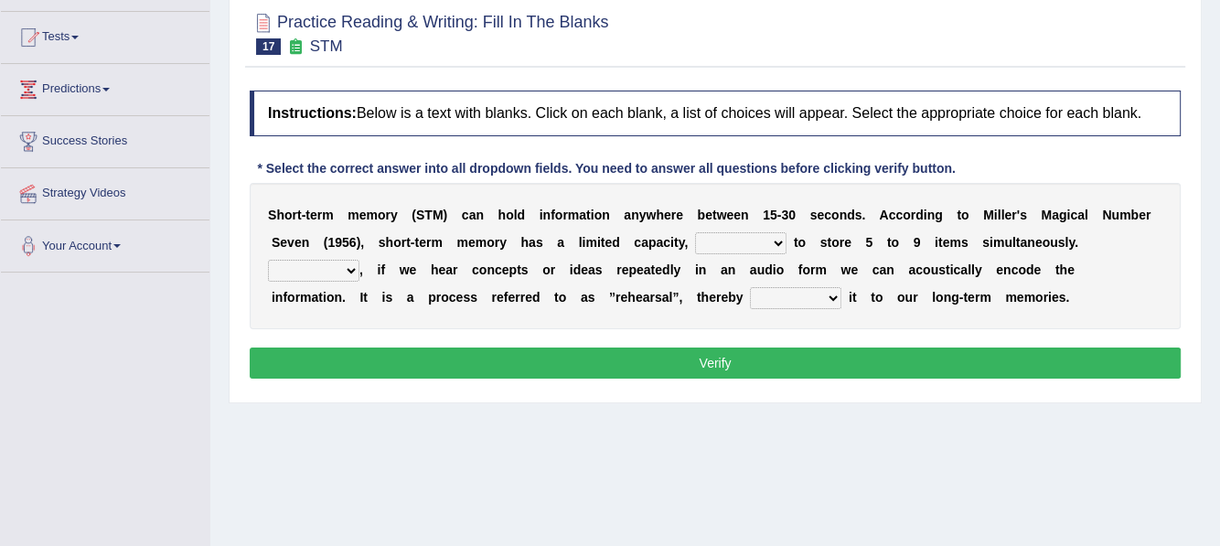
click at [777, 241] on select "being able is able be able unable" at bounding box center [740, 243] width 91 height 22
select select "being able"
click at [695, 232] on select "being able is able be able unable" at bounding box center [740, 243] width 91 height 22
click at [344, 269] on select "However So Moreover Therefore" at bounding box center [313, 271] width 91 height 22
select select "However"
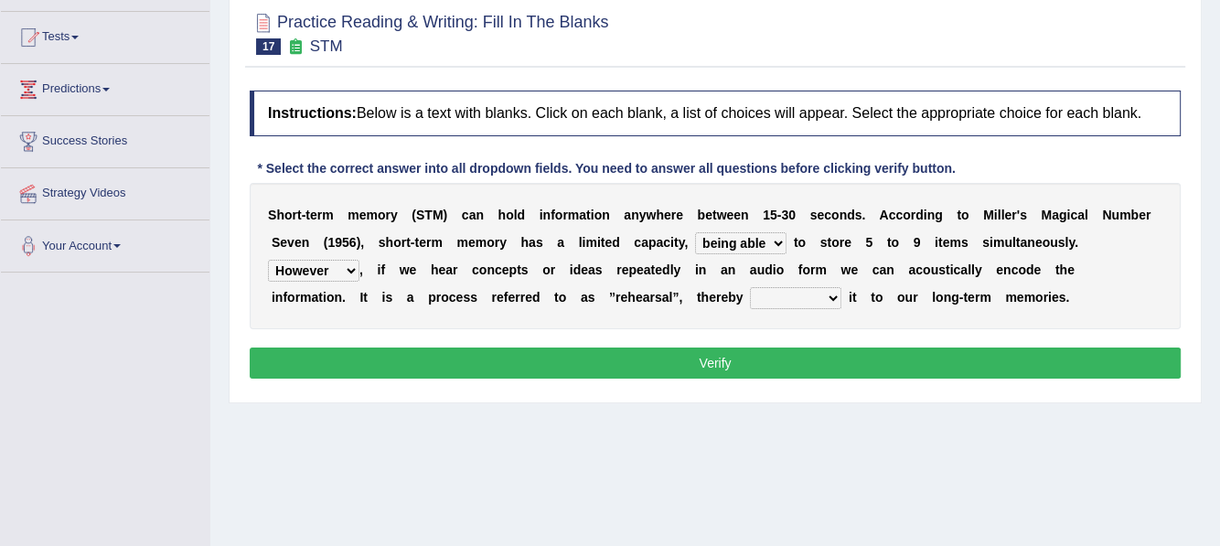
click at [268, 260] on select "However So Moreover Therefore" at bounding box center [313, 271] width 91 height 22
click at [750, 297] on select "commit commits commiting commited" at bounding box center [795, 298] width 91 height 22
select select "commiting"
click at [750, 287] on select "commit commits commiting commited" at bounding box center [795, 298] width 91 height 22
click at [803, 360] on button "Verify" at bounding box center [715, 362] width 931 height 31
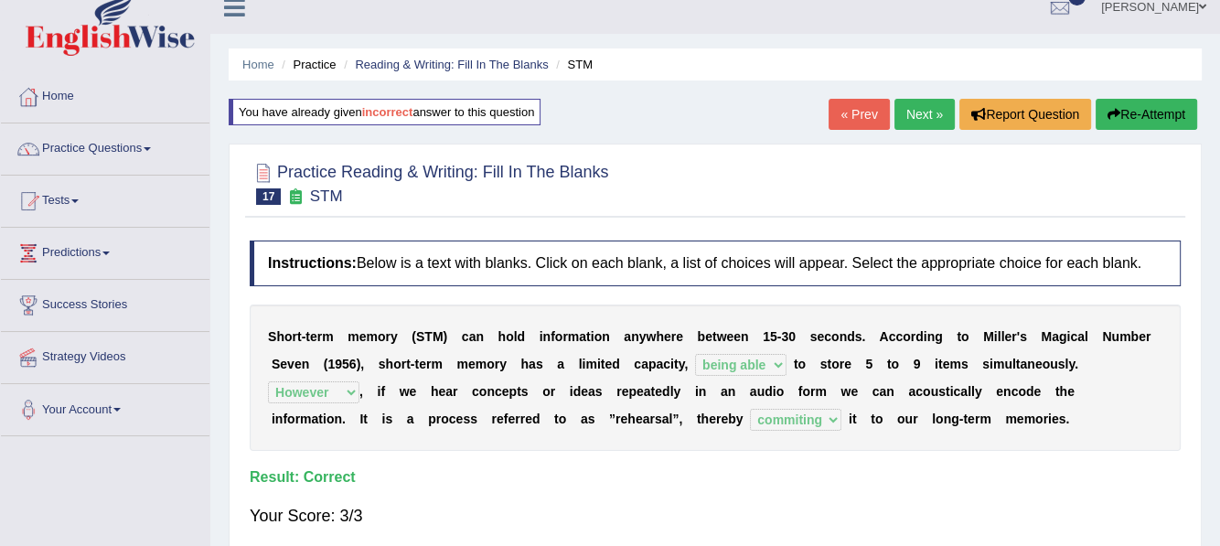
scroll to position [0, 0]
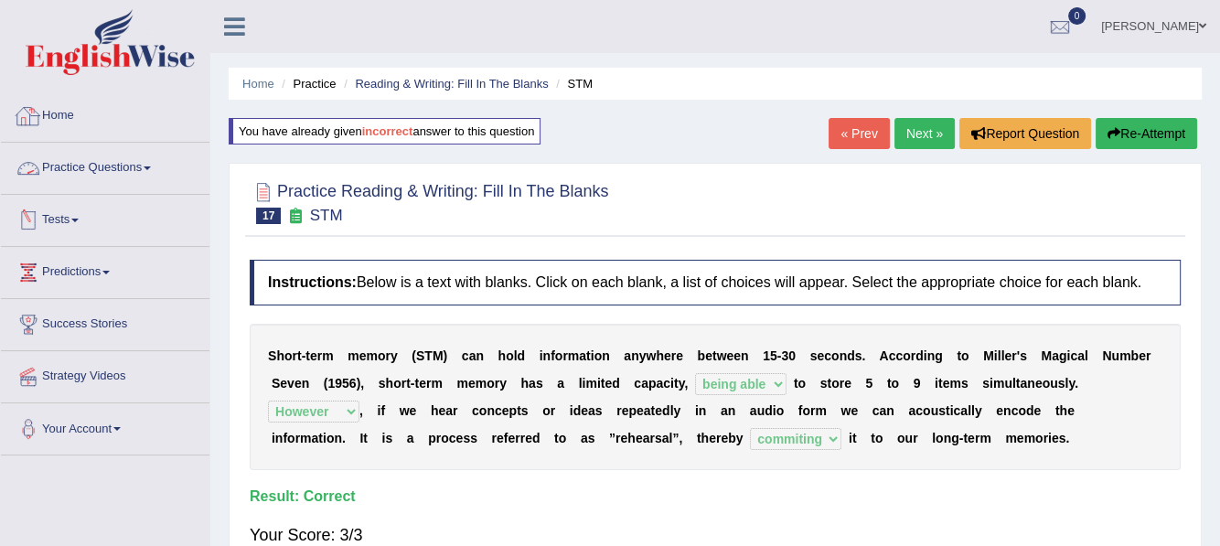
drag, startPoint x: 153, startPoint y: 164, endPoint x: 140, endPoint y: 182, distance: 22.3
click at [152, 166] on link "Practice Questions" at bounding box center [105, 166] width 208 height 46
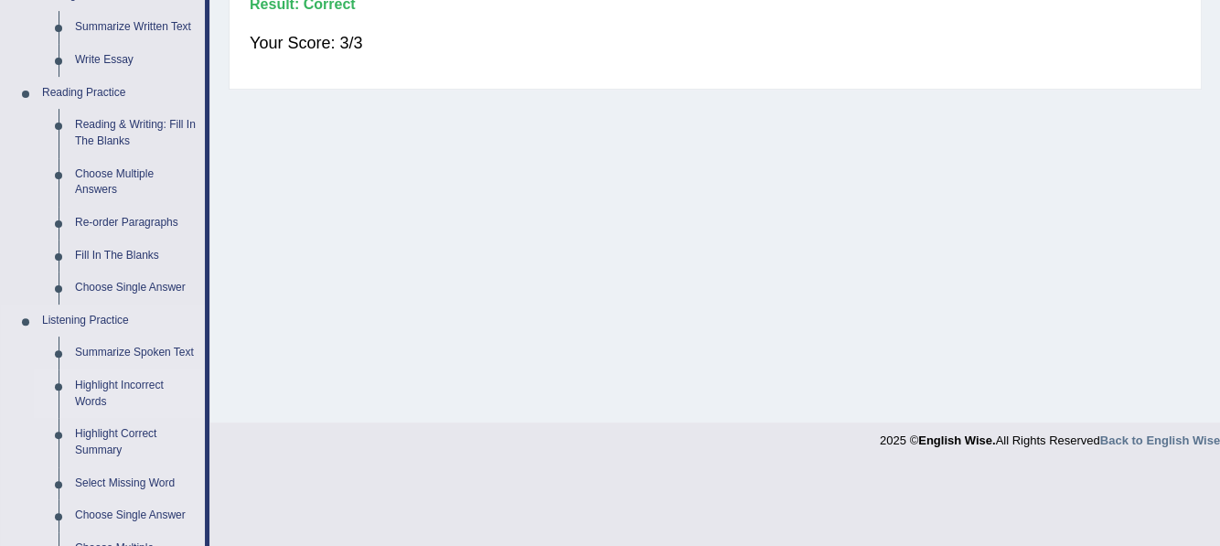
scroll to position [549, 0]
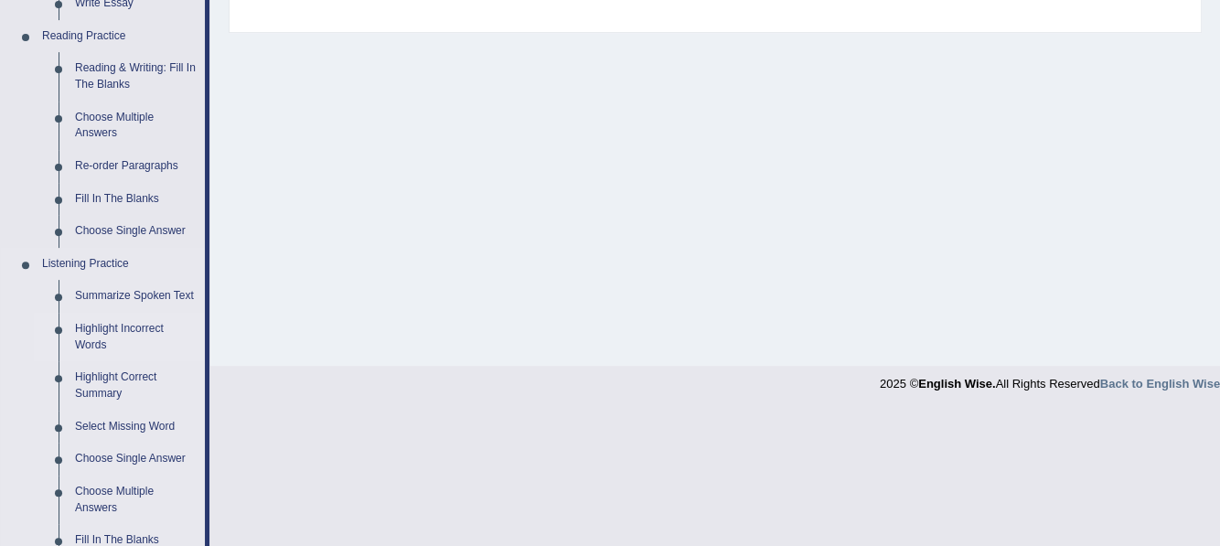
click at [104, 329] on link "Highlight Incorrect Words" at bounding box center [136, 337] width 138 height 48
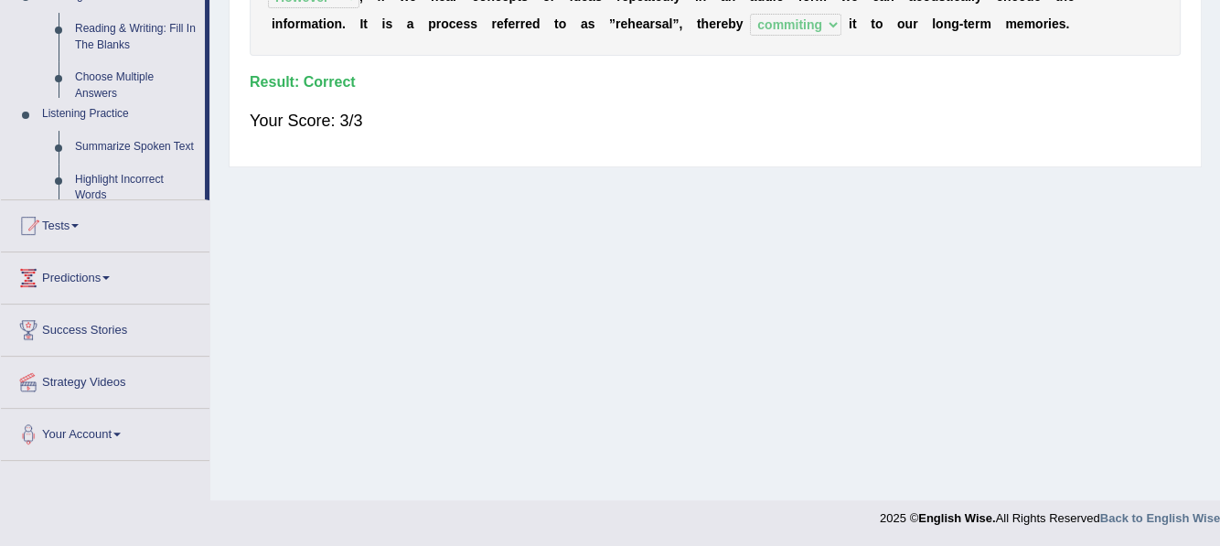
scroll to position [413, 0]
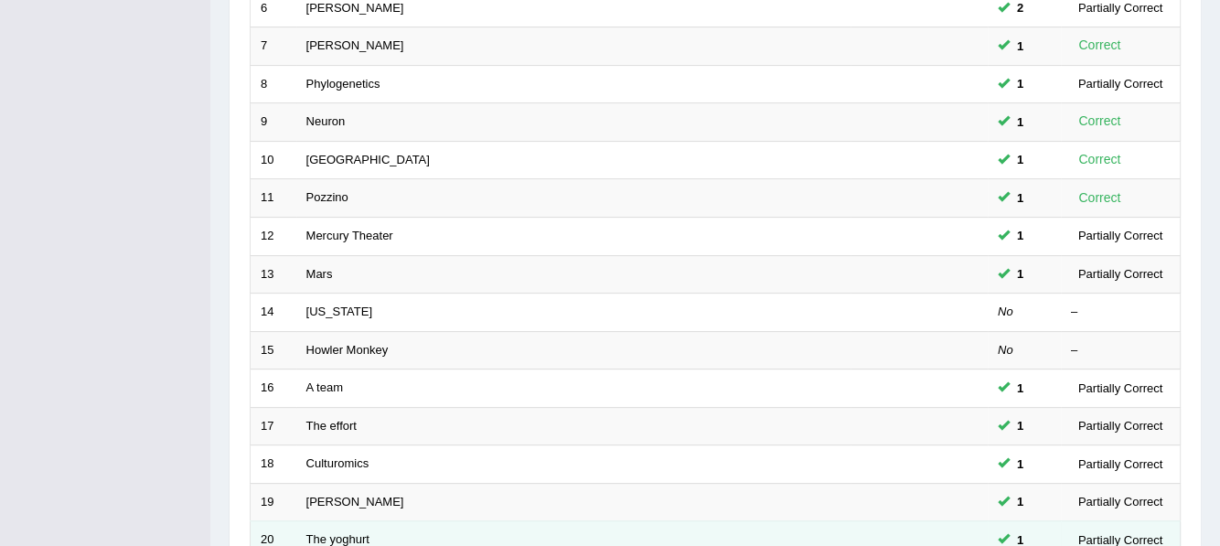
scroll to position [655, 0]
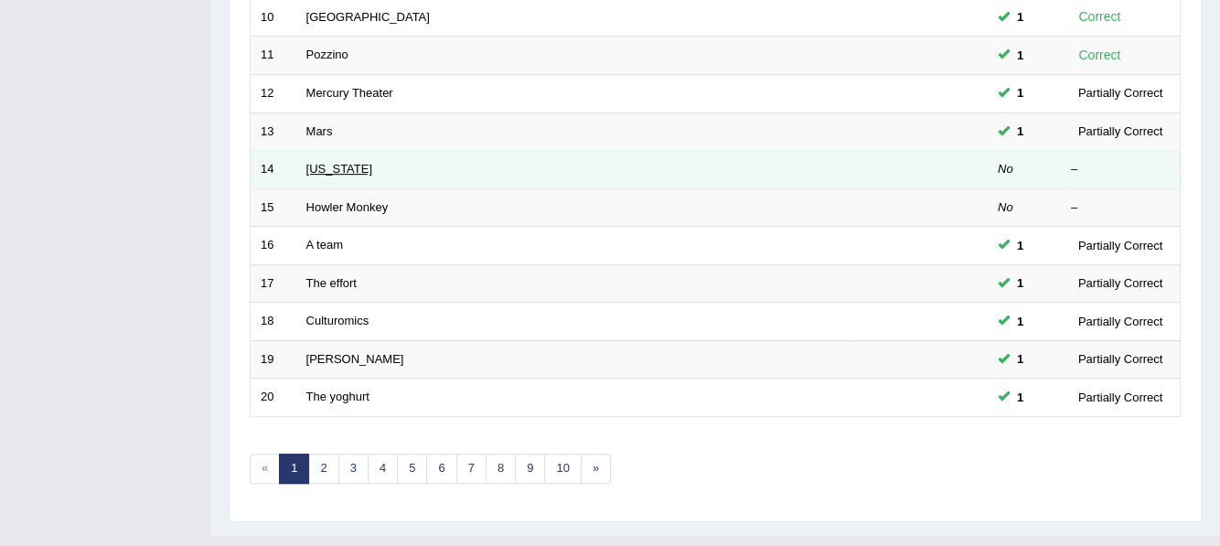
click at [316, 162] on link "[US_STATE]" at bounding box center [339, 169] width 66 height 14
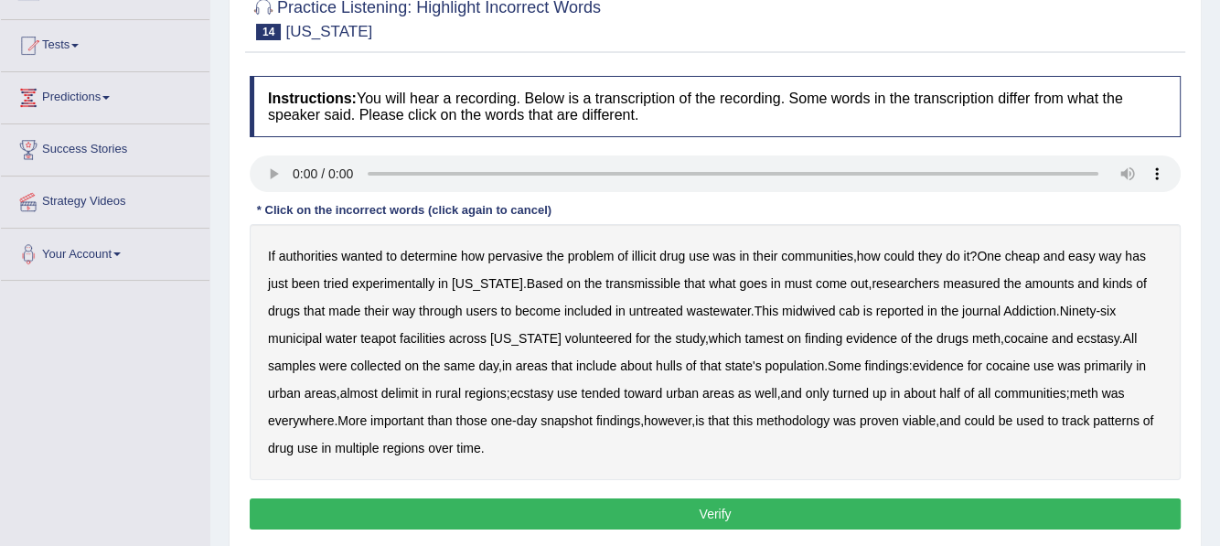
scroll to position [183, 0]
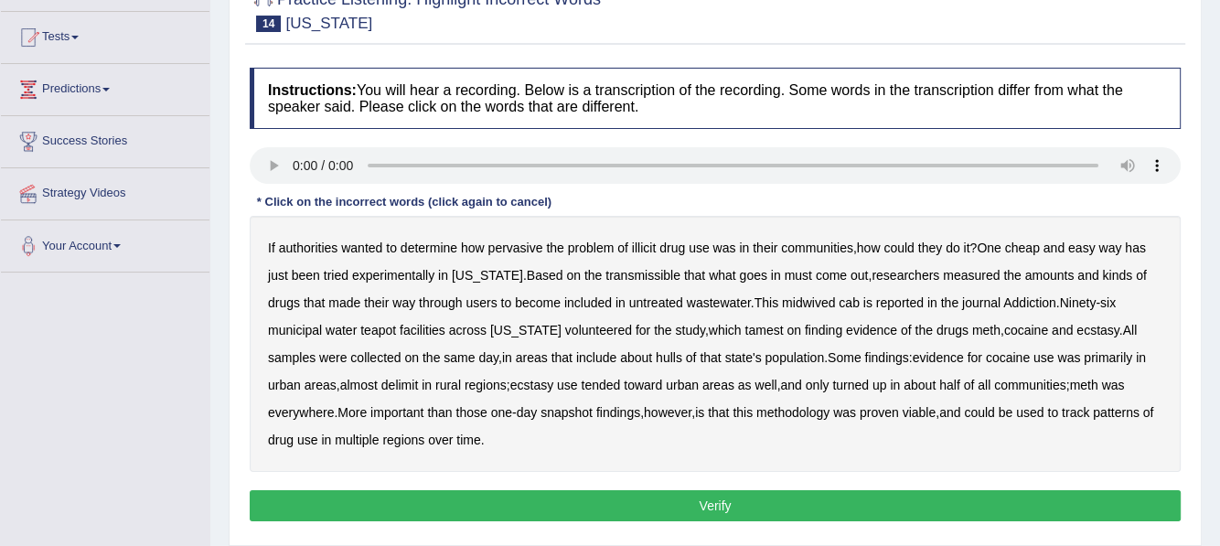
click at [605, 278] on b "transmissible" at bounding box center [642, 275] width 75 height 15
click at [785, 308] on div "If authorities wanted to determine how pervasive the problem of illicit drug us…" at bounding box center [715, 344] width 931 height 256
click at [782, 303] on b "midwived" at bounding box center [808, 302] width 53 height 15
click at [656, 359] on b "hulls" at bounding box center [669, 357] width 27 height 15
click at [662, 363] on div "If authorities wanted to determine how pervasive the problem of illicit drug us…" at bounding box center [715, 344] width 931 height 256
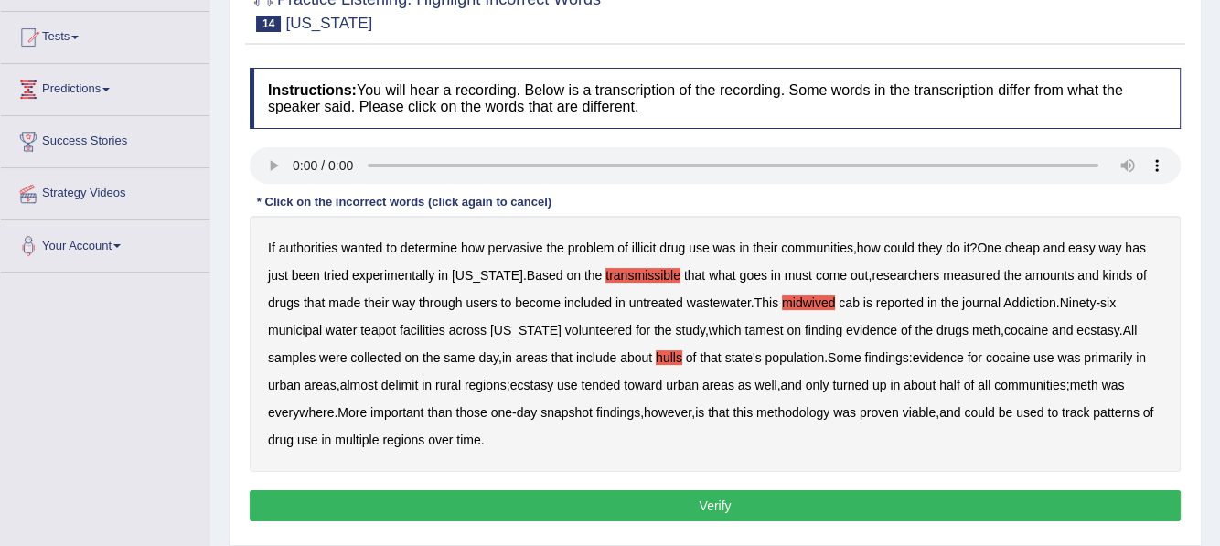
click at [719, 503] on button "Verify" at bounding box center [715, 505] width 931 height 31
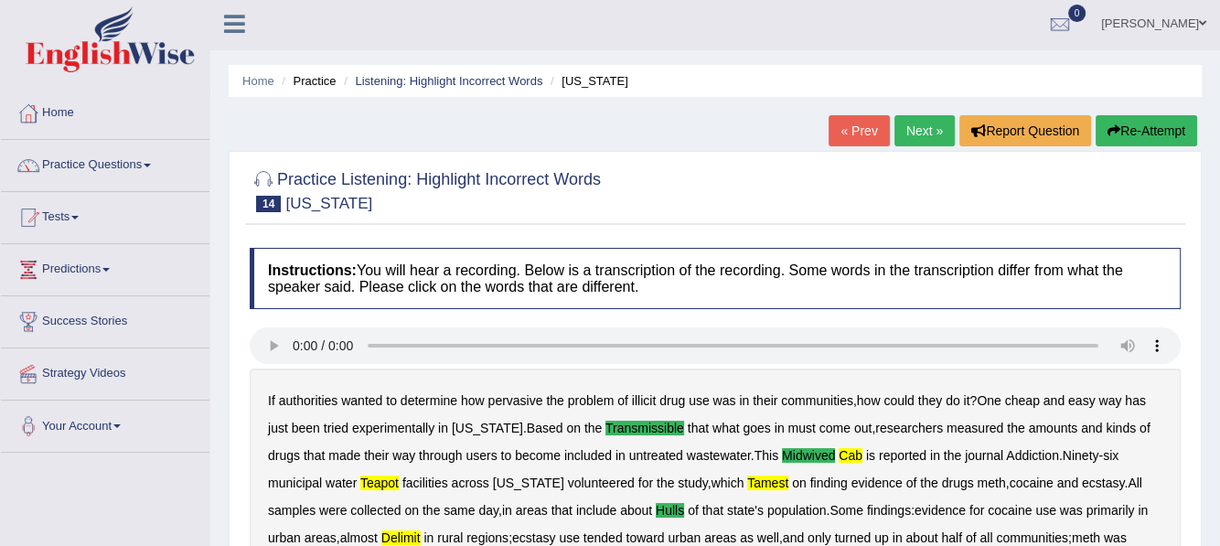
scroll to position [0, 0]
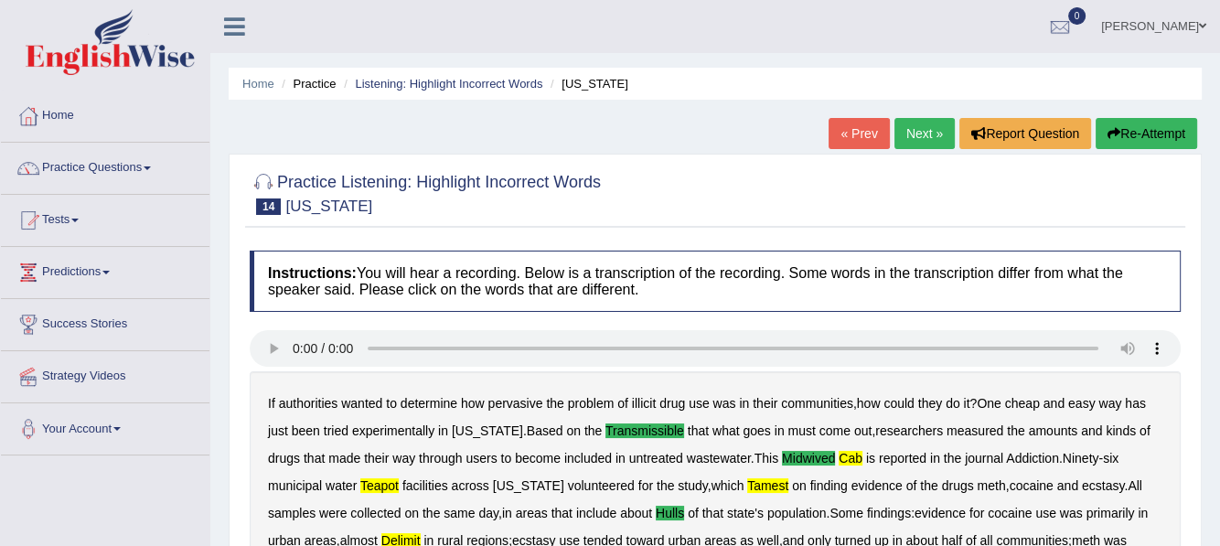
click at [920, 137] on link "Next »" at bounding box center [924, 133] width 60 height 31
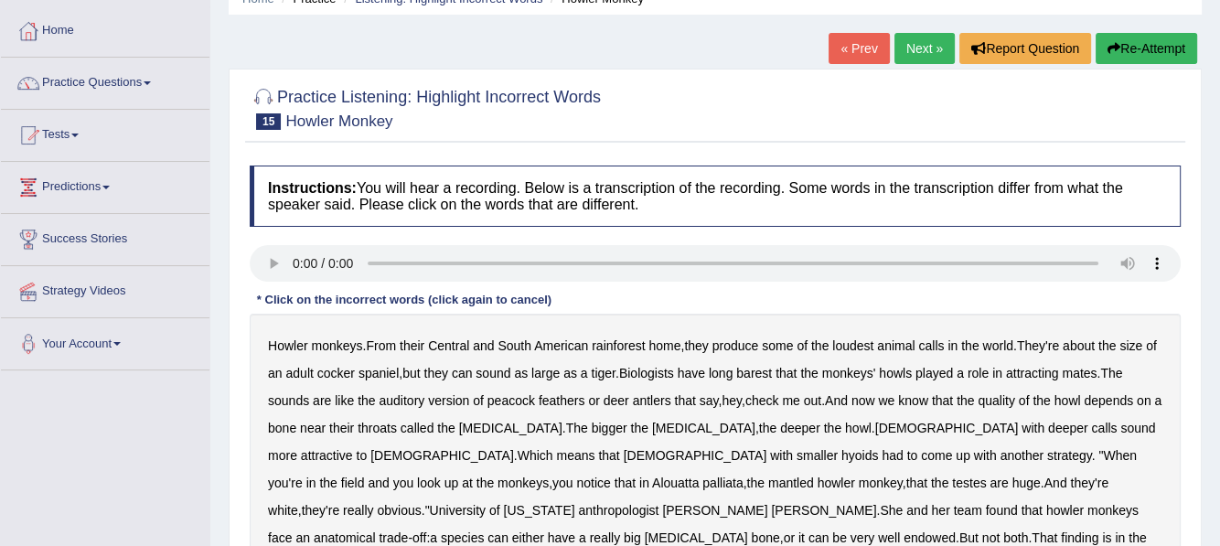
scroll to position [91, 0]
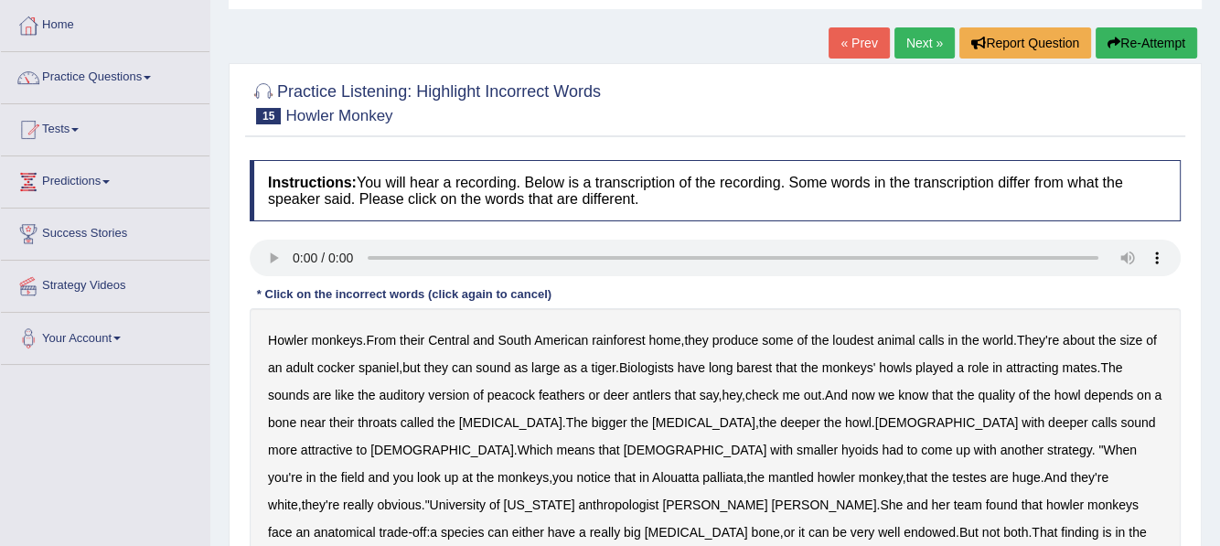
drag, startPoint x: 781, startPoint y: 371, endPoint x: 824, endPoint y: 380, distance: 43.8
click at [772, 370] on b "barest" at bounding box center [754, 367] width 36 height 15
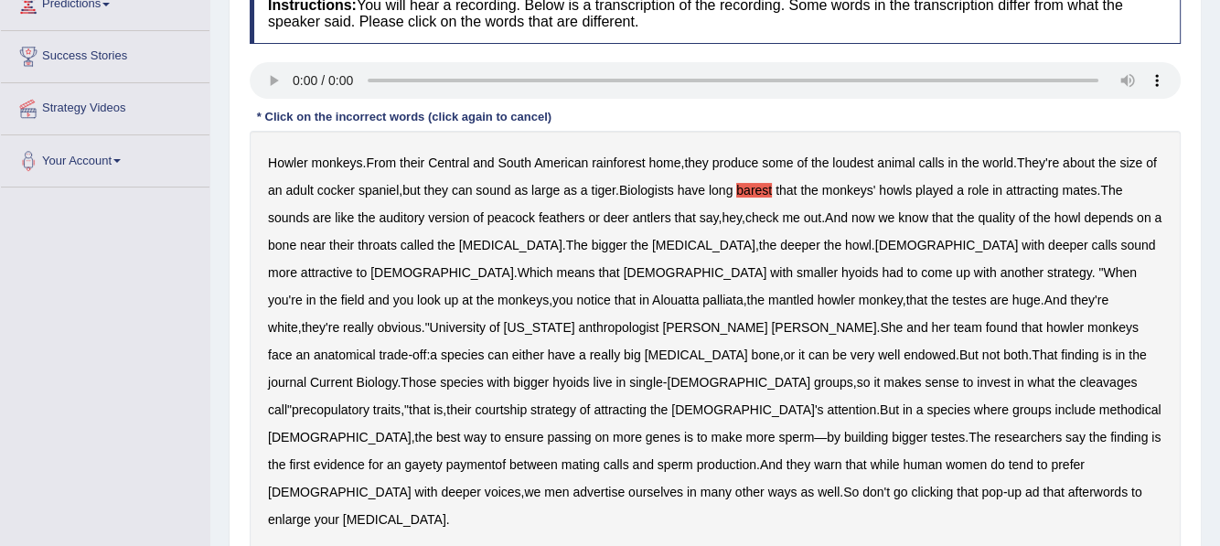
scroll to position [274, 0]
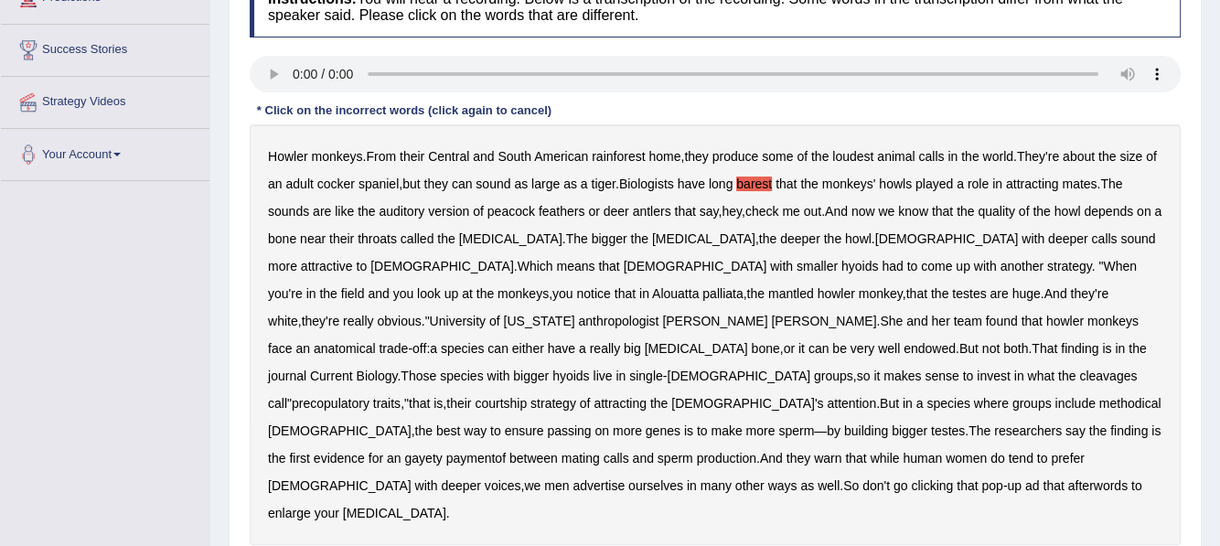
click at [1107, 396] on b "methodical" at bounding box center [1130, 403] width 62 height 15
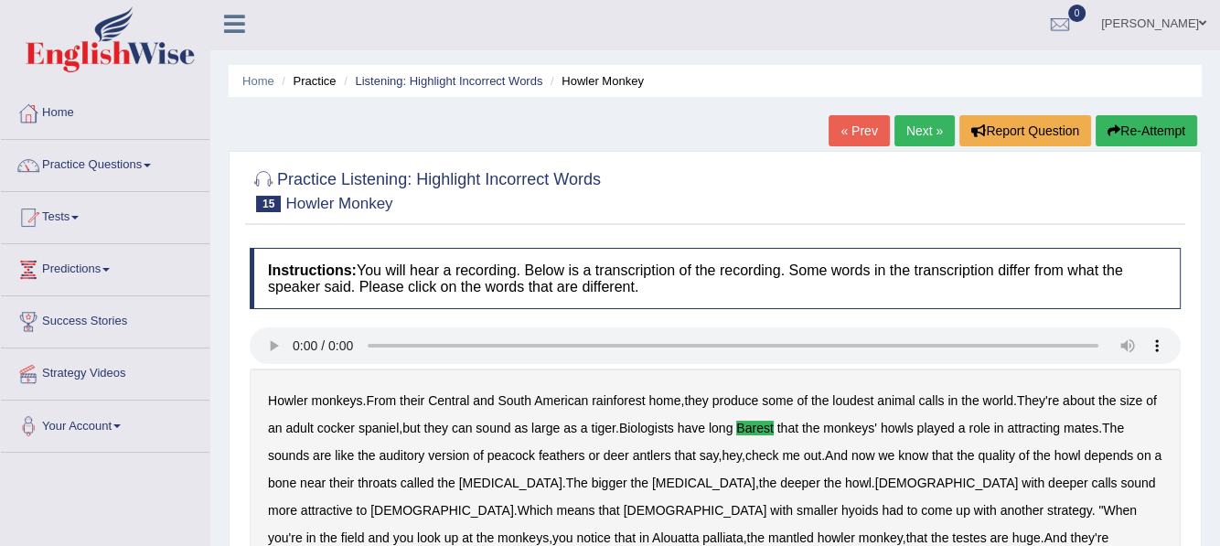
scroll to position [0, 0]
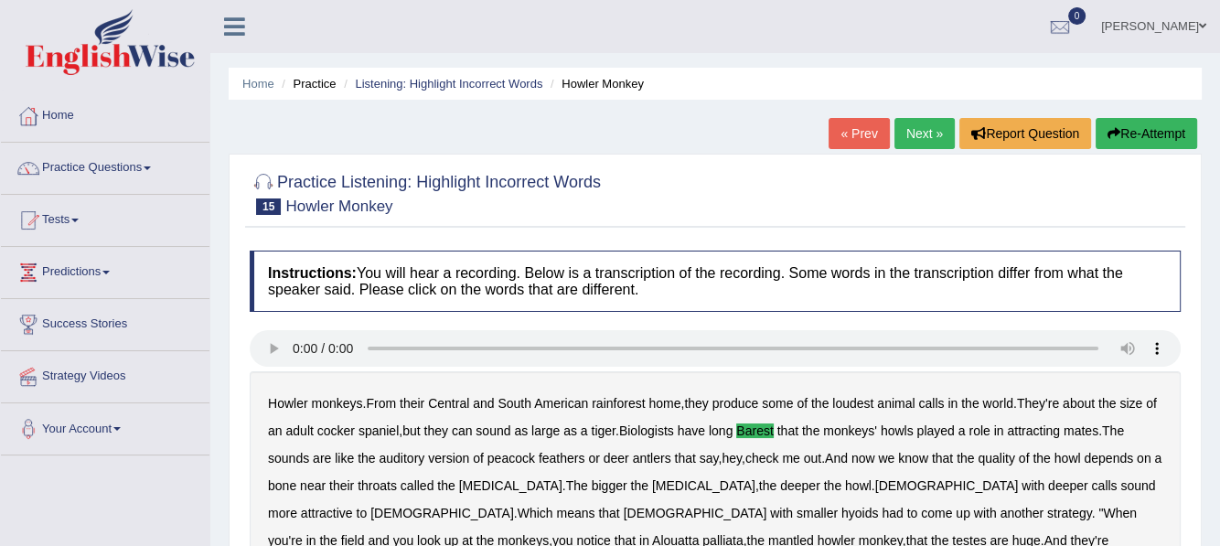
click at [906, 135] on link "Next »" at bounding box center [924, 133] width 60 height 31
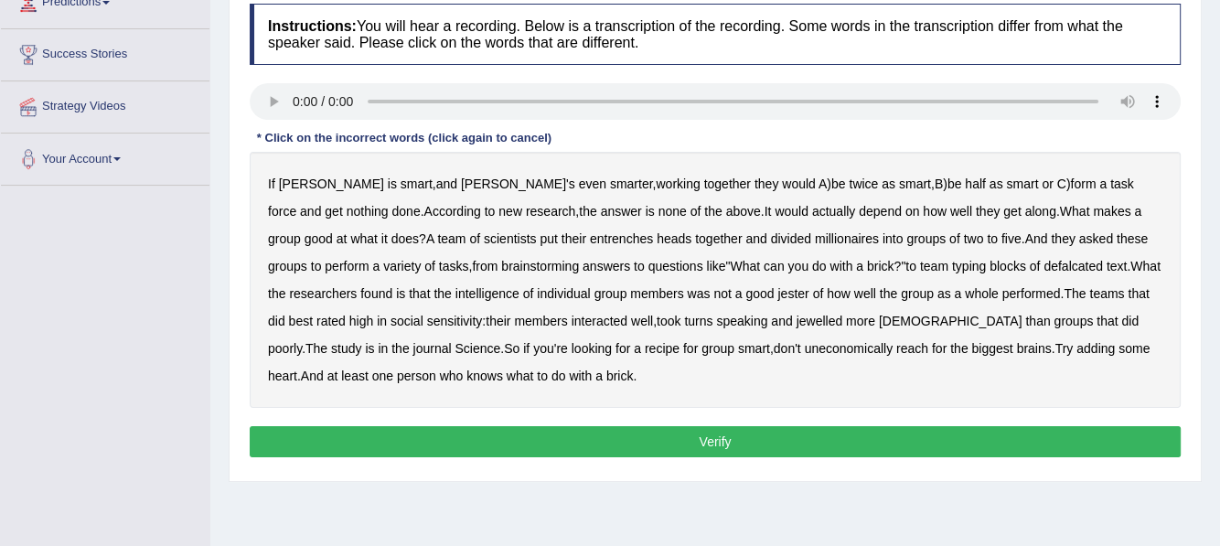
scroll to position [274, 0]
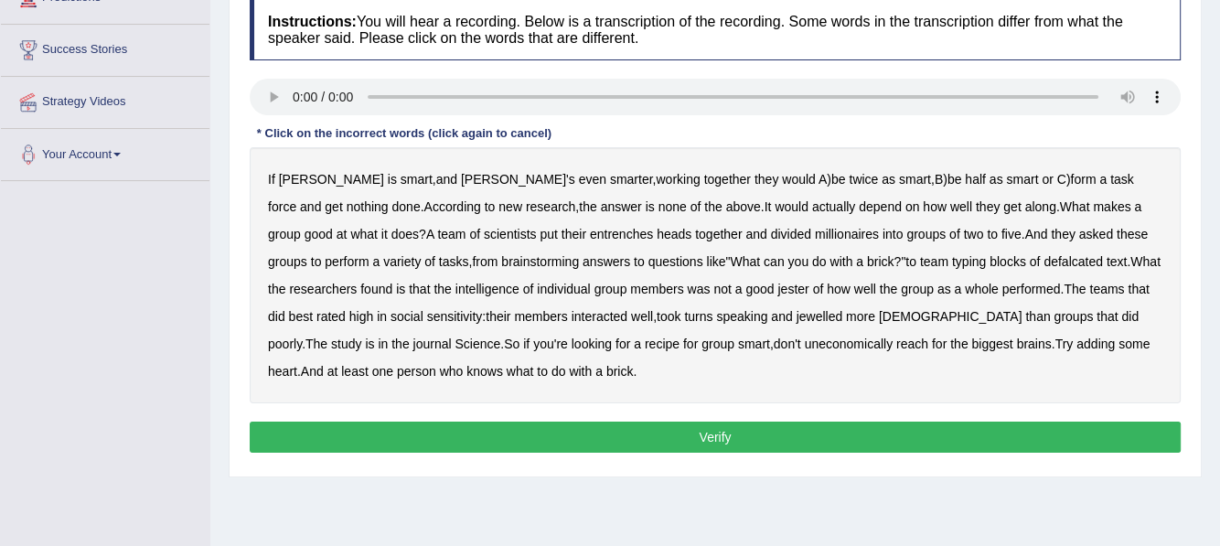
drag, startPoint x: 458, startPoint y: 228, endPoint x: 472, endPoint y: 227, distance: 13.7
click at [590, 227] on b "entrenches" at bounding box center [621, 234] width 63 height 15
click at [815, 236] on b "millionaires" at bounding box center [847, 234] width 64 height 15
click at [1043, 262] on b "defalcated" at bounding box center [1072, 261] width 59 height 15
click at [777, 285] on b "jester" at bounding box center [792, 289] width 31 height 15
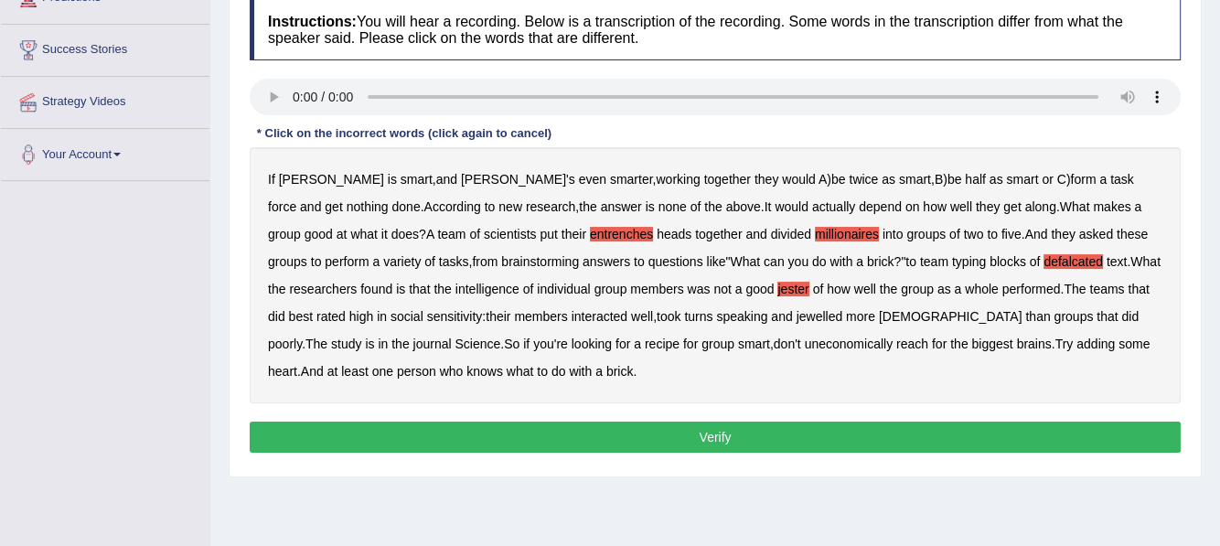
drag, startPoint x: 707, startPoint y: 319, endPoint x: 732, endPoint y: 319, distance: 24.7
click at [796, 319] on b "jewelled" at bounding box center [819, 316] width 47 height 15
drag, startPoint x: 659, startPoint y: 338, endPoint x: 712, endPoint y: 347, distance: 53.8
click at [805, 338] on b "uneconomically" at bounding box center [849, 344] width 89 height 15
click at [707, 439] on button "Verify" at bounding box center [715, 437] width 931 height 31
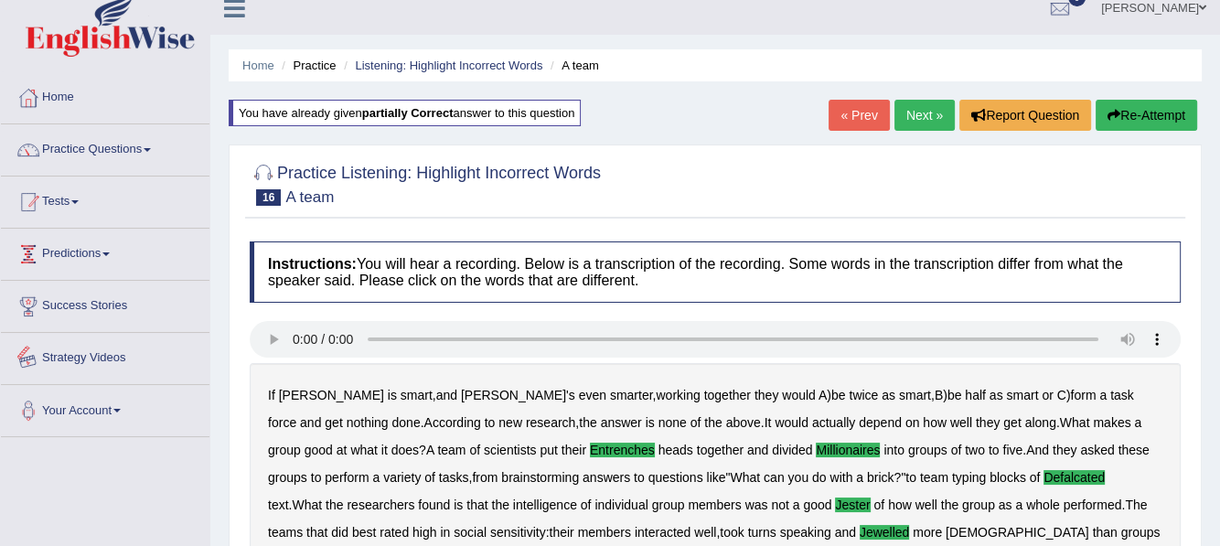
scroll to position [0, 0]
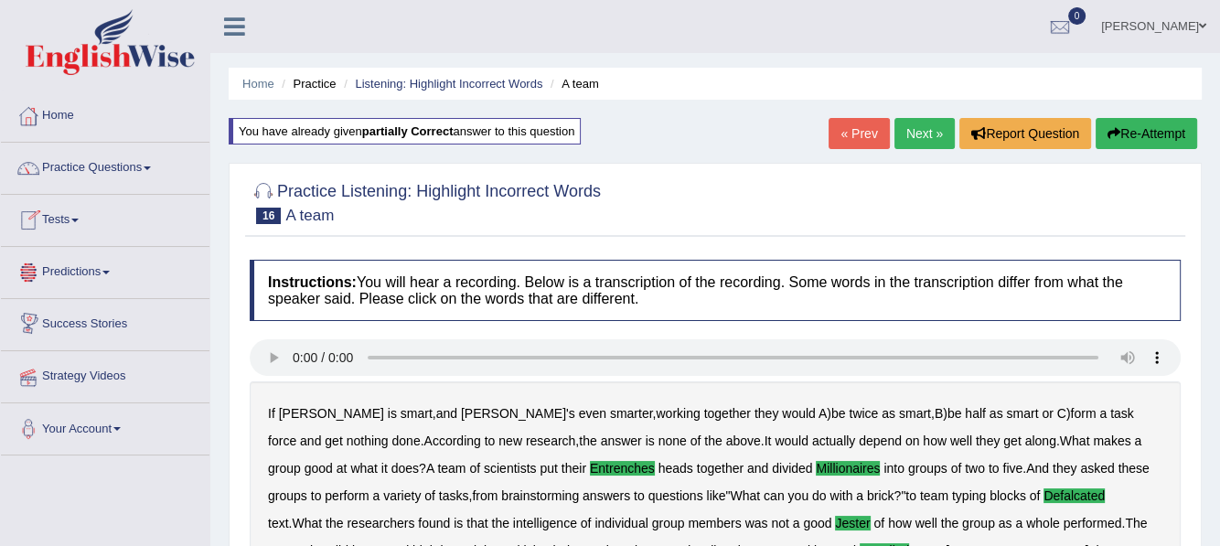
click at [922, 134] on link "Next »" at bounding box center [924, 133] width 60 height 31
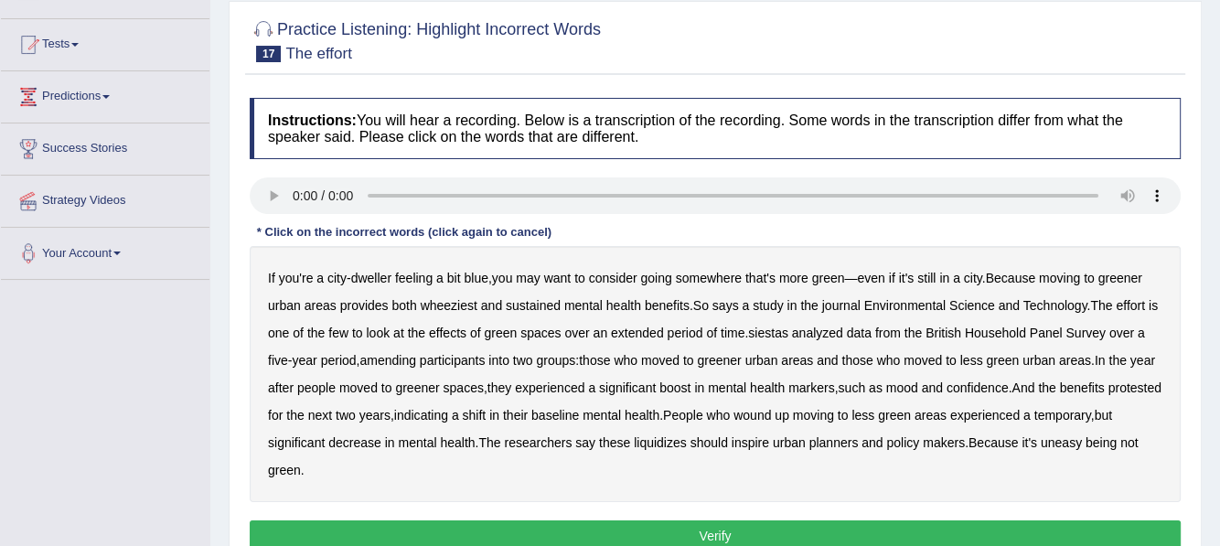
scroll to position [183, 0]
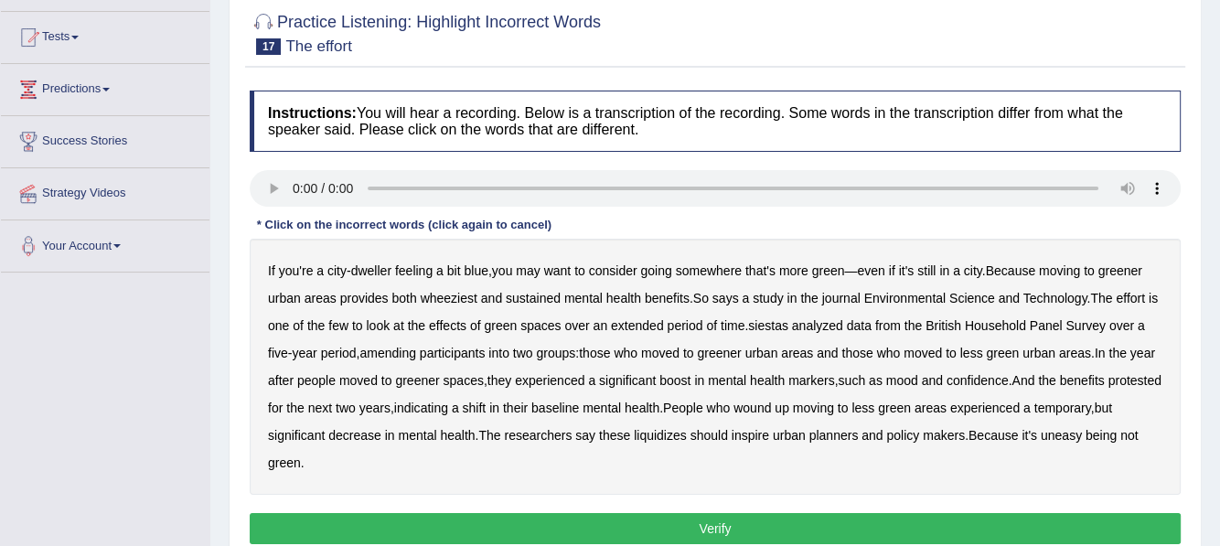
drag, startPoint x: 906, startPoint y: 271, endPoint x: 921, endPoint y: 273, distance: 14.7
click at [913, 271] on b "it's" at bounding box center [907, 270] width 16 height 15
click at [467, 304] on div "If you're a city - dweller feeling a bit blue , you may want to consider going …" at bounding box center [715, 367] width 931 height 256
click at [458, 297] on b "wheeziest" at bounding box center [449, 298] width 57 height 15
drag, startPoint x: 786, startPoint y: 331, endPoint x: 834, endPoint y: 335, distance: 48.6
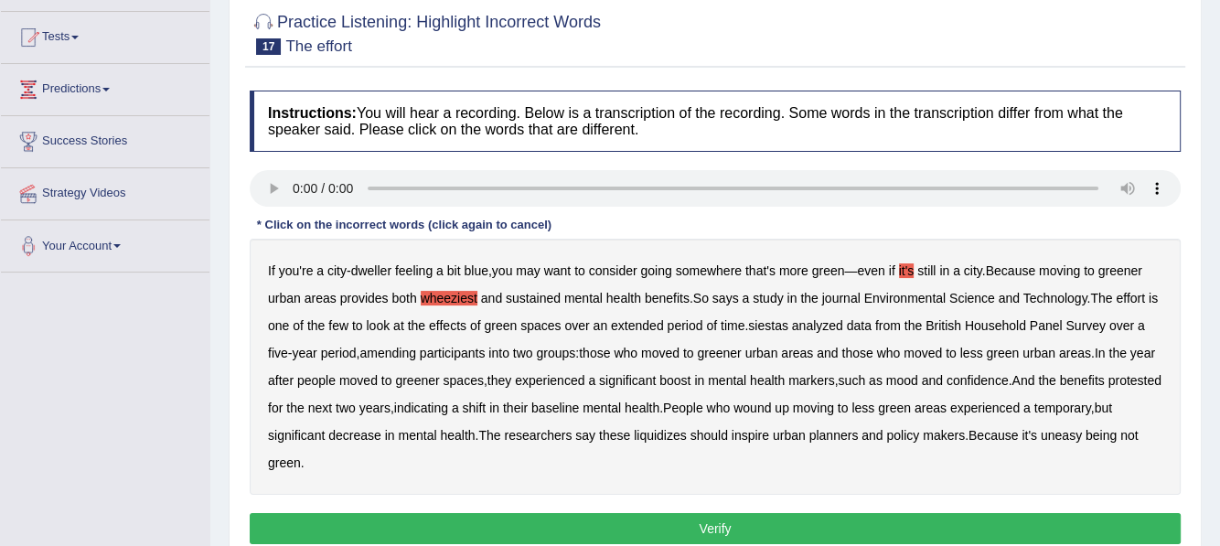
click at [786, 331] on div "If you're a city - dweller feeling a bit blue , you may want to consider going …" at bounding box center [715, 367] width 931 height 256
click at [788, 325] on b "siestas" at bounding box center [768, 325] width 40 height 15
click at [399, 350] on b "amending" at bounding box center [387, 353] width 57 height 15
click at [1108, 388] on b "protested" at bounding box center [1134, 380] width 53 height 15
click at [676, 521] on button "Verify" at bounding box center [715, 528] width 931 height 31
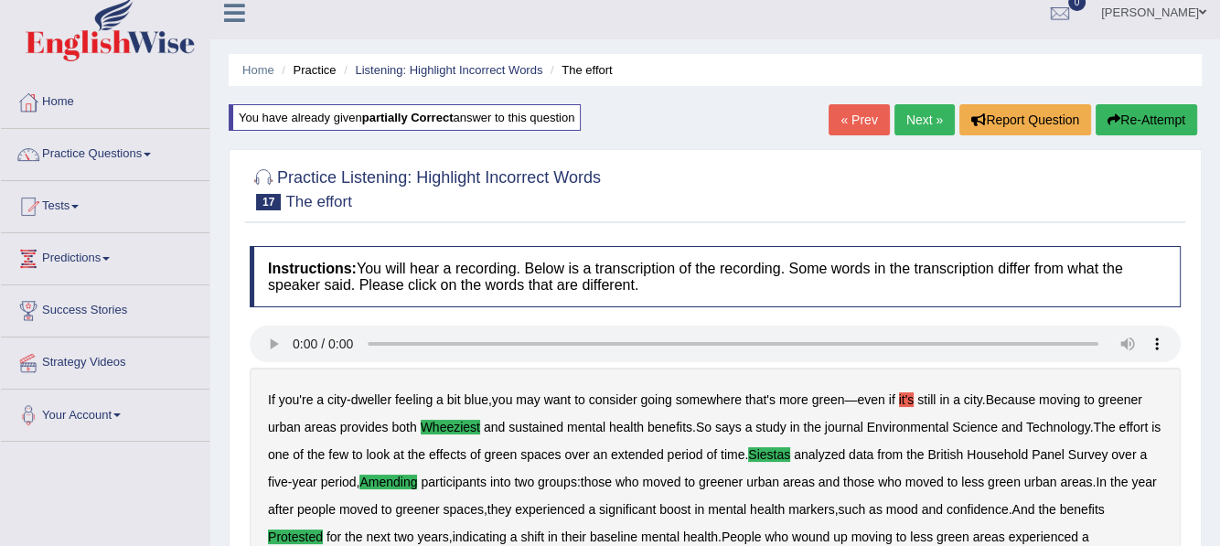
scroll to position [0, 0]
